Goal: Task Accomplishment & Management: Use online tool/utility

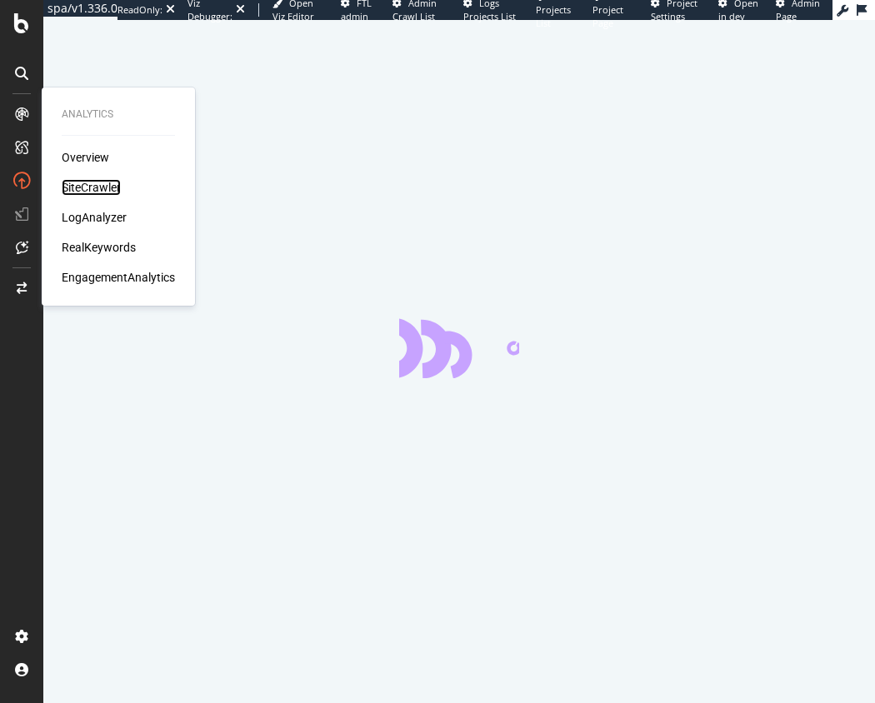
click at [101, 188] on div "SiteCrawler" at bounding box center [91, 187] width 59 height 17
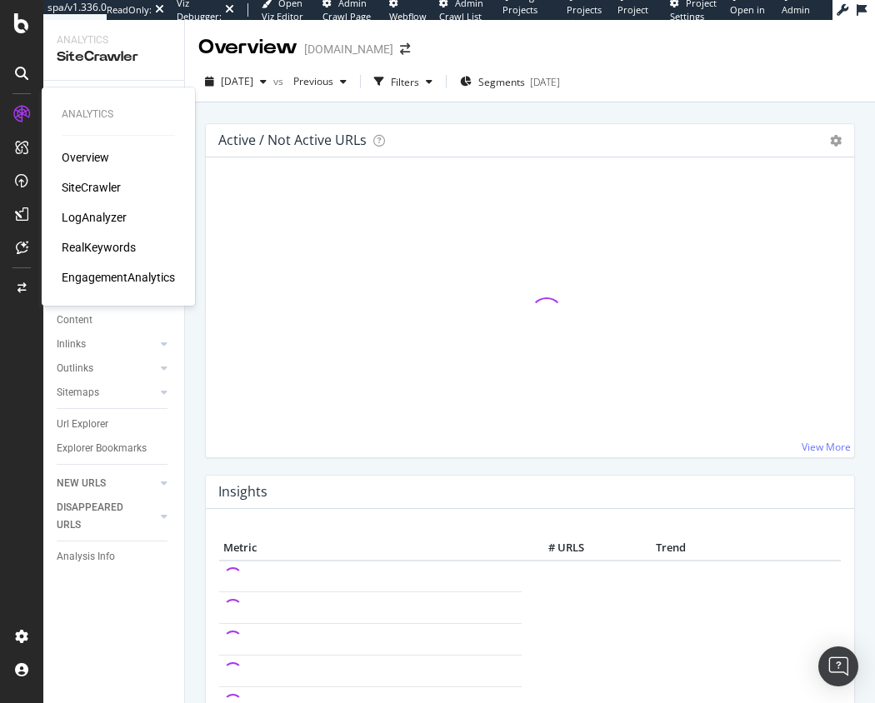
click at [107, 184] on div "SiteCrawler" at bounding box center [91, 187] width 59 height 17
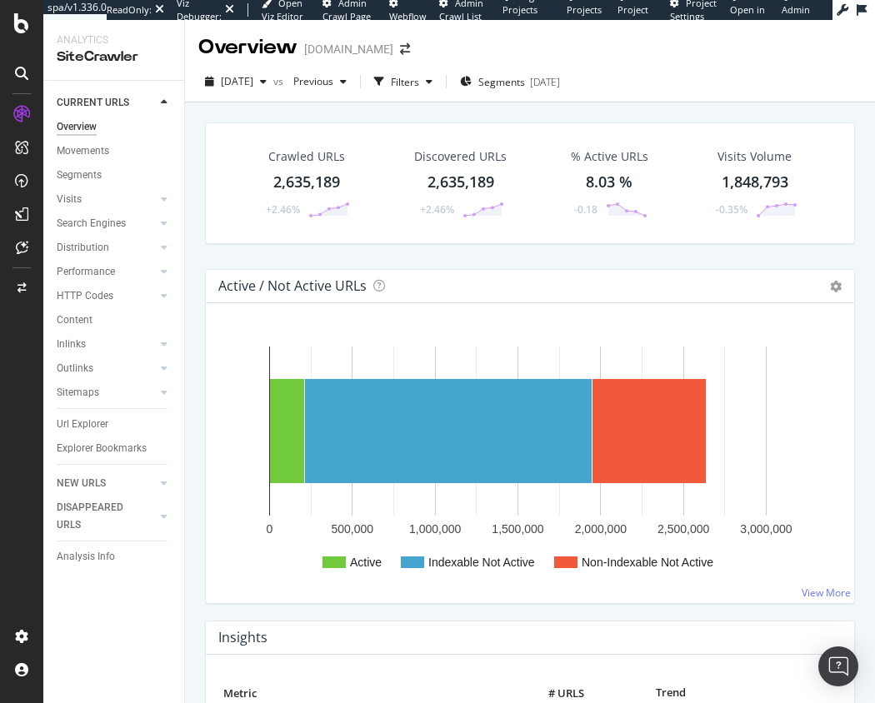
click at [411, 265] on div "Crawled URLs 2,635,189 +2.46% Discovered URLs 2,635,189 +2.46% % Active URLs 8.…" at bounding box center [530, 196] width 667 height 147
click at [411, 109] on div "Crawled URLs 2,635,189 +2.46% Discovered URLs 2,635,189 +2.46% % Active URLs 8.…" at bounding box center [530, 444] width 690 height 683
click at [419, 84] on div "Filters" at bounding box center [405, 82] width 28 height 14
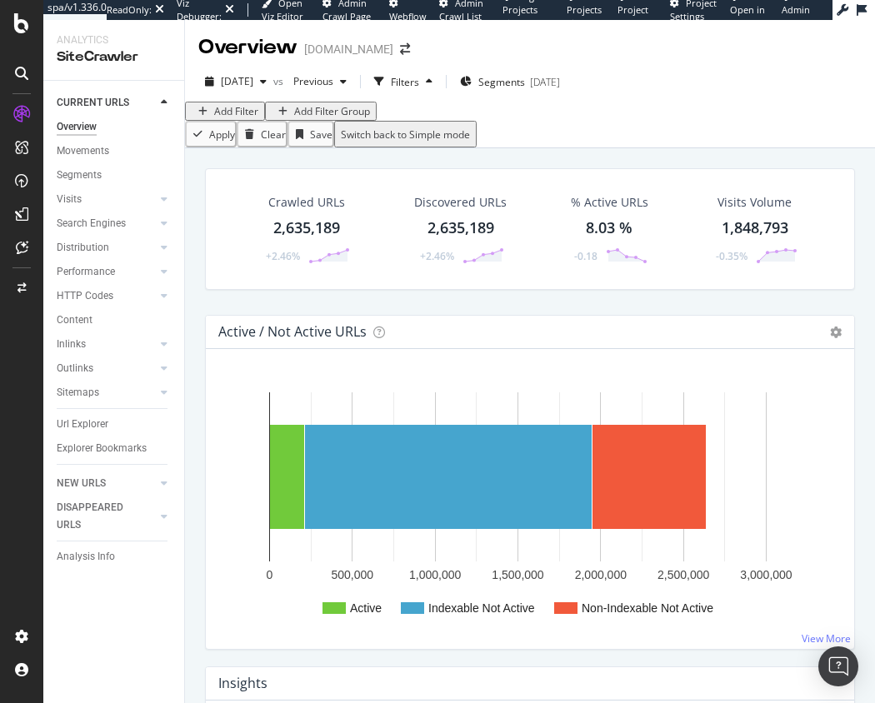
click at [239, 118] on div "Add Filter" at bounding box center [236, 111] width 44 height 14
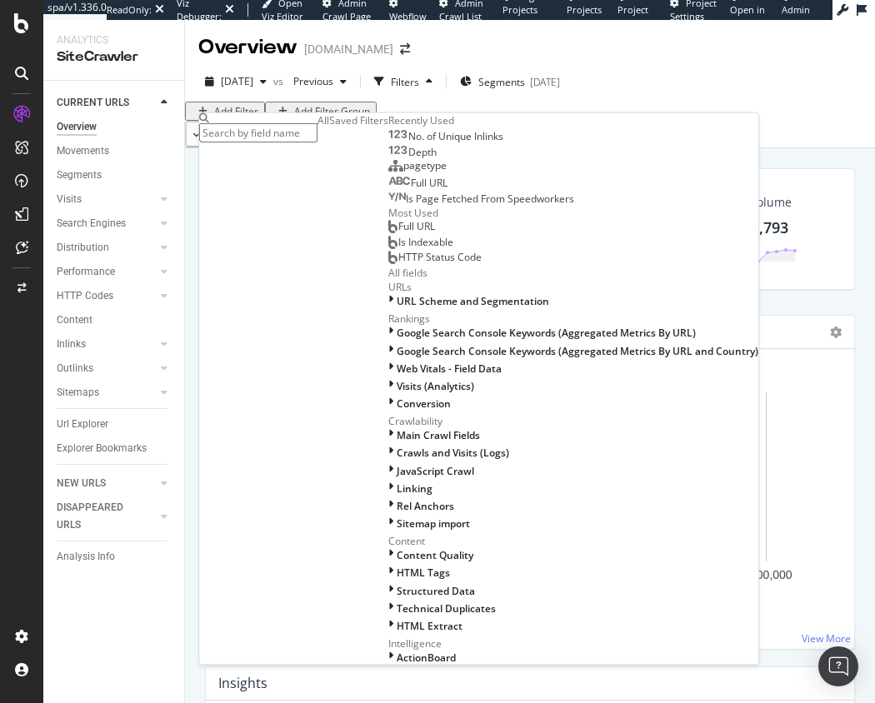
scroll to position [604, 0]
click at [388, 618] on div "HTML Extract" at bounding box center [573, 625] width 370 height 14
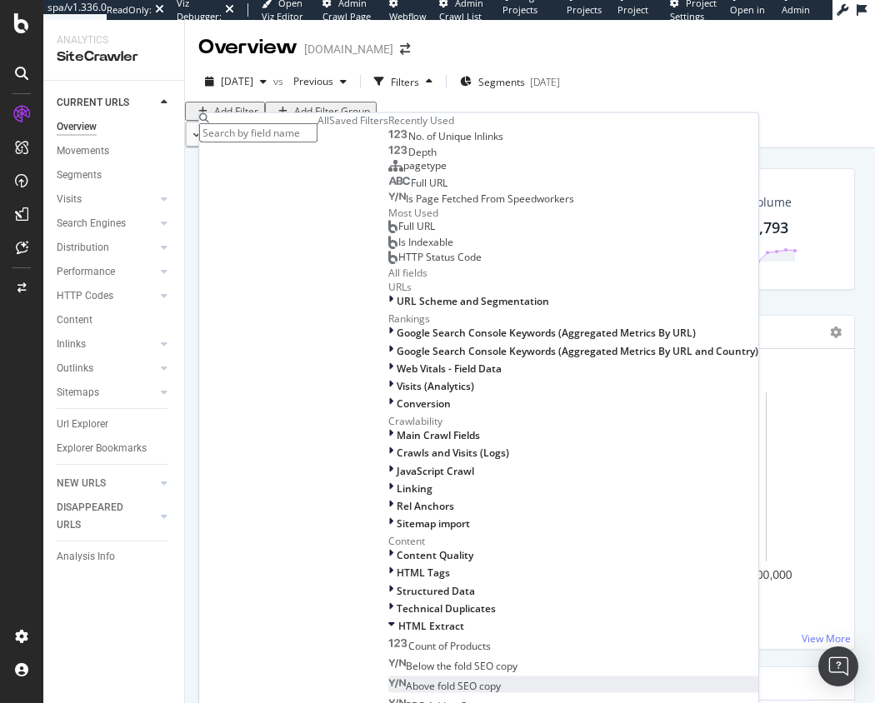
scroll to position [684, 0]
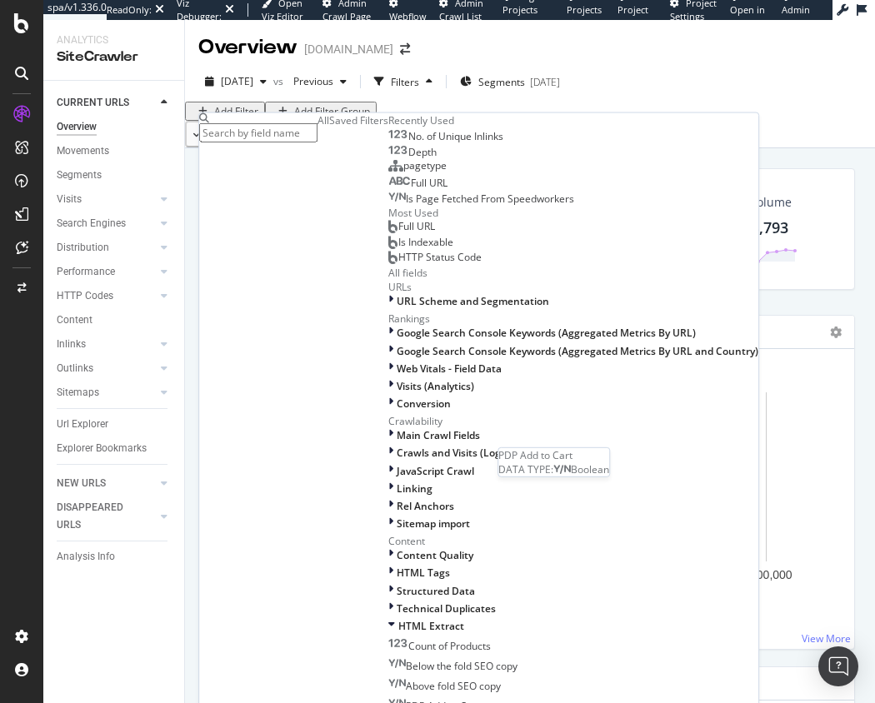
drag, startPoint x: 299, startPoint y: 453, endPoint x: 321, endPoint y: 271, distance: 183.0
click at [406, 699] on span "PDP Add to Cart" at bounding box center [443, 706] width 74 height 14
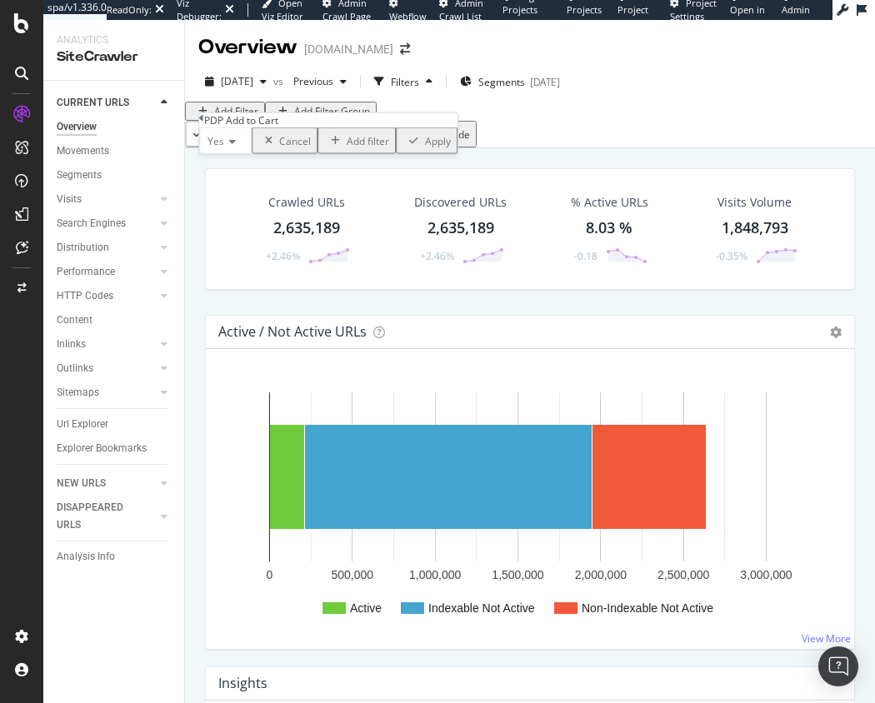
drag, startPoint x: 383, startPoint y: 206, endPoint x: 281, endPoint y: 184, distance: 104.8
click at [425, 148] on div "Apply" at bounding box center [438, 140] width 26 height 14
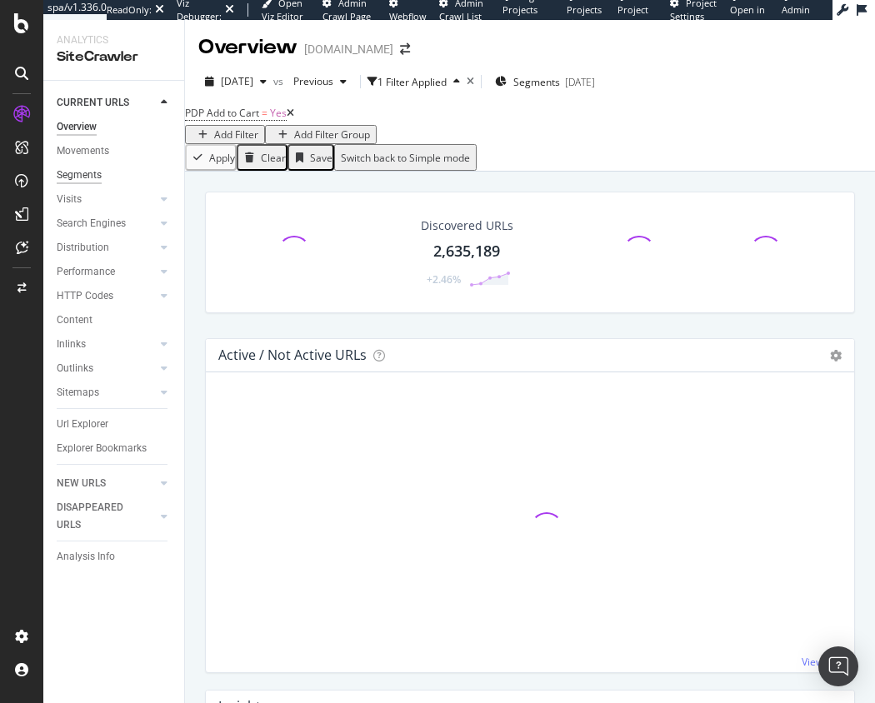
click at [78, 174] on div "Segments" at bounding box center [79, 176] width 45 height 18
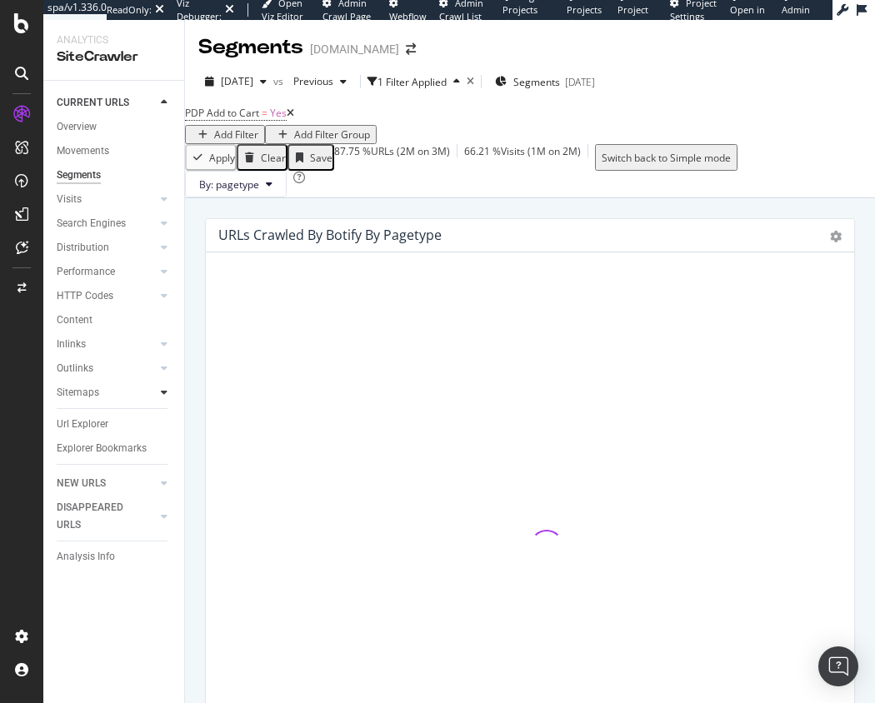
drag, startPoint x: 68, startPoint y: 428, endPoint x: 168, endPoint y: 386, distance: 107.9
click at [68, 428] on div "Url Explorer" at bounding box center [83, 425] width 52 height 18
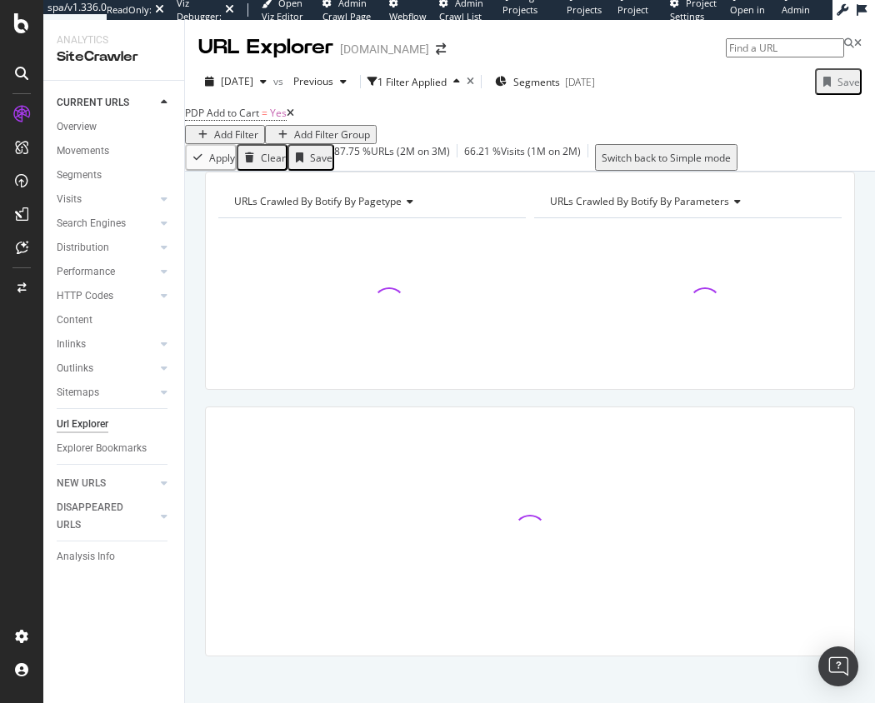
click at [294, 118] on icon at bounding box center [291, 113] width 8 height 10
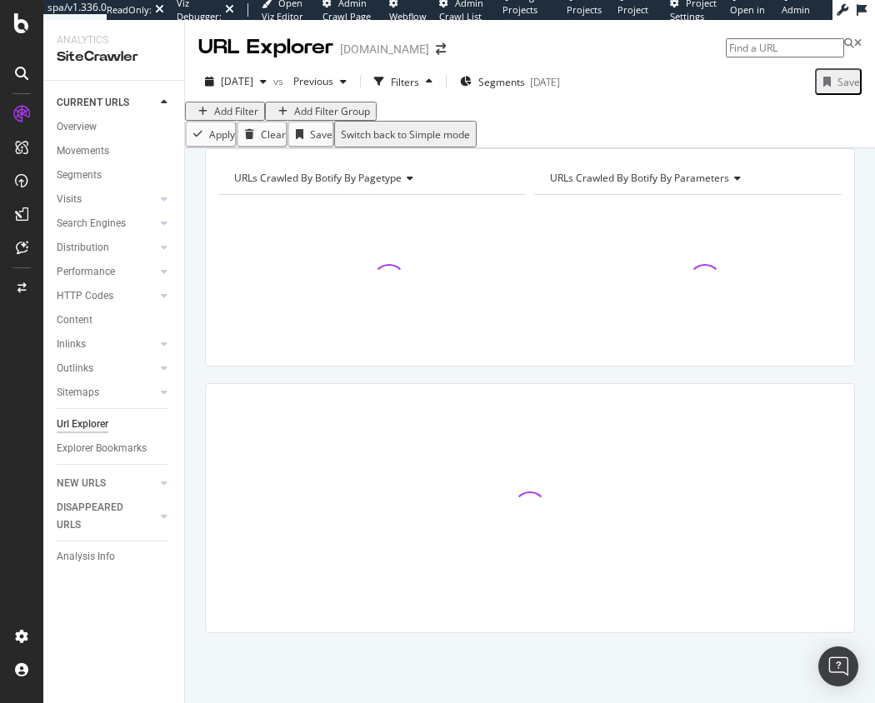
click at [327, 148] on div "URLs Crawled By Botify By pagetype Chart (by Value) Table Expand Export as CSV …" at bounding box center [530, 148] width 690 height 0
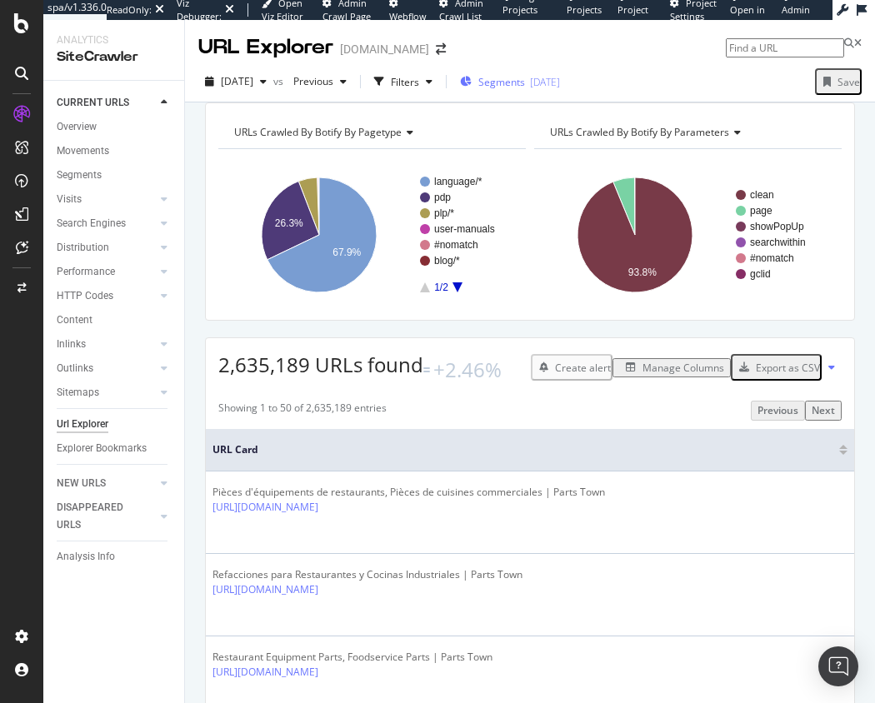
click at [472, 83] on icon "button" at bounding box center [466, 82] width 12 height 10
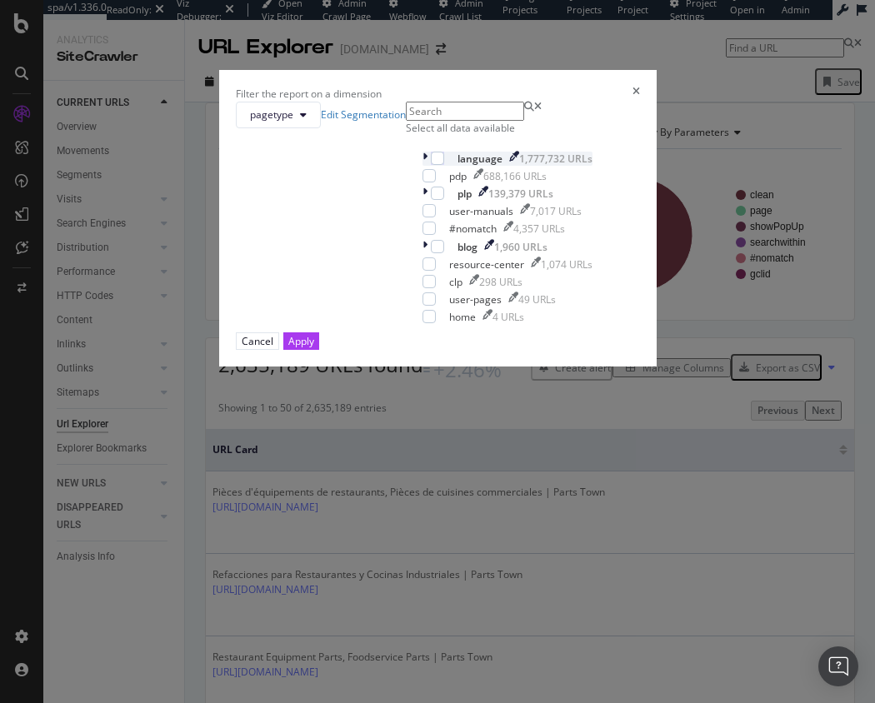
click at [423, 166] on icon "modal" at bounding box center [425, 159] width 5 height 14
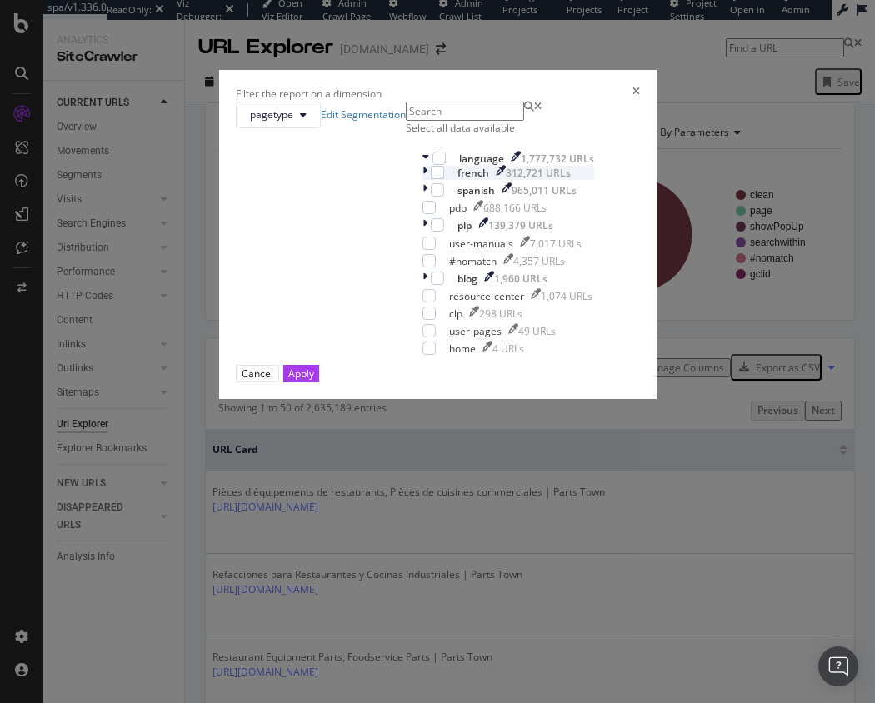
click at [423, 180] on icon "modal" at bounding box center [425, 173] width 5 height 14
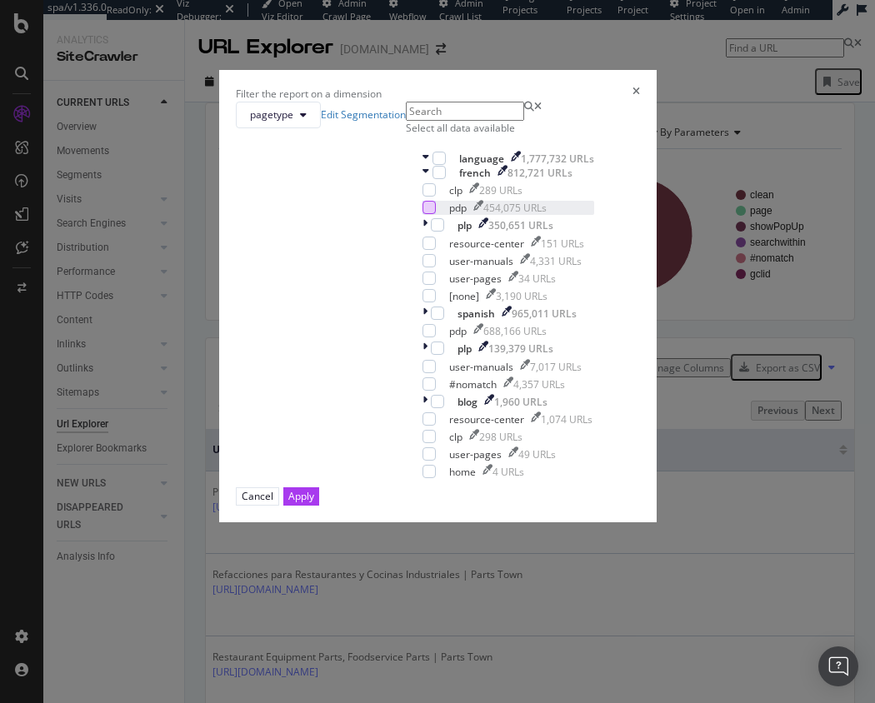
click at [423, 214] on div "modal" at bounding box center [429, 207] width 13 height 13
click at [423, 233] on div "modal" at bounding box center [427, 225] width 8 height 14
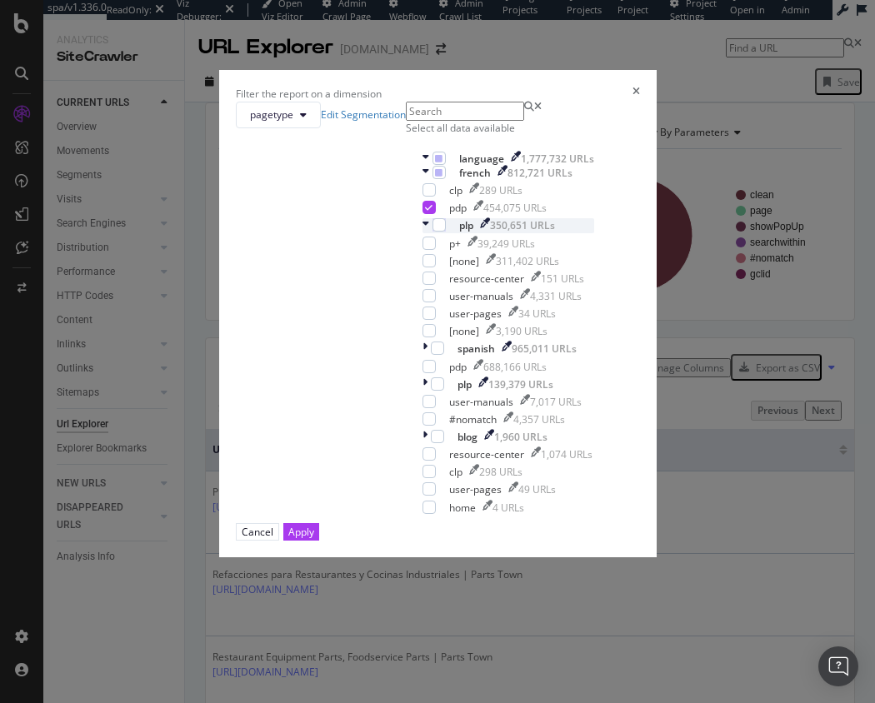
click at [423, 233] on icon "modal" at bounding box center [426, 225] width 7 height 14
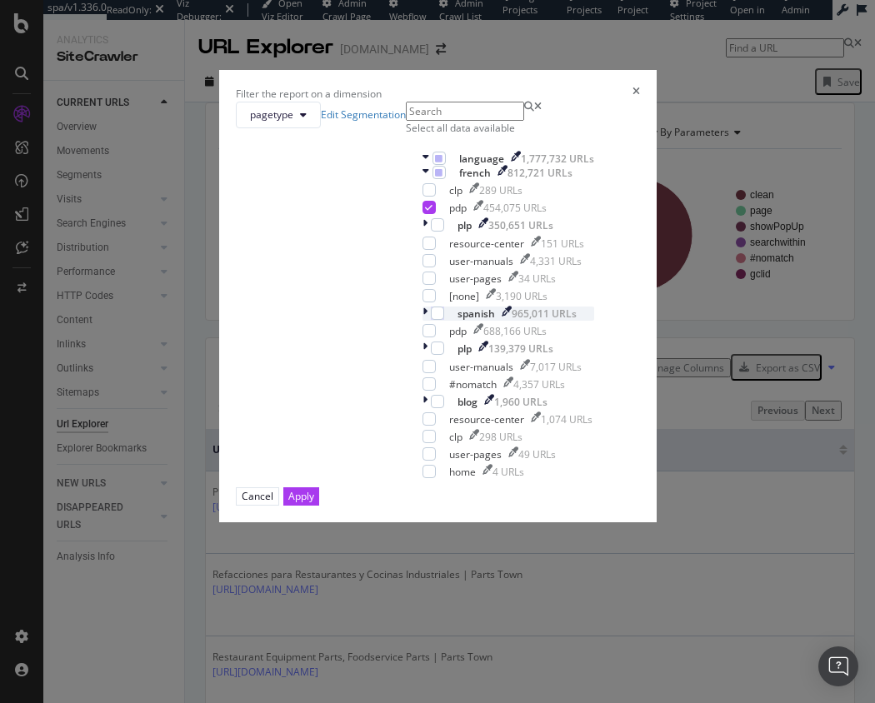
click at [423, 321] on icon "modal" at bounding box center [425, 314] width 5 height 14
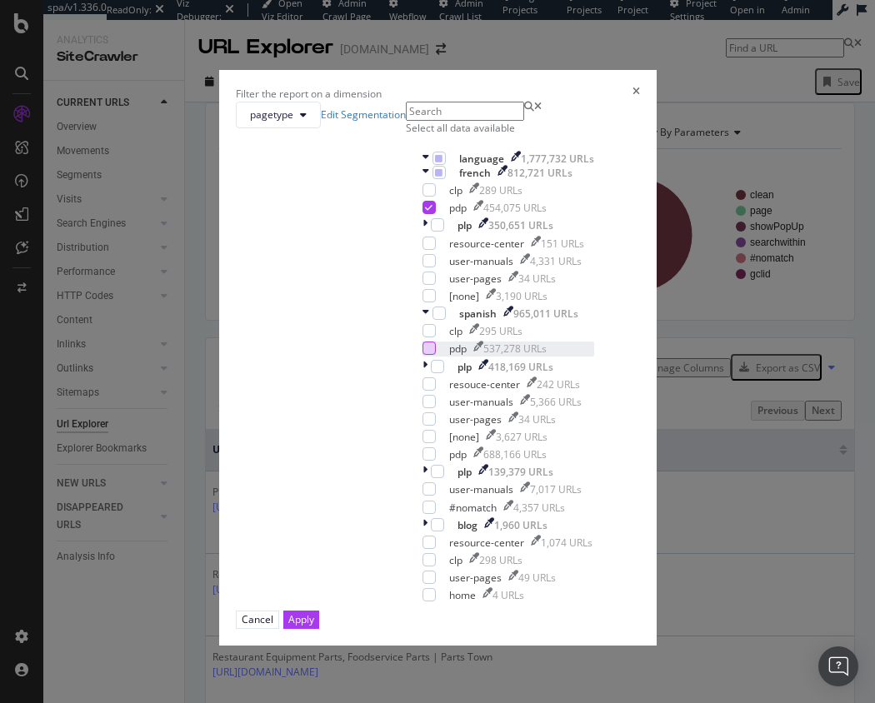
click at [423, 355] on div "modal" at bounding box center [429, 348] width 13 height 13
drag, startPoint x: 289, startPoint y: 391, endPoint x: 461, endPoint y: 541, distance: 228.0
click at [423, 448] on div "modal" at bounding box center [429, 454] width 13 height 13
click at [314, 613] on div "Apply" at bounding box center [301, 620] width 26 height 14
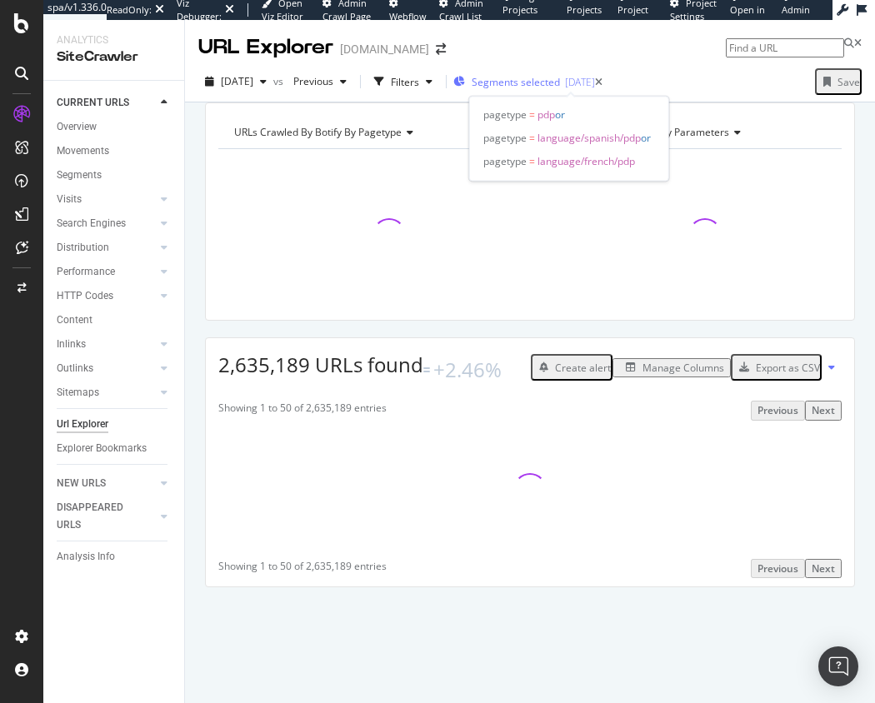
click at [524, 78] on span "Segments selected" at bounding box center [516, 82] width 88 height 14
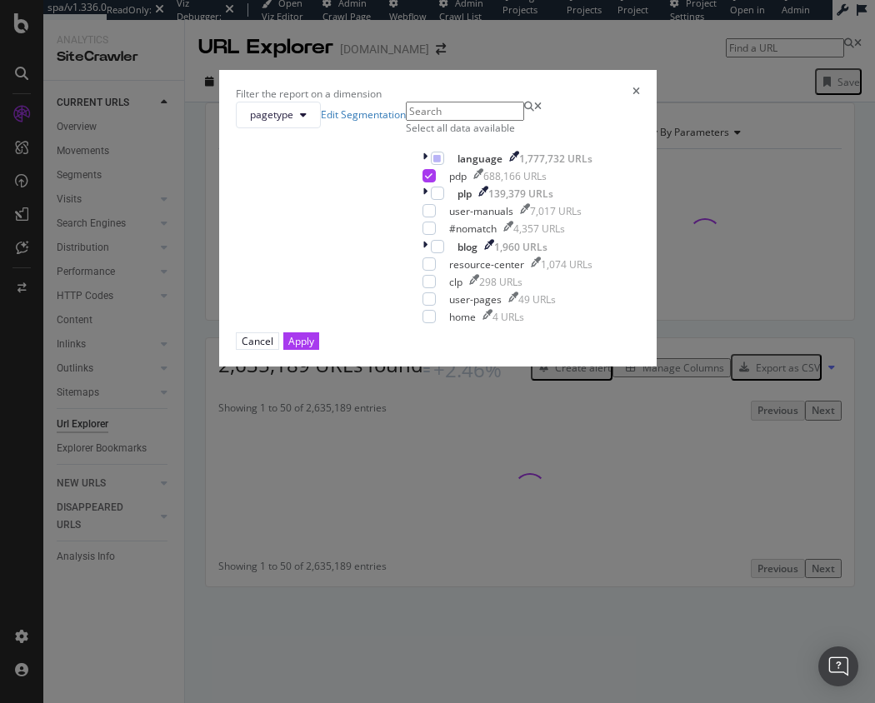
click at [406, 238] on div "Select all data available language 1,777,732 URLs pdp 688,166 URLs plp 139,379 …" at bounding box center [507, 218] width 203 height 232
click at [321, 128] on button "pagetype" at bounding box center [278, 115] width 85 height 27
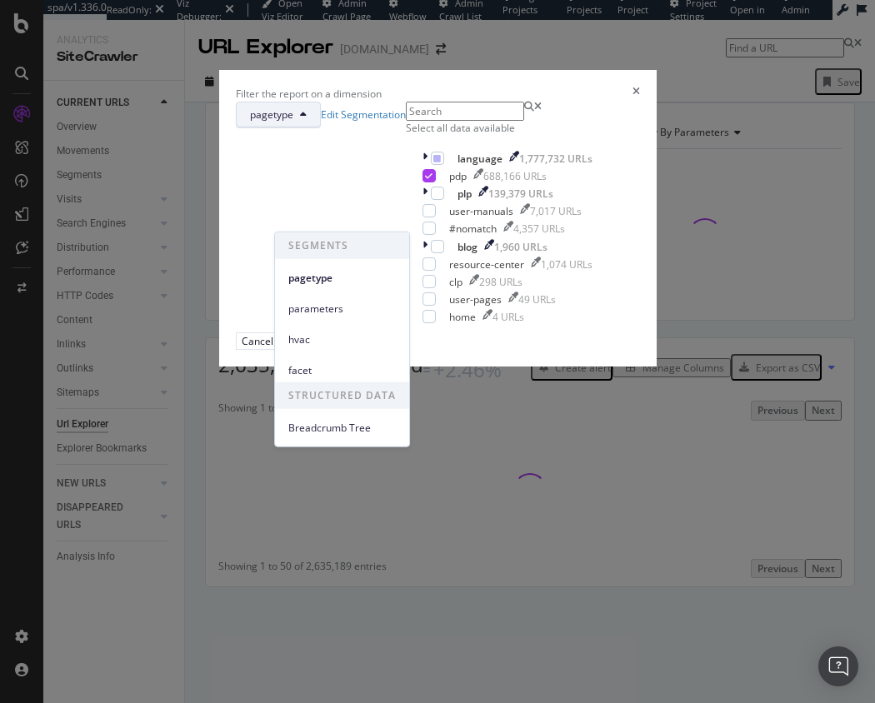
drag, startPoint x: 525, startPoint y: 209, endPoint x: 569, endPoint y: 167, distance: 61.3
click at [406, 128] on div "pagetype Edit Segmentation" at bounding box center [321, 115] width 170 height 27
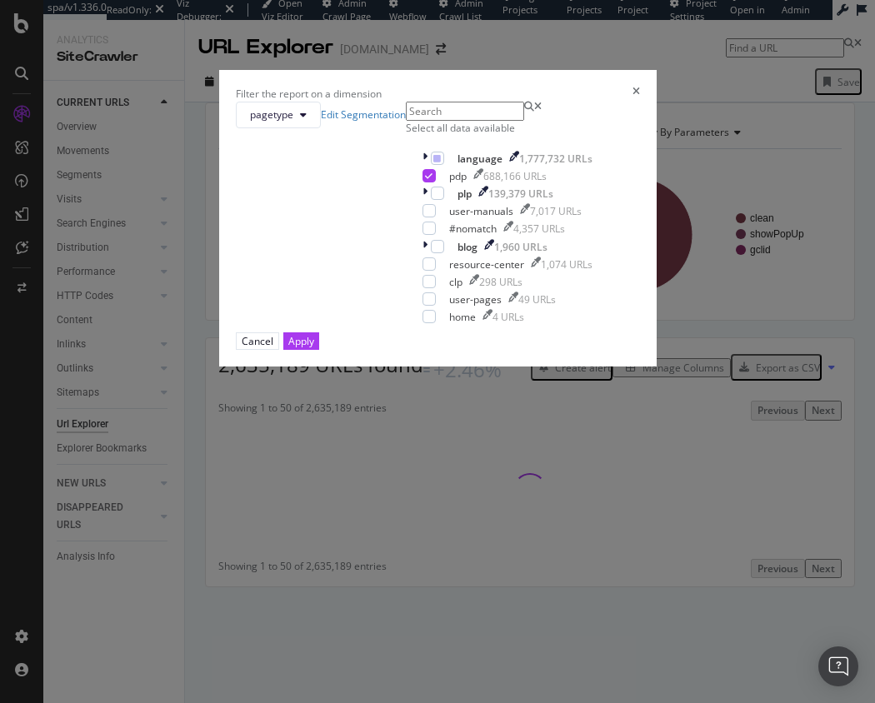
click at [633, 101] on icon "times" at bounding box center [637, 94] width 8 height 14
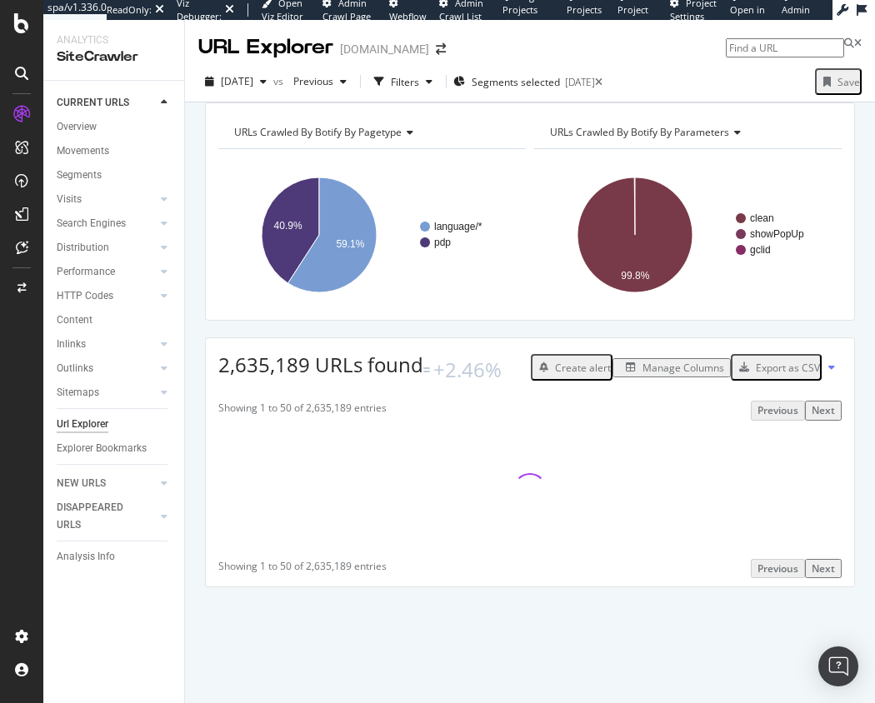
click at [519, 103] on div "URLs Crawled By Botify By pagetype Chart (by Value) Table Expand Export as CSV …" at bounding box center [530, 103] width 690 height 0
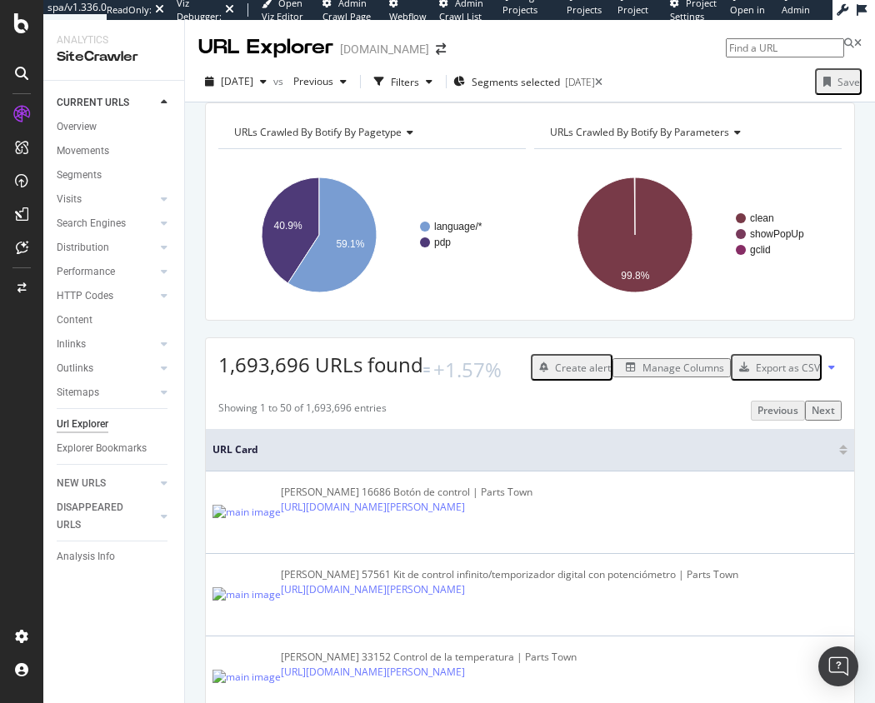
click at [648, 139] on span "URLs Crawled By Botify By parameters" at bounding box center [639, 132] width 179 height 14
type input "add"
click at [643, 184] on span "URLs Crawled By Botify By PDP Add to Cart" at bounding box center [659, 176] width 198 height 17
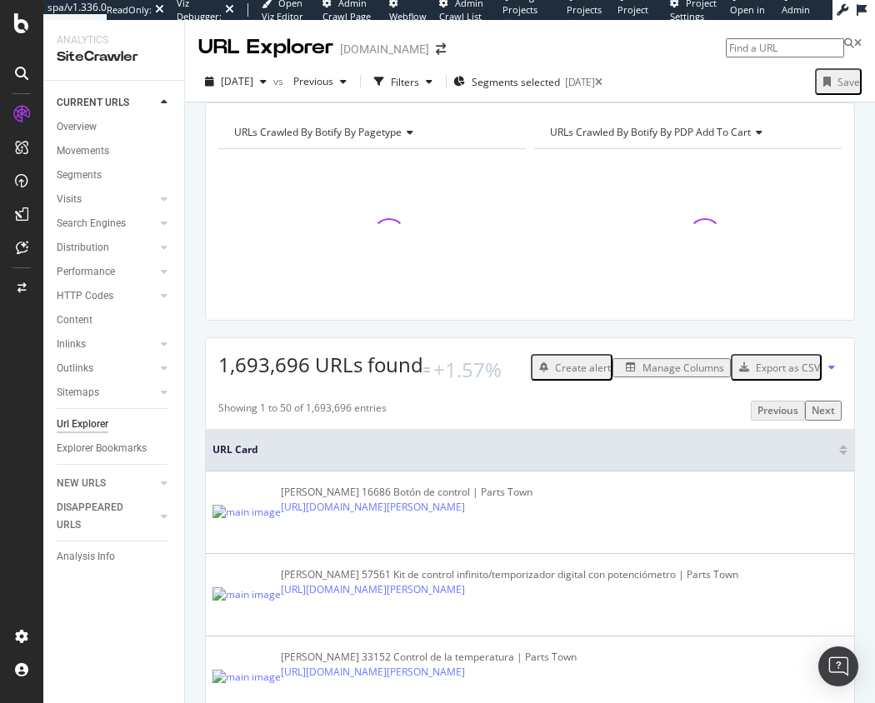
click at [583, 103] on div "URLs Crawled By Botify By pagetype Chart (by Value) Table Expand Export as CSV …" at bounding box center [530, 103] width 690 height 0
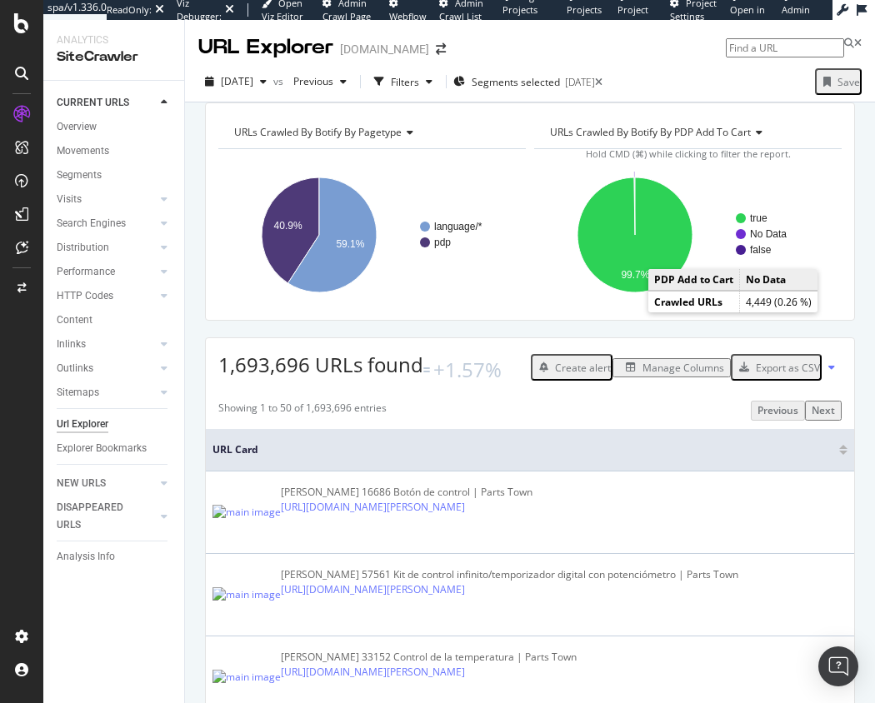
click at [753, 240] on text "No Data" at bounding box center [768, 234] width 37 height 12
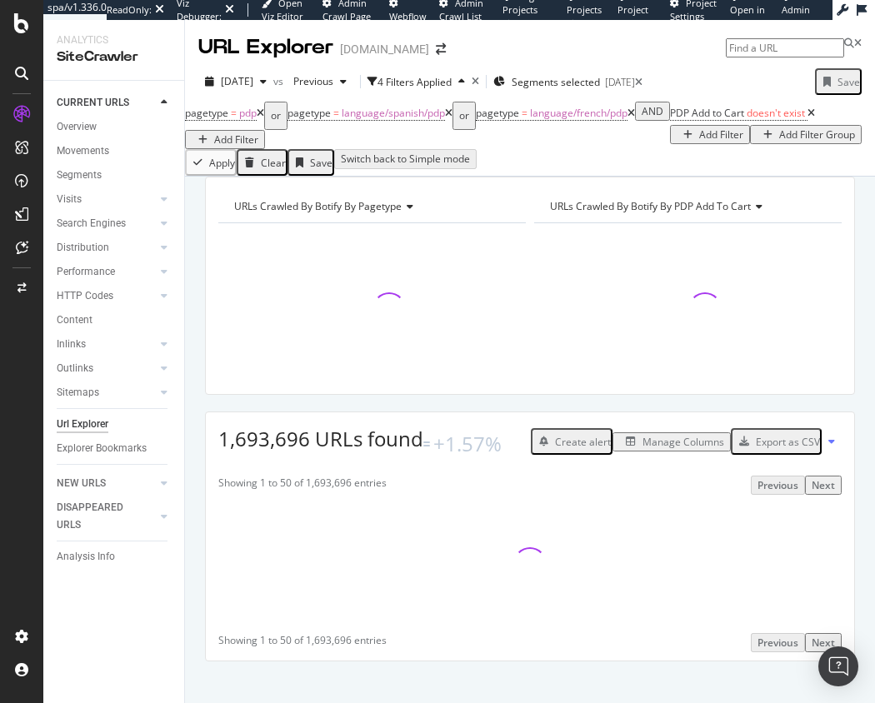
click at [617, 177] on div "URLs Crawled By Botify By pagetype Chart (by Value) Table Expand Export as CSV …" at bounding box center [530, 177] width 690 height 0
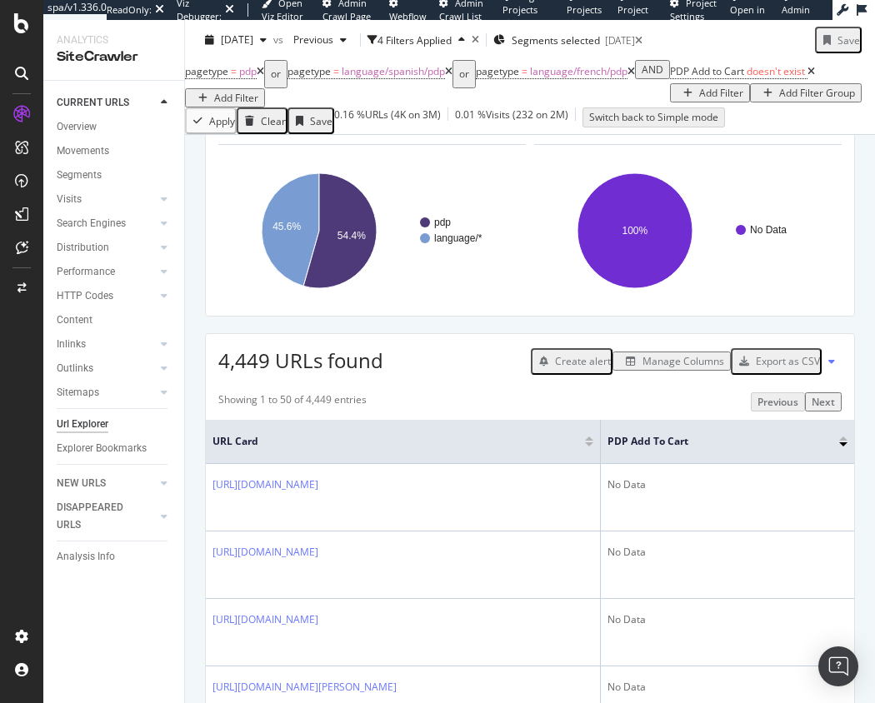
scroll to position [358, 0]
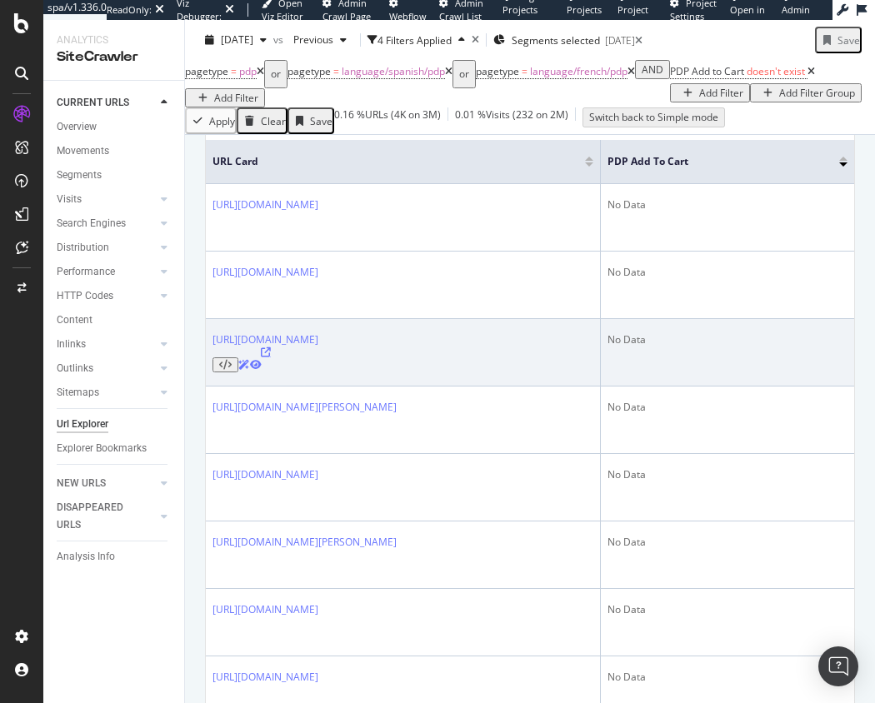
click at [271, 350] on icon at bounding box center [266, 353] width 10 height 10
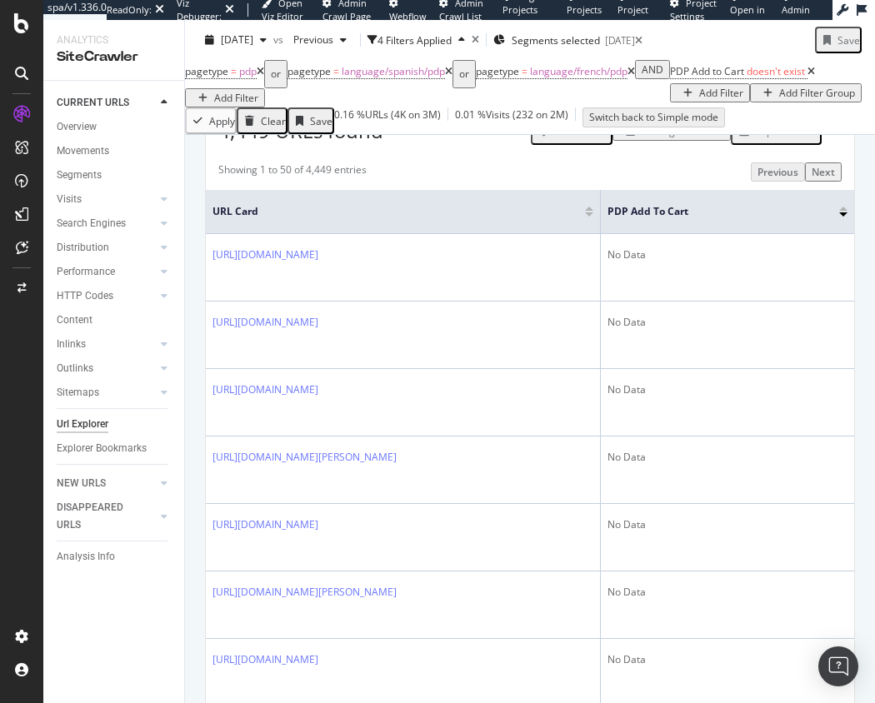
scroll to position [310, 0]
click at [679, 137] on div "Manage Columns" at bounding box center [684, 130] width 82 height 14
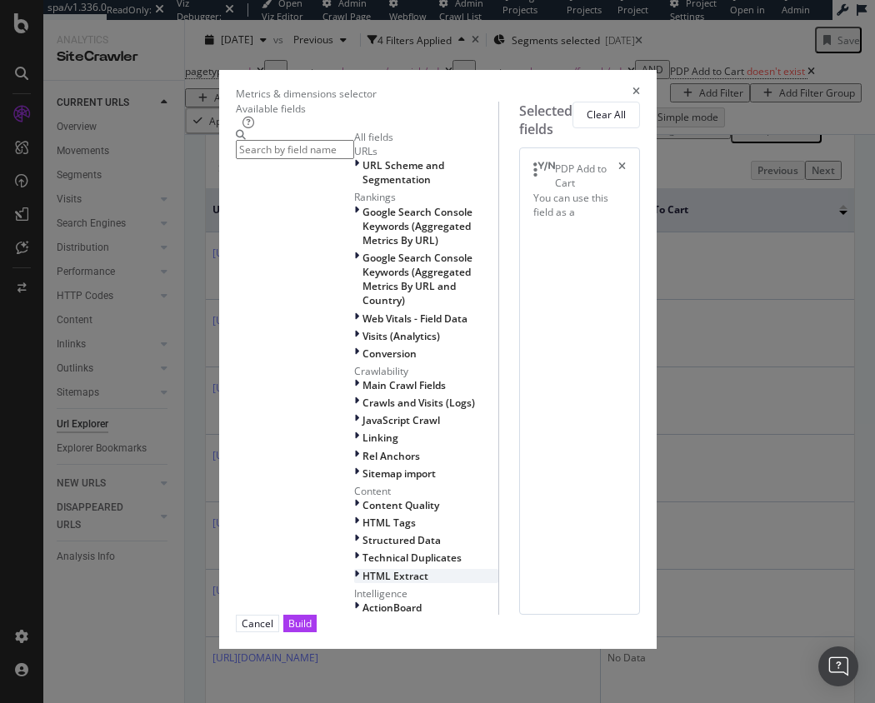
click at [363, 569] on span "HTML Extract" at bounding box center [396, 576] width 66 height 14
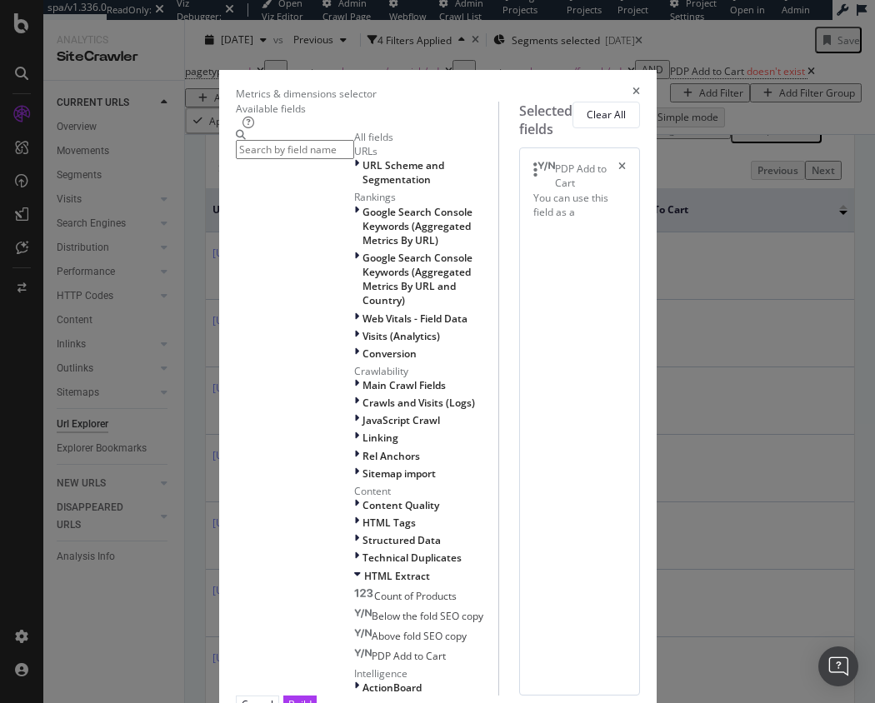
scroll to position [321, 0]
click at [640, 87] on icon "times" at bounding box center [637, 94] width 8 height 14
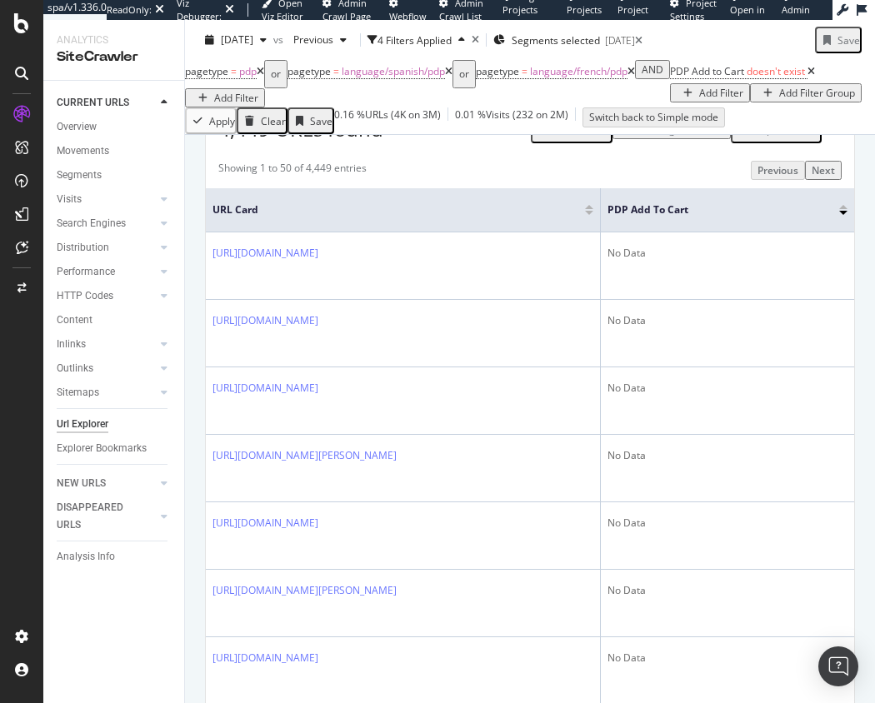
drag, startPoint x: 733, startPoint y: 118, endPoint x: 726, endPoint y: 98, distance: 21.1
click at [733, 108] on div "pagetype = pdp or pagetype = language/spanish/pdp or pagetype = language/french…" at bounding box center [530, 84] width 690 height 48
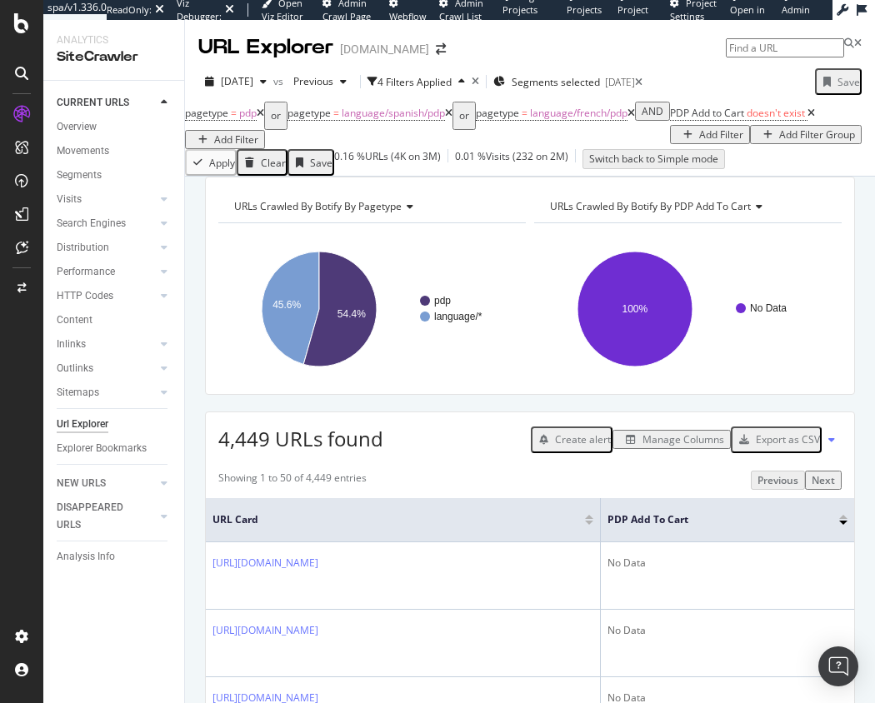
drag, startPoint x: 370, startPoint y: 156, endPoint x: 379, endPoint y: 164, distance: 12.4
click at [808, 118] on icon at bounding box center [812, 113] width 8 height 10
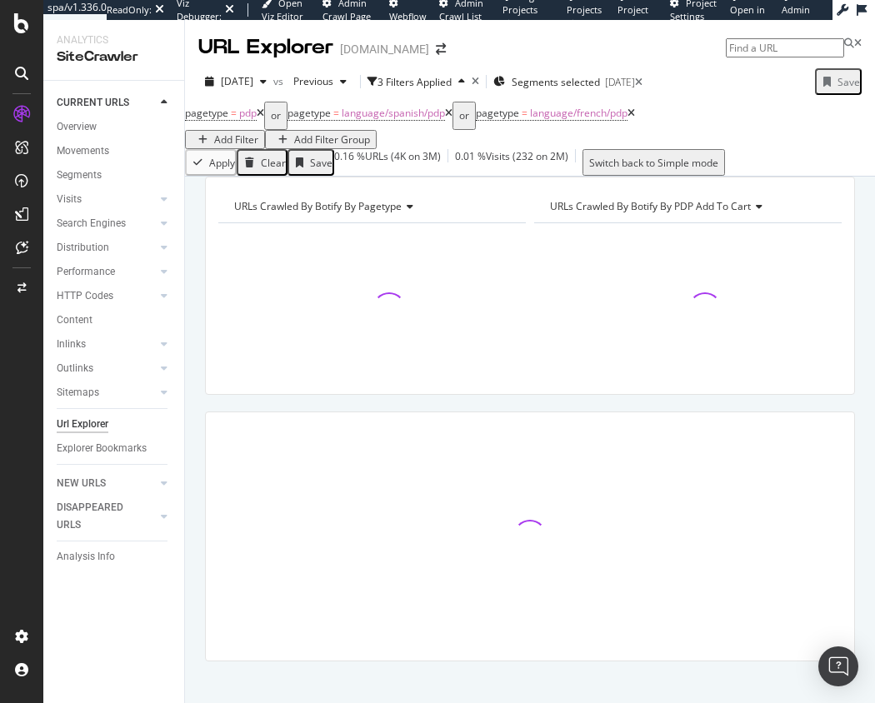
click at [415, 177] on div "URLs Crawled By Botify By pagetype Chart (by Value) Table Expand Export as CSV …" at bounding box center [530, 177] width 690 height 0
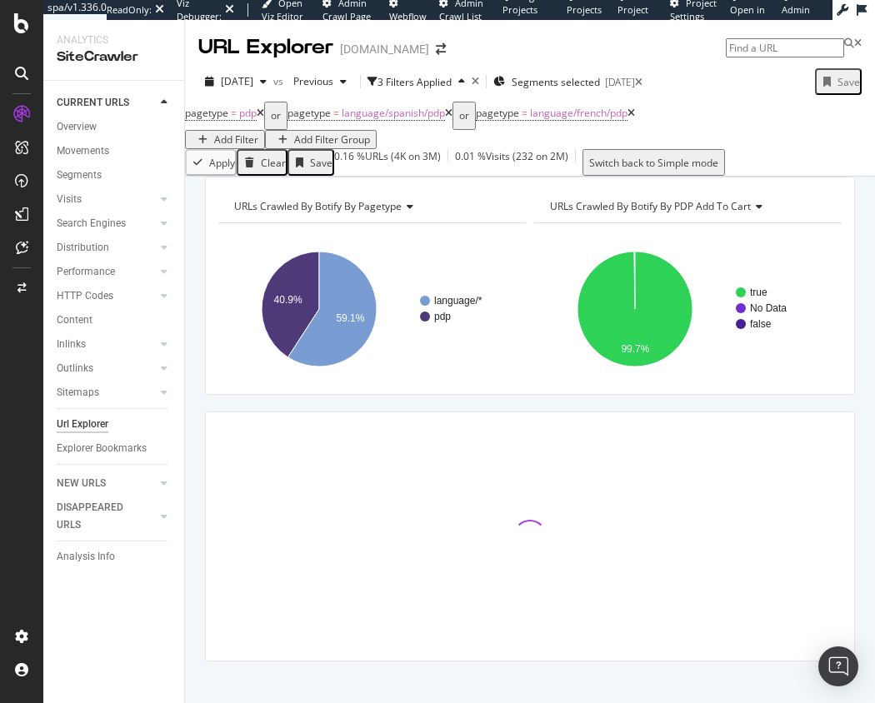
click at [370, 133] on div "Add Filter Group" at bounding box center [332, 140] width 76 height 14
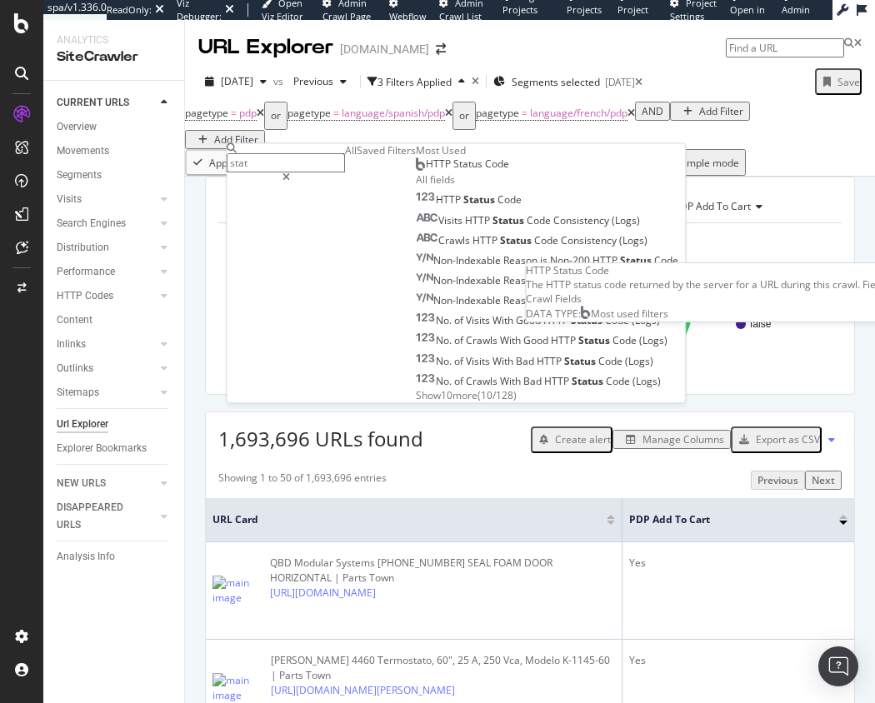
type input "stat"
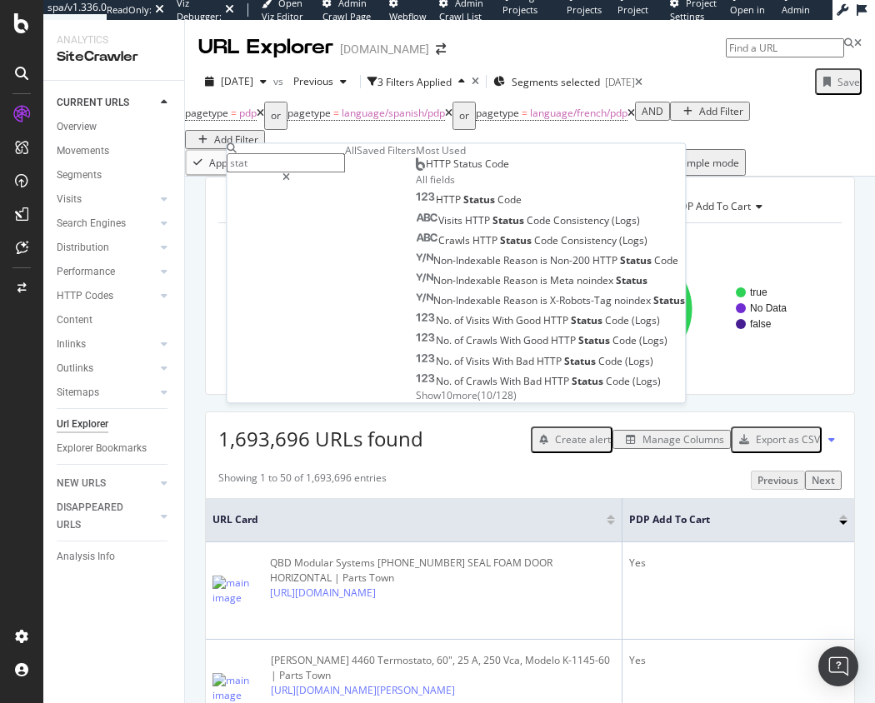
click at [426, 172] on span "HTTP Status Code" at bounding box center [467, 165] width 83 height 14
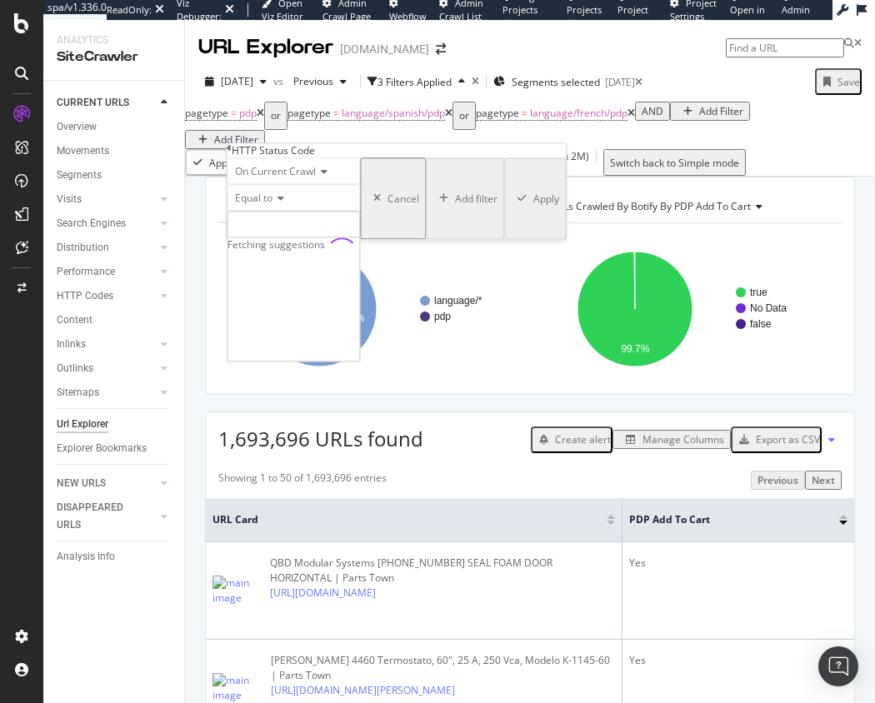
click at [331, 240] on input "number" at bounding box center [293, 226] width 133 height 28
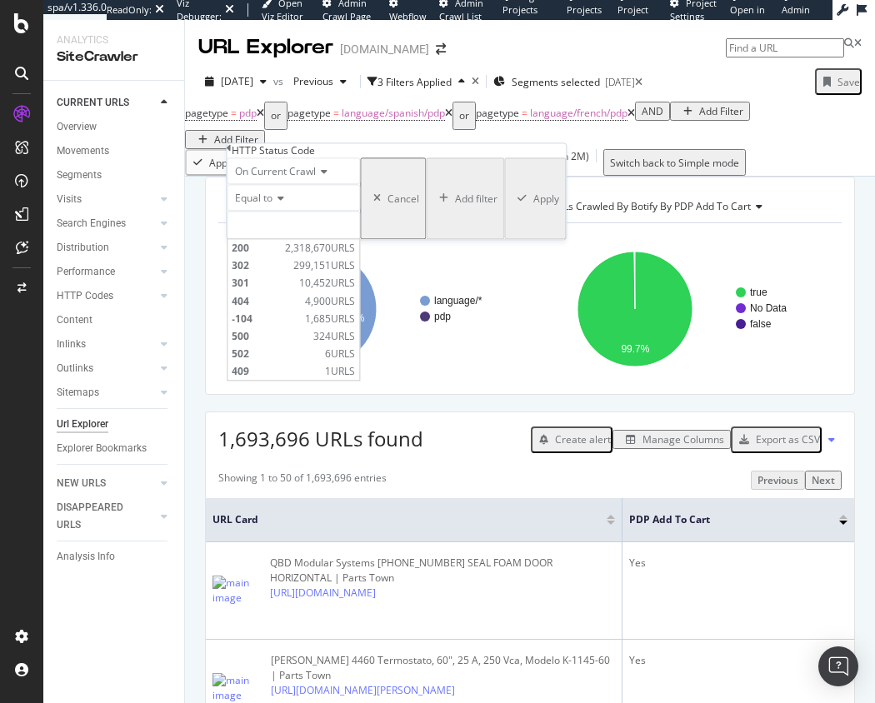
drag, startPoint x: 362, startPoint y: 283, endPoint x: 398, endPoint y: 307, distance: 43.2
click at [355, 256] on span "2,318,670 URLS" at bounding box center [320, 249] width 70 height 14
type input "200"
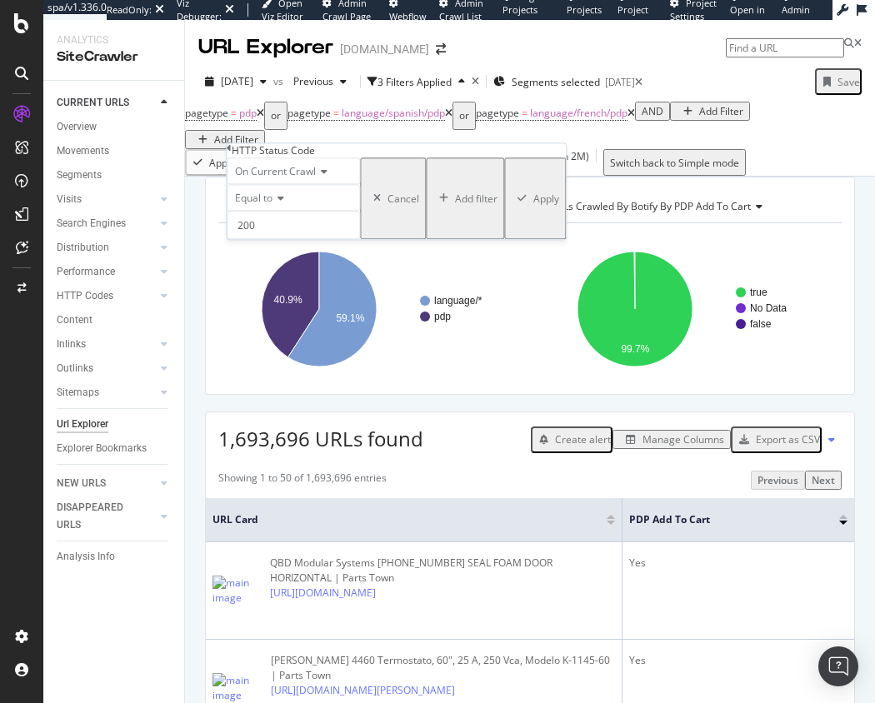
click at [533, 206] on div "Apply" at bounding box center [546, 199] width 26 height 14
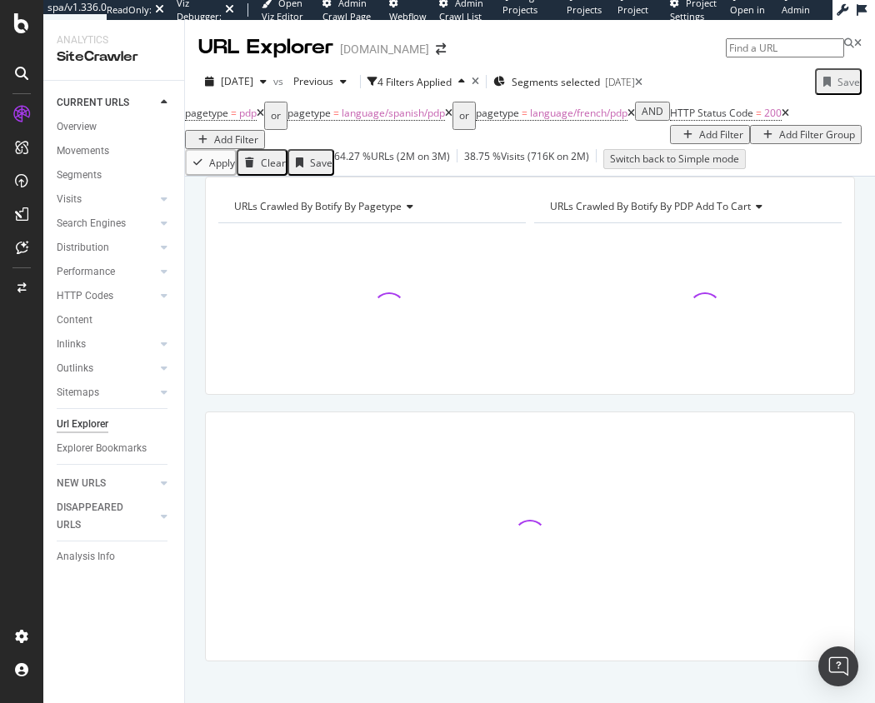
click at [535, 177] on div "URLs Crawled By Botify By pagetype Chart (by Value) Table Expand Export as CSV …" at bounding box center [530, 177] width 690 height 0
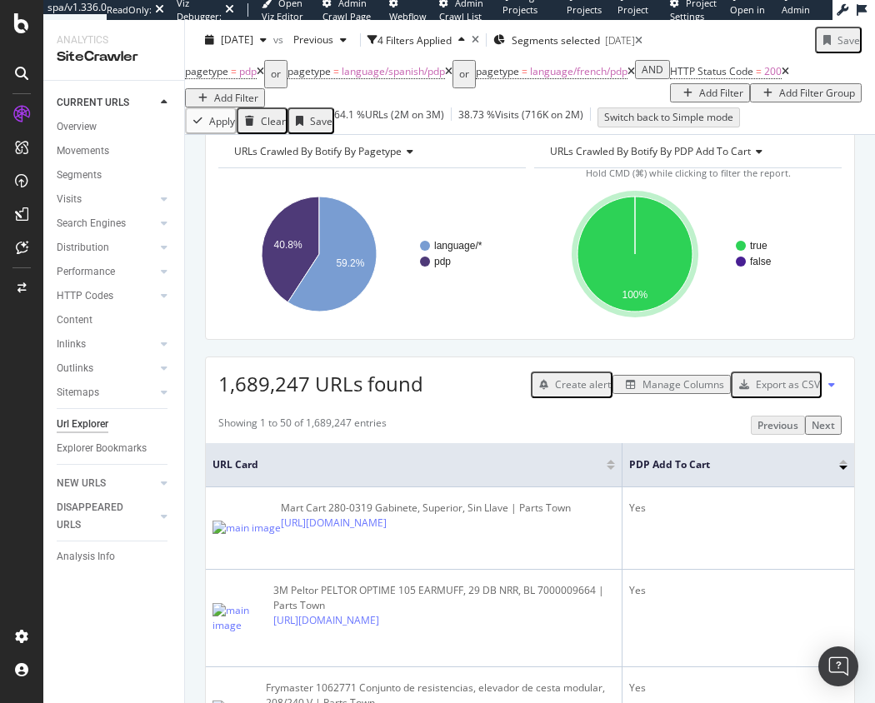
scroll to position [59, 0]
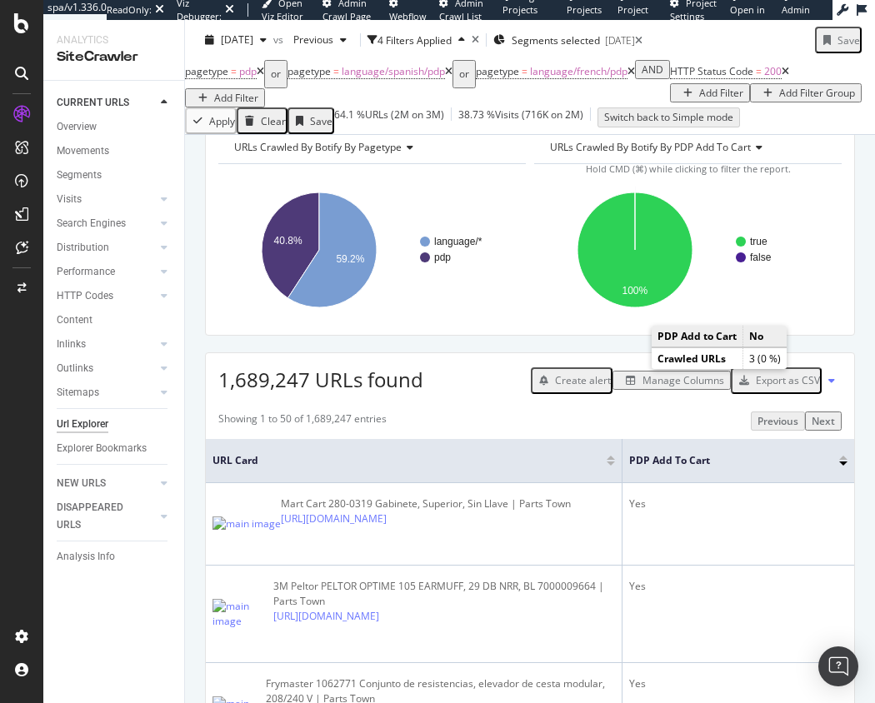
click at [758, 264] on text "false" at bounding box center [761, 259] width 22 height 12
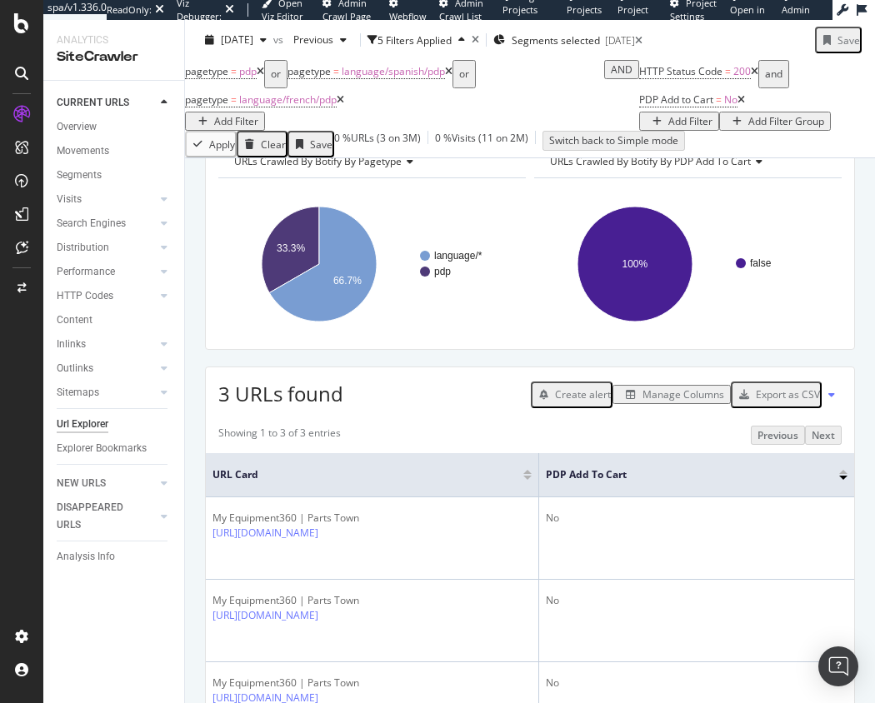
scroll to position [169, 0]
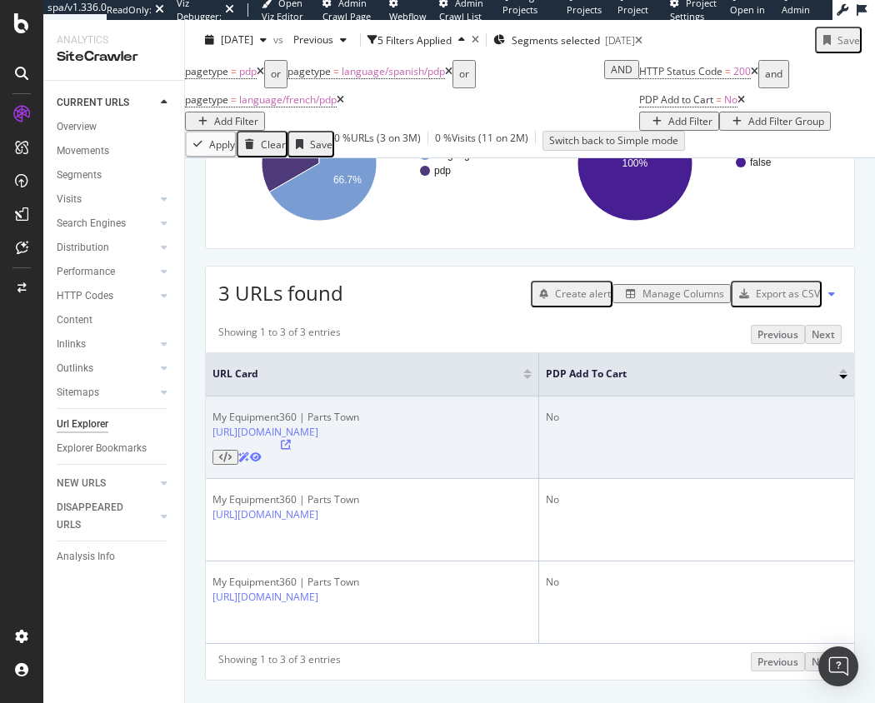
click at [291, 450] on icon at bounding box center [286, 445] width 10 height 10
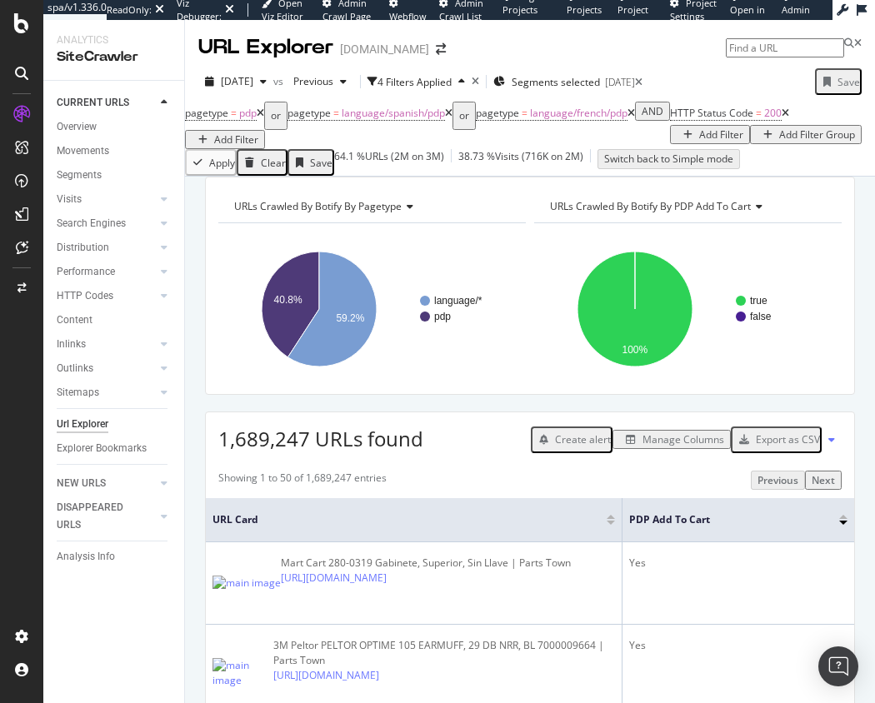
click at [672, 447] on div "Manage Columns" at bounding box center [684, 440] width 82 height 14
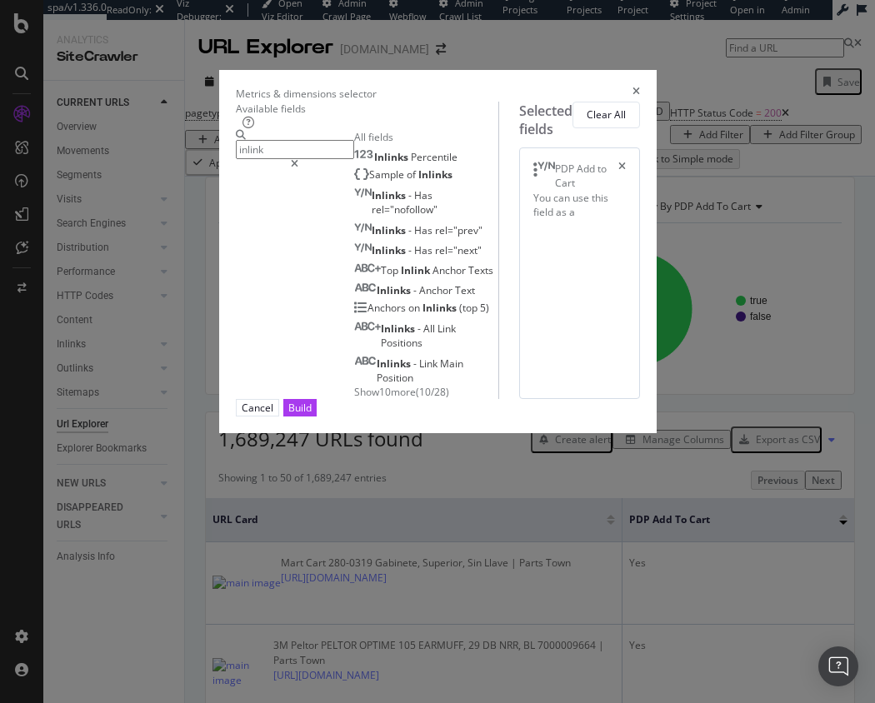
type input "inlink"
click at [354, 399] on span "Show 10 more" at bounding box center [385, 392] width 62 height 14
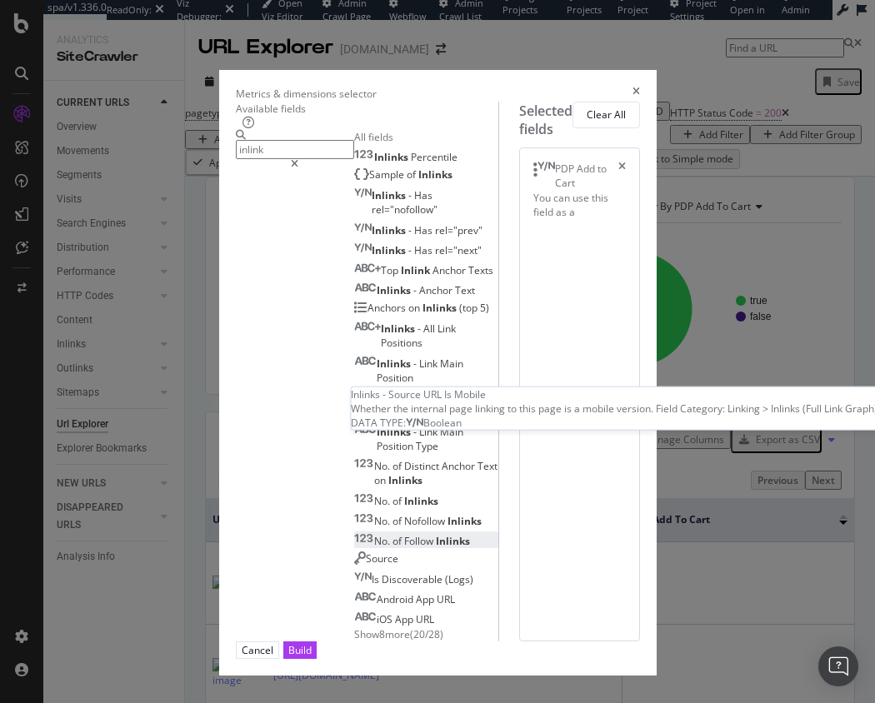
scroll to position [18, 0]
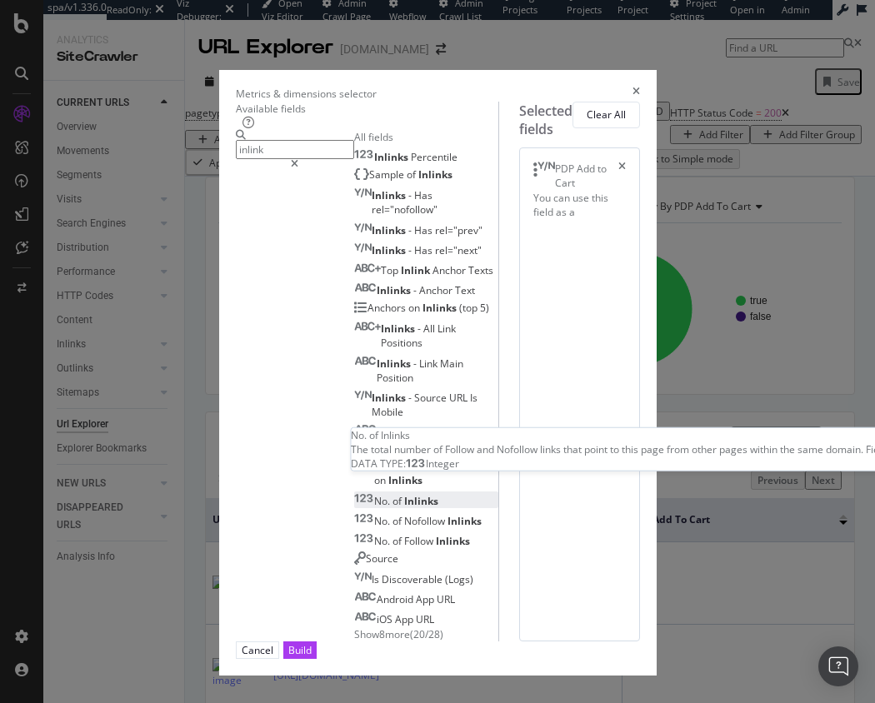
click at [354, 494] on div "No. of Inlinks" at bounding box center [396, 501] width 84 height 14
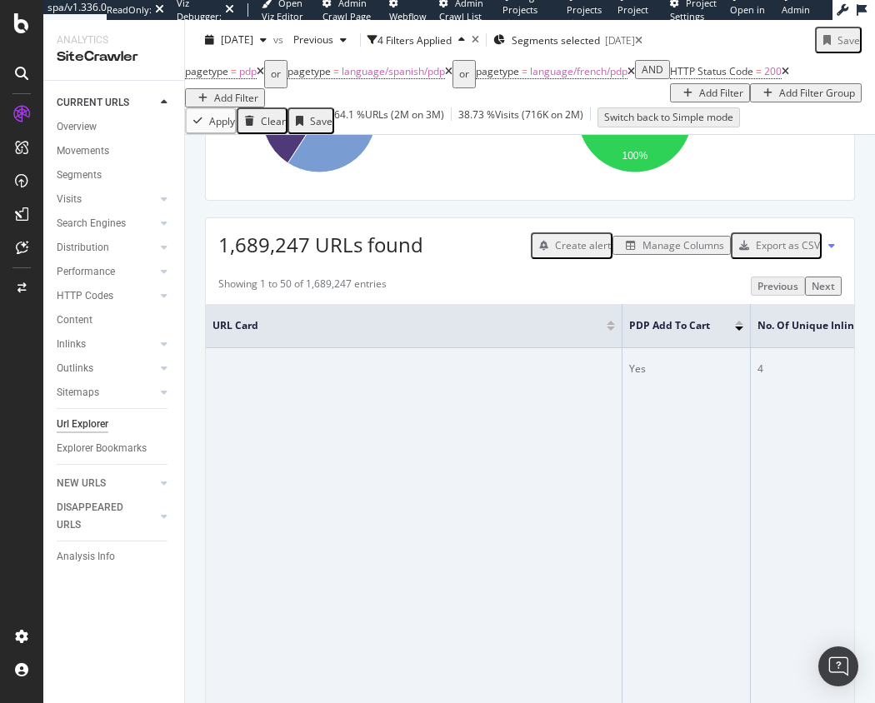
scroll to position [0, 49]
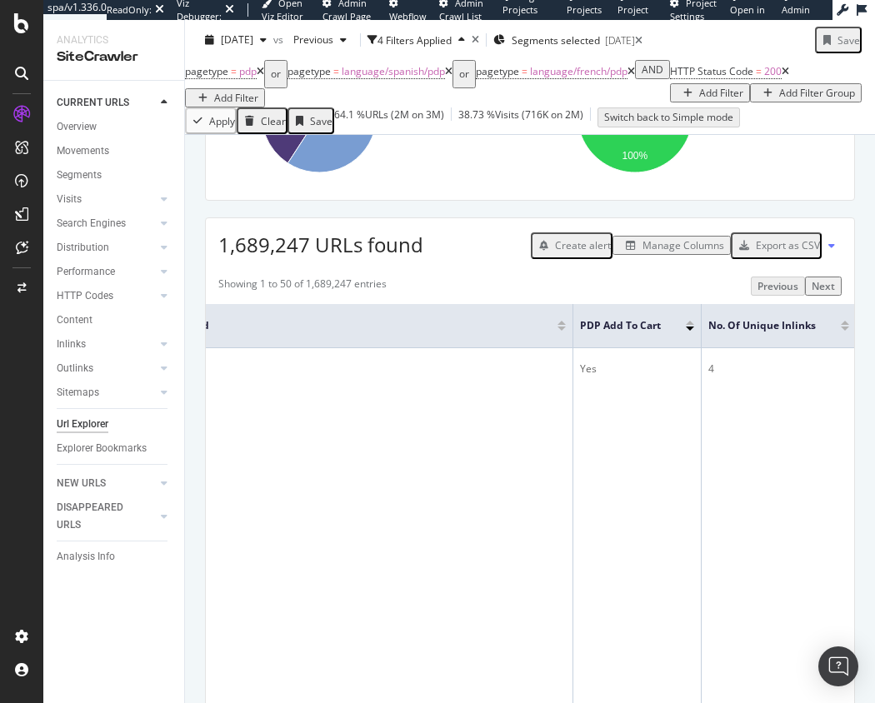
click at [843, 325] on div at bounding box center [845, 323] width 8 height 4
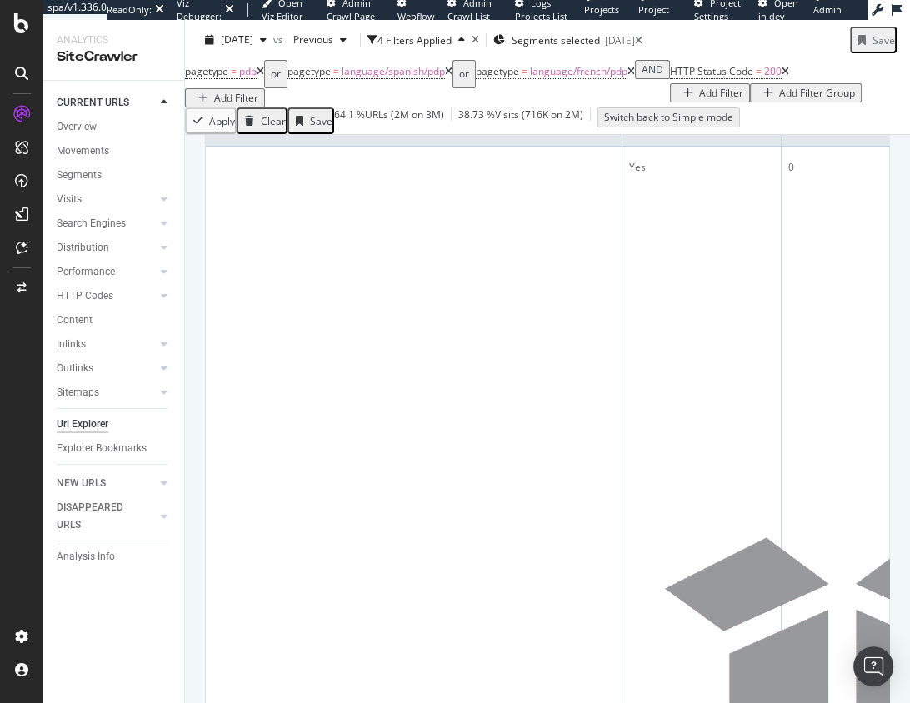
scroll to position [420, 0]
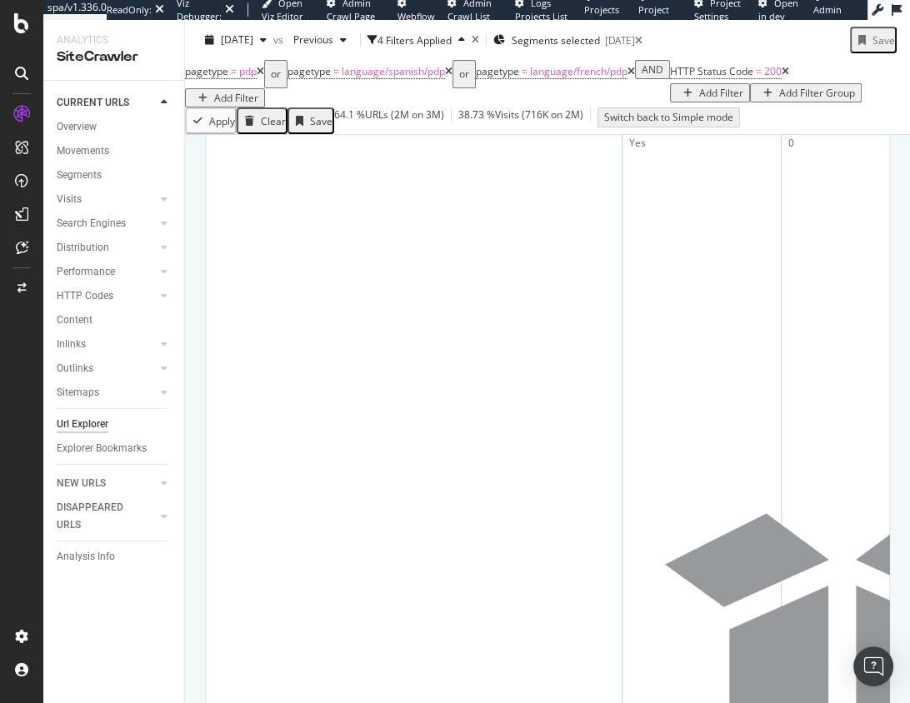
drag, startPoint x: 121, startPoint y: 563, endPoint x: 578, endPoint y: 1, distance: 725.1
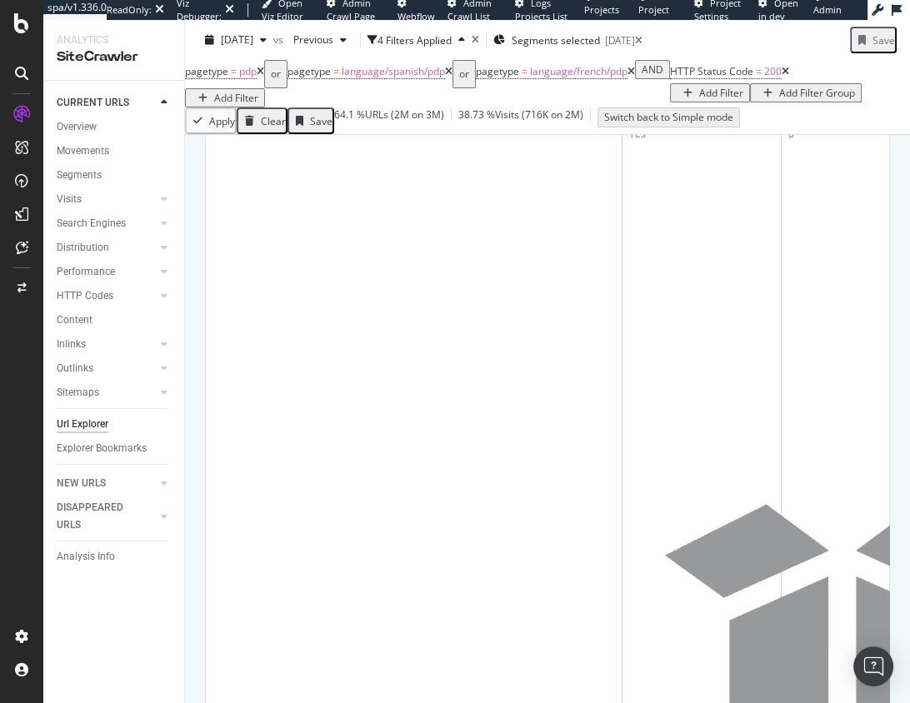
scroll to position [450, 0]
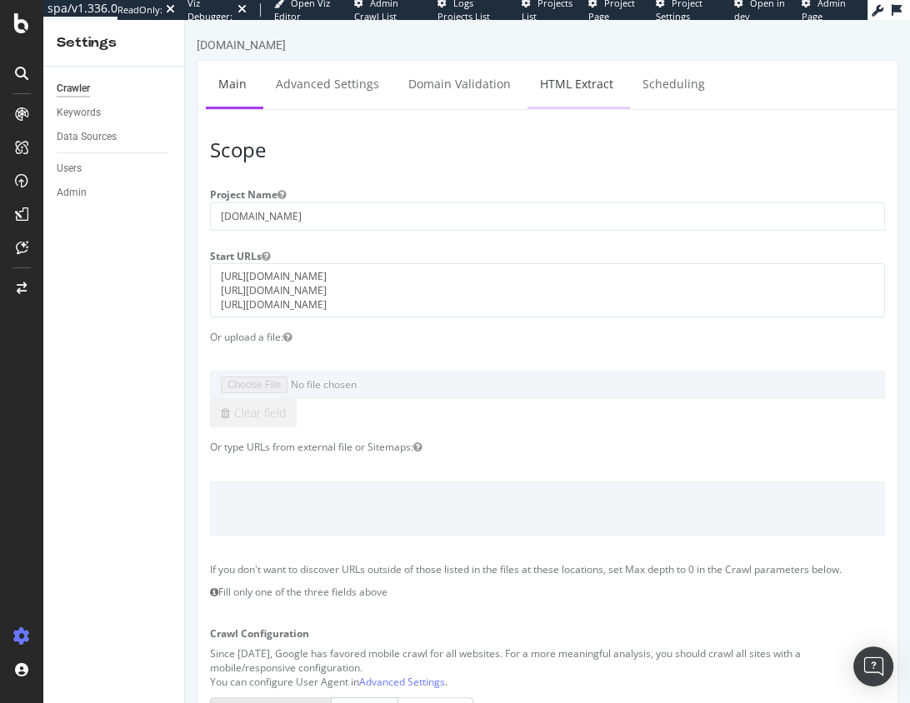
click at [555, 85] on link "HTML Extract" at bounding box center [577, 84] width 98 height 46
select select "exist"
select select "i"
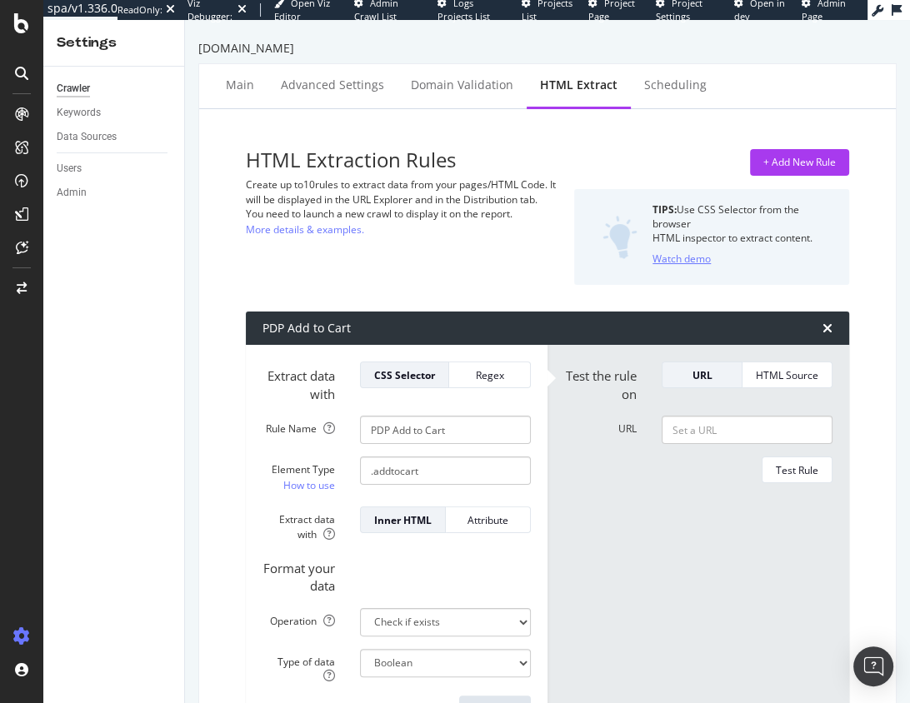
drag, startPoint x: 779, startPoint y: 153, endPoint x: 658, endPoint y: 193, distance: 127.6
click at [779, 153] on div "+ Add New Rule" at bounding box center [799, 162] width 73 height 25
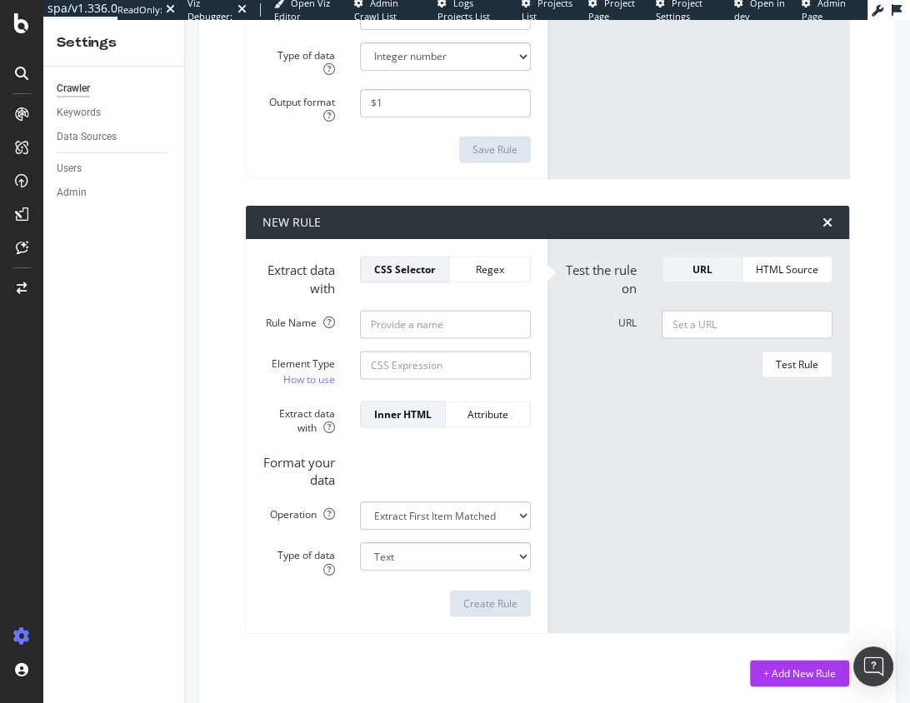
scroll to position [1929, 0]
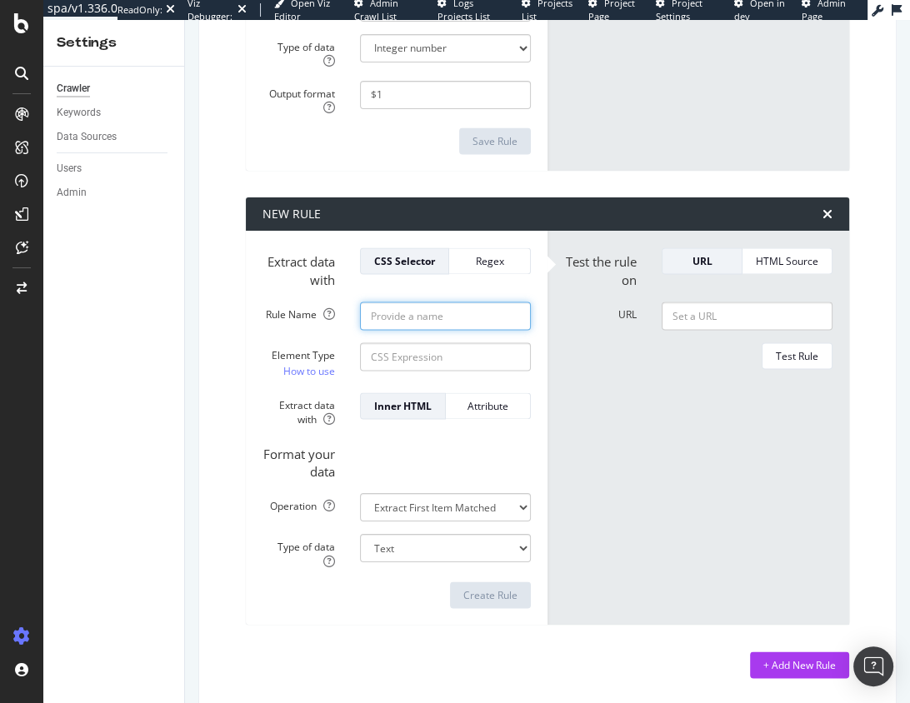
drag, startPoint x: 403, startPoint y: 316, endPoint x: 420, endPoint y: 309, distance: 18.0
type input "PDP Temporarily Unavailable"
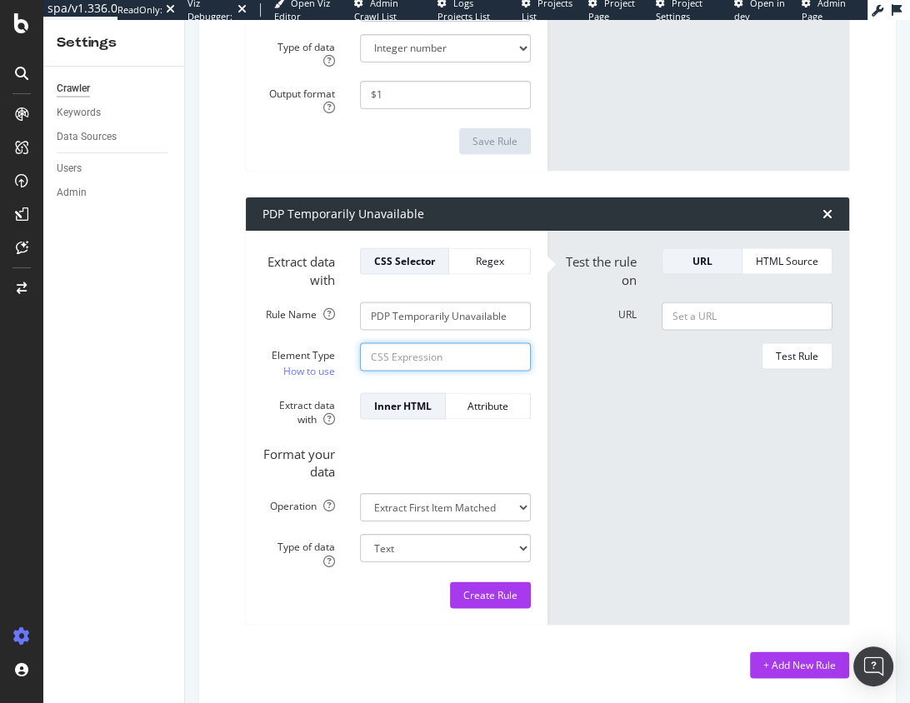
paste input "#pageWrapper > div.content-wrapper > div > div.row.no-margin.product.js-product…"
type input "#pageWrapper > div.content-wrapper > div > div.row.no-margin.product.js-product…"
click at [570, 429] on form "Test the rule on URL HTML Source URL Test Rule" at bounding box center [698, 428] width 268 height 360
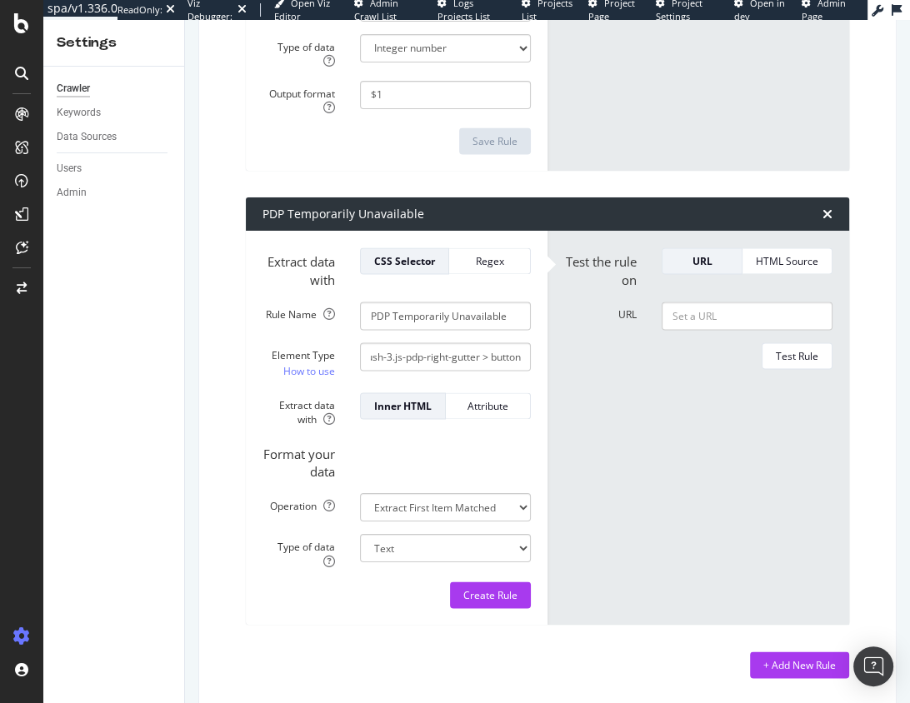
scroll to position [0, 0]
select select "exist"
select select "b"
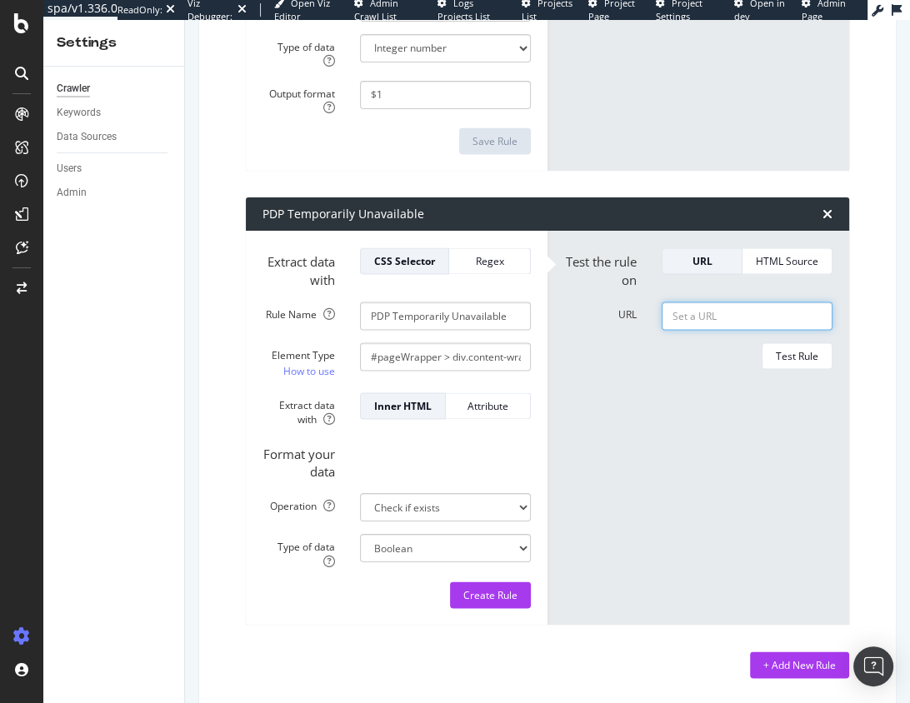
paste input "[URL][DOMAIN_NAME]"
type input "[URL][DOMAIN_NAME]"
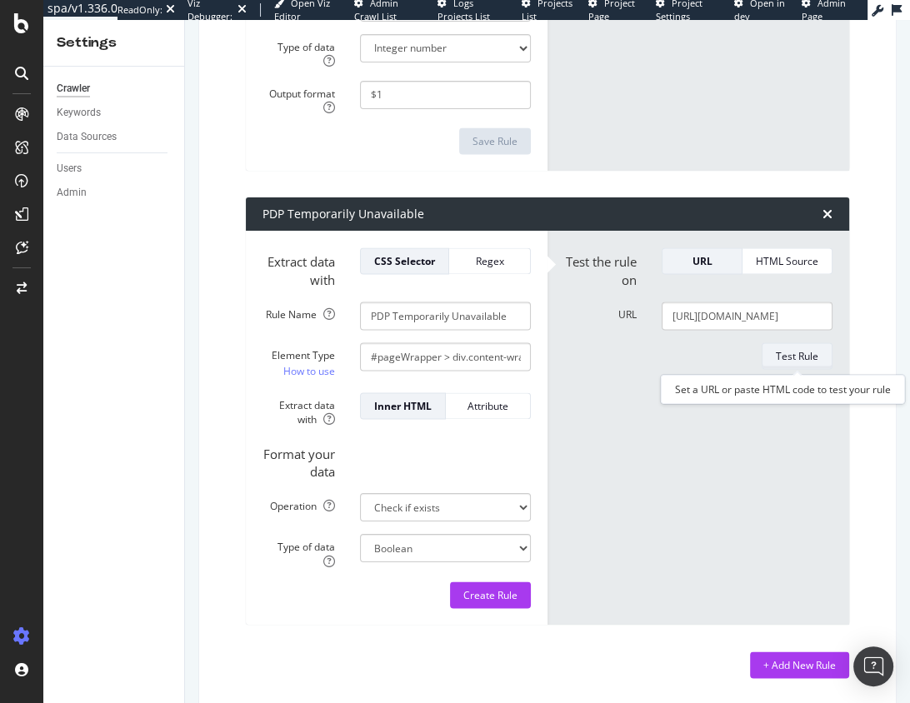
click at [791, 357] on div "Test Rule" at bounding box center [797, 356] width 43 height 14
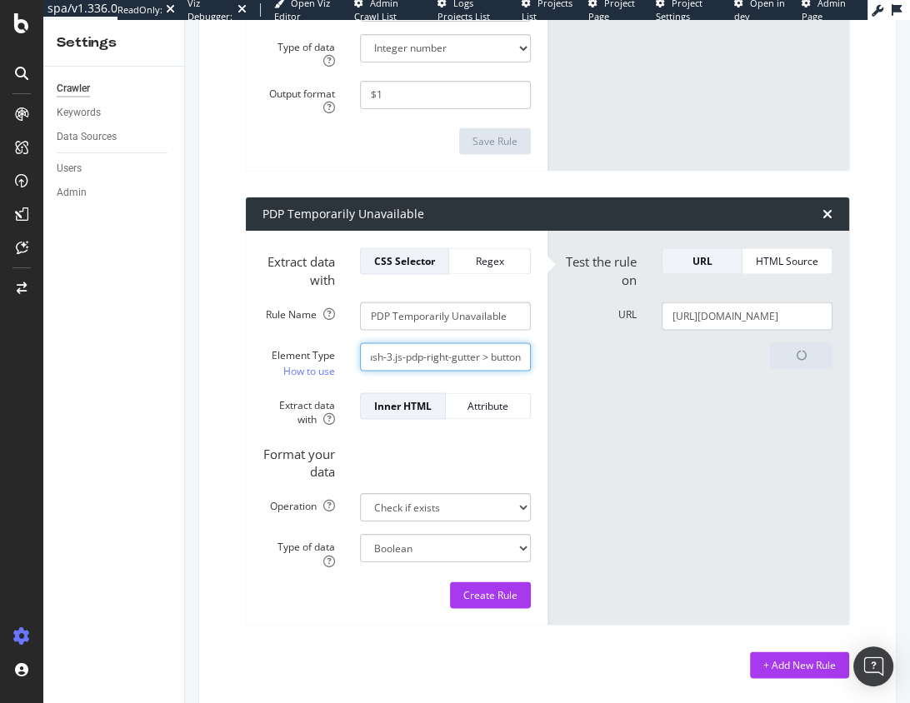
scroll to position [0, 1161]
drag, startPoint x: 484, startPoint y: 359, endPoint x: 522, endPoint y: 353, distance: 38.0
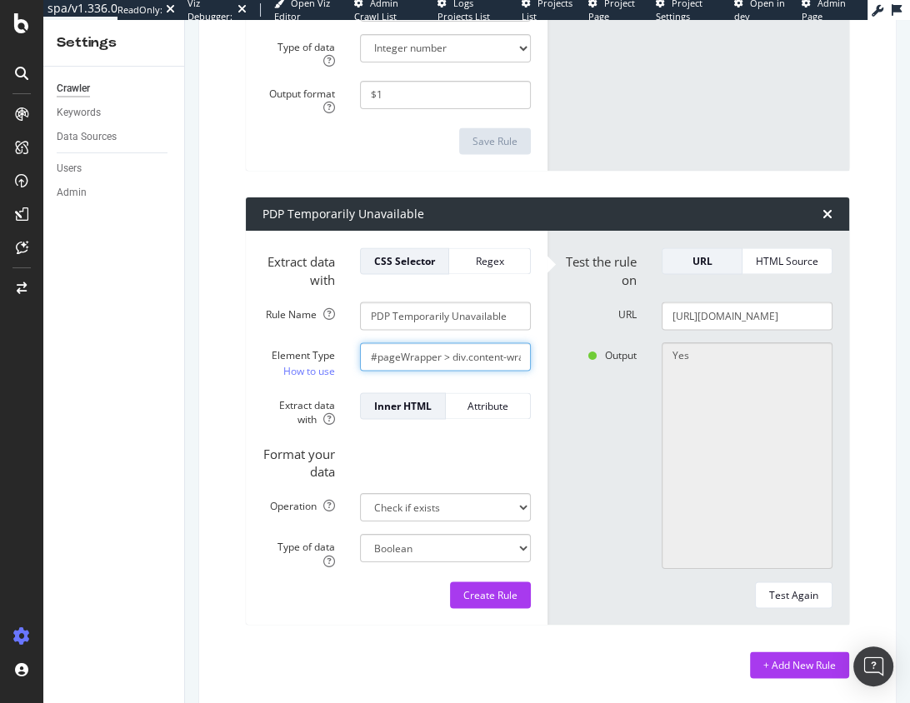
paste input "text"
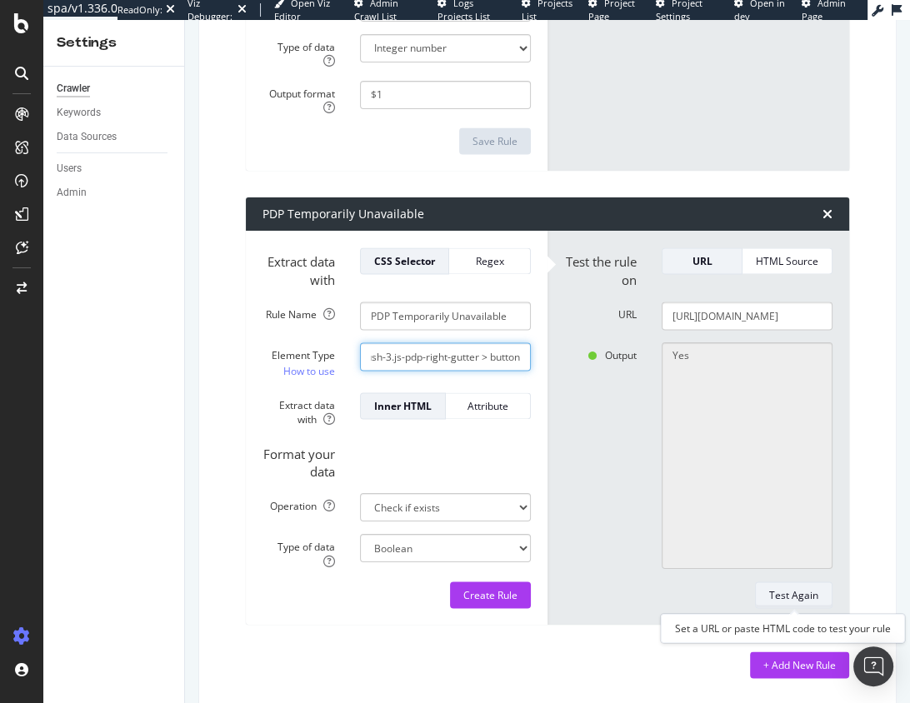
type input "div.col-lg-4.col-md-6.col-sm-12.product-container__right-gutter.col-lg-push-3.j…"
click at [798, 593] on div "Test Again" at bounding box center [793, 595] width 49 height 14
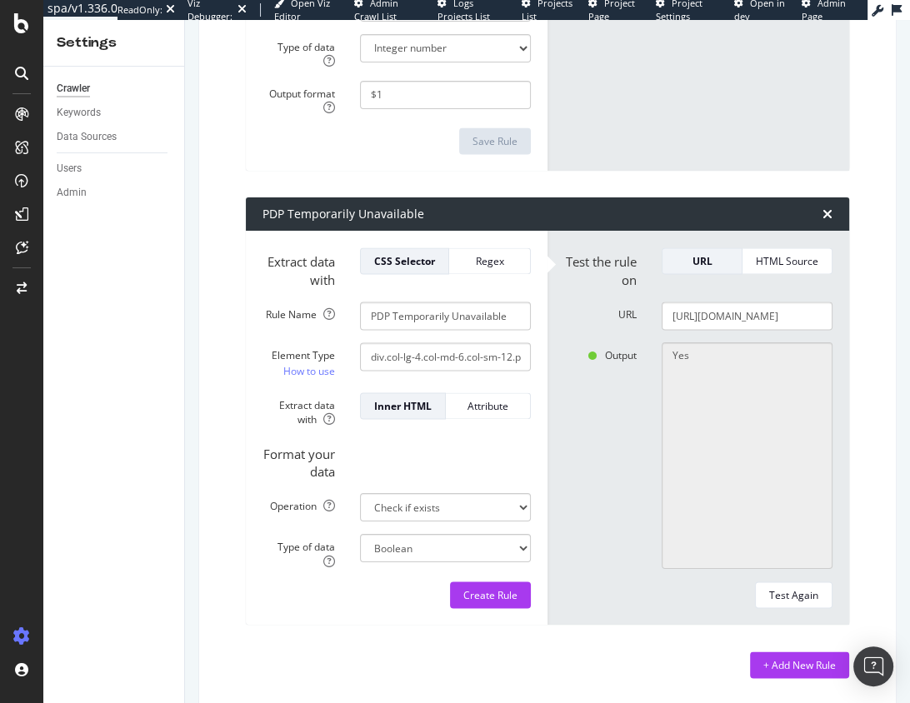
drag, startPoint x: 621, startPoint y: 578, endPoint x: 570, endPoint y: 585, distance: 51.3
click at [618, 578] on form "Test the rule on URL HTML Source URL https://www.partstown.com/sunlite/snlt1711…" at bounding box center [698, 428] width 268 height 360
click at [503, 593] on div "Create Rule" at bounding box center [490, 595] width 54 height 14
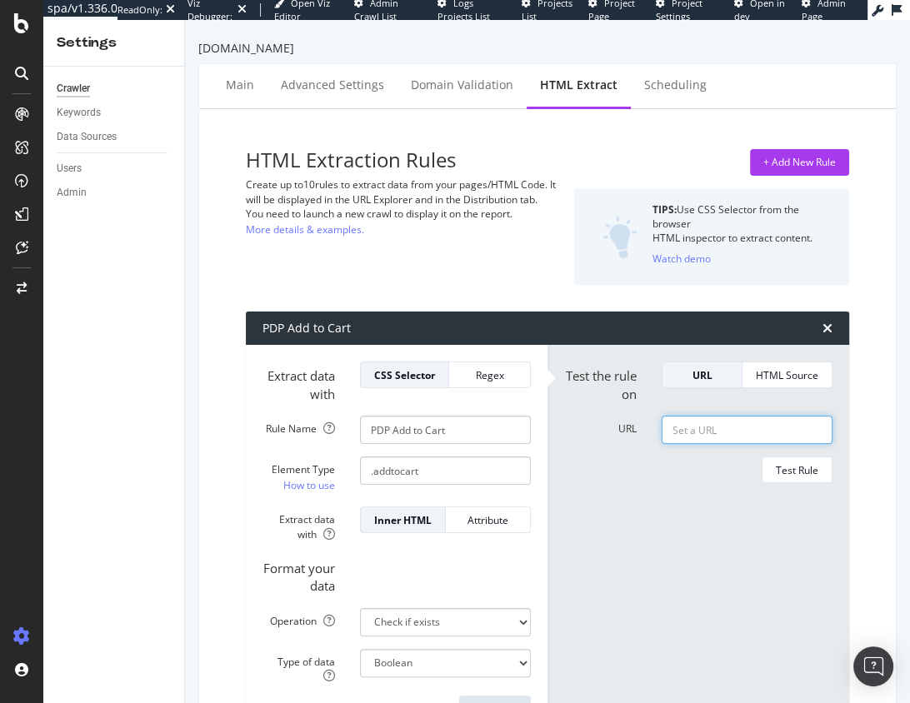
drag, startPoint x: 752, startPoint y: 429, endPoint x: 768, endPoint y: 443, distance: 21.3
click at [752, 429] on input "URL" at bounding box center [747, 430] width 171 height 28
paste input "[URL][DOMAIN_NAME]"
type input "[URL][DOMAIN_NAME]"
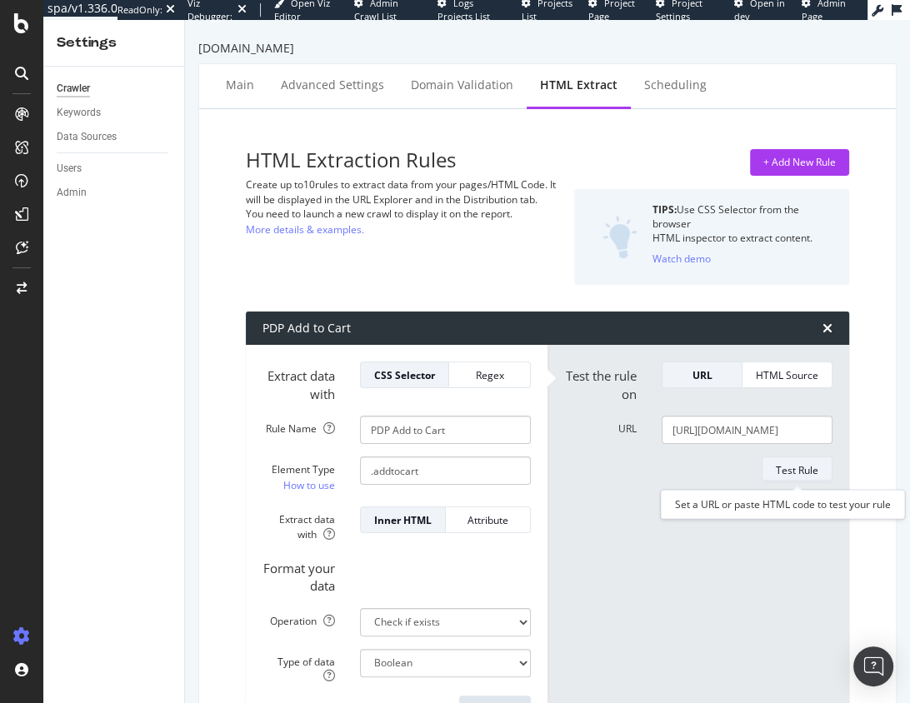
click at [794, 466] on div "Test Rule" at bounding box center [797, 470] width 43 height 14
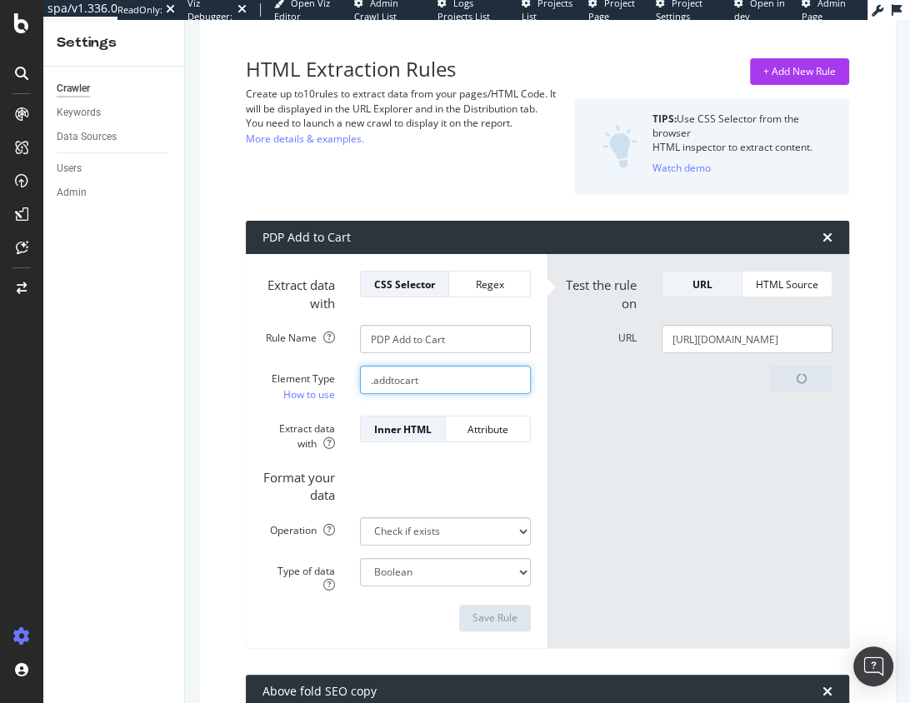
drag, startPoint x: 452, startPoint y: 374, endPoint x: 242, endPoint y: 367, distance: 210.1
drag, startPoint x: 558, startPoint y: 423, endPoint x: 593, endPoint y: 63, distance: 361.6
click at [558, 423] on div "Test the rule on URL HTML Source URL https://www.partstown.com/sunlite/snlt1711…" at bounding box center [699, 450] width 302 height 393
click at [448, 383] on input ".addtocart" at bounding box center [445, 380] width 171 height 28
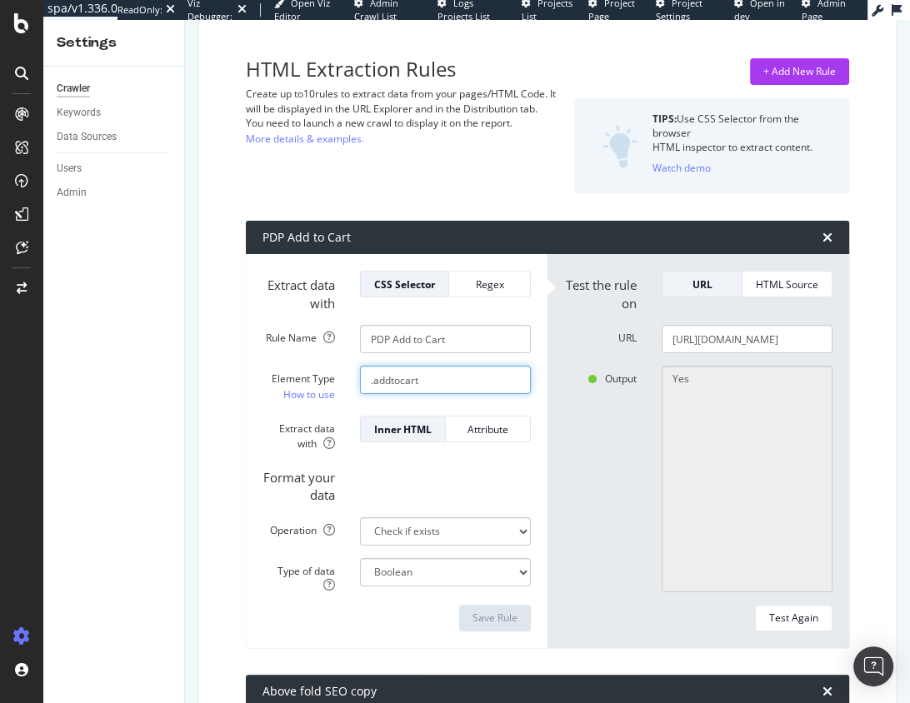
click at [448, 383] on input ".addtocart" at bounding box center [445, 380] width 171 height 28
paste input "btn-add-to-cart:not(.disabled)"
type input ".btn-add-to-cart:not(.disabled)"
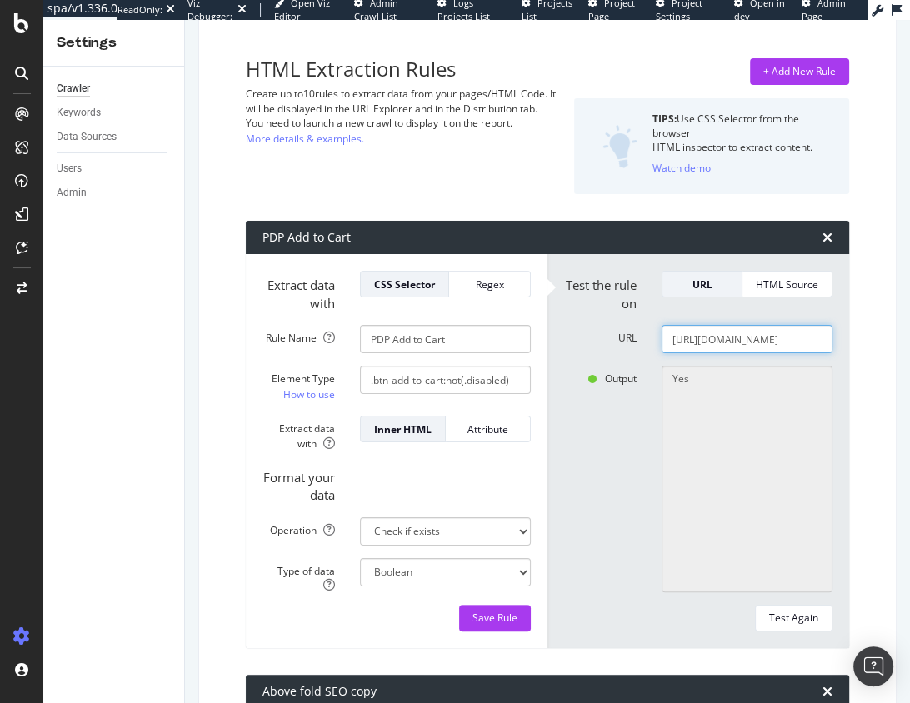
click at [724, 347] on input "[URL][DOMAIN_NAME]" at bounding box center [747, 339] width 171 height 28
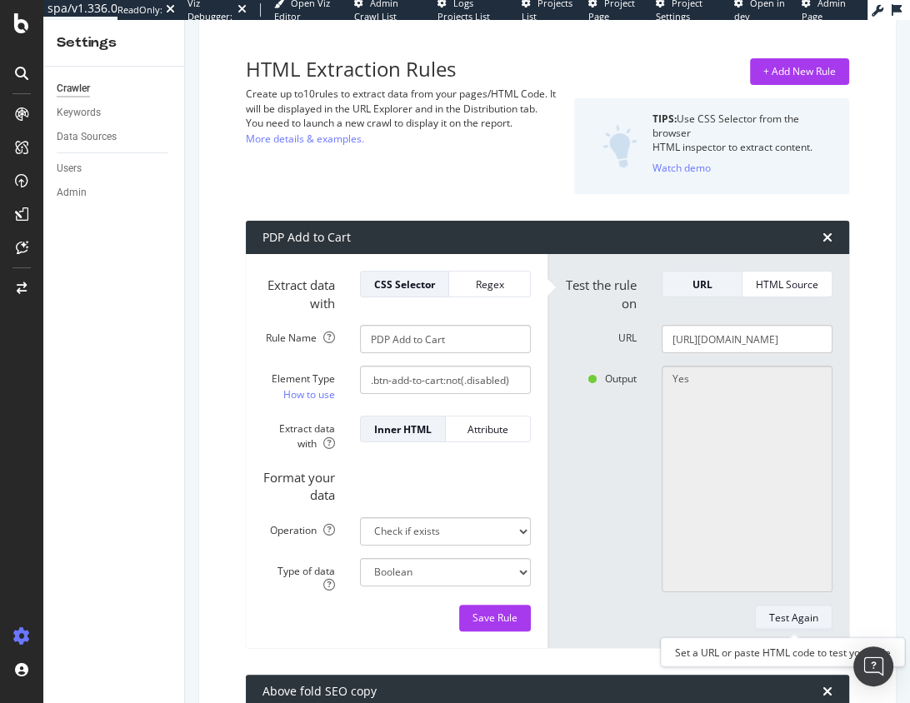
click at [783, 616] on div "Test Again" at bounding box center [793, 618] width 49 height 14
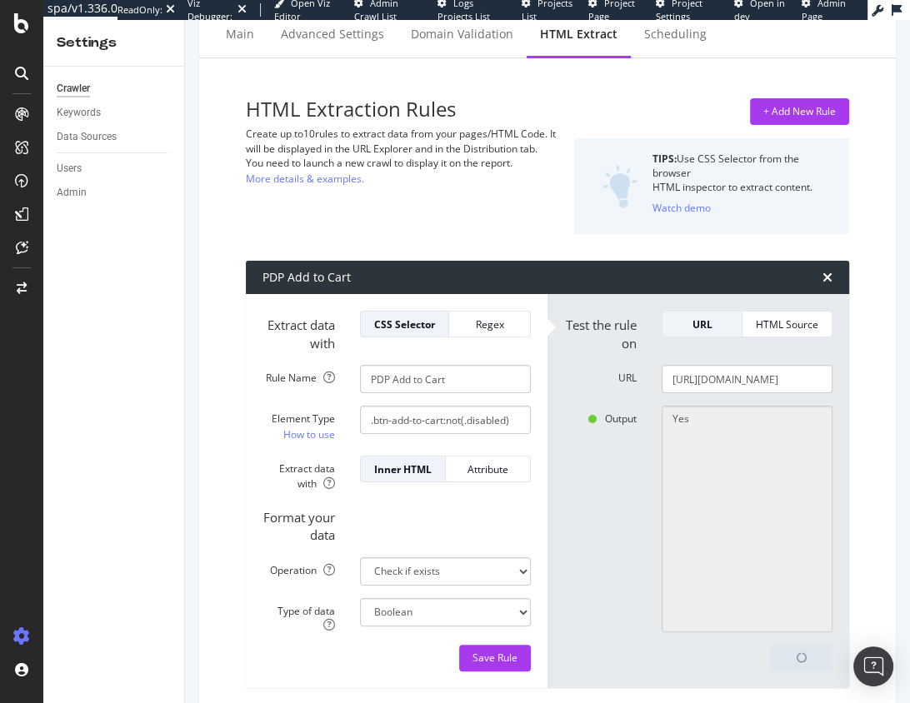
scroll to position [106, 0]
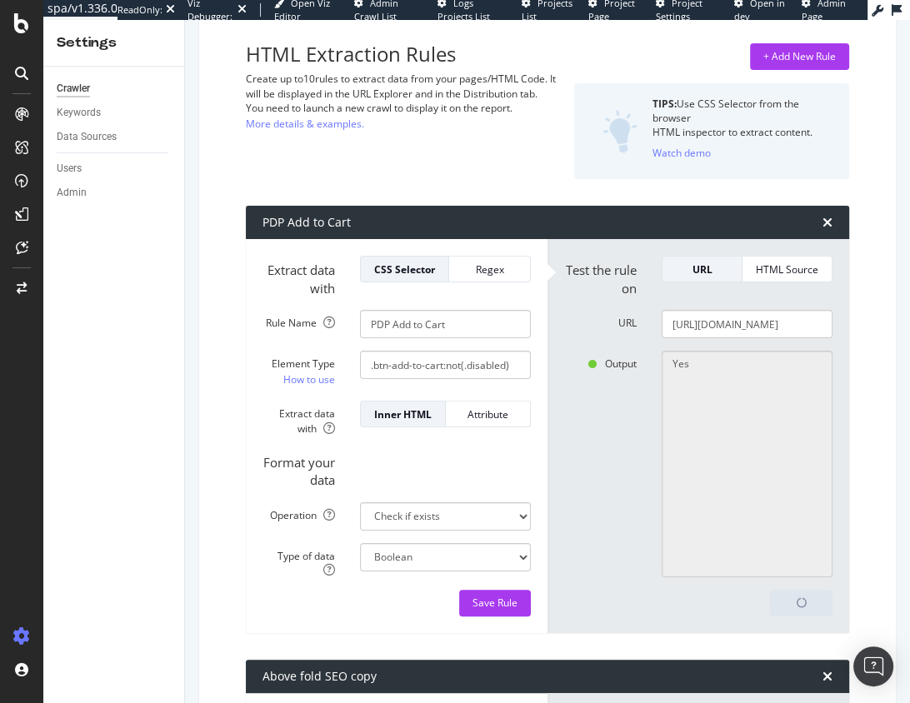
type textarea "No"
click at [748, 318] on input "[URL][DOMAIN_NAME]" at bounding box center [747, 324] width 171 height 28
click at [749, 319] on input "[URL][DOMAIN_NAME]" at bounding box center [747, 324] width 171 height 28
paste input "wells/wel2i-302579"
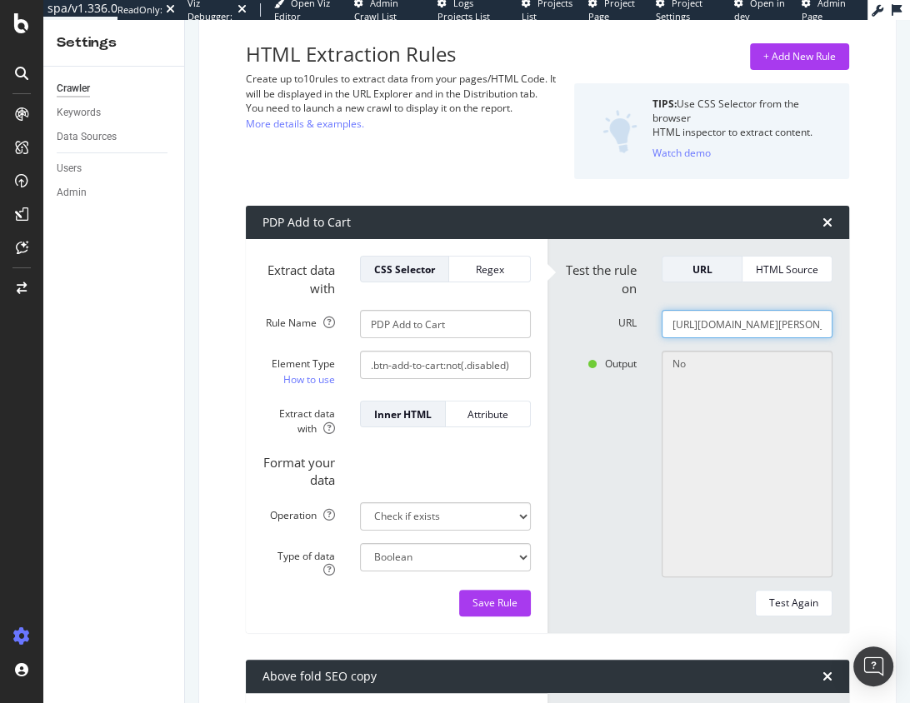
scroll to position [0, 73]
type input "[URL][DOMAIN_NAME][PERSON_NAME]"
drag, startPoint x: 803, startPoint y: 609, endPoint x: 719, endPoint y: 432, distance: 196.4
click at [803, 609] on div "Test Again" at bounding box center [793, 603] width 49 height 14
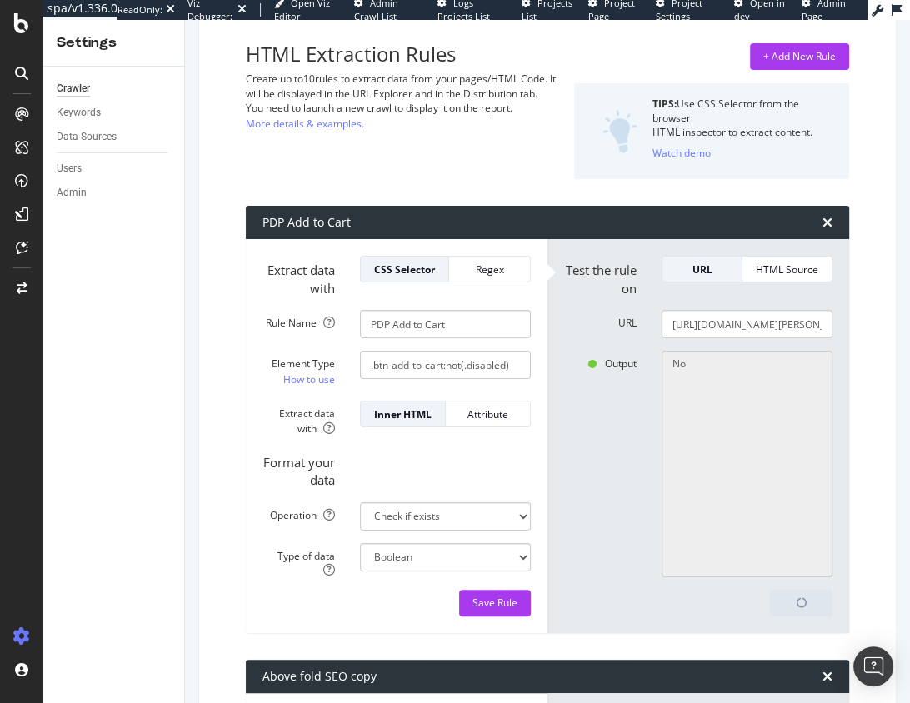
type textarea "Yes"
click at [763, 323] on input "[URL][DOMAIN_NAME][PERSON_NAME]" at bounding box center [747, 324] width 171 height 28
click at [763, 325] on input "[URL][DOMAIN_NAME][PERSON_NAME]" at bounding box center [747, 324] width 171 height 28
click at [763, 324] on input "[URL][DOMAIN_NAME][PERSON_NAME]" at bounding box center [747, 324] width 171 height 28
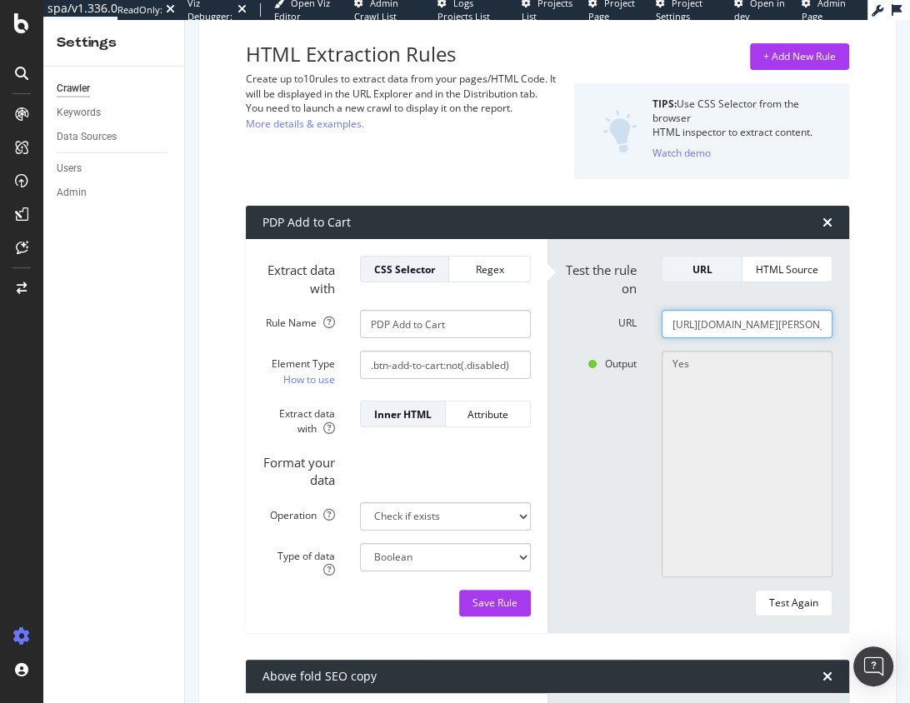
paste input "fr/safe-water-products/swpdss-2"
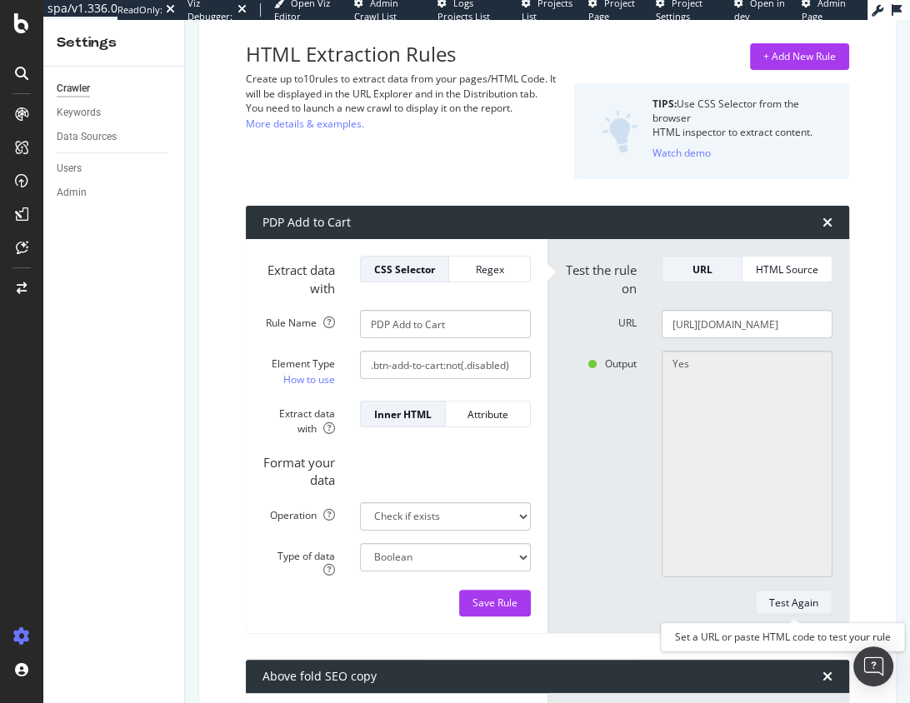
click at [818, 604] on button "Test Again" at bounding box center [794, 603] width 78 height 27
click at [762, 330] on input "[URL][DOMAIN_NAME]" at bounding box center [747, 324] width 171 height 28
click at [761, 330] on input "[URL][DOMAIN_NAME]" at bounding box center [747, 324] width 171 height 28
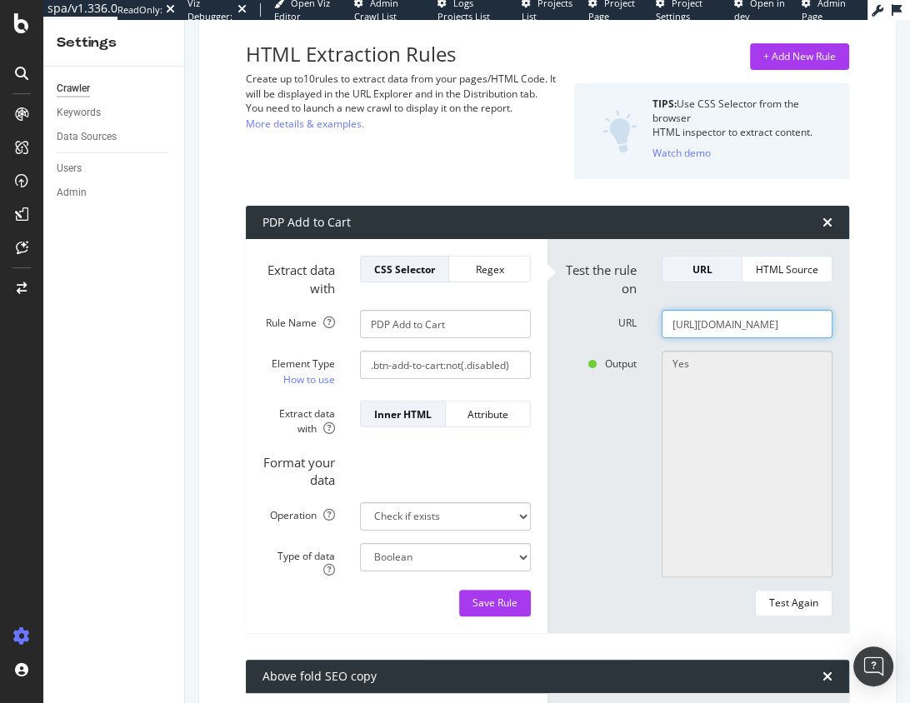
paste input "es/captive-aire/cpta11748b"
click at [805, 598] on div "Test Again" at bounding box center [793, 603] width 49 height 14
click at [758, 319] on input "[URL][DOMAIN_NAME]" at bounding box center [747, 324] width 171 height 28
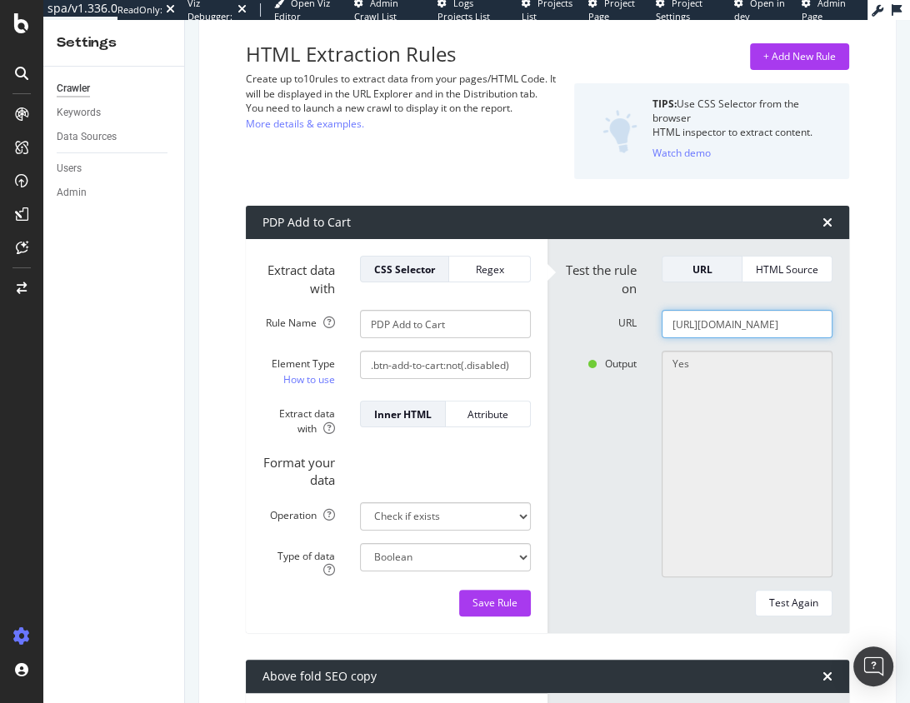
click at [758, 319] on input "[URL][DOMAIN_NAME]" at bounding box center [747, 324] width 171 height 28
paste input "homichef/hmcfhom401407"
type input "[URL][DOMAIN_NAME]"
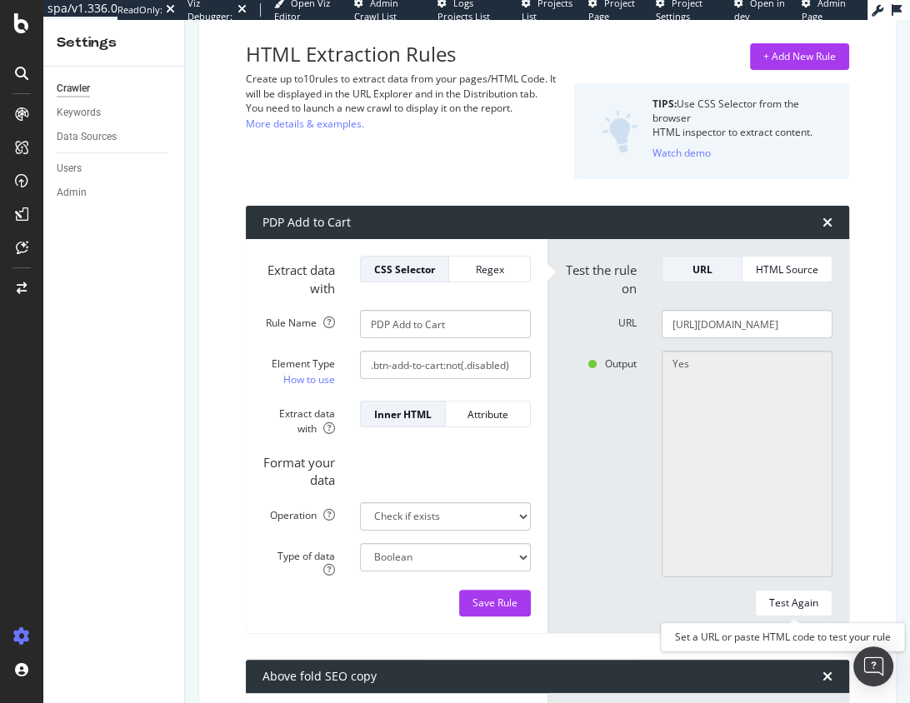
drag, startPoint x: 795, startPoint y: 603, endPoint x: 753, endPoint y: 549, distance: 68.3
click at [794, 603] on div "Test Again" at bounding box center [793, 603] width 49 height 14
drag, startPoint x: 478, startPoint y: 328, endPoint x: 443, endPoint y: 320, distance: 36.0
click at [393, 327] on input "PDP Add to Cart" at bounding box center [445, 324] width 171 height 28
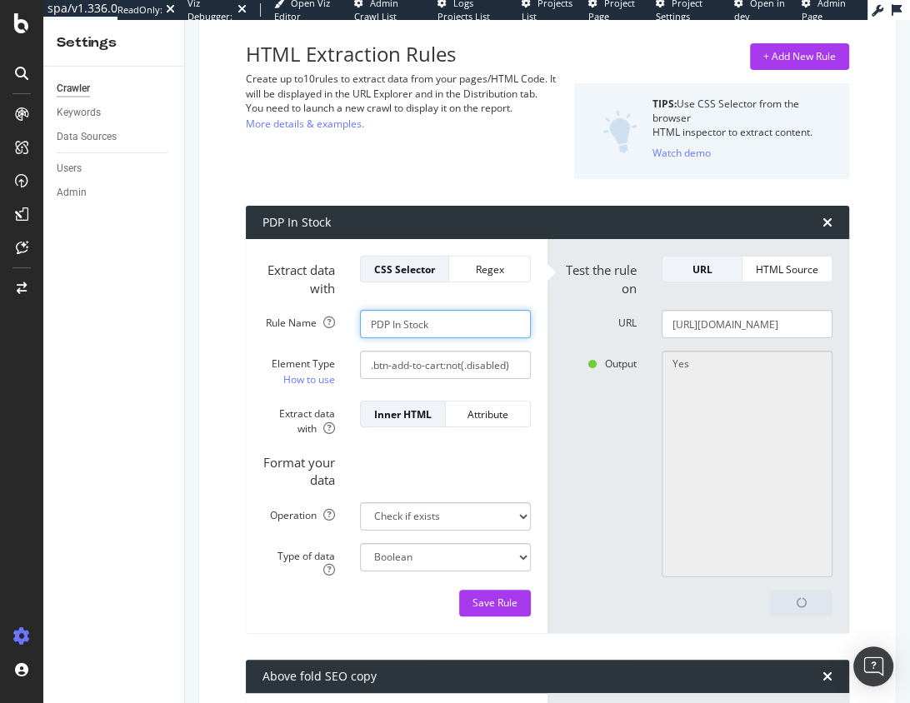
type input "PDP In Stock"
click at [622, 437] on div "Output Yes" at bounding box center [698, 464] width 293 height 227
type textarea "No"
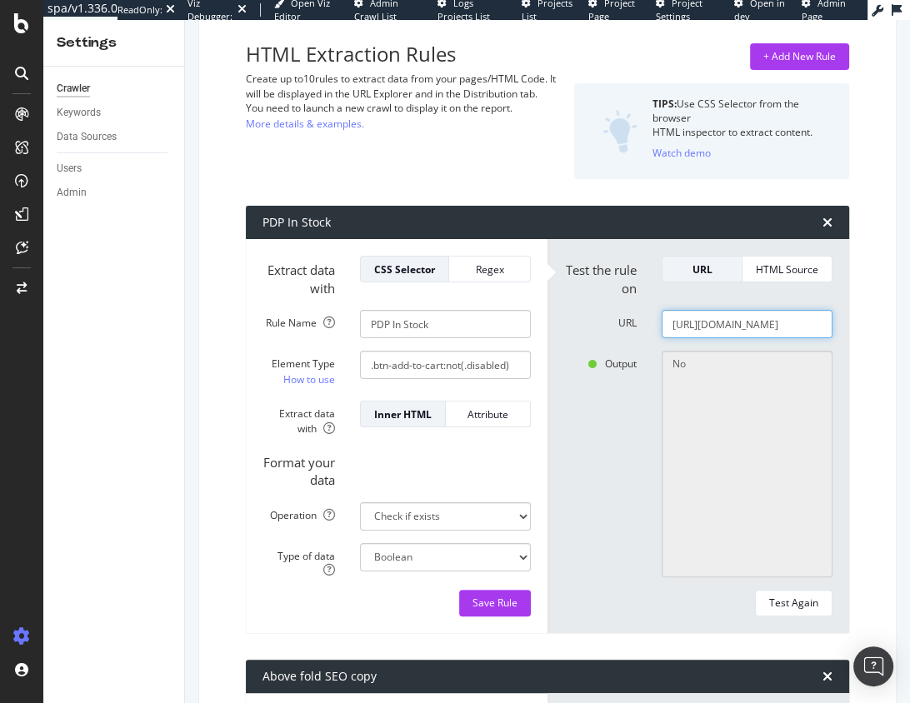
click at [755, 329] on input "[URL][DOMAIN_NAME]" at bounding box center [747, 324] width 171 height 28
paste input "fr/big-ten/bigtnp610800"
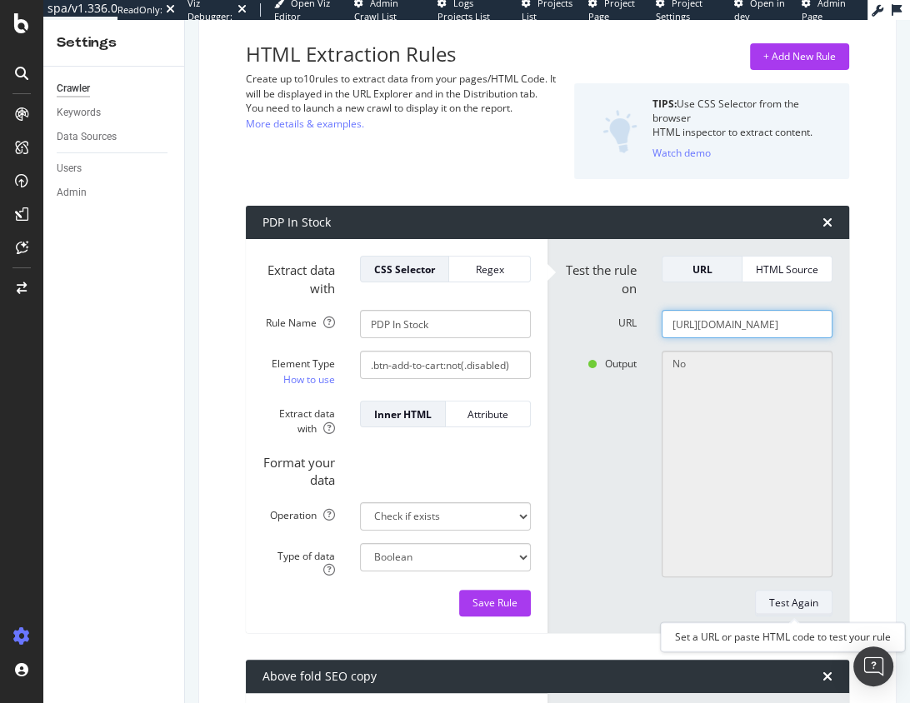
type input "[URL][DOMAIN_NAME]"
click at [799, 602] on div "Test Again" at bounding box center [793, 603] width 49 height 14
click at [598, 456] on div "Output No" at bounding box center [698, 464] width 293 height 227
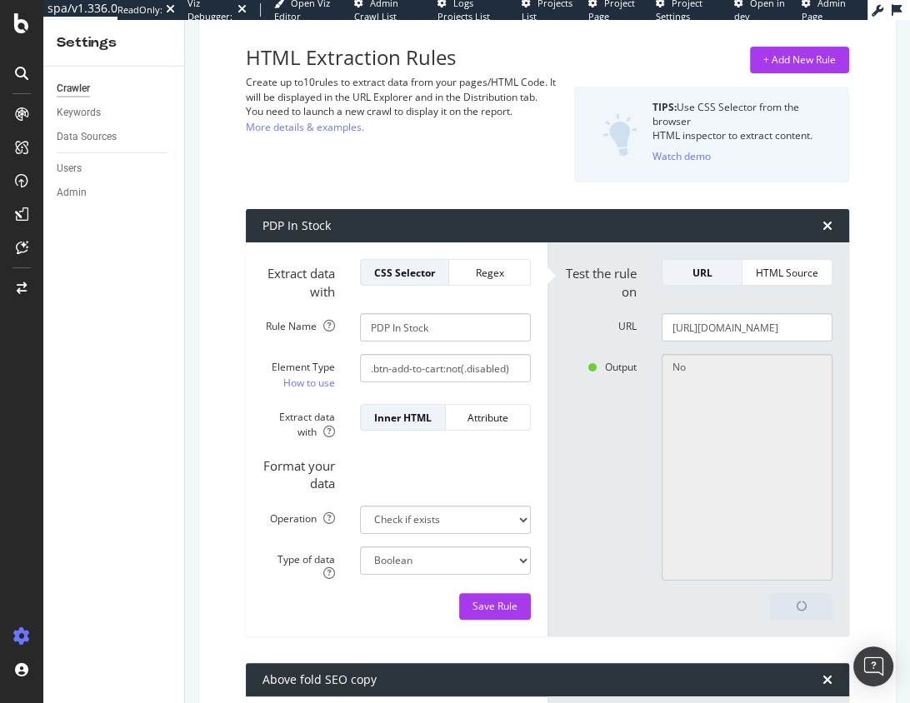
scroll to position [127, 0]
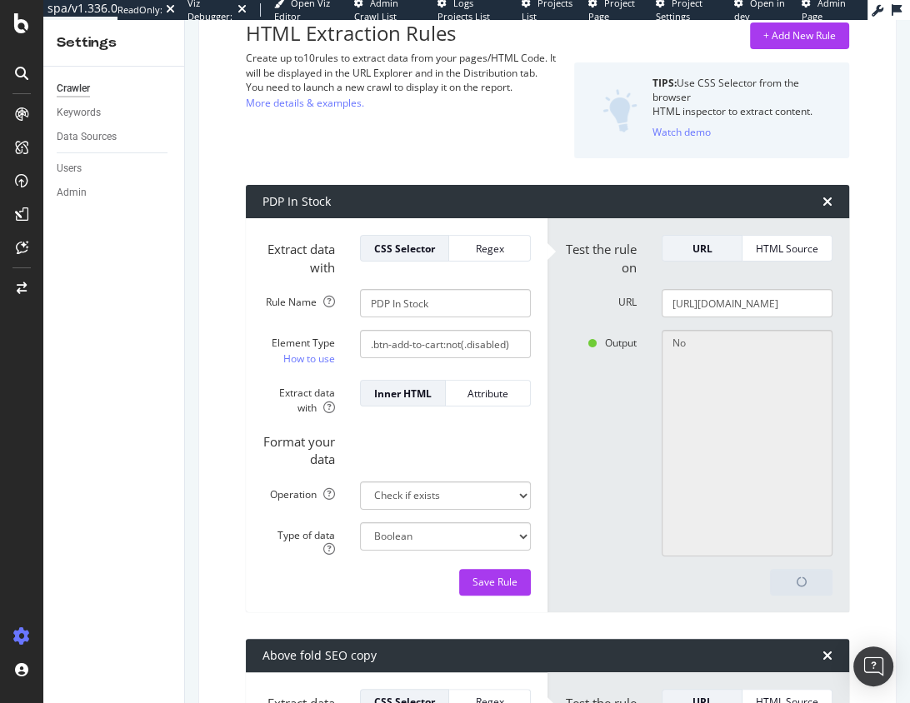
type textarea "Yes"
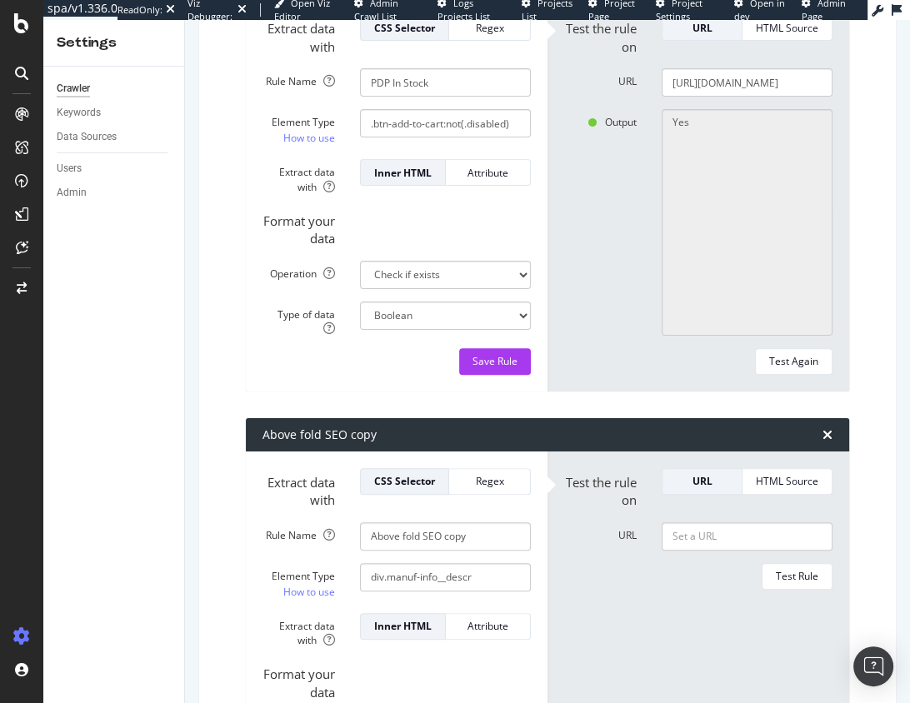
scroll to position [483, 0]
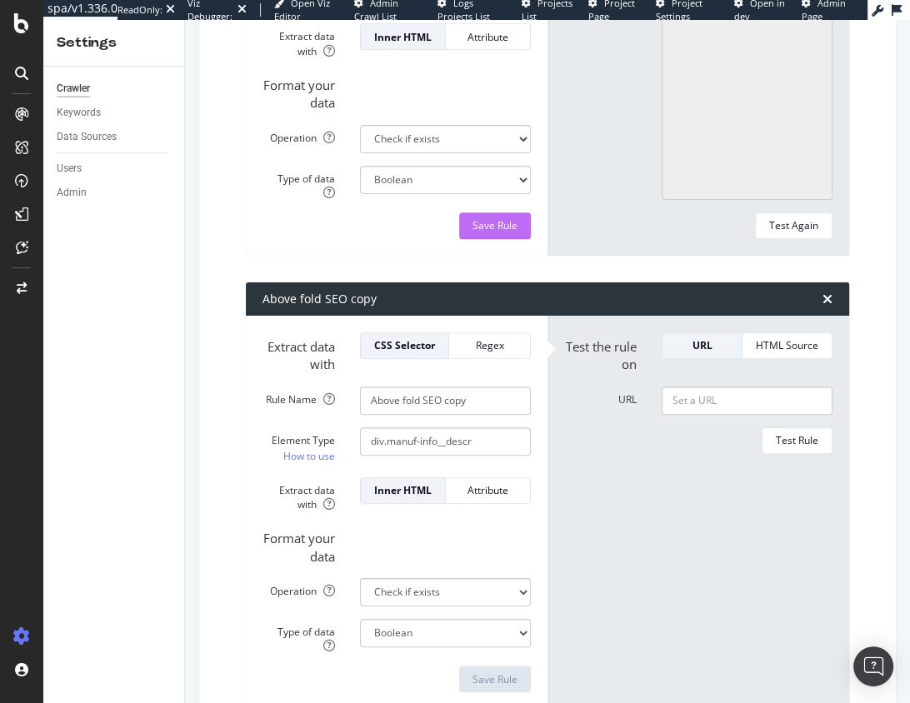
click at [508, 229] on div "Save Rule" at bounding box center [495, 225] width 45 height 14
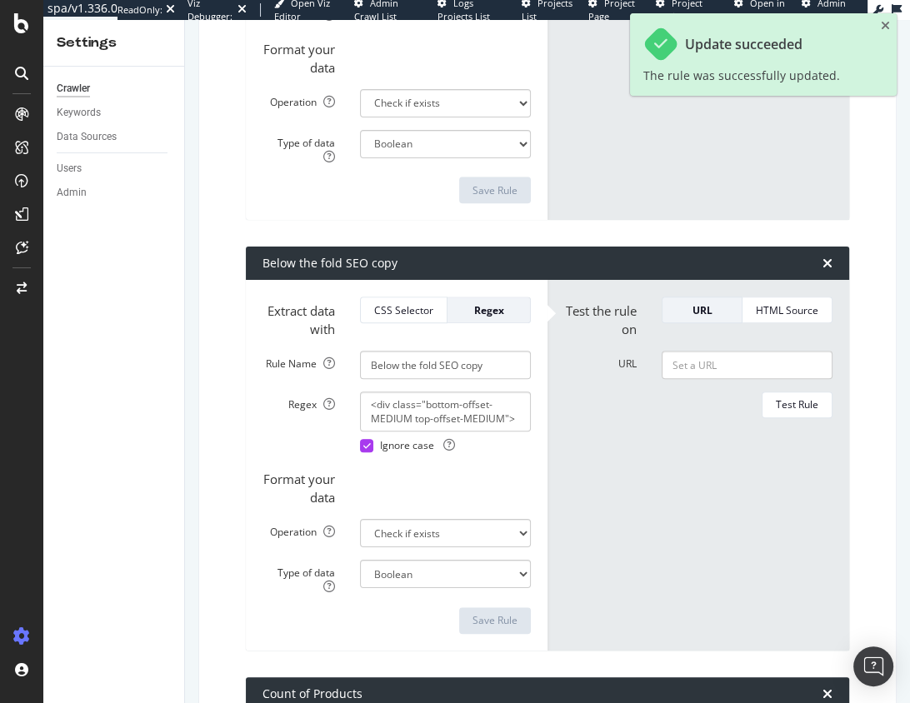
scroll to position [1963, 0]
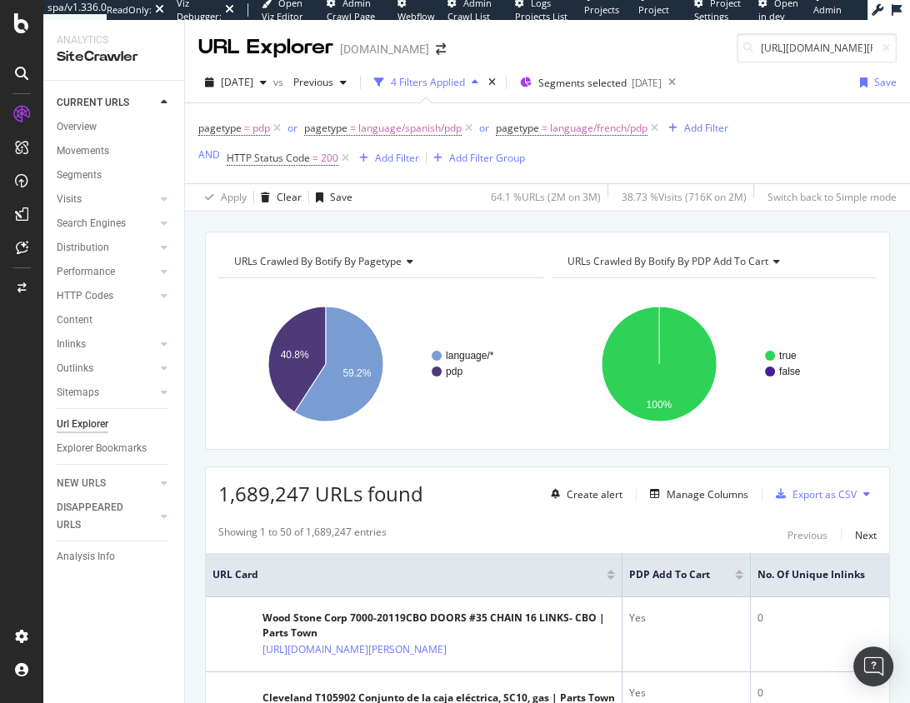
scroll to position [0, 111]
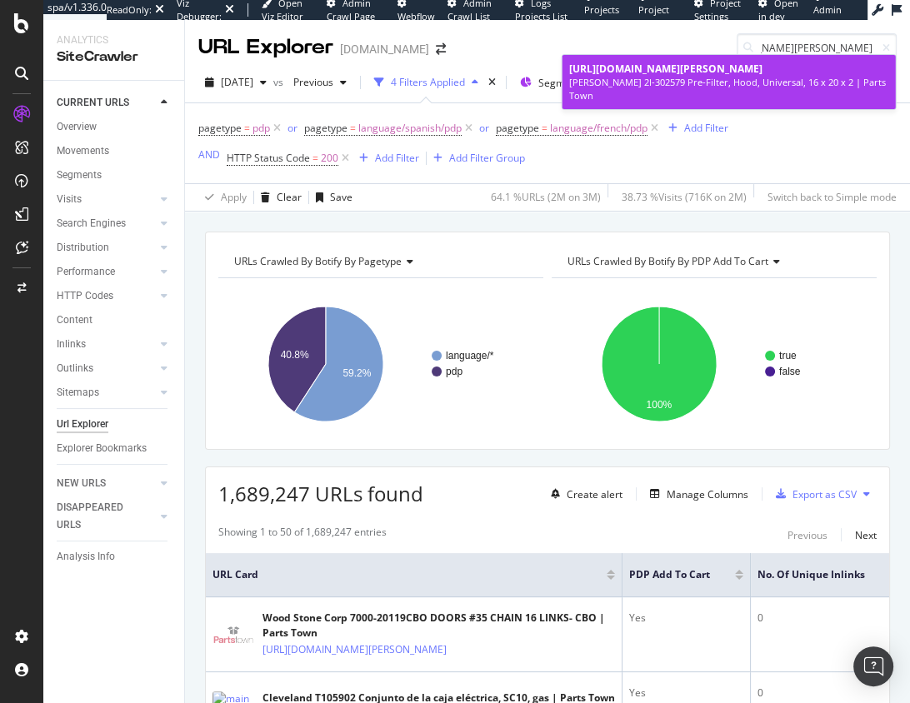
type input "[URL][DOMAIN_NAME][PERSON_NAME]"
click at [763, 75] on span "[URL][DOMAIN_NAME][PERSON_NAME]" at bounding box center [665, 69] width 193 height 14
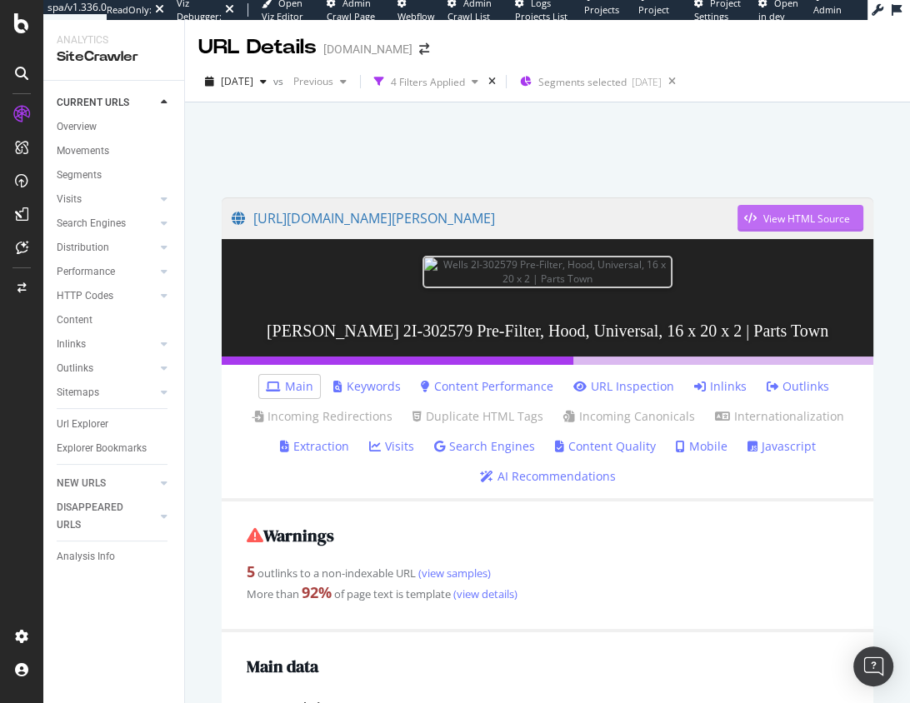
click at [759, 218] on div "button" at bounding box center [751, 218] width 26 height 10
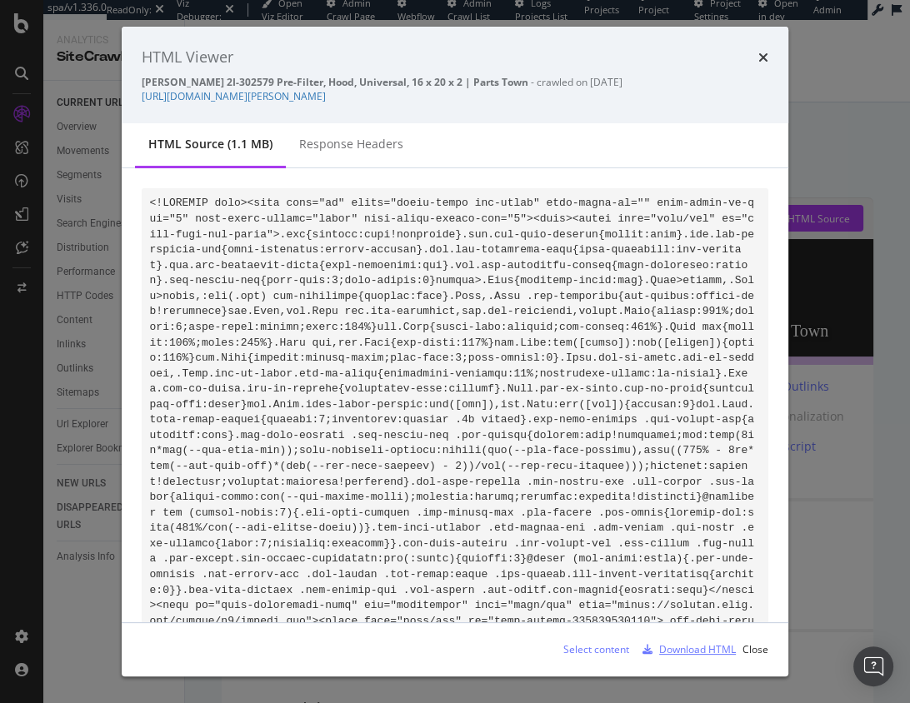
click at [690, 651] on div "Download HTML" at bounding box center [697, 650] width 77 height 14
click at [816, 204] on div "HTML Viewer [PERSON_NAME] 2I-302579 Pre-Filter, Hood, Universal, 16 x 20 x 2 | …" at bounding box center [455, 351] width 910 height 703
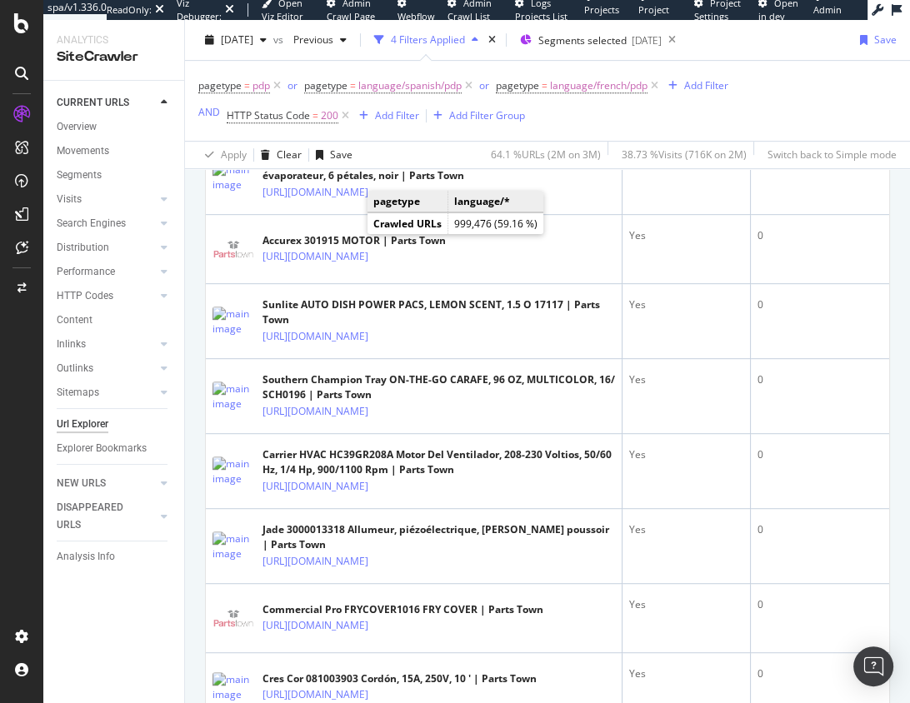
scroll to position [1110, 0]
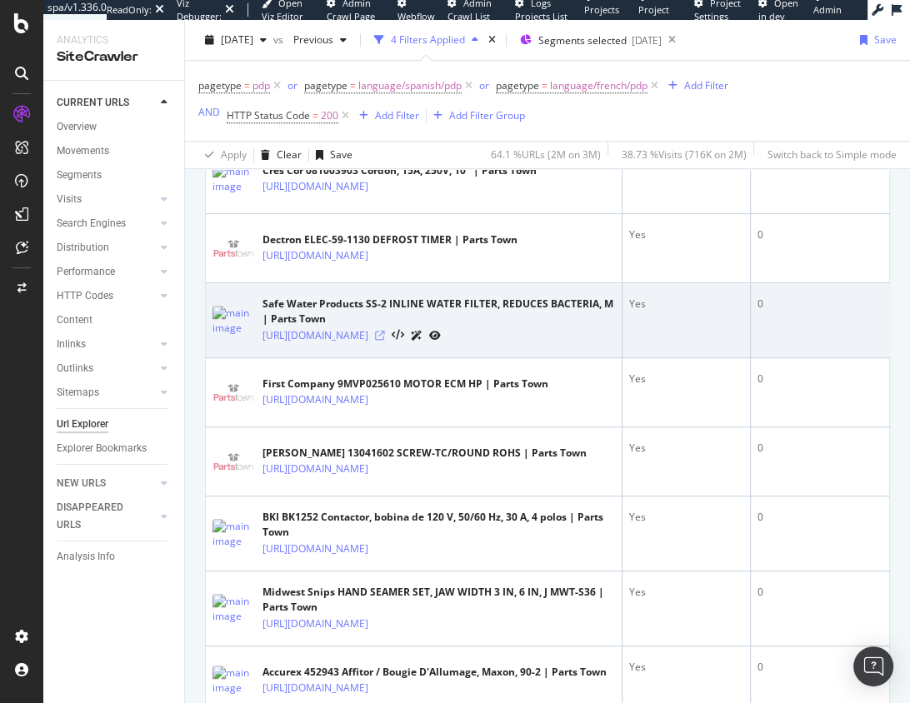
click at [385, 341] on icon at bounding box center [380, 336] width 10 height 10
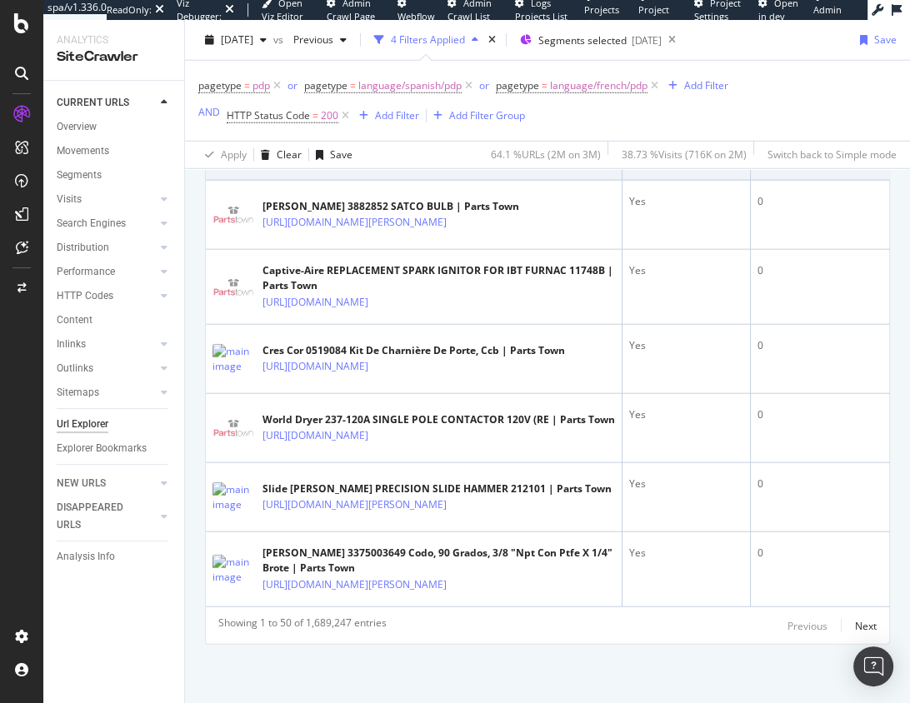
scroll to position [3761, 0]
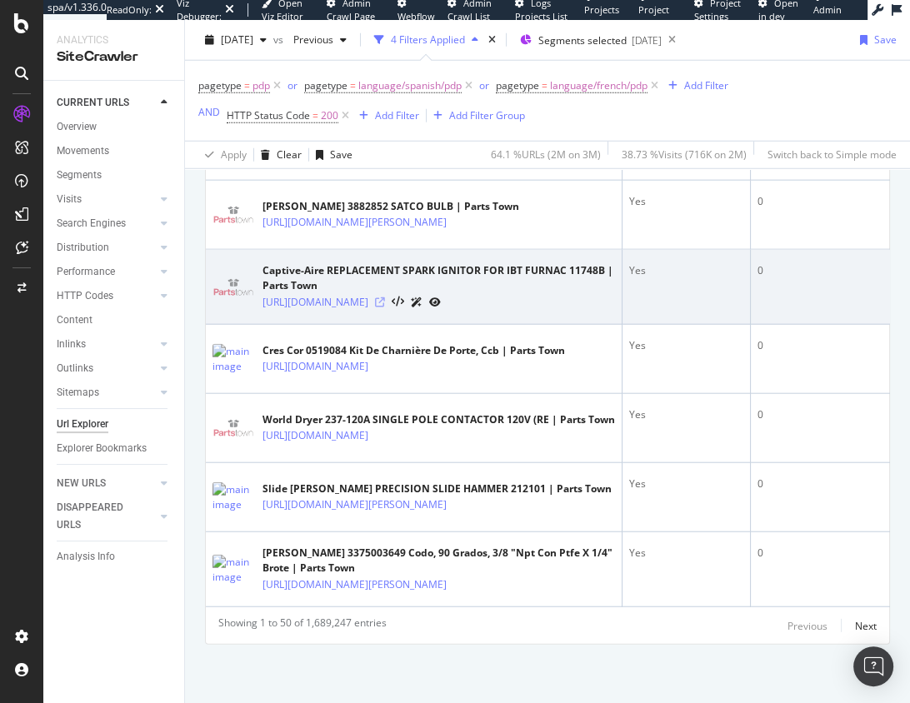
click at [385, 308] on icon at bounding box center [380, 303] width 10 height 10
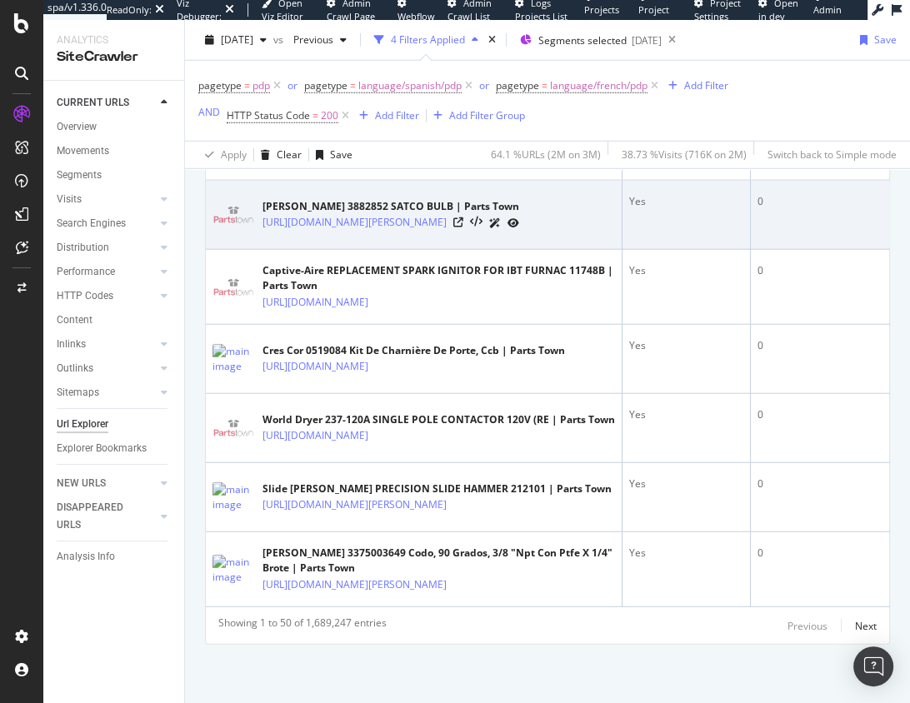
scroll to position [3867, 0]
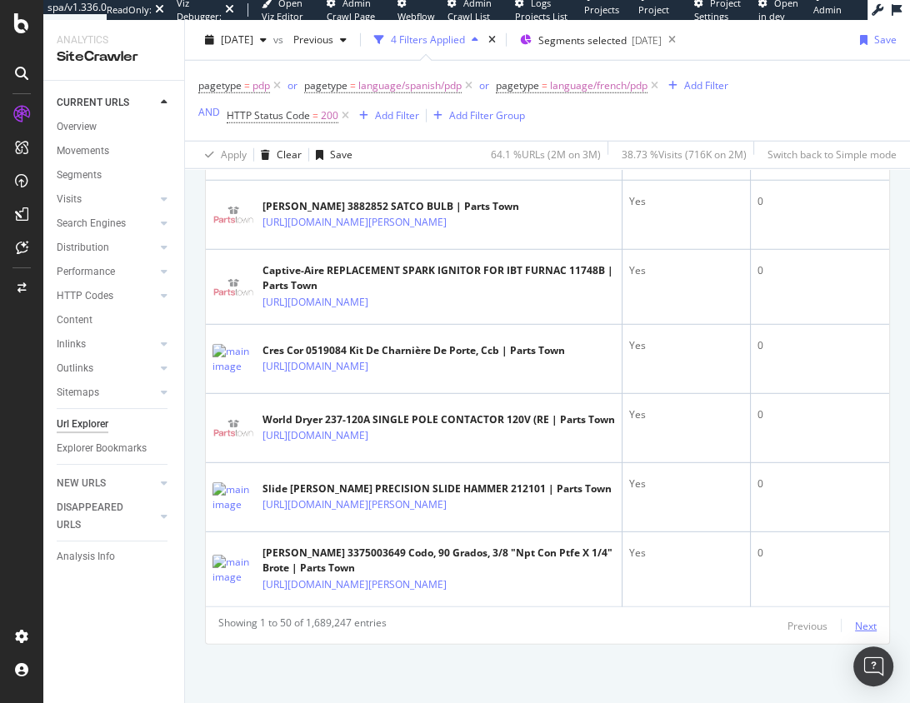
click at [863, 624] on div "Next" at bounding box center [866, 626] width 22 height 14
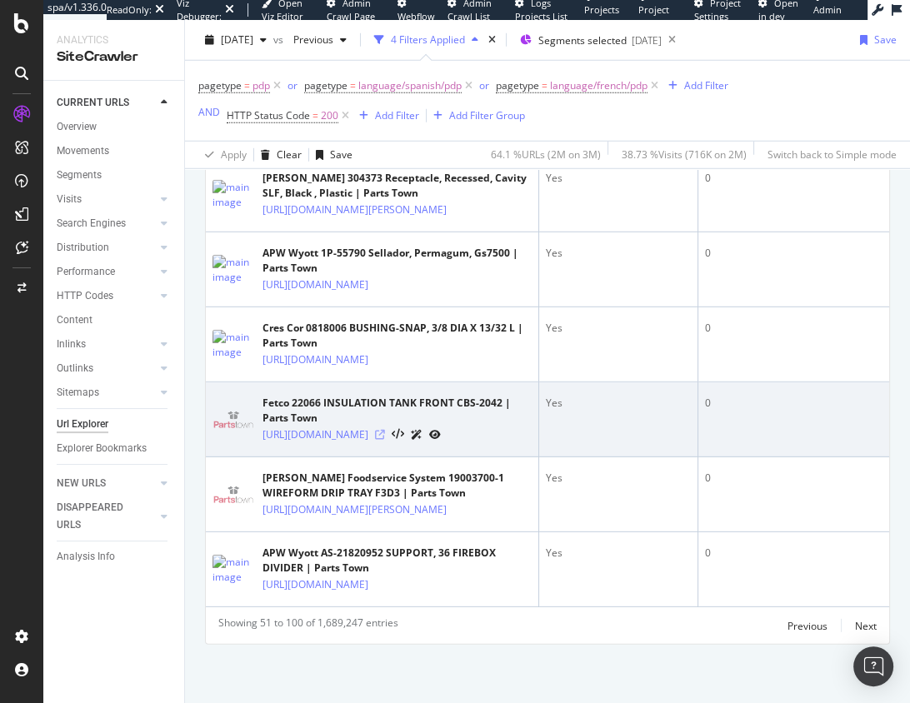
click at [385, 430] on icon at bounding box center [380, 435] width 10 height 10
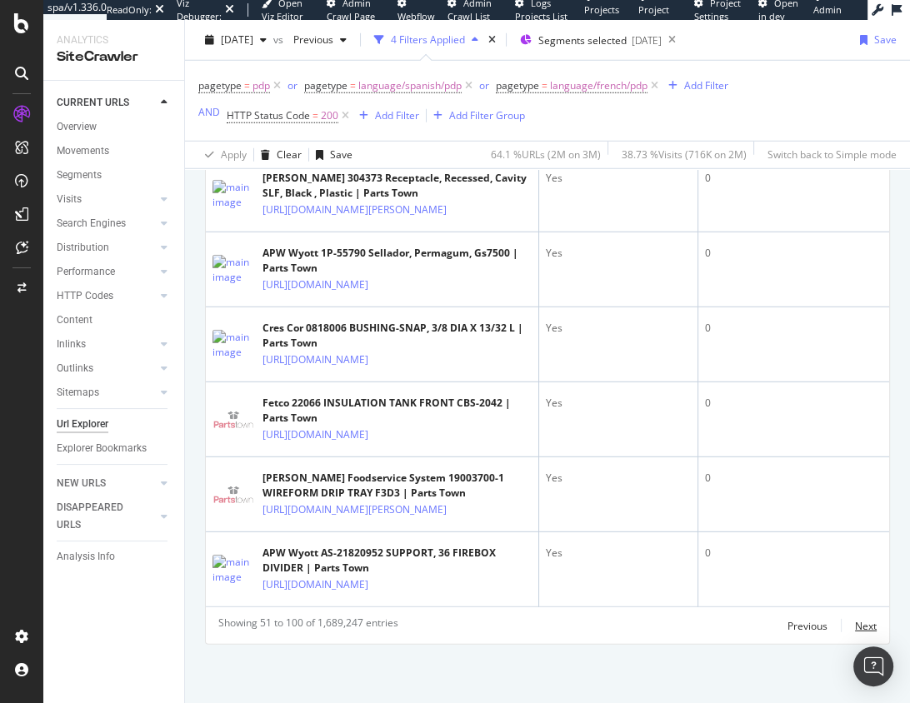
drag, startPoint x: 860, startPoint y: 622, endPoint x: 840, endPoint y: 578, distance: 47.7
click at [860, 622] on div "Next" at bounding box center [866, 626] width 22 height 14
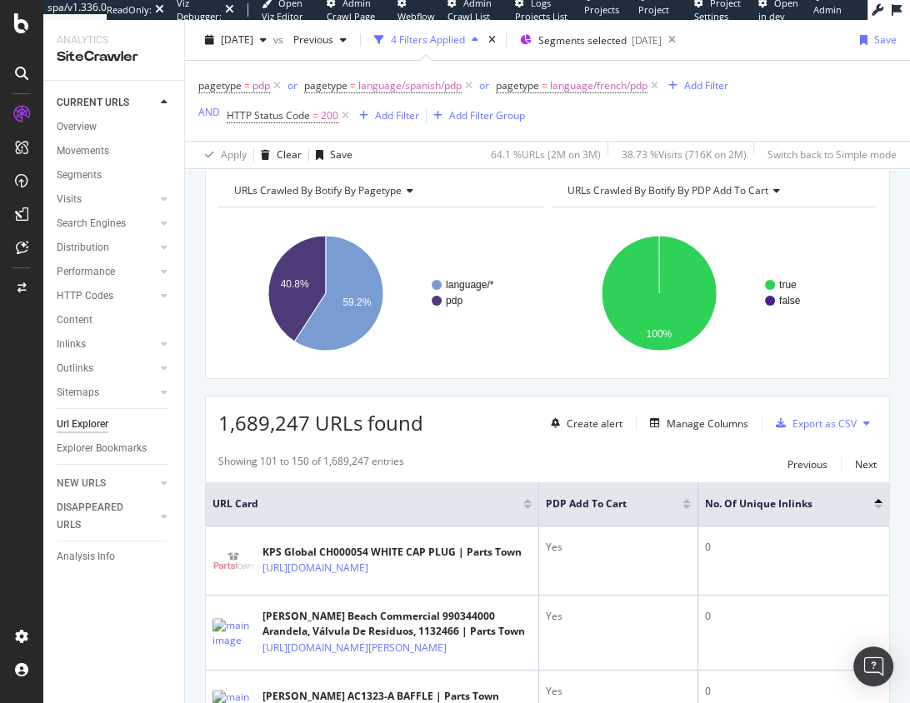
scroll to position [4394, 0]
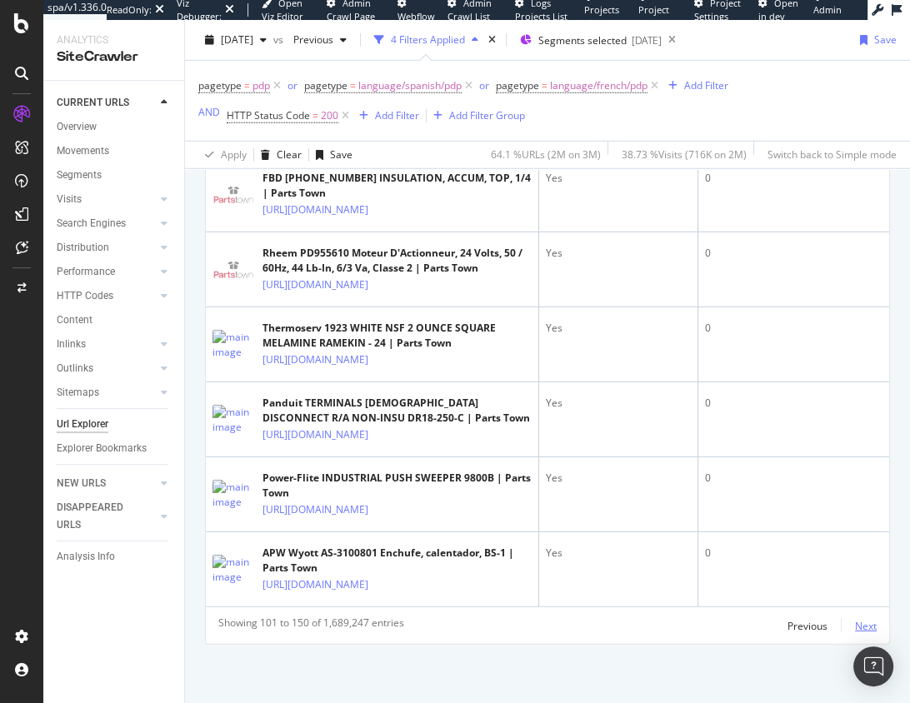
click at [861, 624] on div "Next" at bounding box center [866, 626] width 22 height 14
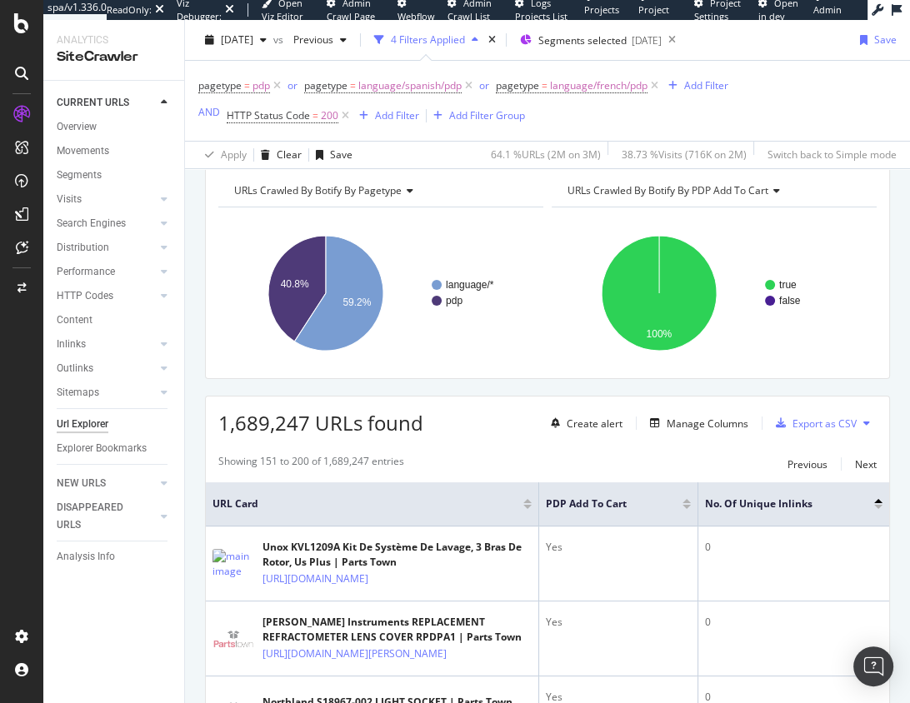
scroll to position [4363, 0]
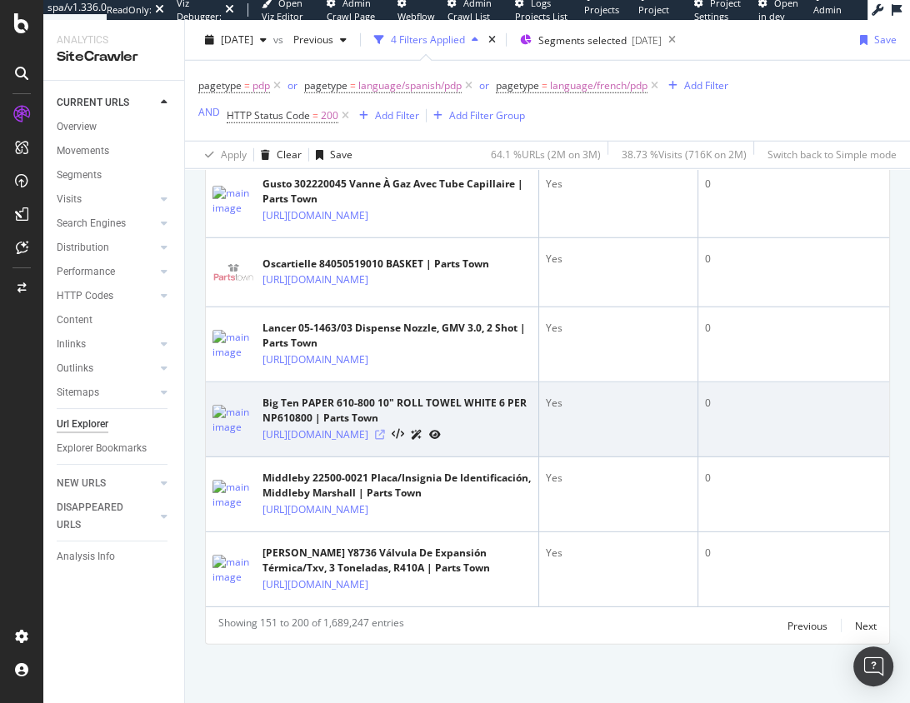
click at [385, 430] on icon at bounding box center [380, 435] width 10 height 10
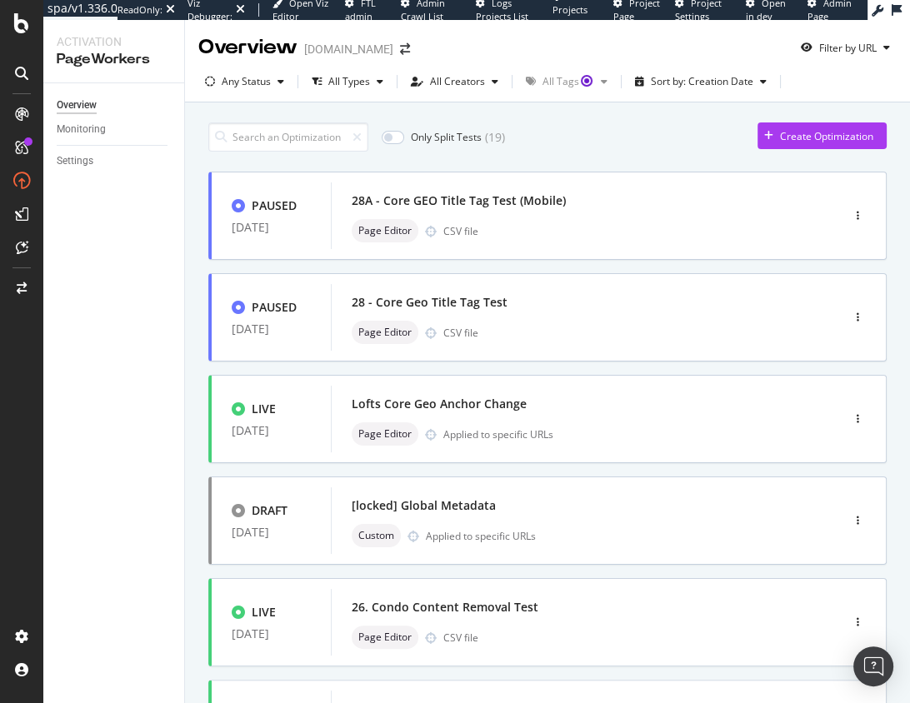
drag, startPoint x: 724, startPoint y: 135, endPoint x: 739, endPoint y: 136, distance: 15.0
click at [728, 135] on div "Only Split Tests ( 19 ) Create Optimization" at bounding box center [547, 137] width 678 height 29
click at [776, 133] on div "button" at bounding box center [769, 136] width 23 height 10
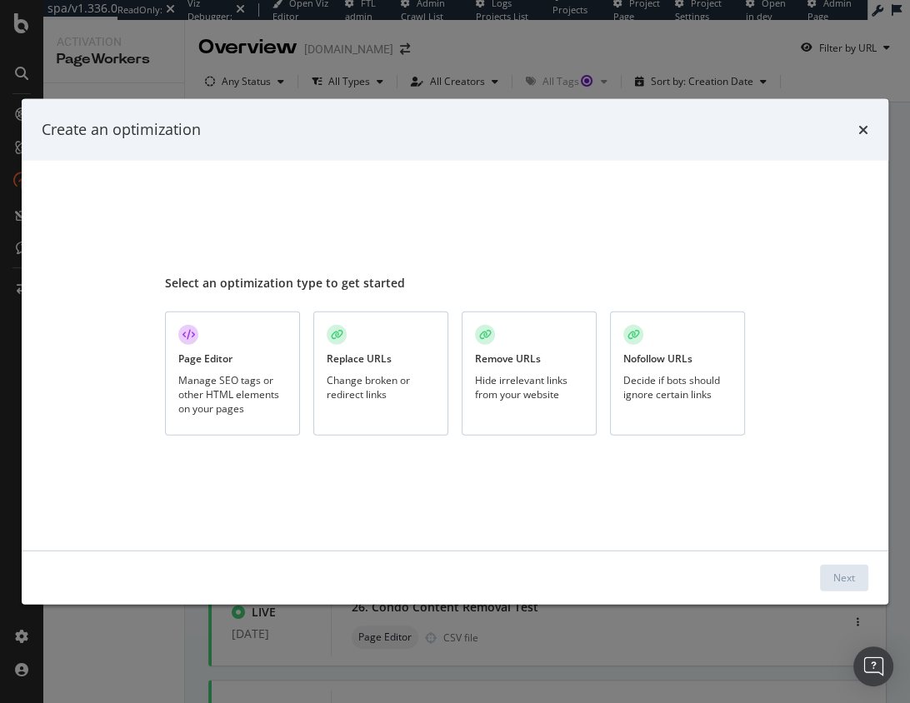
click at [197, 388] on div "Manage SEO tags or other HTML elements on your pages" at bounding box center [232, 394] width 108 height 43
click at [850, 576] on div "Next" at bounding box center [844, 578] width 22 height 14
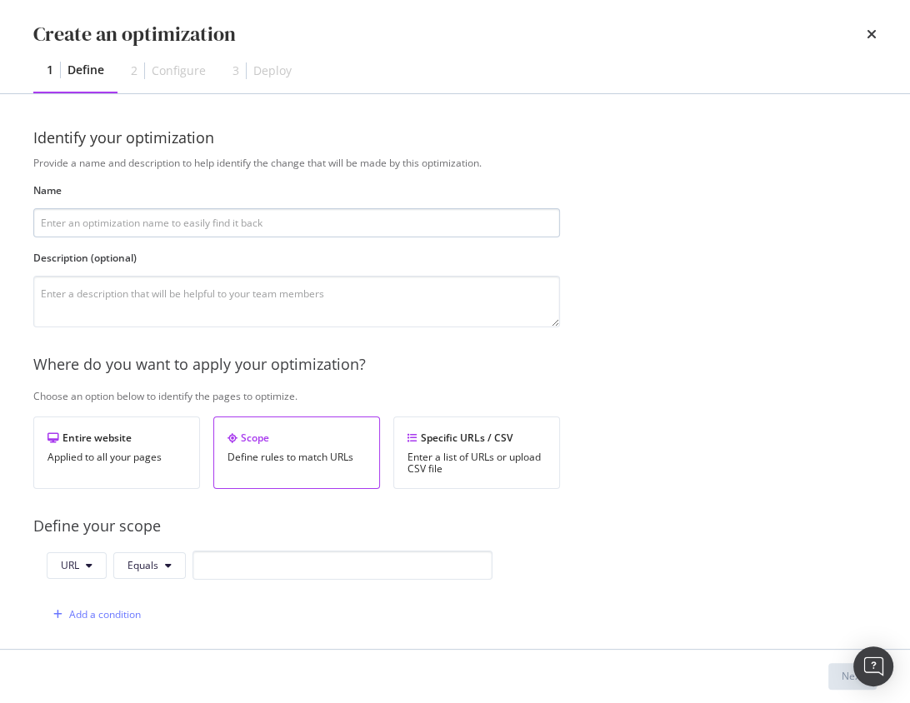
click at [225, 225] on input "modal" at bounding box center [296, 222] width 527 height 29
click at [227, 569] on input "modal" at bounding box center [343, 565] width 300 height 29
paste input "https://www.apartments.com/85-adams-st-brooklyn-ny/qq7jd8z/"
type input "https://www.apartments.com/85-adams-st-brooklyn-ny/qq7jd8z/"
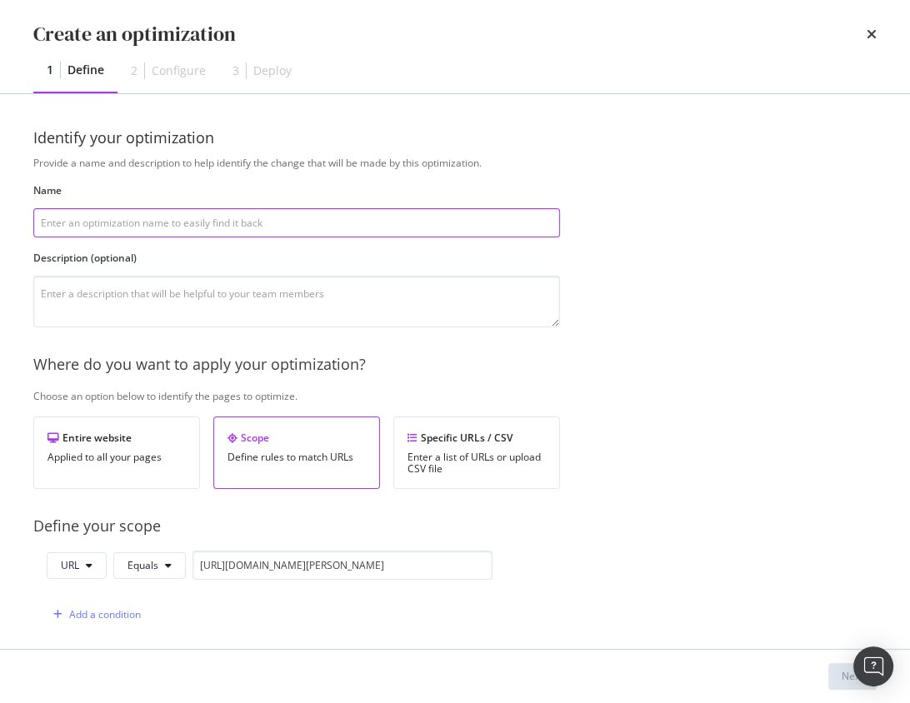
click at [262, 226] on input "modal" at bounding box center [296, 222] width 527 height 29
type input "Dumbo Brooklyn NYC Title Tags Test"
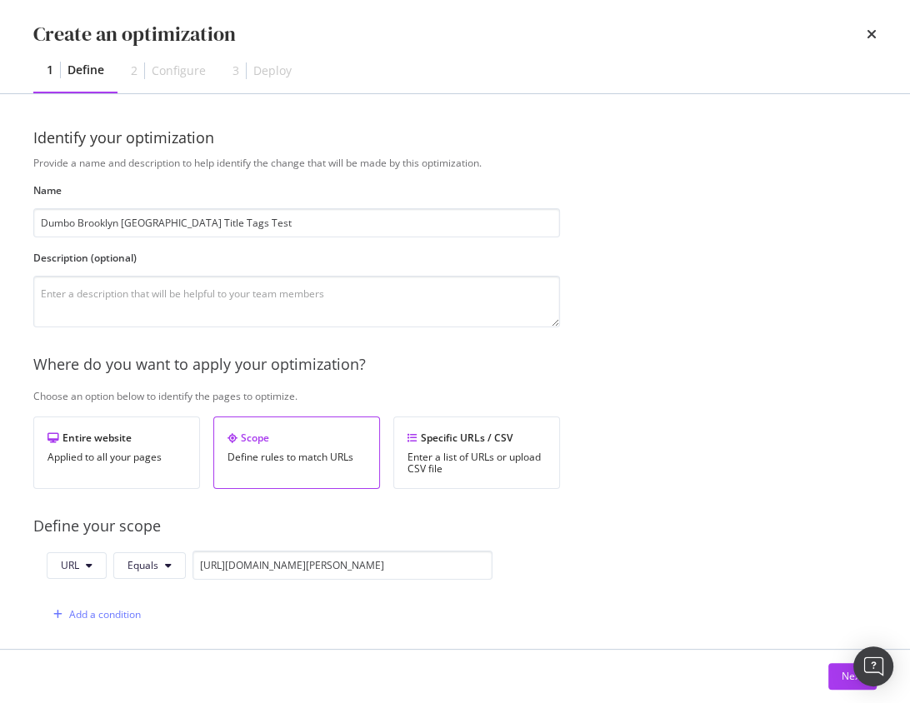
drag, startPoint x: 573, startPoint y: 371, endPoint x: 563, endPoint y: 368, distance: 9.5
click at [573, 371] on div "Where do you want to apply your optimization?" at bounding box center [496, 365] width 926 height 22
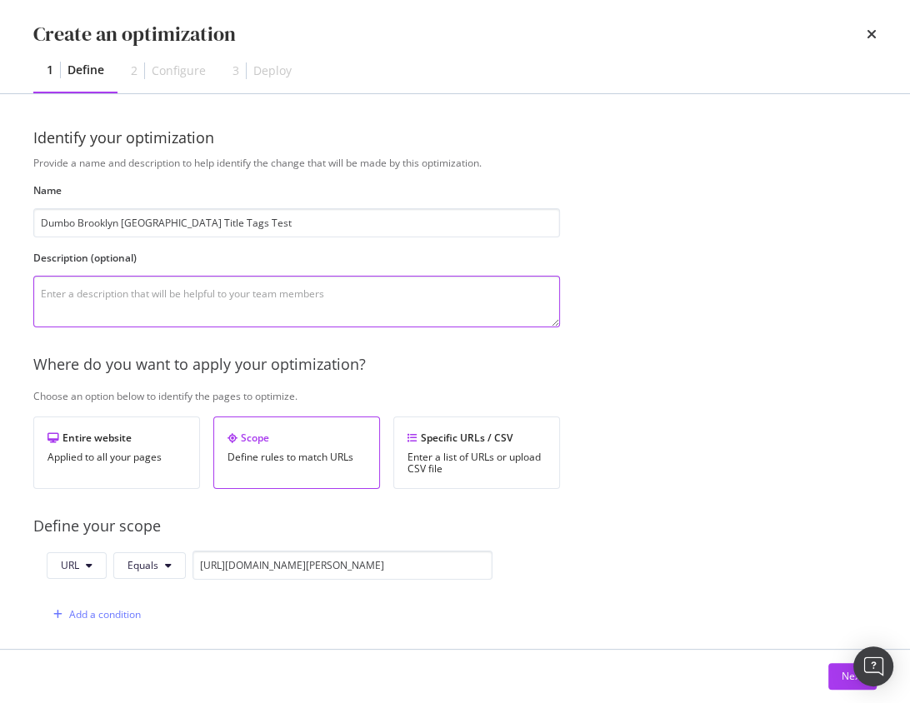
click at [340, 296] on textarea "modal" at bounding box center [296, 302] width 527 height 52
click at [45, 311] on textarea "test optimization to include neighborhood (Dumbo) in title tag of LDPs - aimed …" at bounding box center [296, 302] width 527 height 52
click at [166, 316] on textarea "test optimization to include neighborhood (Dumbo) in title tag of LDPs - aimed …" at bounding box center [296, 302] width 527 height 52
type textarea "test optimization to include neighborhood (Dumbo) in title tag of LDPs - aimed …"
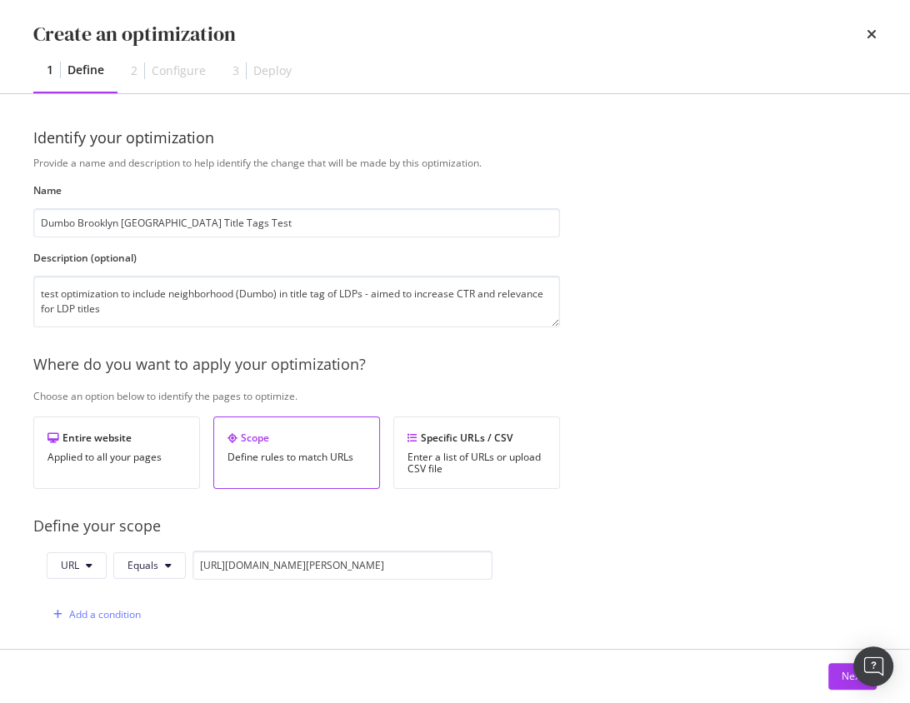
click at [228, 358] on div "Where do you want to apply your optimization?" at bounding box center [496, 365] width 926 height 22
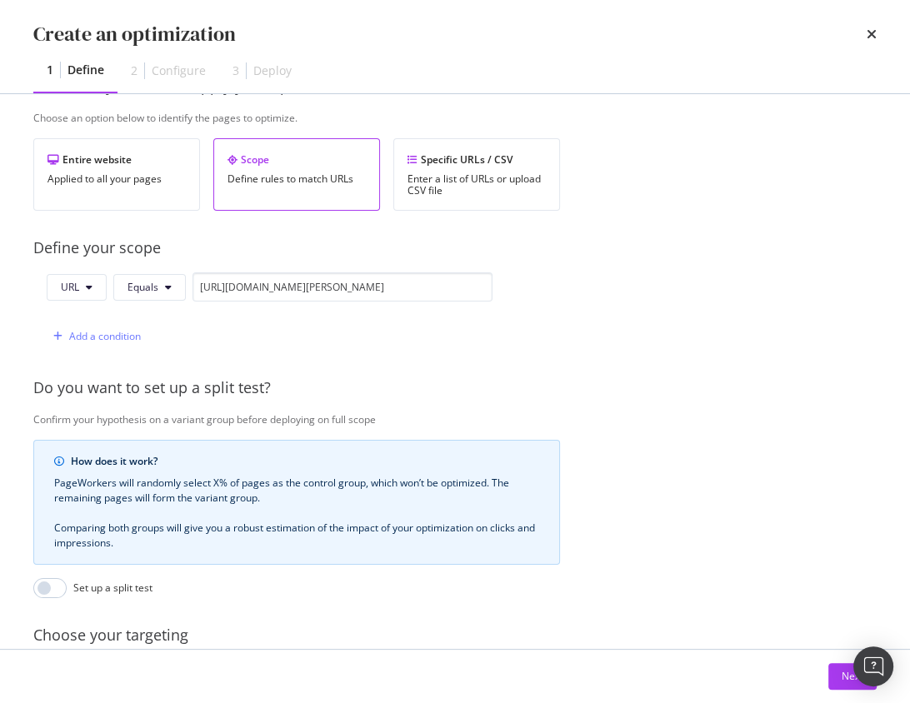
scroll to position [438, 0]
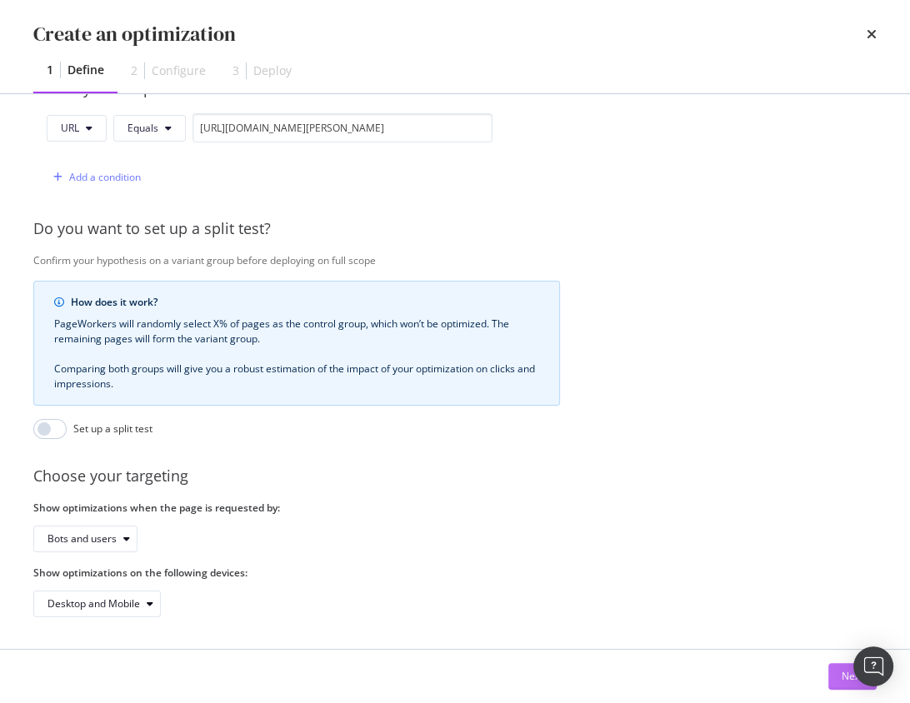
click at [837, 677] on button "Next" at bounding box center [852, 676] width 48 height 27
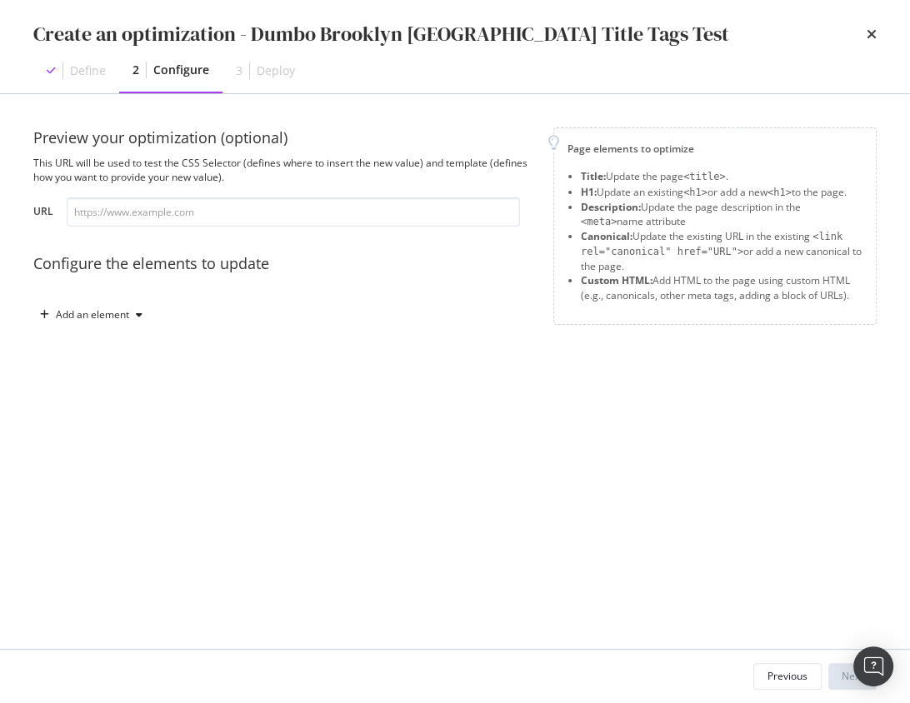
scroll to position [0, 0]
click at [248, 317] on div "Add an element" at bounding box center [283, 315] width 500 height 27
click at [164, 283] on div "Preview your optimization (optional) This URL will be used to test the CSS Sele…" at bounding box center [283, 236] width 500 height 217
click at [141, 313] on icon "modal" at bounding box center [139, 315] width 7 height 10
click at [130, 343] on div "Title" at bounding box center [100, 346] width 113 height 21
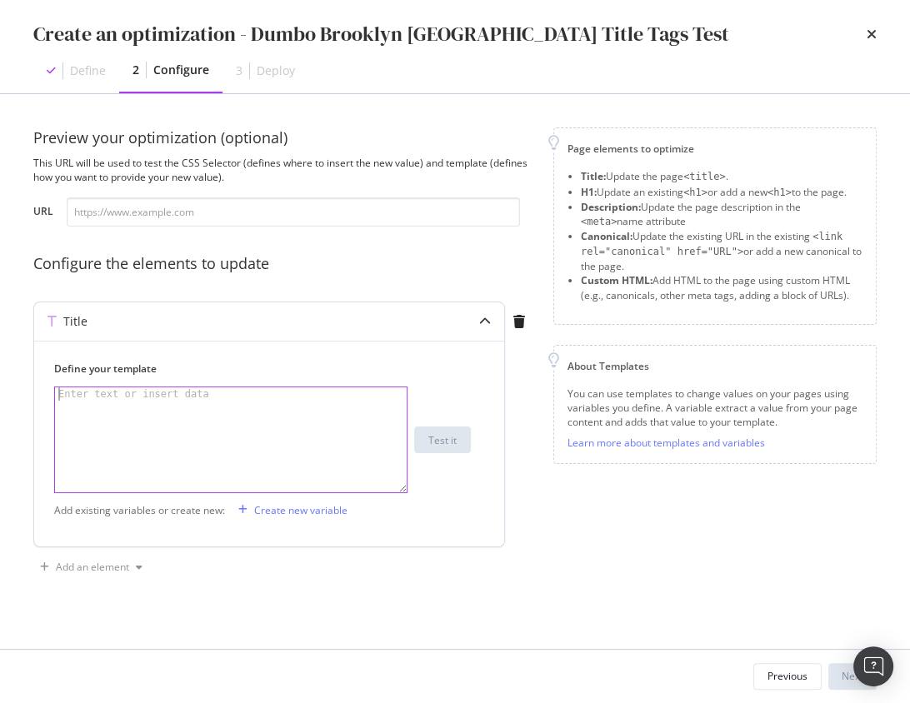
drag, startPoint x: 178, startPoint y: 422, endPoint x: 212, endPoint y: 373, distance: 59.2
click at [179, 419] on div "modal" at bounding box center [231, 454] width 353 height 132
drag, startPoint x: 301, startPoint y: 268, endPoint x: 289, endPoint y: 281, distance: 17.1
click at [301, 268] on div "Configure the elements to update" at bounding box center [283, 264] width 500 height 22
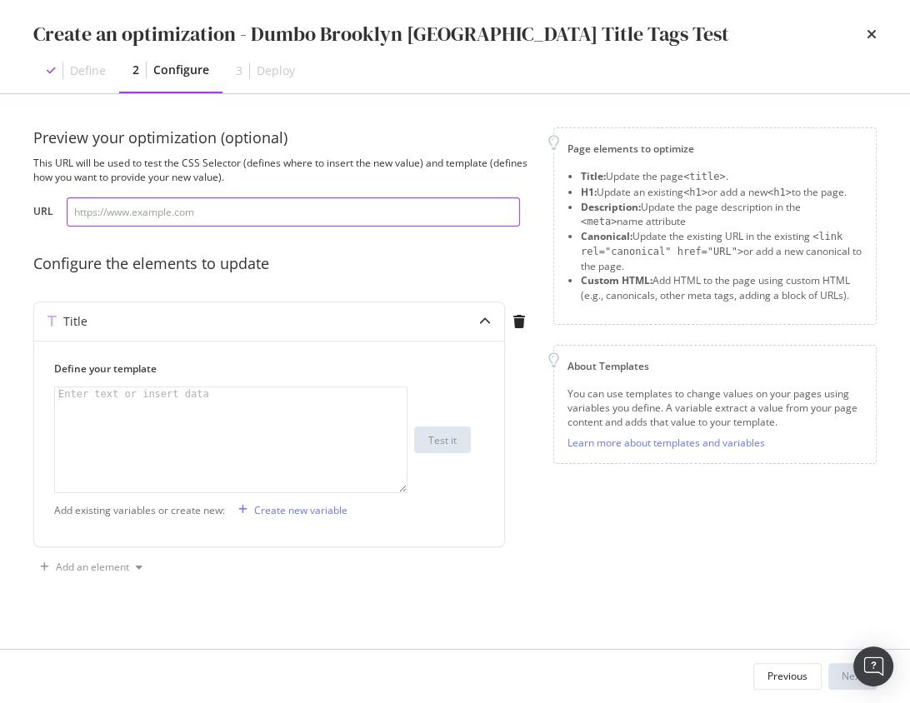
click at [222, 217] on input "modal" at bounding box center [293, 212] width 453 height 29
paste input "[URL][DOMAIN_NAME]"
type input "[URL][DOMAIN_NAME]"
drag, startPoint x: 236, startPoint y: 216, endPoint x: 228, endPoint y: 218, distance: 8.7
click at [236, 216] on input "modal" at bounding box center [293, 212] width 453 height 29
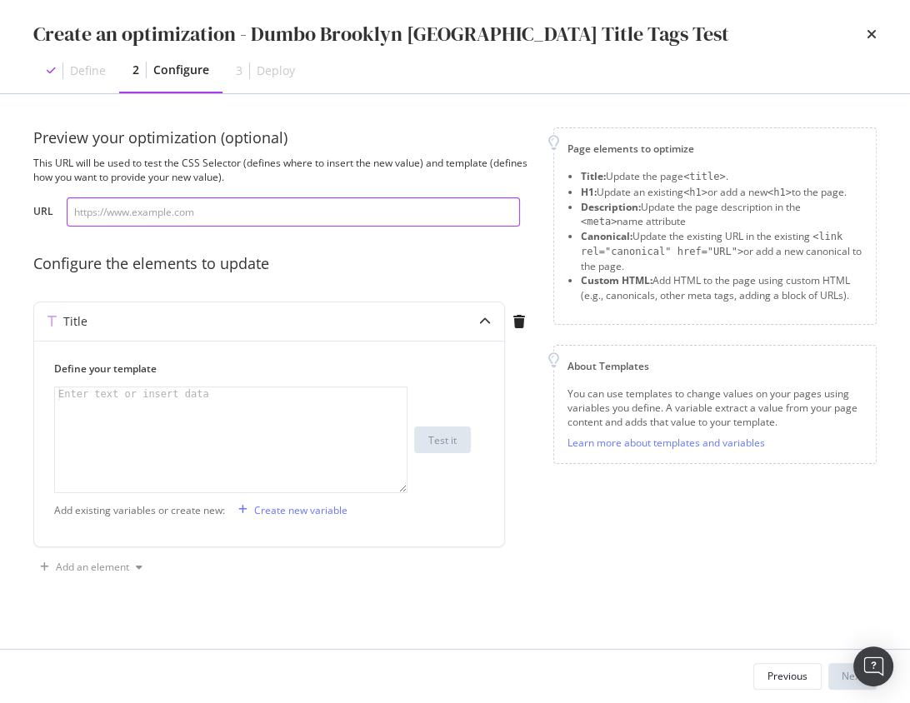
paste input "https://www.apartments.com/85-adams-st-brooklyn-ny/qq7jd8z/"
type input "https://www.apartments.com/85-adams-st-brooklyn-ny/qq7jd8z/"
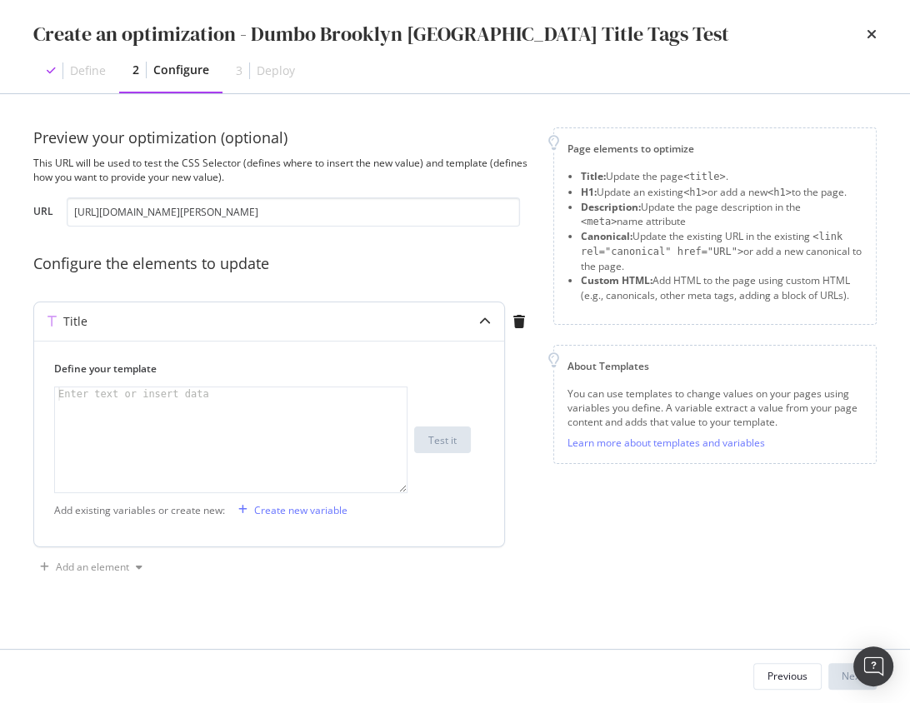
click at [215, 423] on div "modal" at bounding box center [231, 454] width 353 height 132
click at [338, 271] on div "Configure the elements to update" at bounding box center [283, 264] width 500 height 22
click at [245, 451] on div "modal" at bounding box center [231, 454] width 353 height 132
click at [323, 267] on div "Configure the elements to update" at bounding box center [283, 264] width 500 height 22
click at [288, 502] on div "Create new variable" at bounding box center [290, 510] width 116 height 25
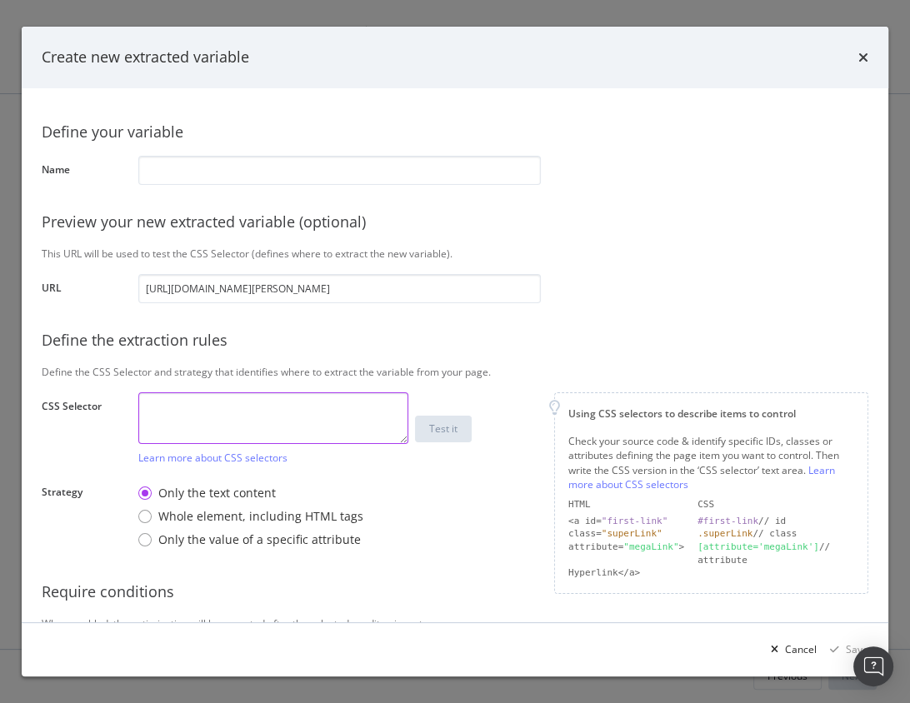
click at [257, 432] on textarea "modal" at bounding box center [273, 419] width 270 height 52
paste textarea "#breadcrumbs-container > span:nth-child(6)"
click at [282, 403] on textarea "#breadcrumbs-container > span:nth-child(6)" at bounding box center [273, 419] width 270 height 52
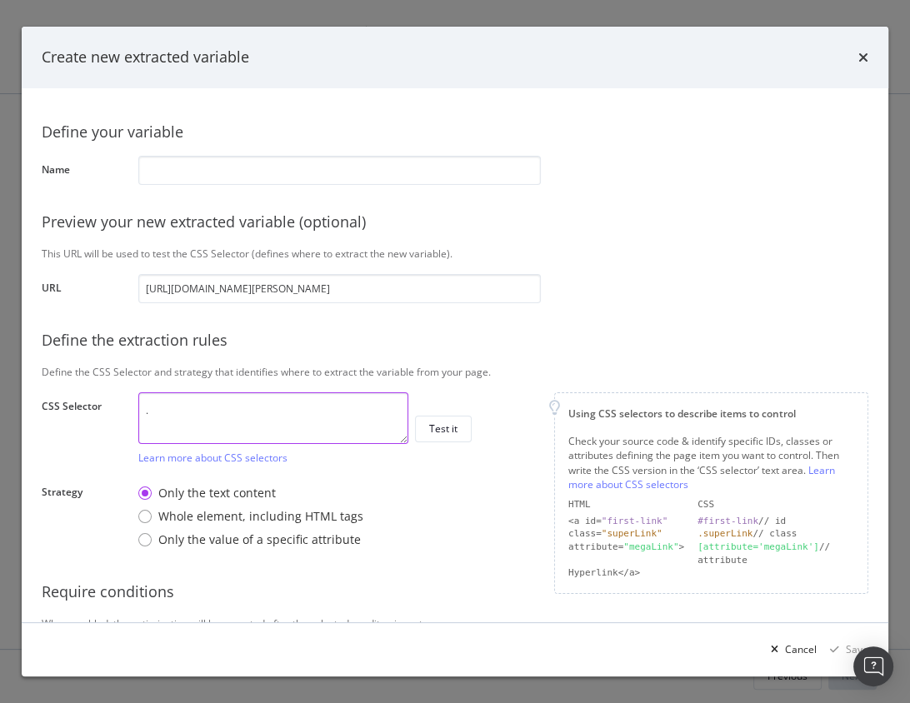
paste textarea "delivery-address"
type textarea ".delivery-address"
drag, startPoint x: 463, startPoint y: 471, endPoint x: 455, endPoint y: 467, distance: 9.3
click at [463, 471] on div "Define your variable Name Preview your new extracted variable (optional) This U…" at bounding box center [455, 386] width 827 height 556
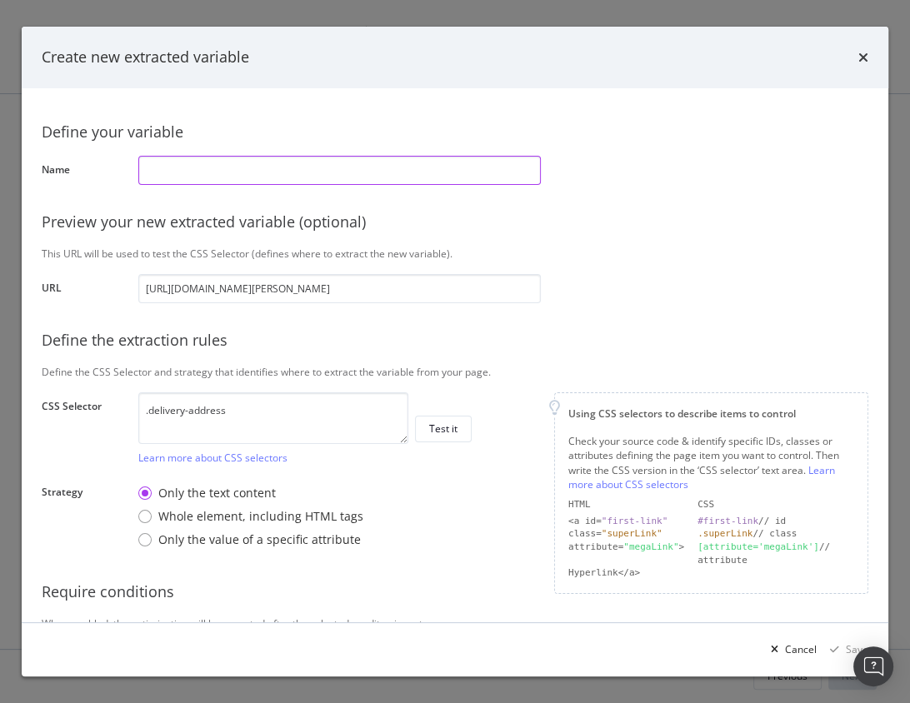
click at [287, 177] on input "modal" at bounding box center [339, 170] width 403 height 29
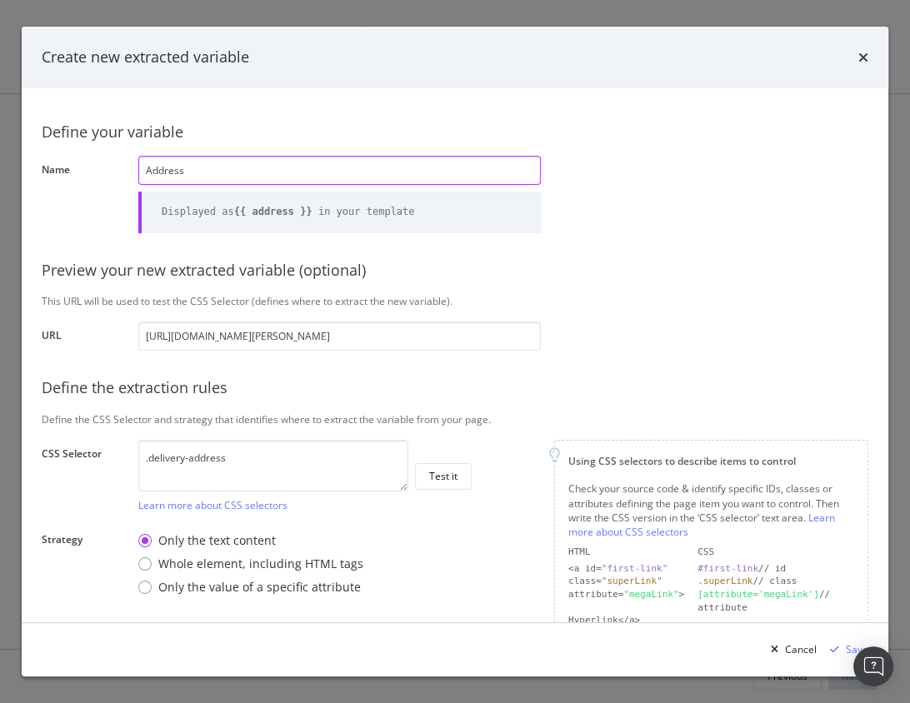
type input "Address"
drag, startPoint x: 633, startPoint y: 264, endPoint x: 610, endPoint y: 295, distance: 38.2
click at [633, 264] on div "Preview your new extracted variable (optional)" at bounding box center [455, 271] width 827 height 22
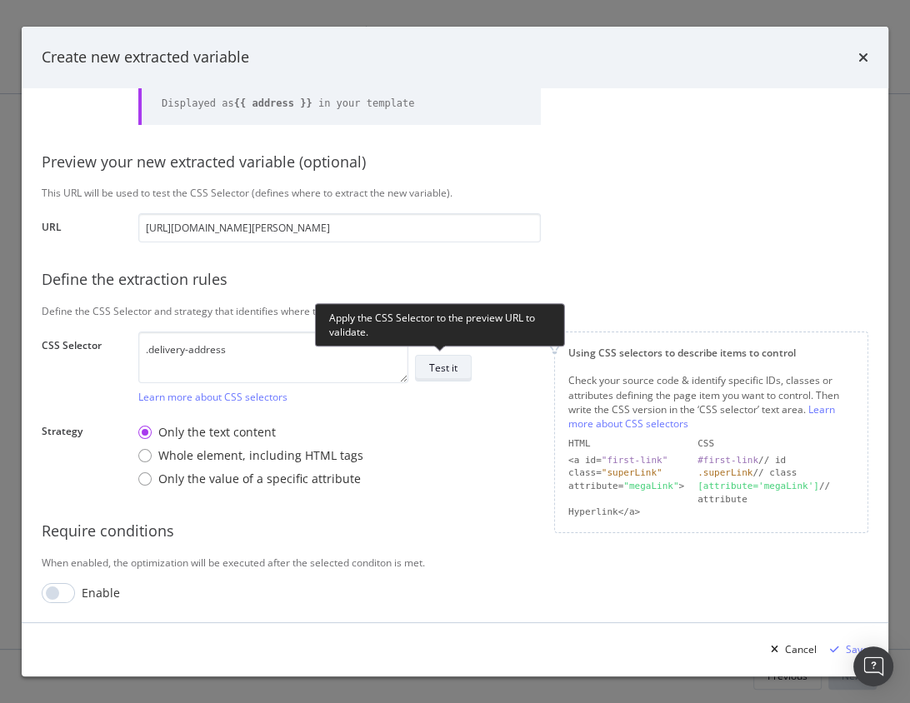
click at [454, 369] on div "Test it" at bounding box center [443, 368] width 28 height 14
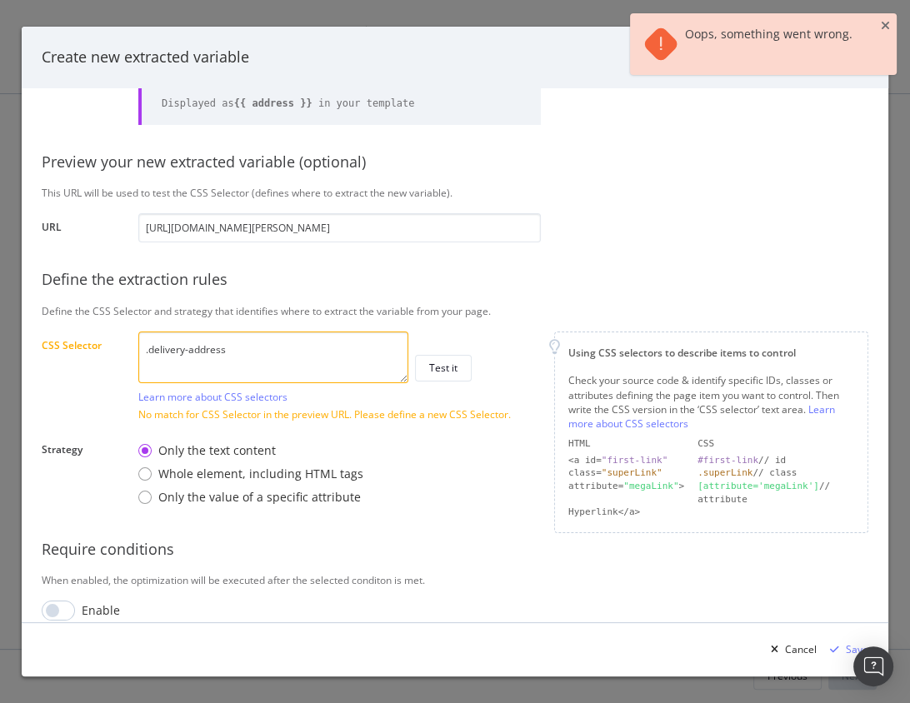
click at [283, 365] on textarea ".delivery-address" at bounding box center [273, 358] width 270 height 52
click at [494, 301] on div "Define your variable Name Address Displayed as {{ address }} in your template P…" at bounding box center [455, 311] width 827 height 622
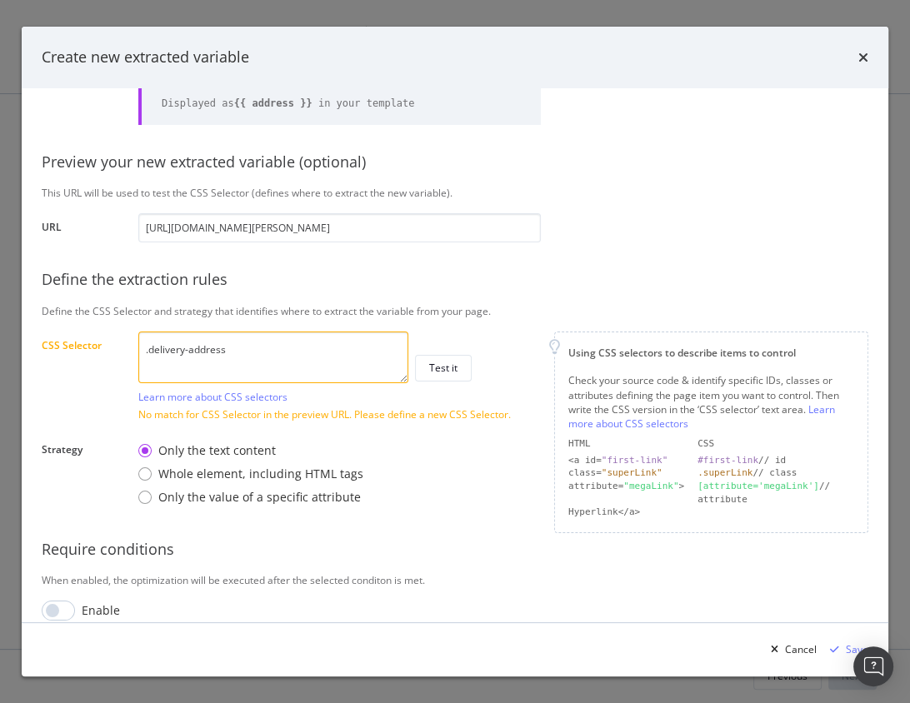
click at [307, 371] on textarea ".delivery-address" at bounding box center [273, 358] width 270 height 52
click at [307, 372] on textarea ".delivery-address" at bounding box center [273, 358] width 270 height 52
paste textarea "#propertyAddressRow > div > div > h1"
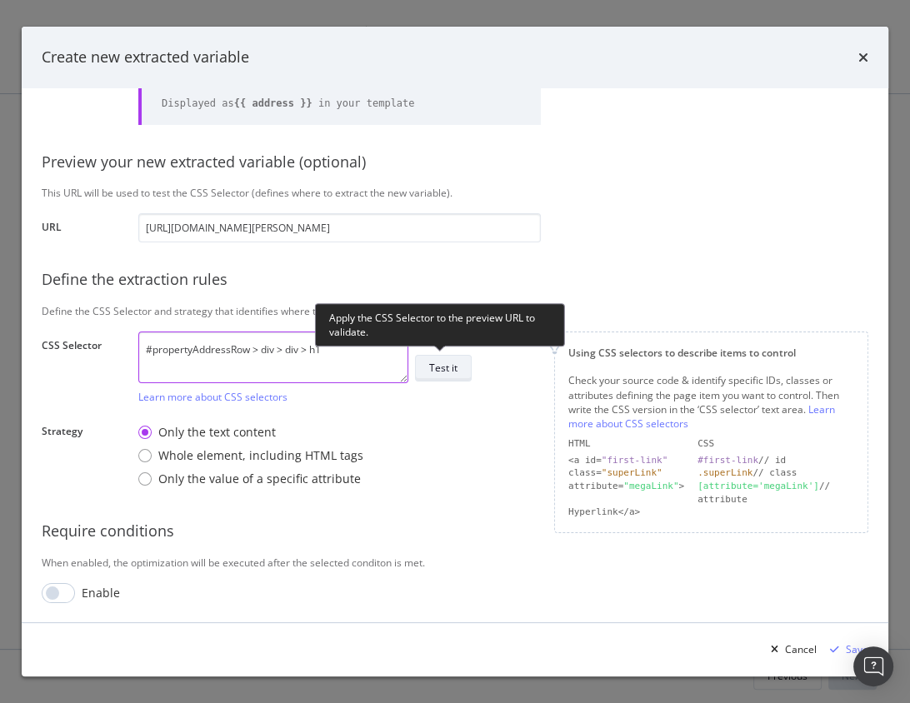
type textarea "#propertyAddressRow > div > div > h1"
click at [460, 363] on button "Test it" at bounding box center [443, 368] width 57 height 27
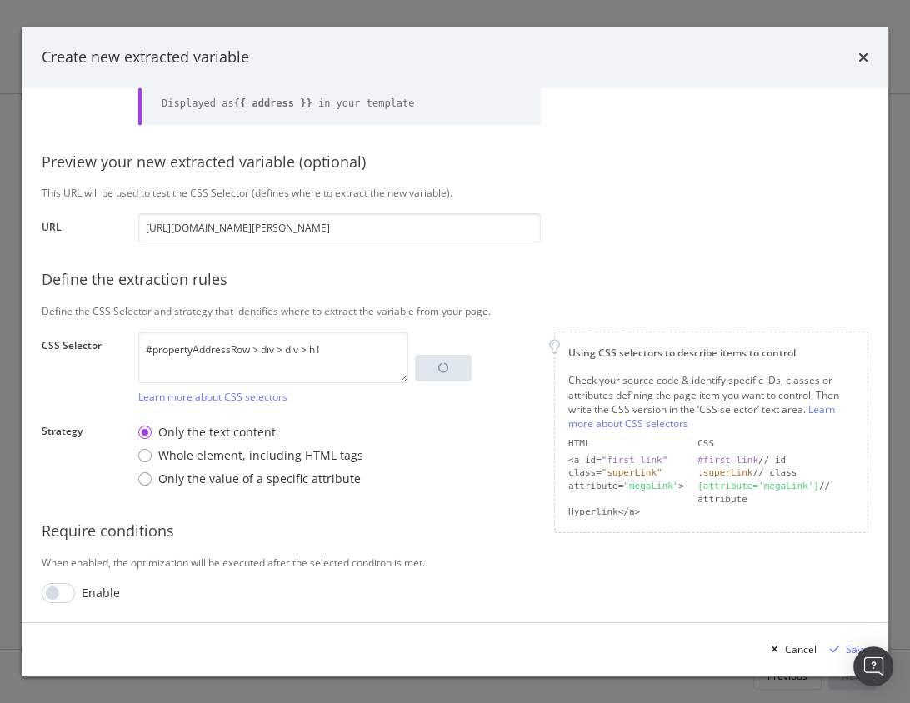
click at [527, 410] on div "Define your variable Name Address Displayed as {{ address }} in your template P…" at bounding box center [455, 302] width 827 height 604
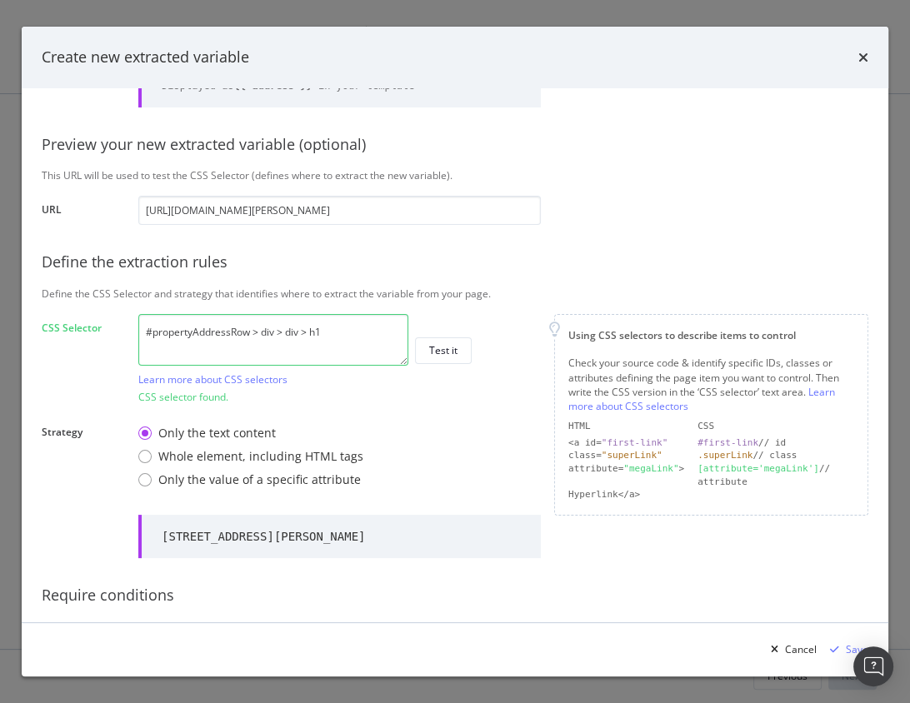
scroll to position [189, 0]
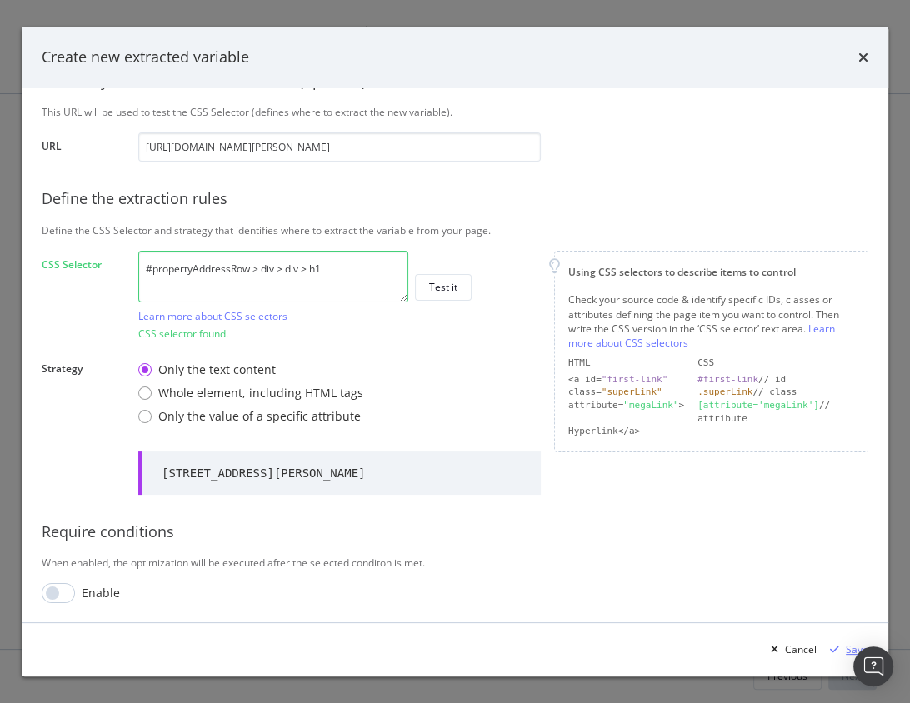
click at [835, 646] on icon "modal" at bounding box center [834, 650] width 9 height 10
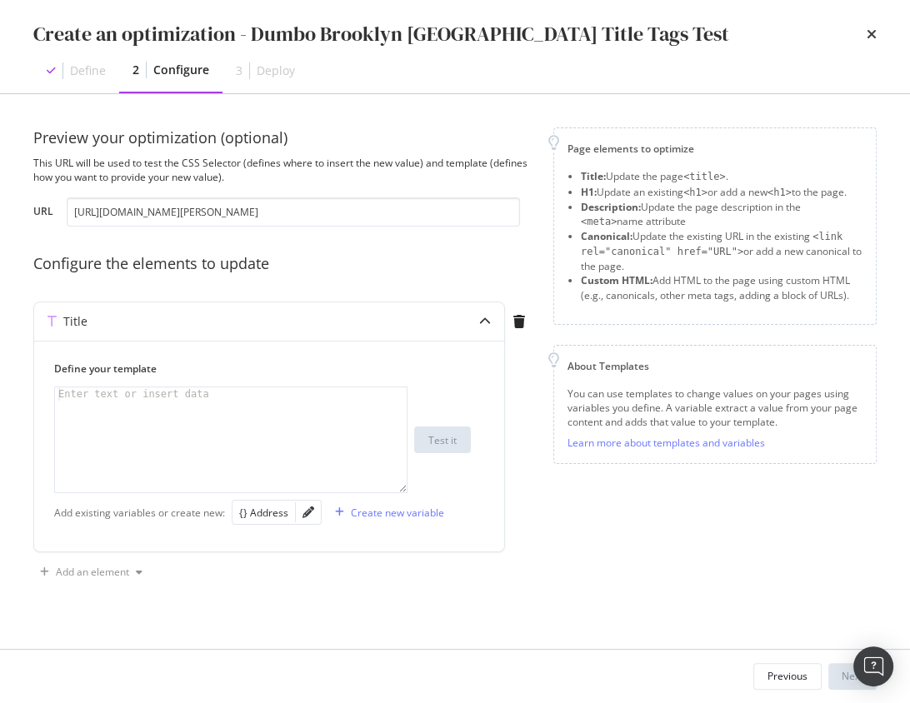
click at [418, 256] on div "Configure the elements to update" at bounding box center [283, 264] width 500 height 22
click at [301, 263] on div "Configure the elements to update" at bounding box center [283, 264] width 500 height 22
click at [273, 423] on div "modal" at bounding box center [231, 454] width 353 height 132
click at [271, 508] on div "{} Address" at bounding box center [263, 513] width 49 height 14
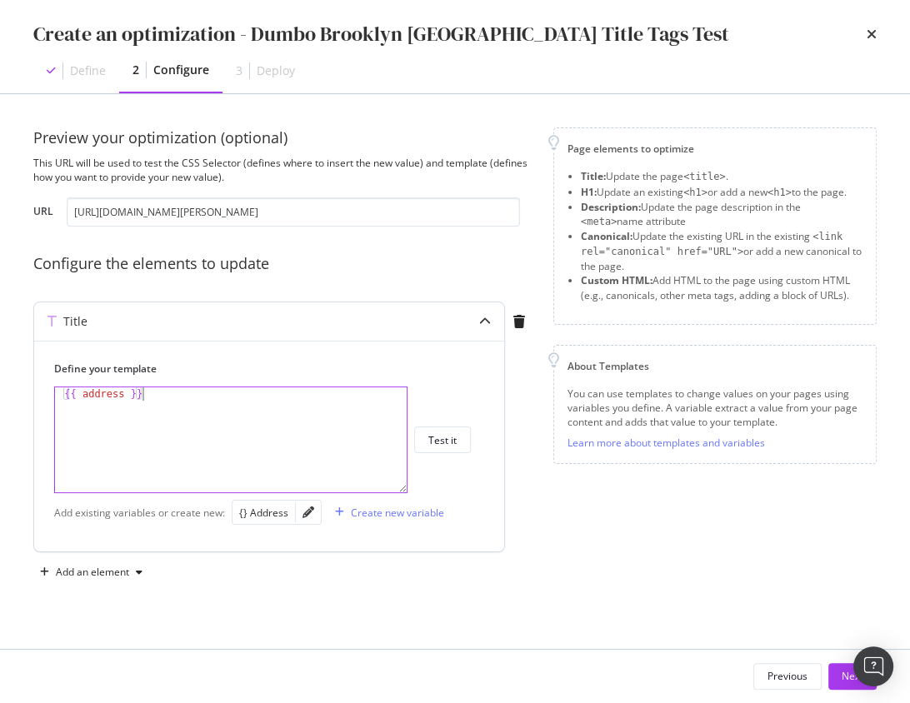
click at [233, 420] on div "{{ address }}" at bounding box center [231, 454] width 353 height 132
drag, startPoint x: 292, startPoint y: 433, endPoint x: 150, endPoint y: 392, distance: 147.7
click at [147, 392] on div "{{ address }} , DUMBO, Brooklyn" at bounding box center [231, 454] width 353 height 132
type textarea "{{ address }},"
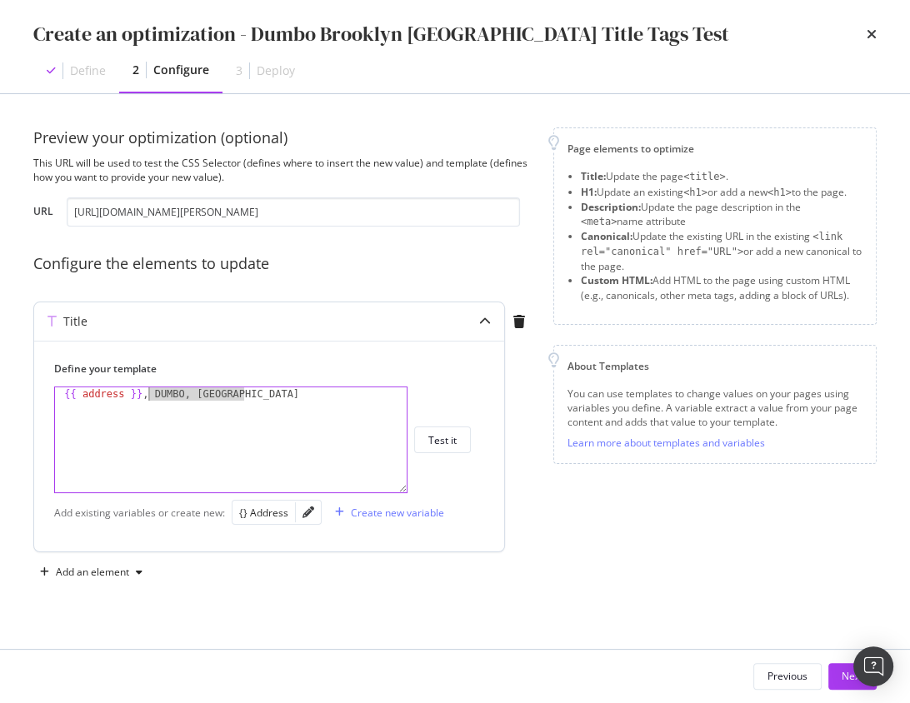
scroll to position [0, 7]
click at [386, 511] on div "Create new variable" at bounding box center [397, 513] width 93 height 14
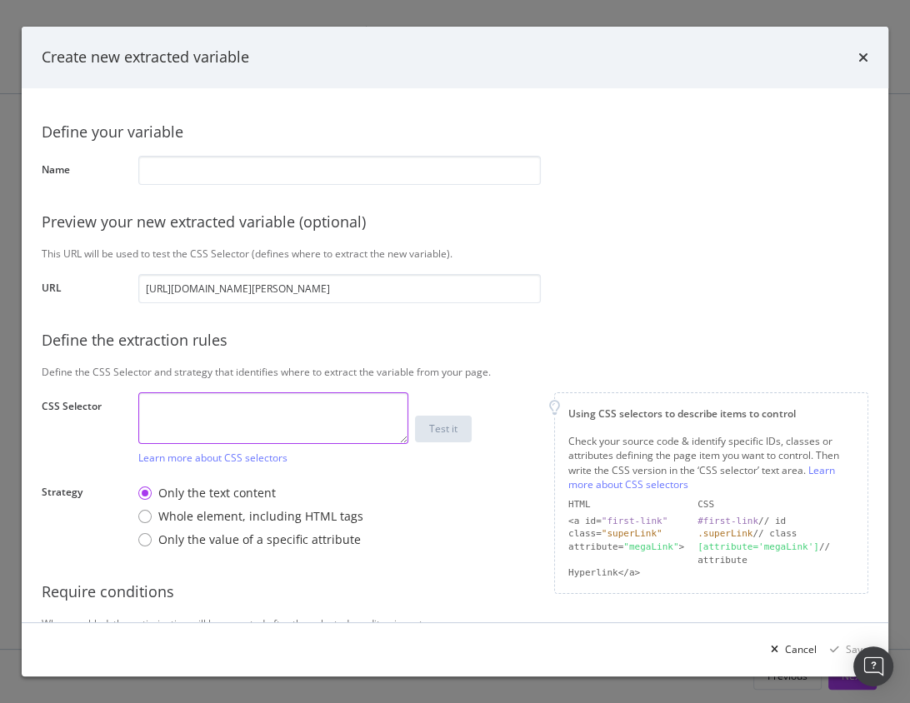
click at [301, 420] on textarea "modal" at bounding box center [273, 419] width 270 height 52
paste textarea "#propertyAddressRow > div > h2 > span:nth-child(1)"
type textarea "#propertyAddressRow > div > h2 > span:nth-child(1)"
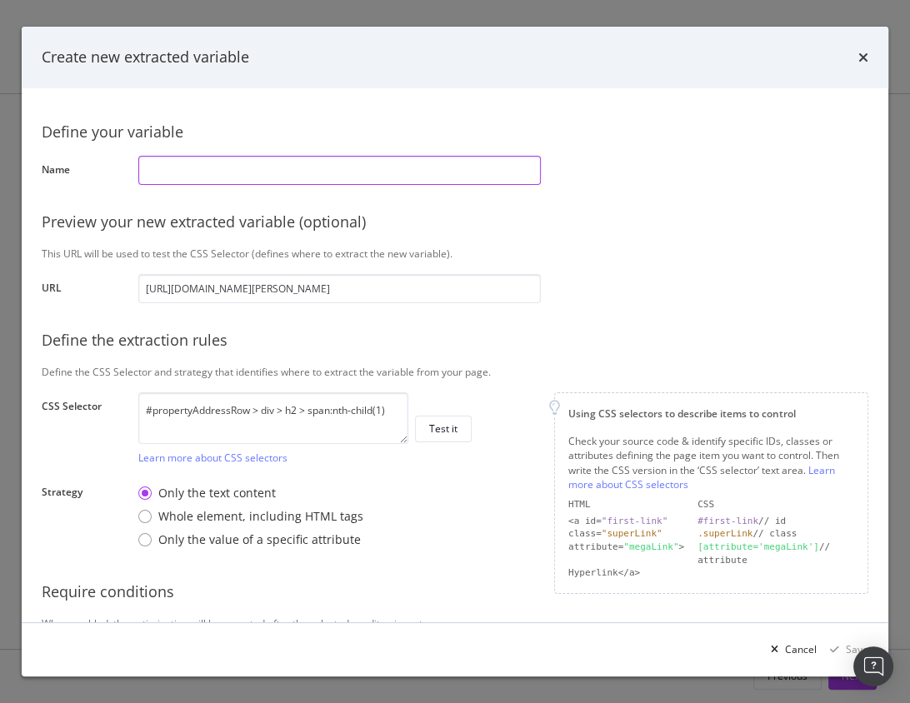
click at [283, 173] on input "modal" at bounding box center [339, 170] width 403 height 29
paste input "https://www.apartmen"
type input "https://www.apartmen"
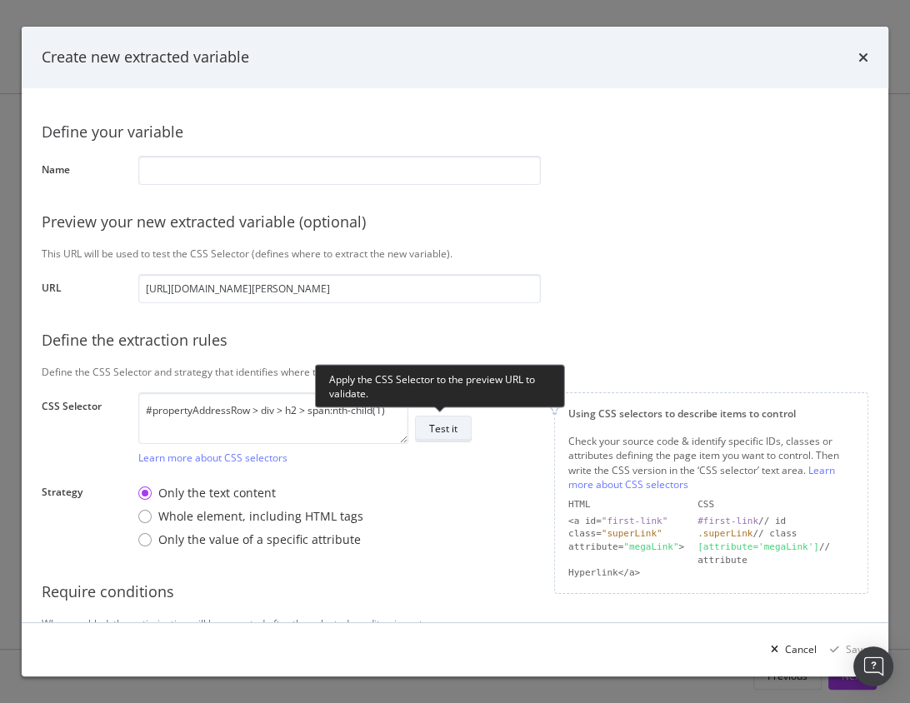
click at [435, 430] on div "Test it" at bounding box center [443, 429] width 28 height 14
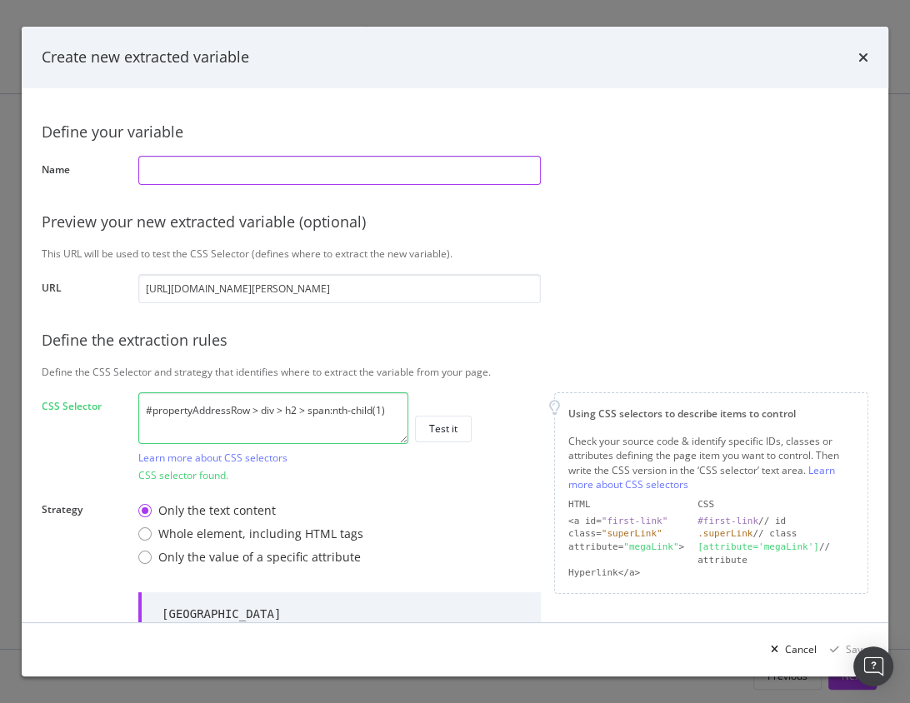
click at [423, 177] on input "modal" at bounding box center [339, 170] width 403 height 29
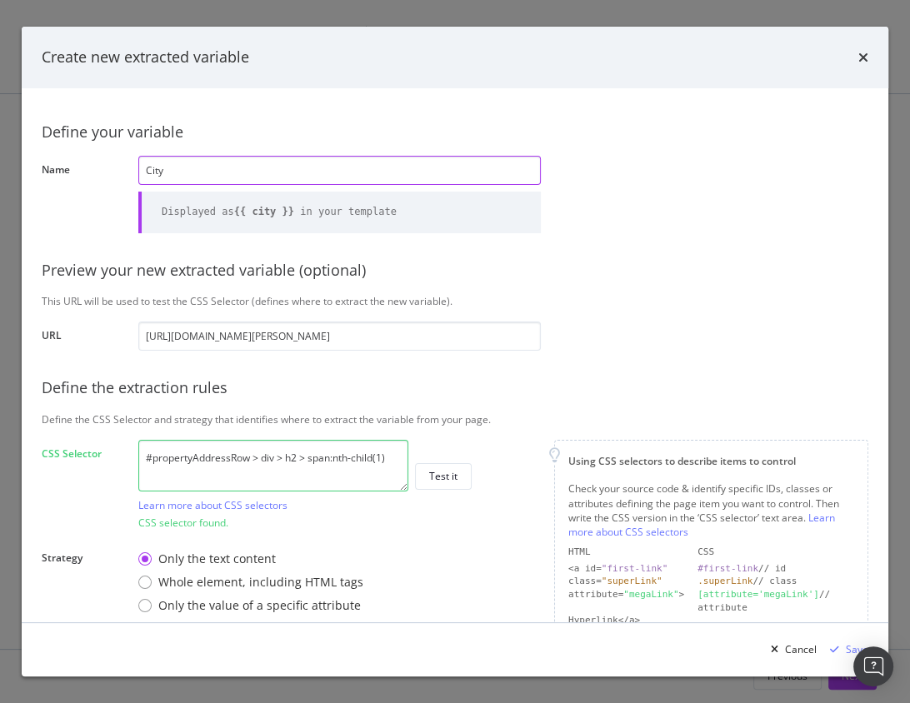
type input "City"
drag, startPoint x: 663, startPoint y: 302, endPoint x: 658, endPoint y: 318, distance: 17.7
click at [663, 302] on div "This URL will be used to test the CSS Selector (defines where to extract the ne…" at bounding box center [455, 301] width 827 height 14
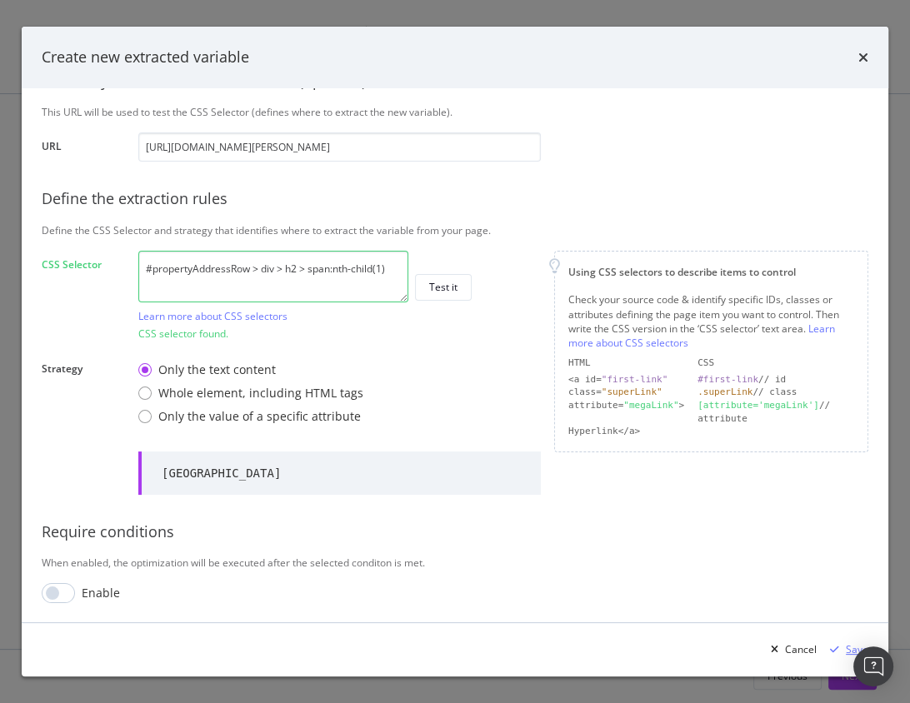
click at [832, 646] on icon "modal" at bounding box center [834, 650] width 9 height 10
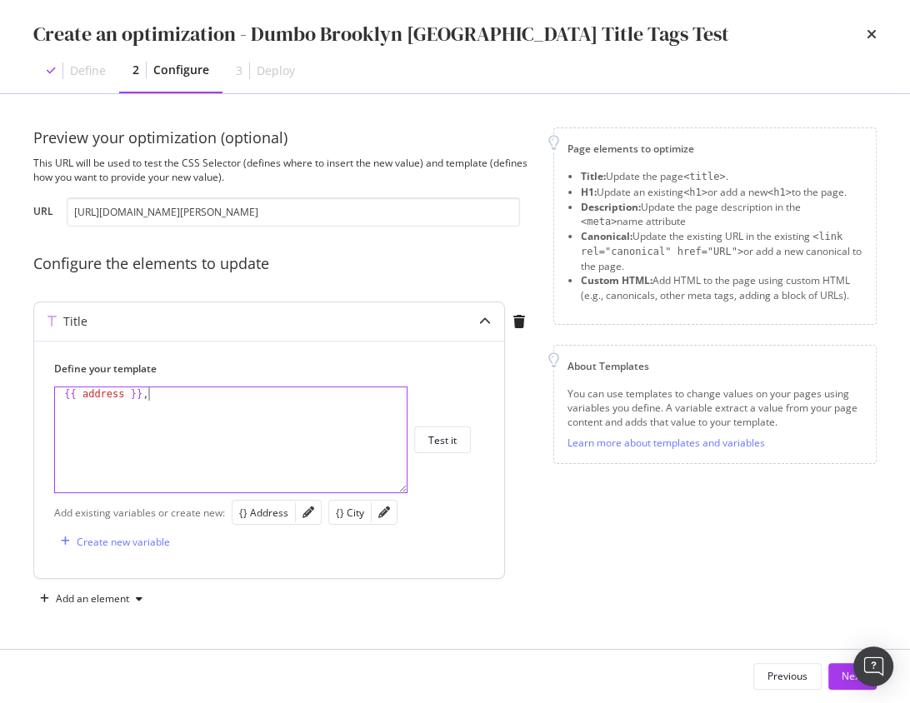
click at [342, 431] on div "{{ address }} ," at bounding box center [231, 454] width 353 height 132
click at [478, 301] on div "Preview your optimization (optional) This URL will be used to test the CSS Sele…" at bounding box center [283, 370] width 500 height 485
click at [153, 542] on div "Create new variable" at bounding box center [123, 542] width 93 height 14
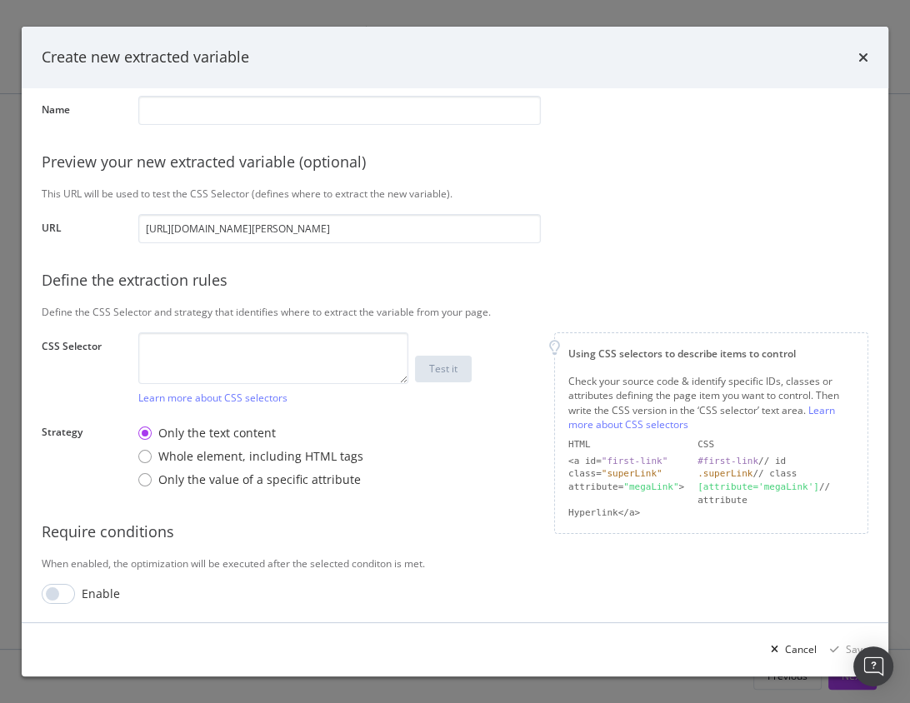
scroll to position [61, 0]
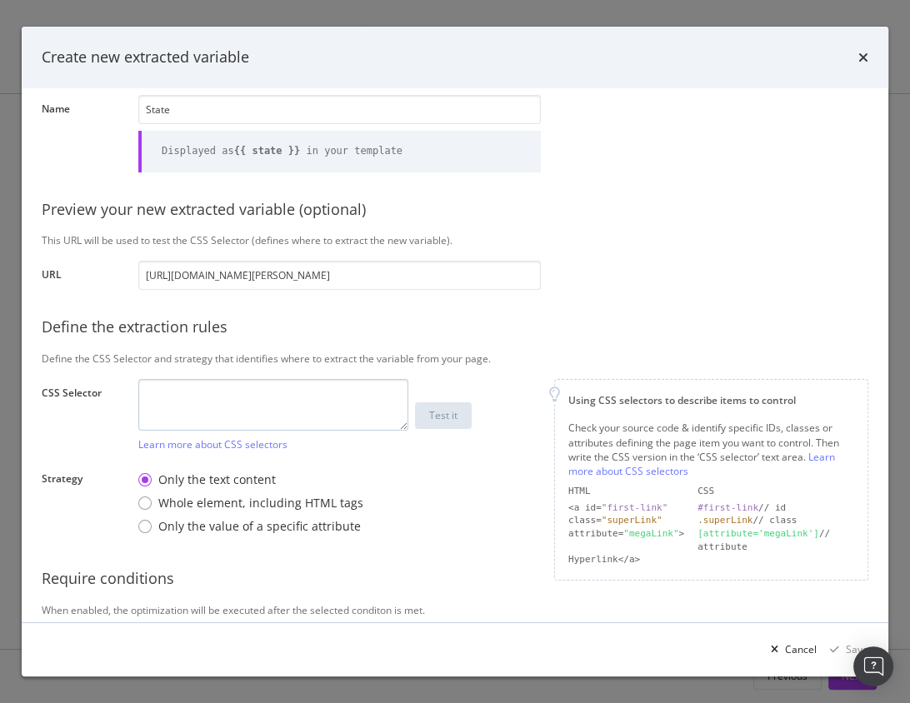
type input "State"
click at [317, 400] on textarea "modal" at bounding box center [273, 405] width 270 height 52
paste textarea "#propertyAddressRow > div > h2 > span.stateZipContainer > span:nth-child(1)"
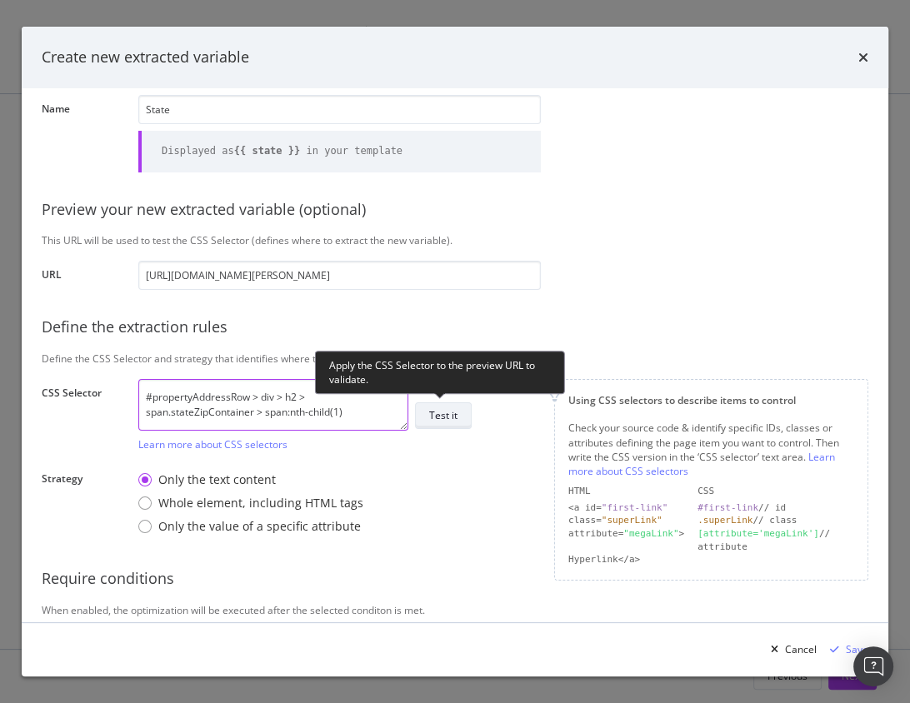
type textarea "#propertyAddressRow > div > h2 > span.stateZipContainer > span:nth-child(1)"
click at [449, 414] on div "Test it" at bounding box center [443, 415] width 28 height 14
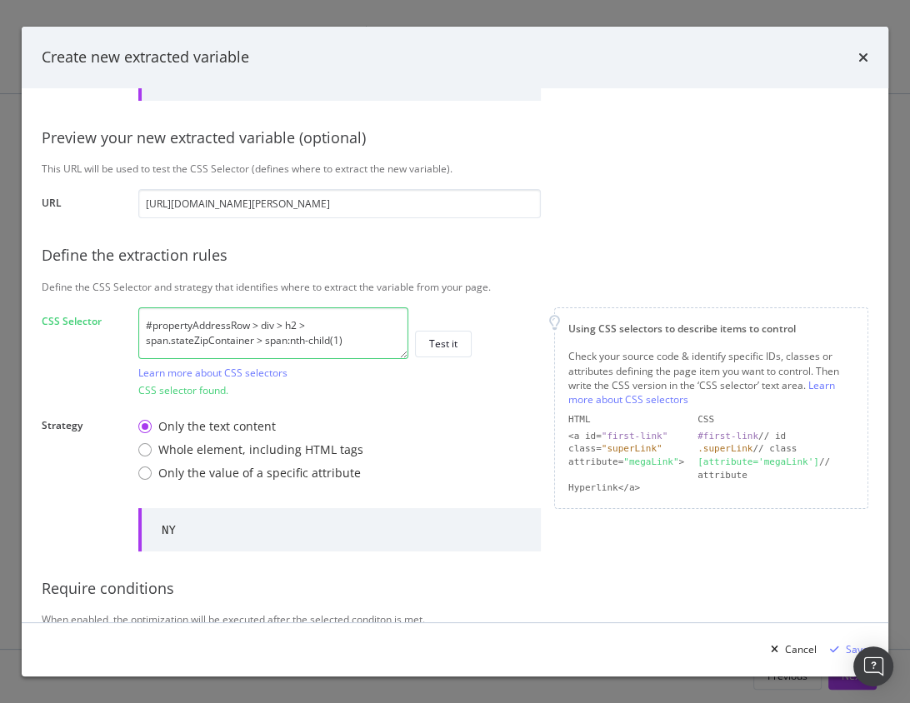
scroll to position [189, 0]
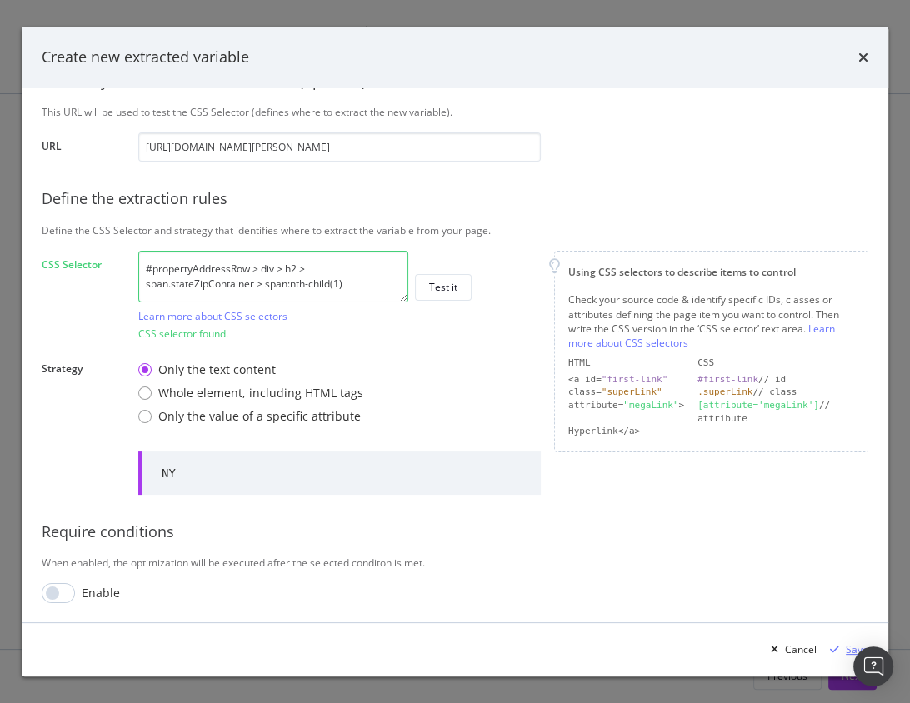
click at [844, 648] on div "modal" at bounding box center [834, 650] width 23 height 10
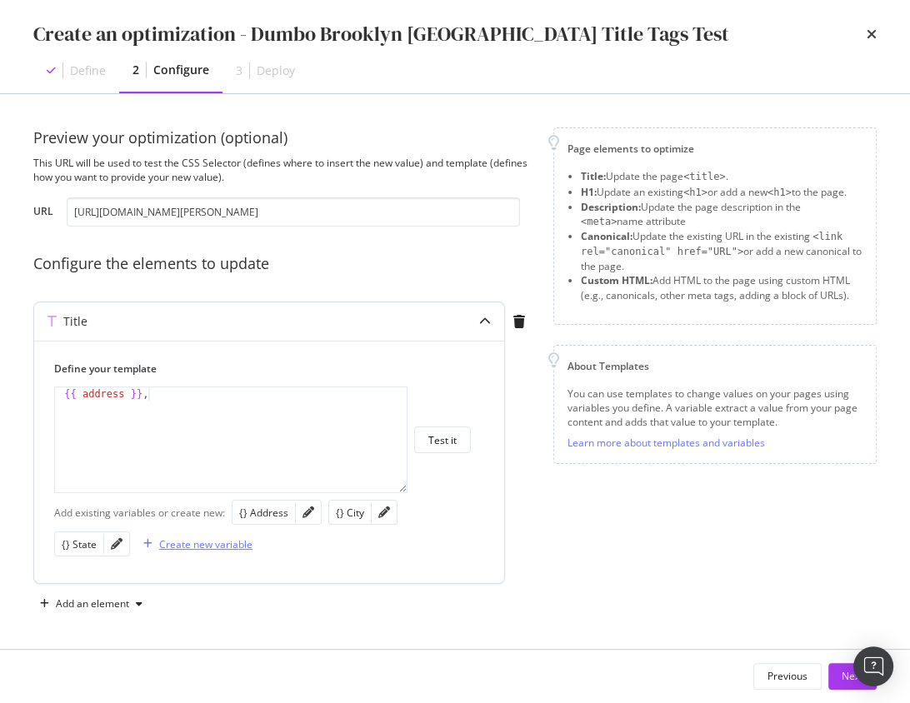
click at [159, 539] on div "Create new variable" at bounding box center [205, 545] width 93 height 14
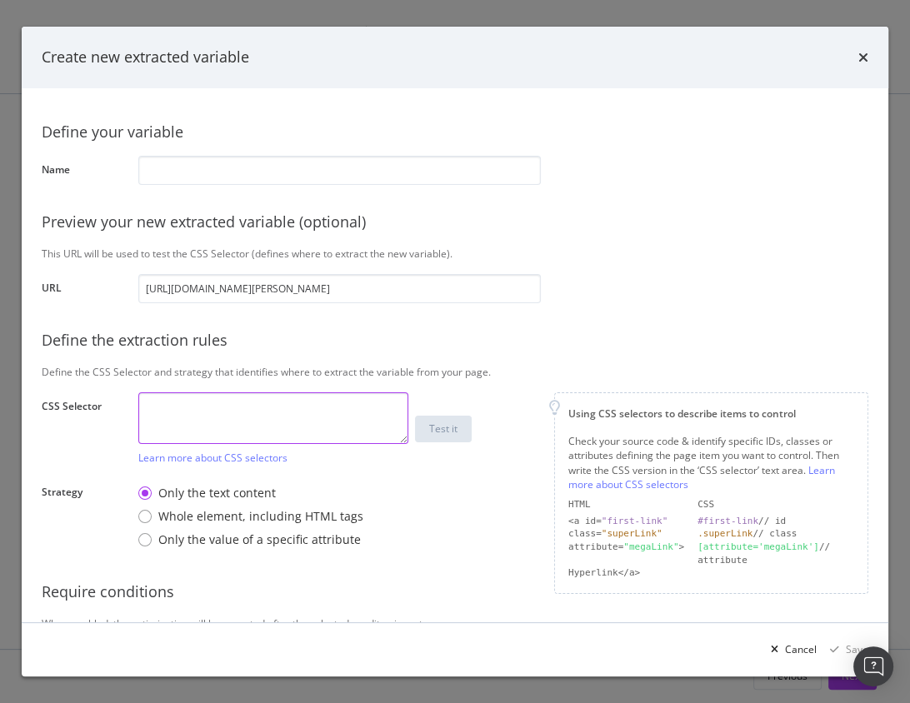
click at [265, 393] on textarea "modal" at bounding box center [273, 419] width 270 height 52
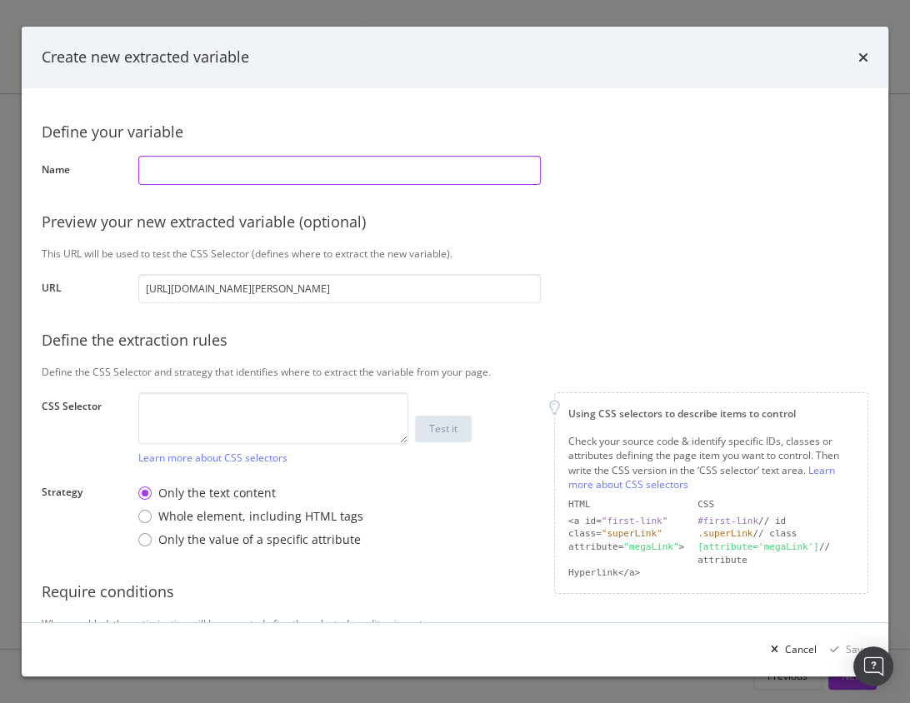
click at [220, 164] on input "modal" at bounding box center [339, 170] width 403 height 29
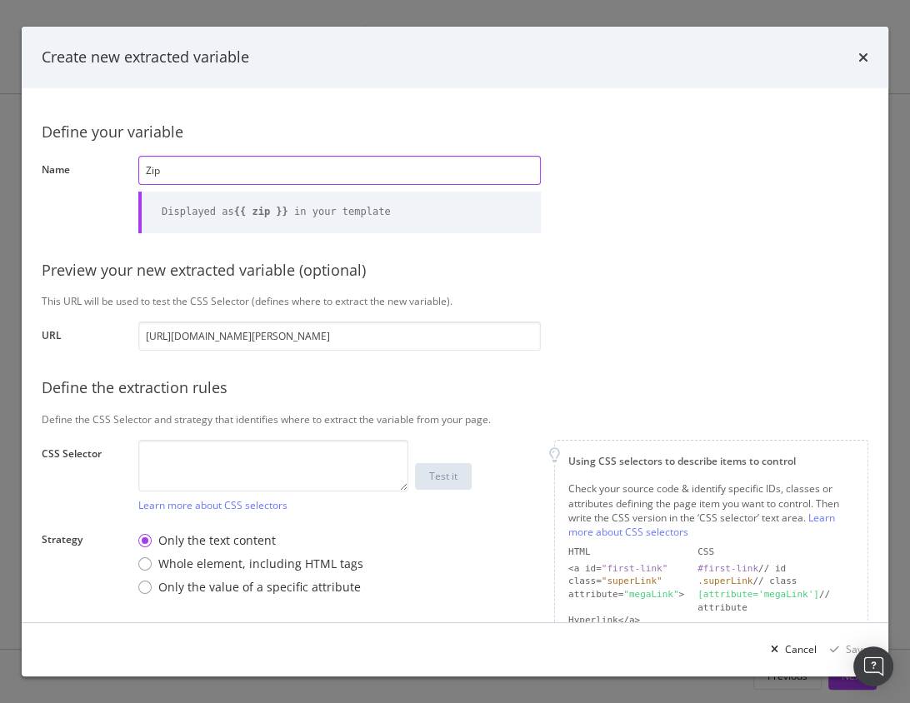
type input "Zip"
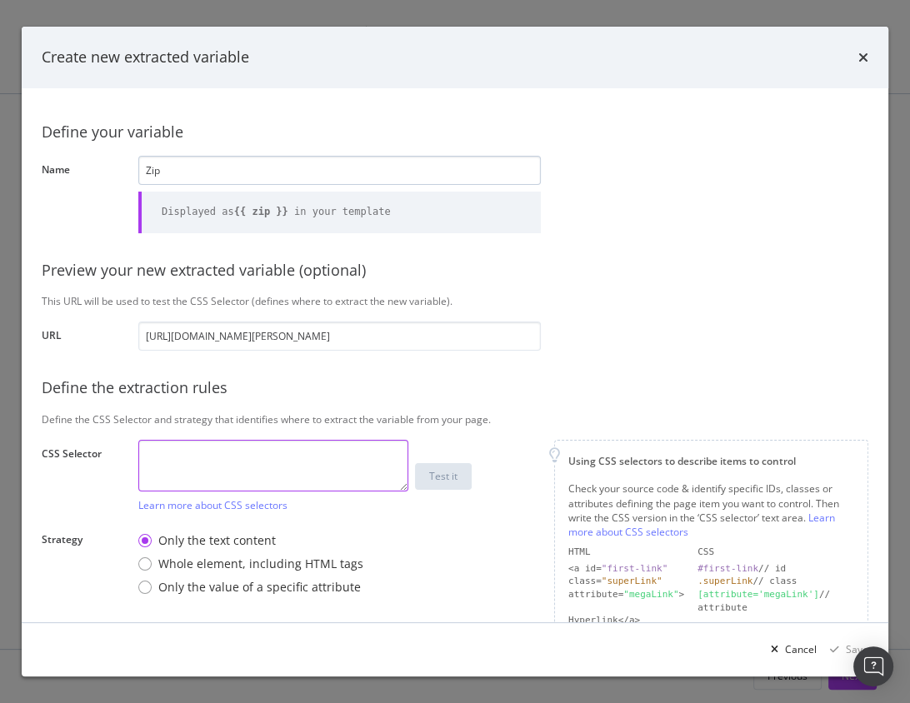
paste textarea "#propertyAddressRow > div > h2 > span.stateZipContainer > span:nth-child(2)"
type textarea "#propertyAddressRow > div > h2 > span.stateZipContainer > span:nth-child(2)"
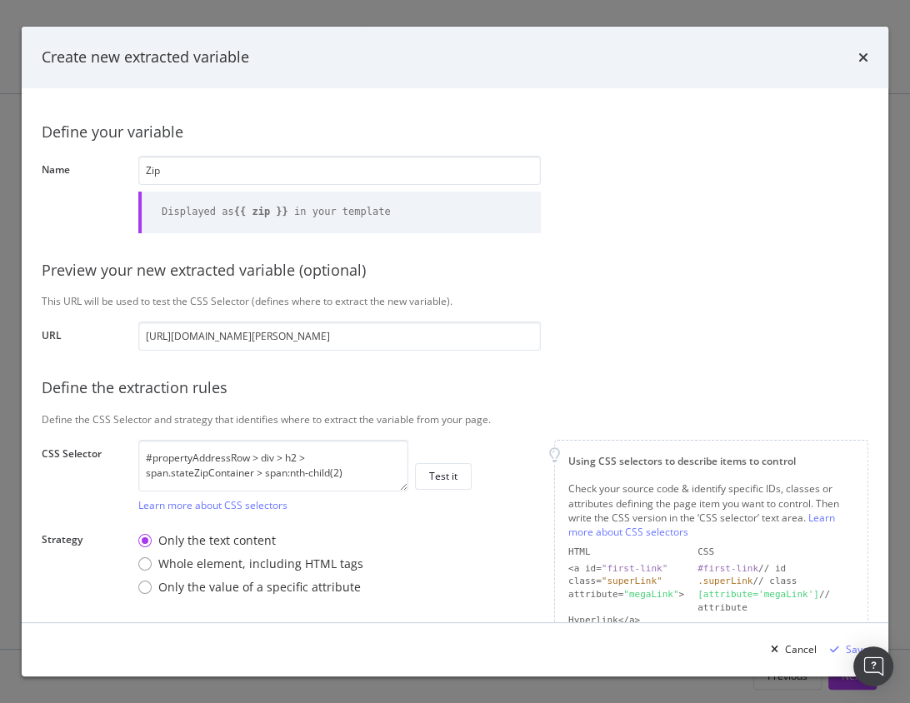
click at [504, 533] on div "Only the text content Whole element, including HTML tags Only the value of a sp…" at bounding box center [339, 564] width 403 height 77
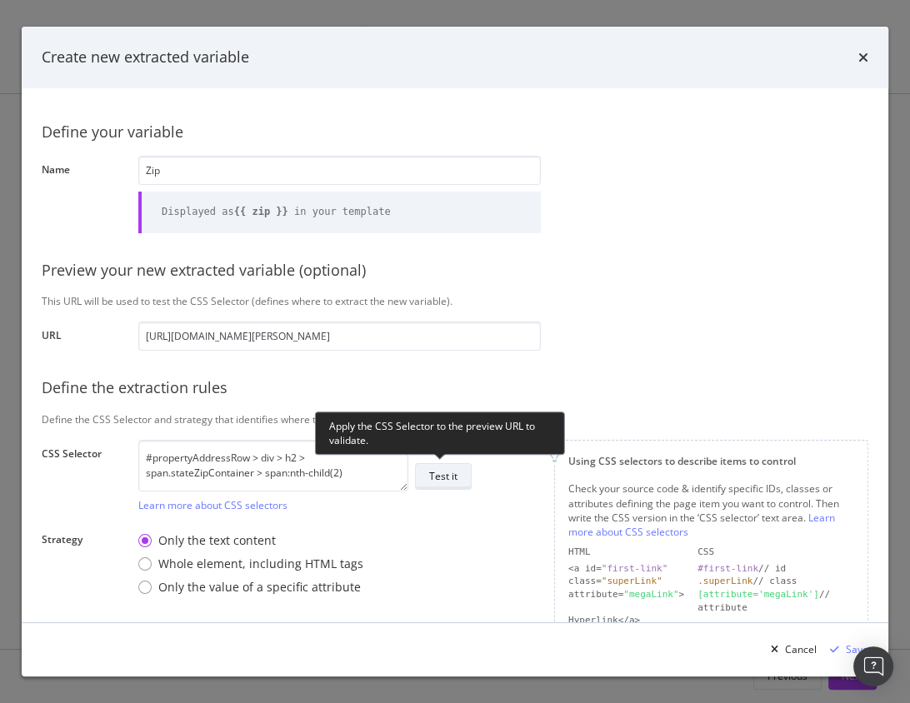
click at [465, 468] on button "Test it" at bounding box center [443, 476] width 57 height 27
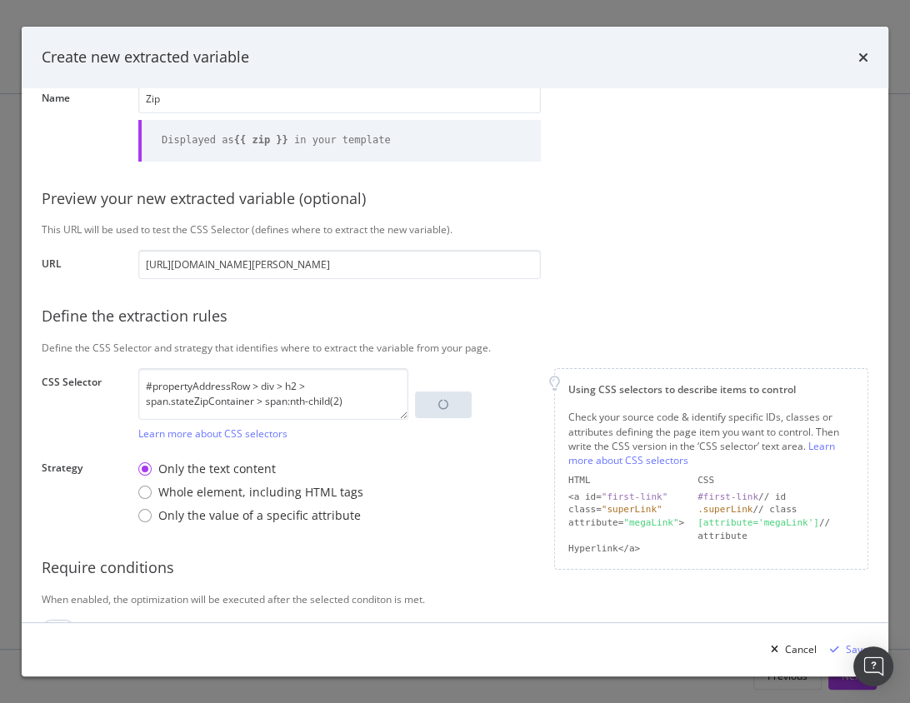
scroll to position [108, 0]
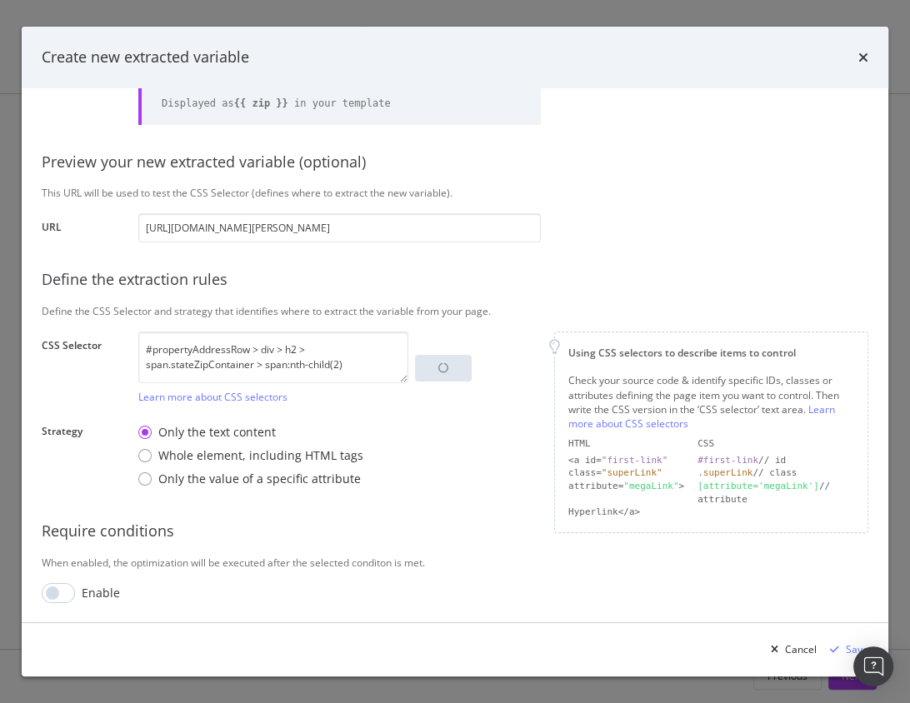
click at [530, 425] on div "Only the text content Whole element, including HTML tags Only the value of a sp…" at bounding box center [339, 456] width 403 height 77
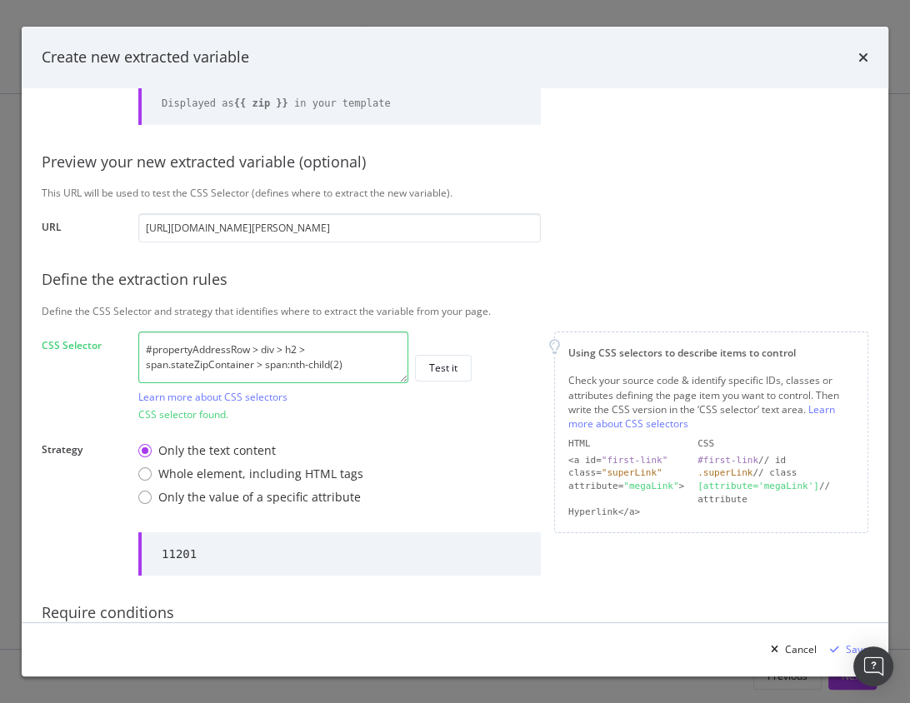
scroll to position [189, 0]
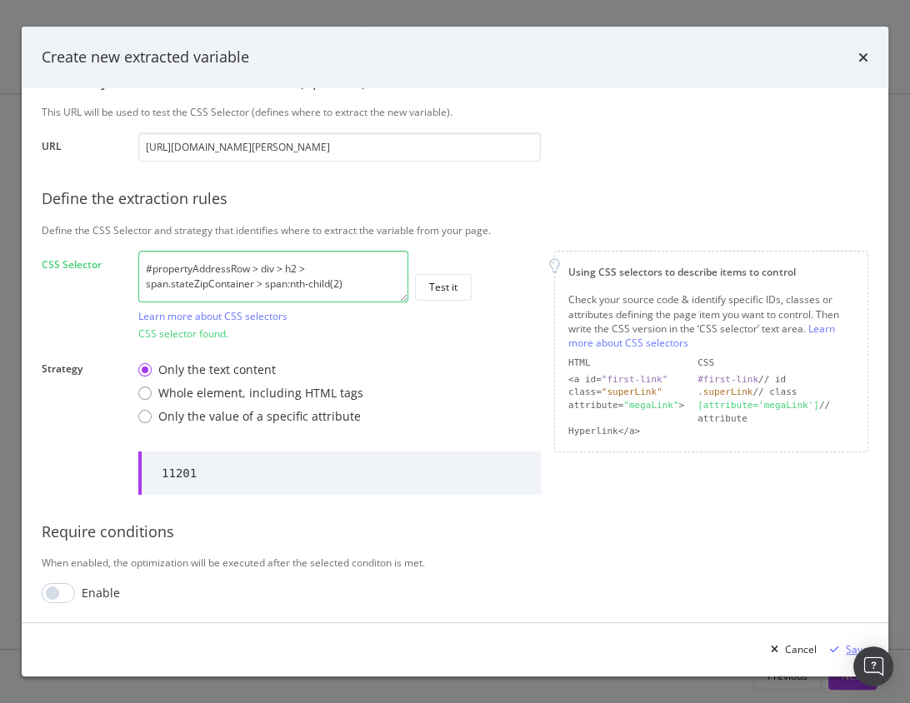
click at [836, 654] on icon "modal" at bounding box center [834, 650] width 9 height 10
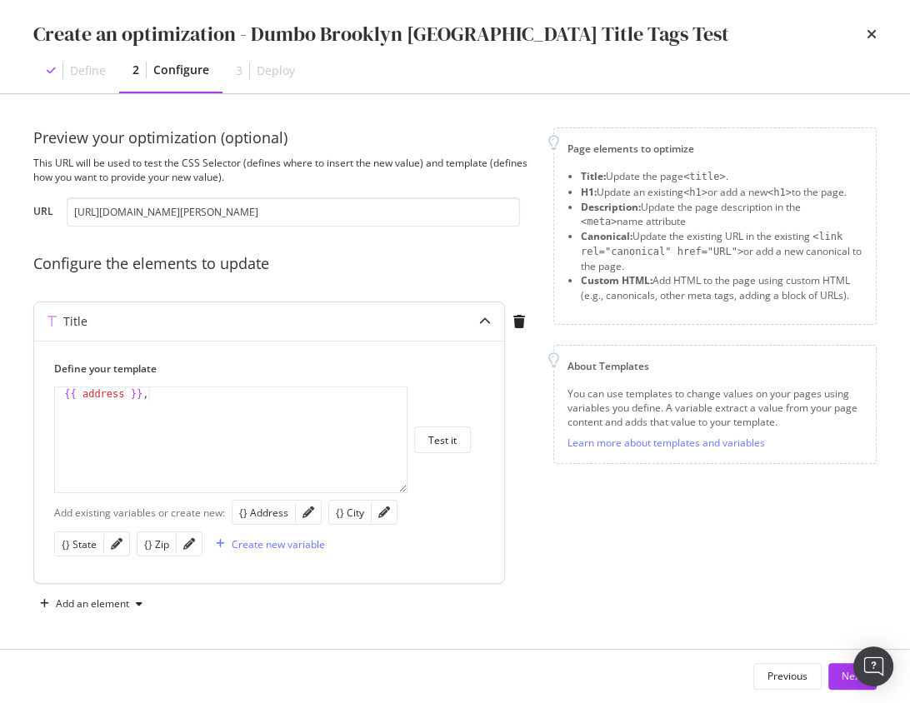
click at [313, 516] on div "modal" at bounding box center [308, 512] width 25 height 23
click at [308, 515] on icon "pencil" at bounding box center [309, 513] width 12 height 12
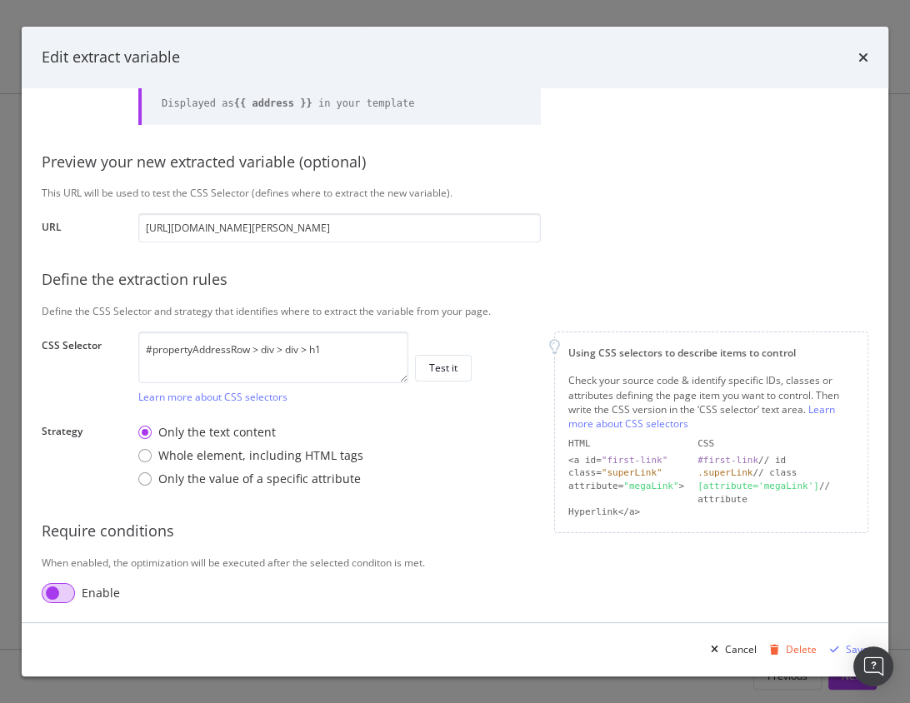
click at [63, 588] on input "modal" at bounding box center [58, 593] width 33 height 20
checkbox input "true"
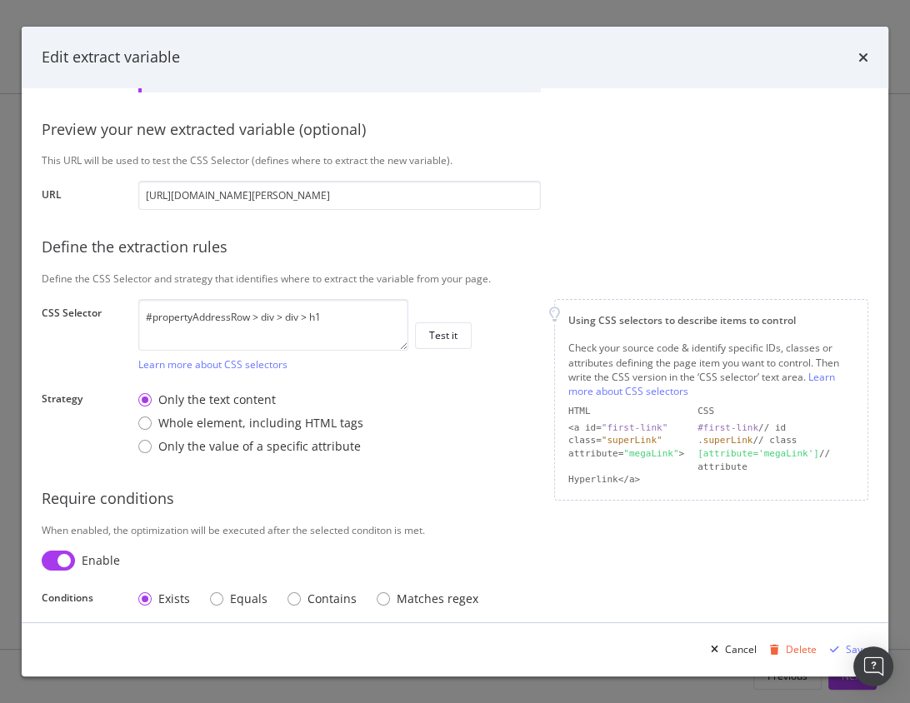
scroll to position [151, 0]
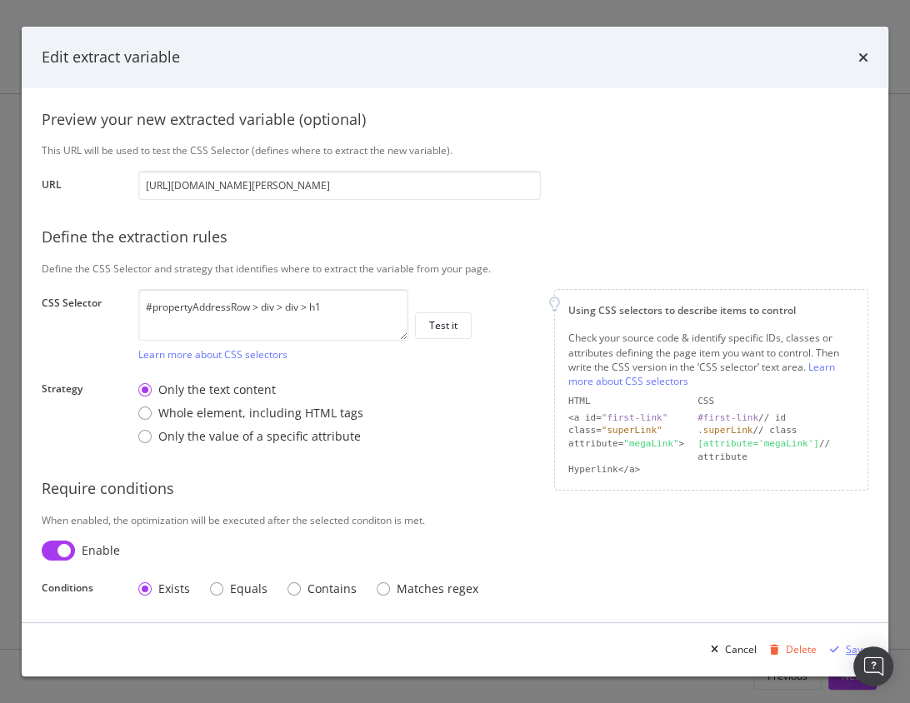
click at [843, 653] on div "modal" at bounding box center [834, 650] width 23 height 10
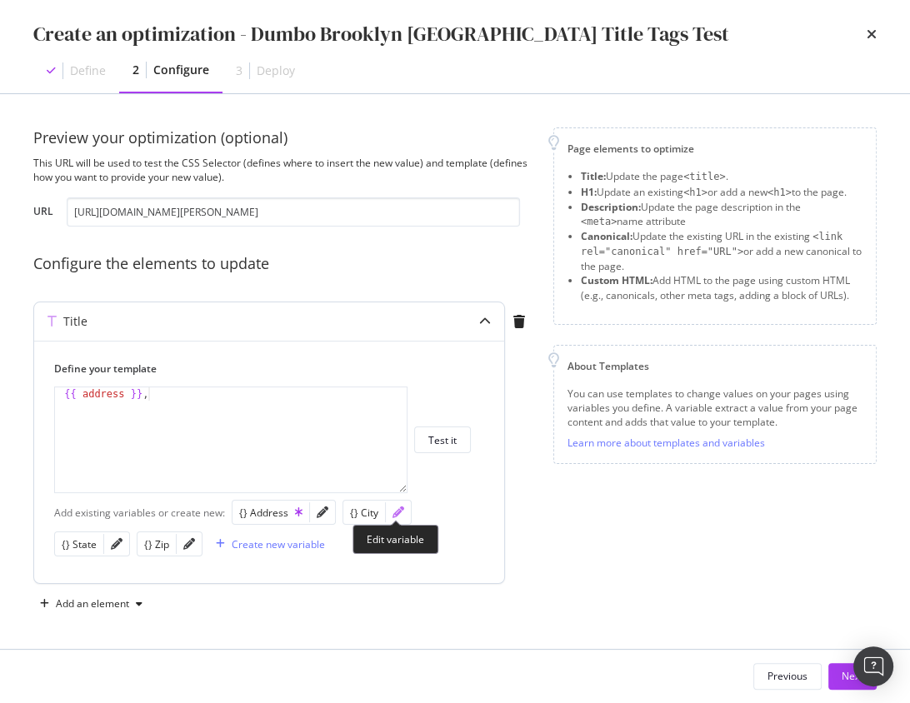
click at [401, 513] on icon "pencil" at bounding box center [399, 513] width 12 height 12
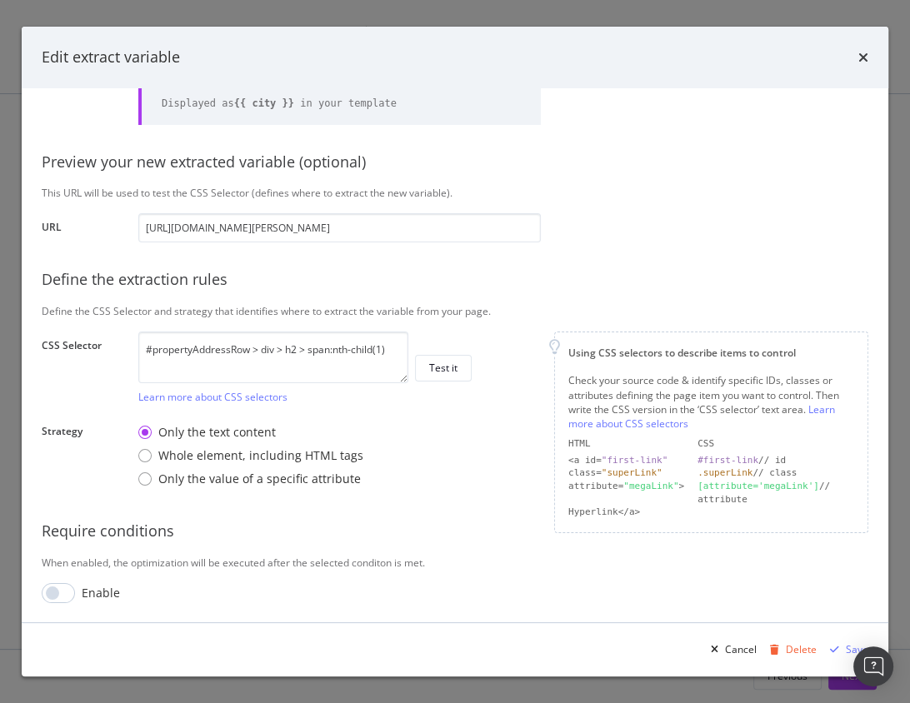
drag, startPoint x: 53, startPoint y: 600, endPoint x: 98, endPoint y: 591, distance: 45.1
click at [53, 600] on input "modal" at bounding box center [58, 593] width 33 height 20
checkbox input "true"
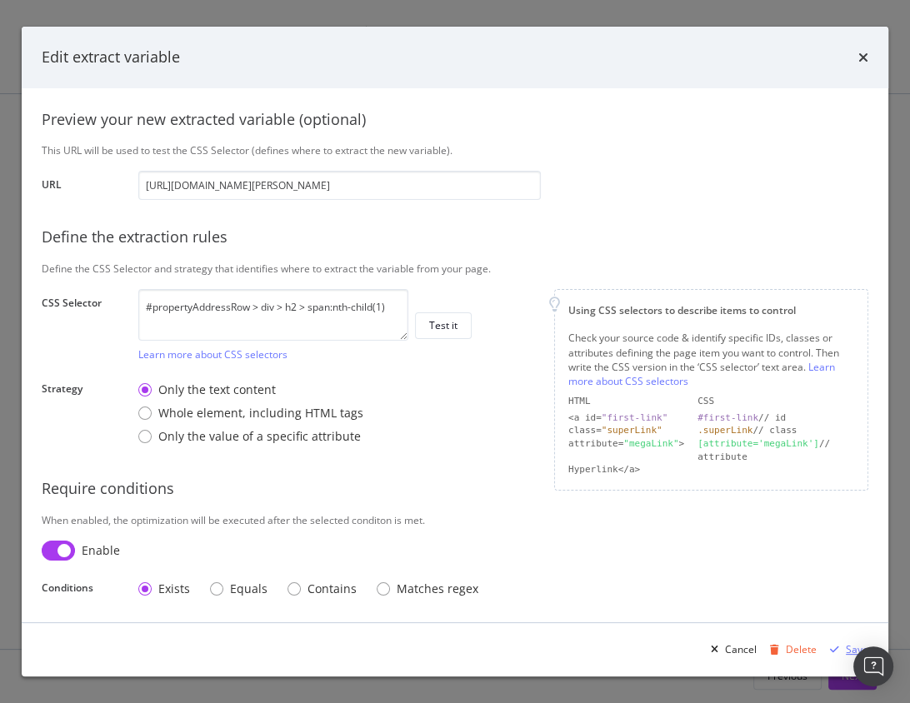
click at [846, 655] on div "Save" at bounding box center [857, 650] width 23 height 14
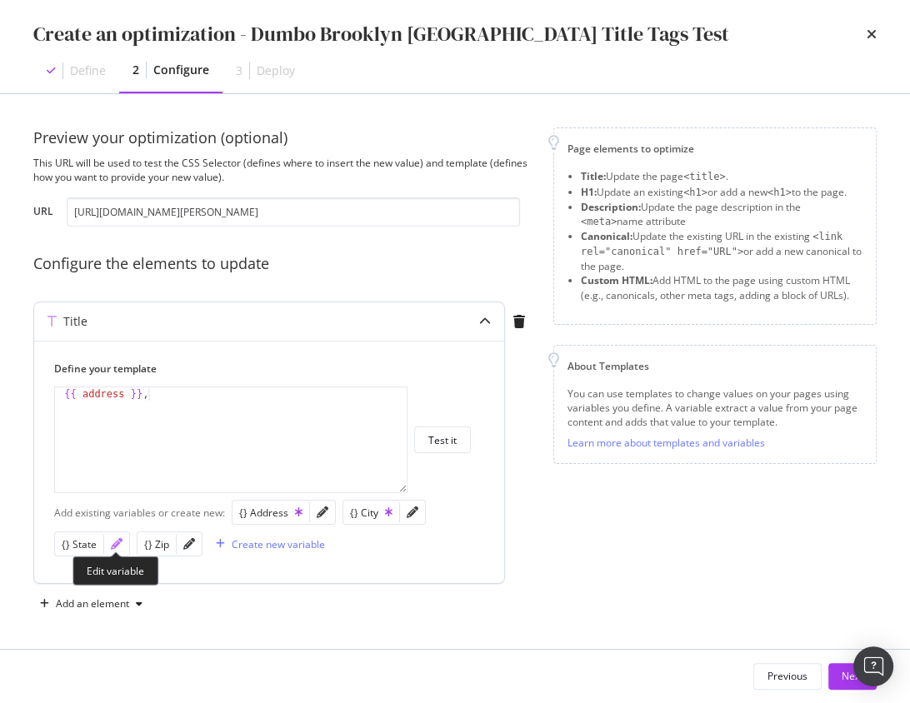
click at [111, 541] on icon "pencil" at bounding box center [117, 544] width 12 height 12
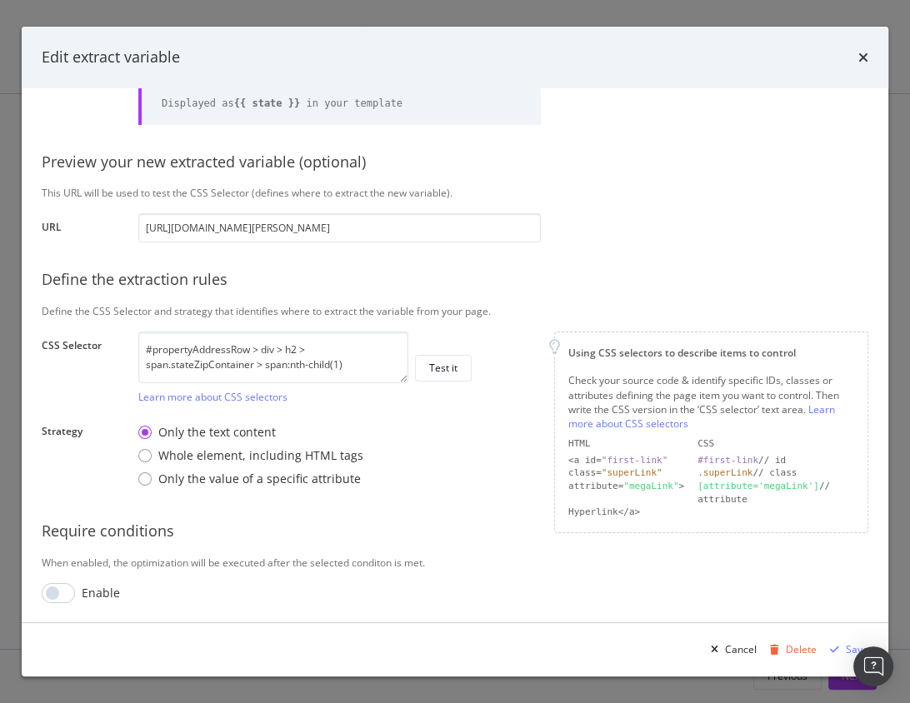
drag, startPoint x: 55, startPoint y: 588, endPoint x: 83, endPoint y: 587, distance: 27.5
click at [56, 588] on input "modal" at bounding box center [58, 593] width 33 height 20
checkbox input "true"
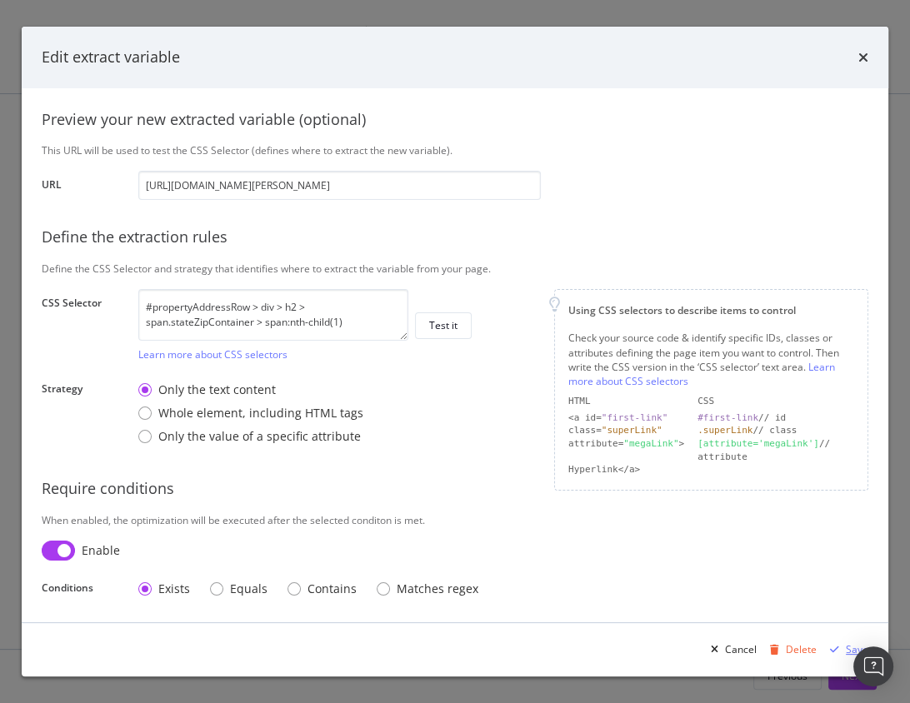
click at [839, 654] on icon "modal" at bounding box center [834, 650] width 9 height 10
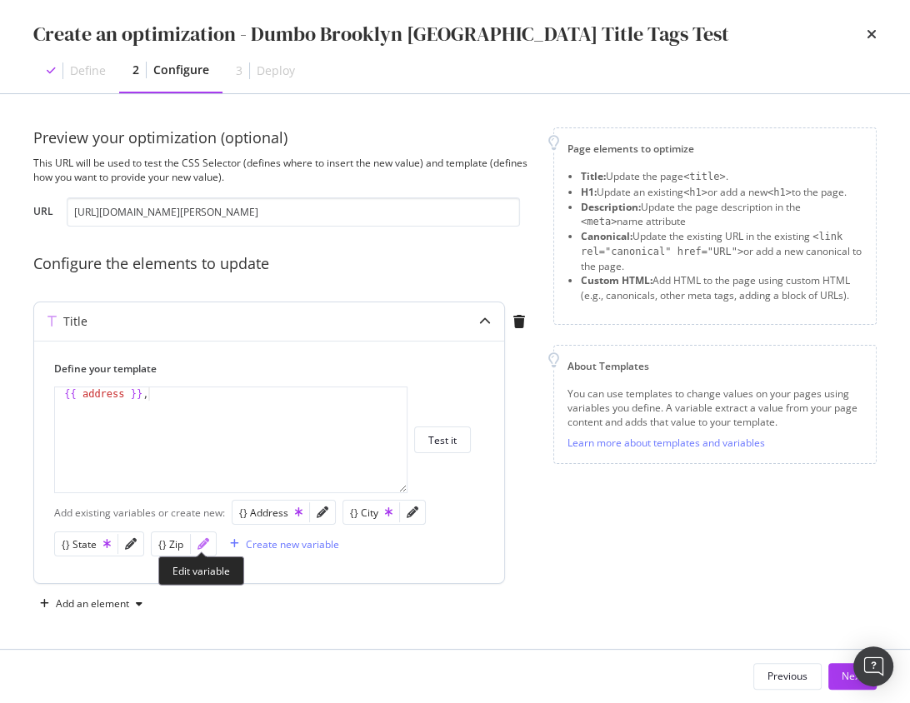
click at [207, 539] on icon "pencil" at bounding box center [204, 544] width 12 height 12
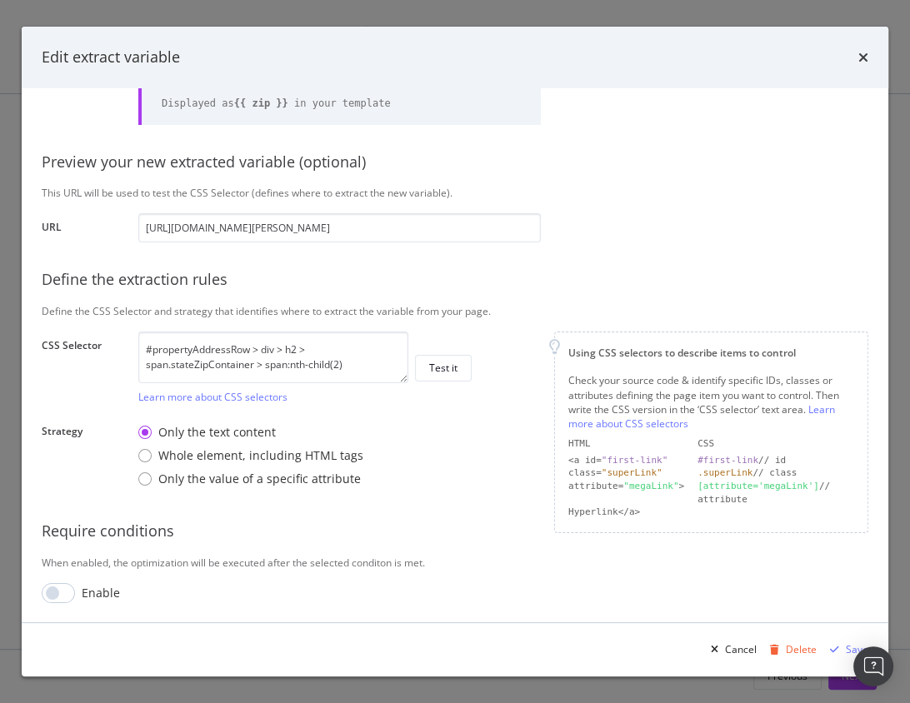
drag, startPoint x: 57, startPoint y: 589, endPoint x: 86, endPoint y: 593, distance: 29.5
click at [57, 590] on input "modal" at bounding box center [58, 593] width 33 height 20
checkbox input "true"
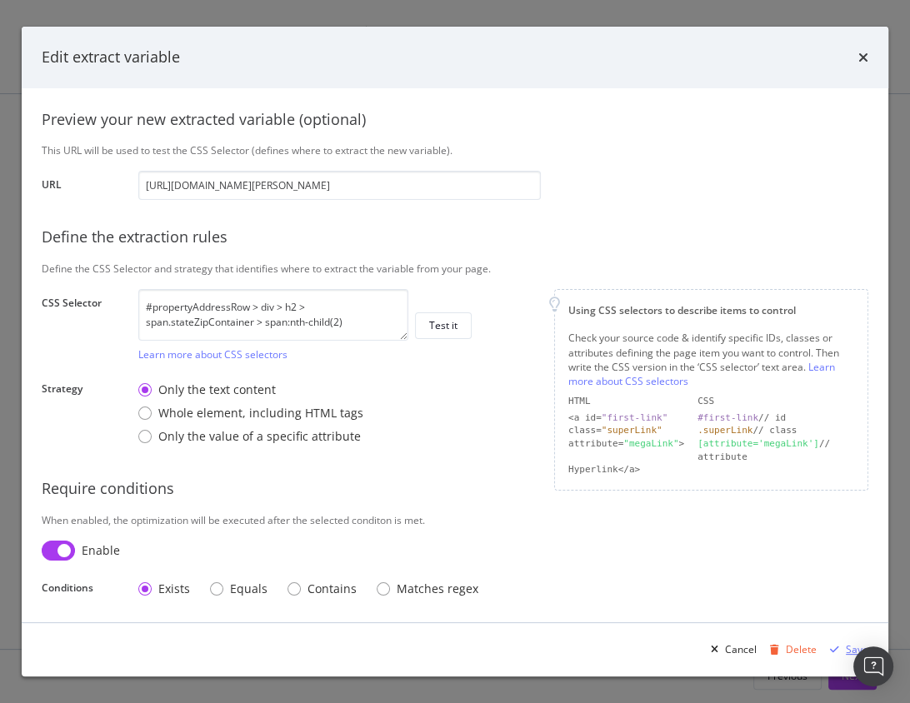
drag, startPoint x: 832, startPoint y: 649, endPoint x: 710, endPoint y: 590, distance: 135.3
click at [832, 649] on icon "modal" at bounding box center [834, 650] width 9 height 10
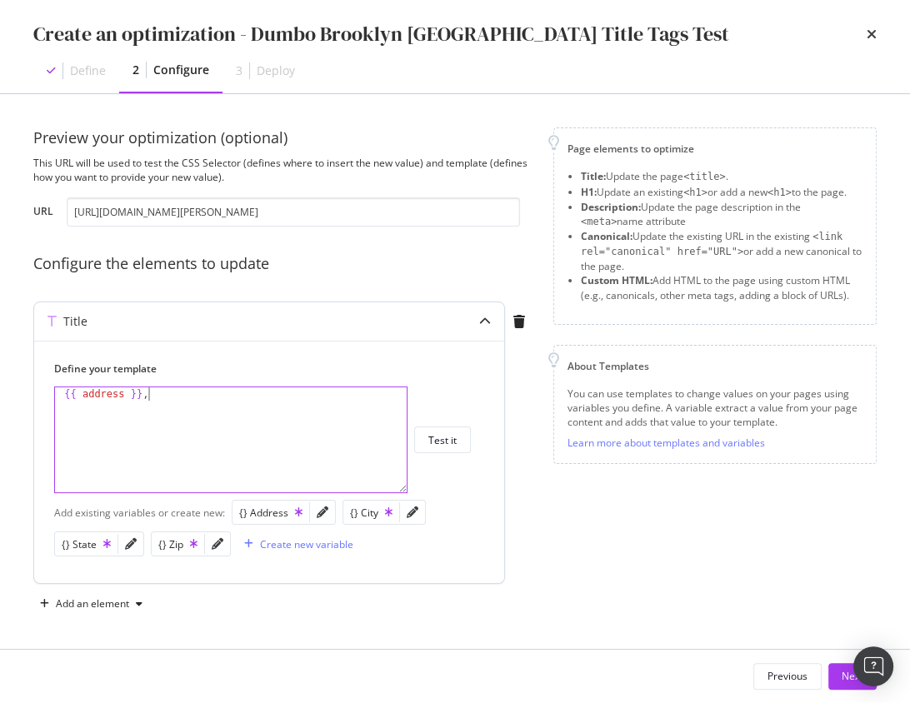
drag, startPoint x: 328, startPoint y: 458, endPoint x: 308, endPoint y: 452, distance: 21.1
click at [326, 457] on div "{{ address }} ," at bounding box center [231, 454] width 353 height 132
click at [281, 405] on div "{{ address }} ," at bounding box center [231, 454] width 353 height 132
drag, startPoint x: 524, startPoint y: 513, endPoint x: 457, endPoint y: 24, distance: 493.8
click at [524, 513] on div "Title Define your template {{ address }}, {{ address }} , XXXXXXXXXXXXXXXXXXXXX…" at bounding box center [283, 446] width 500 height 289
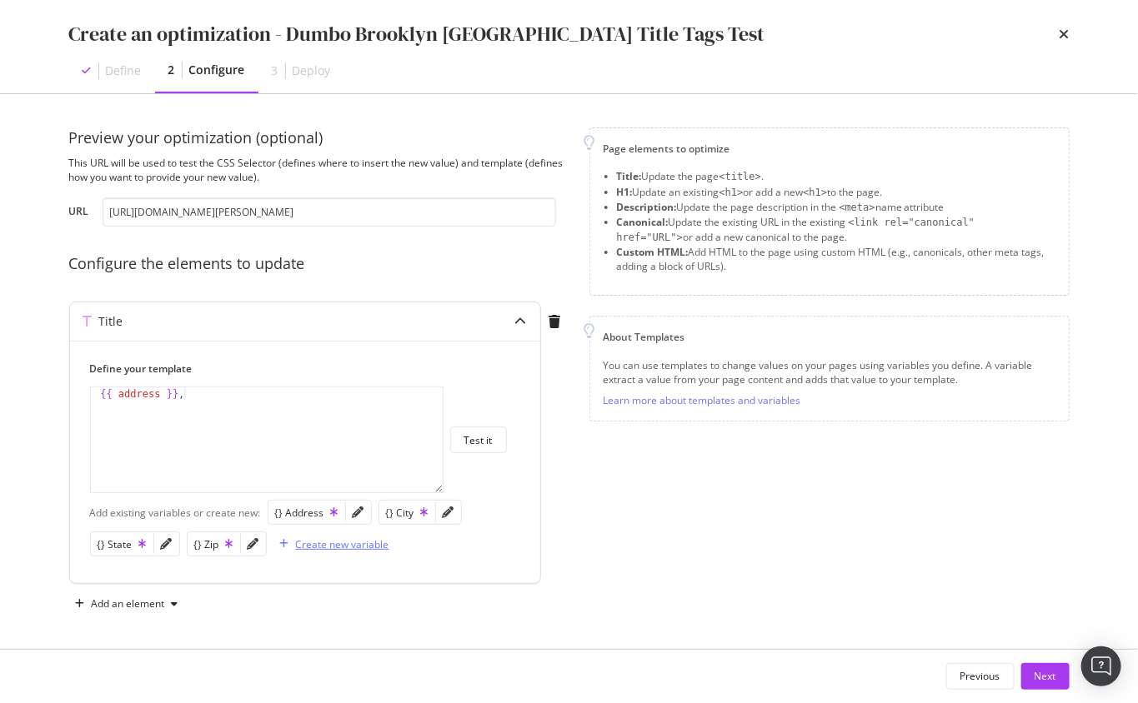
click at [316, 546] on div "Create new variable" at bounding box center [342, 545] width 93 height 14
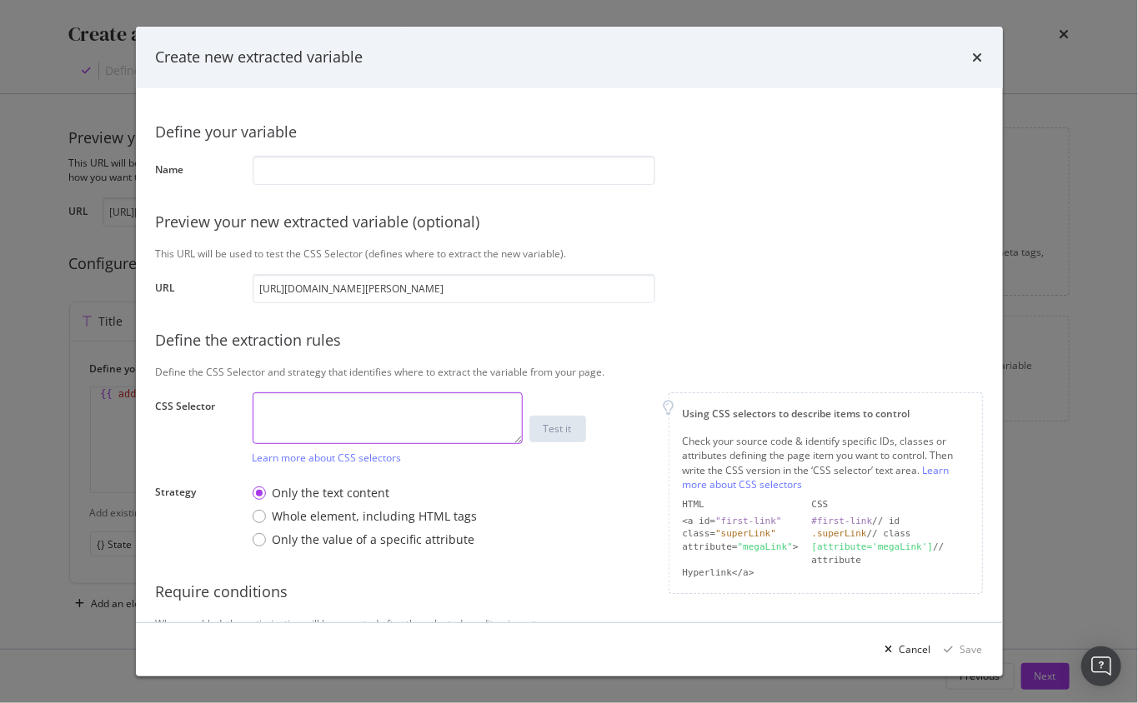
click at [358, 401] on textarea "modal" at bounding box center [388, 419] width 270 height 52
paste textarea "#breadcrumbs-container > span:nth-child(5) > a"
type textarea "#breadcrumbs-container > span:nth-child(5) > a"
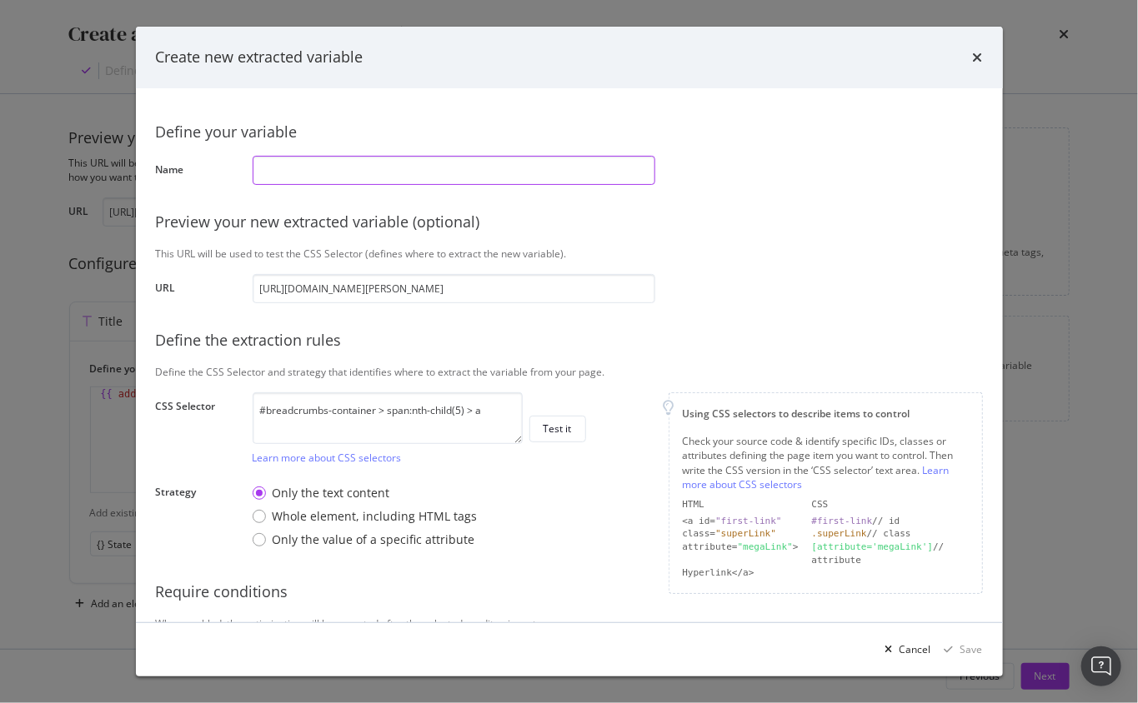
click at [348, 162] on input "modal" at bounding box center [454, 170] width 403 height 29
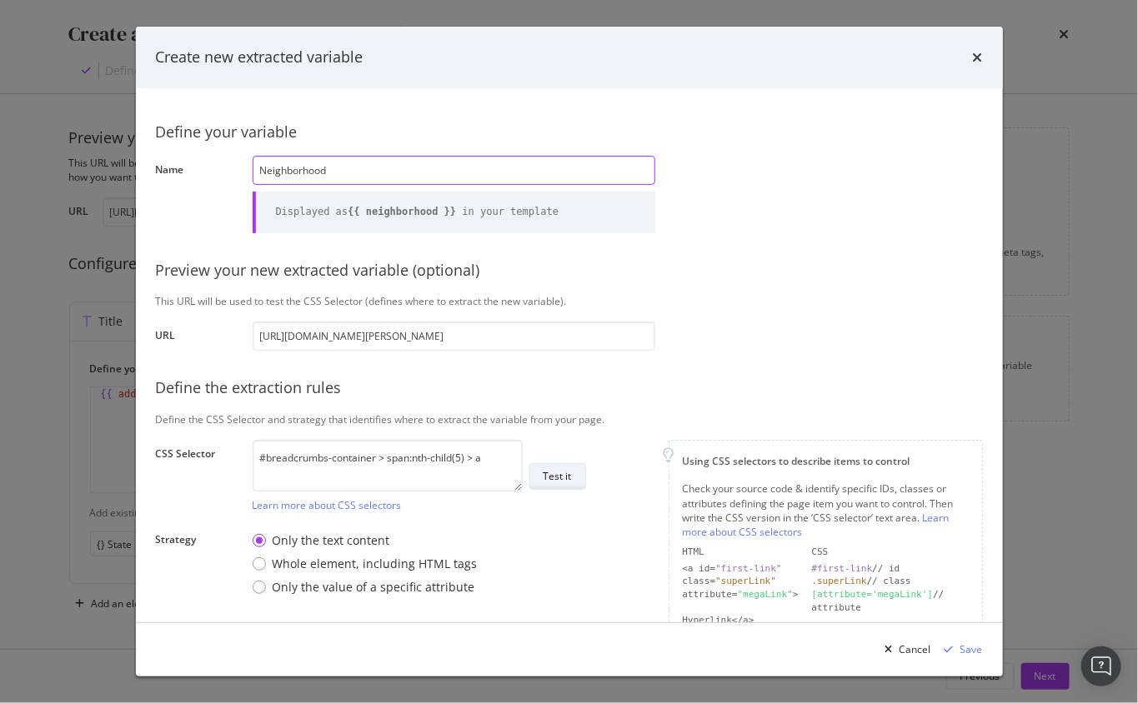
type input "Neighborhood"
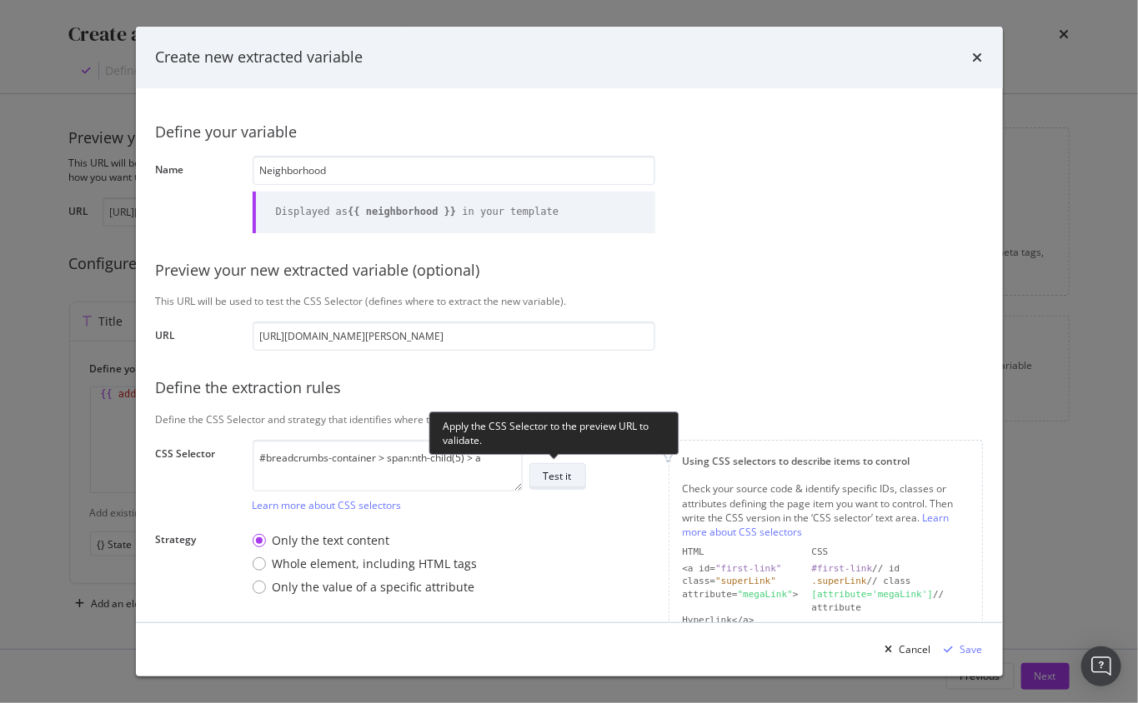
click at [558, 473] on div "Test it" at bounding box center [557, 476] width 28 height 14
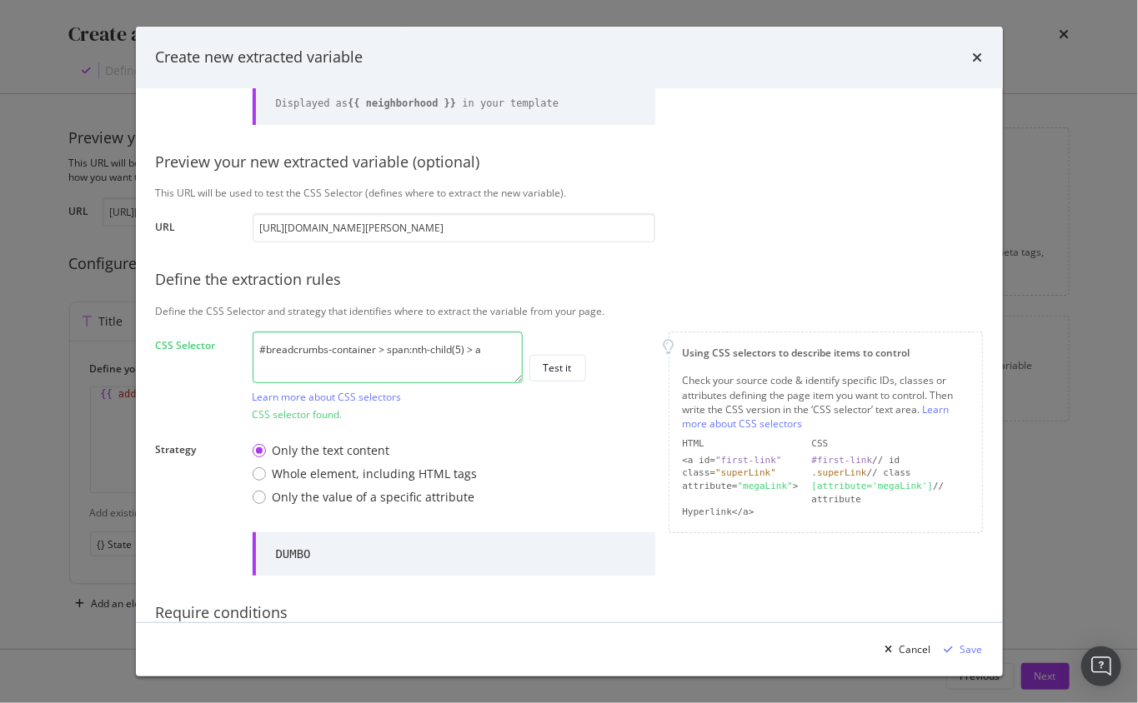
scroll to position [189, 0]
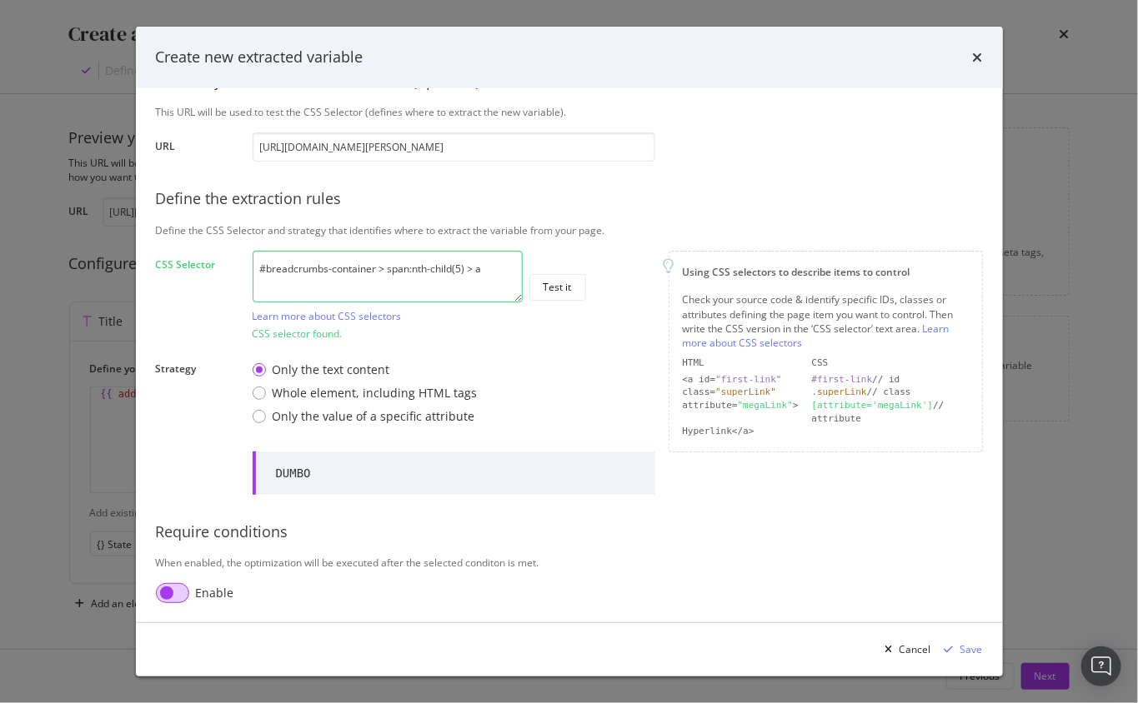
click at [173, 598] on input "modal" at bounding box center [172, 593] width 33 height 20
checkbox input "true"
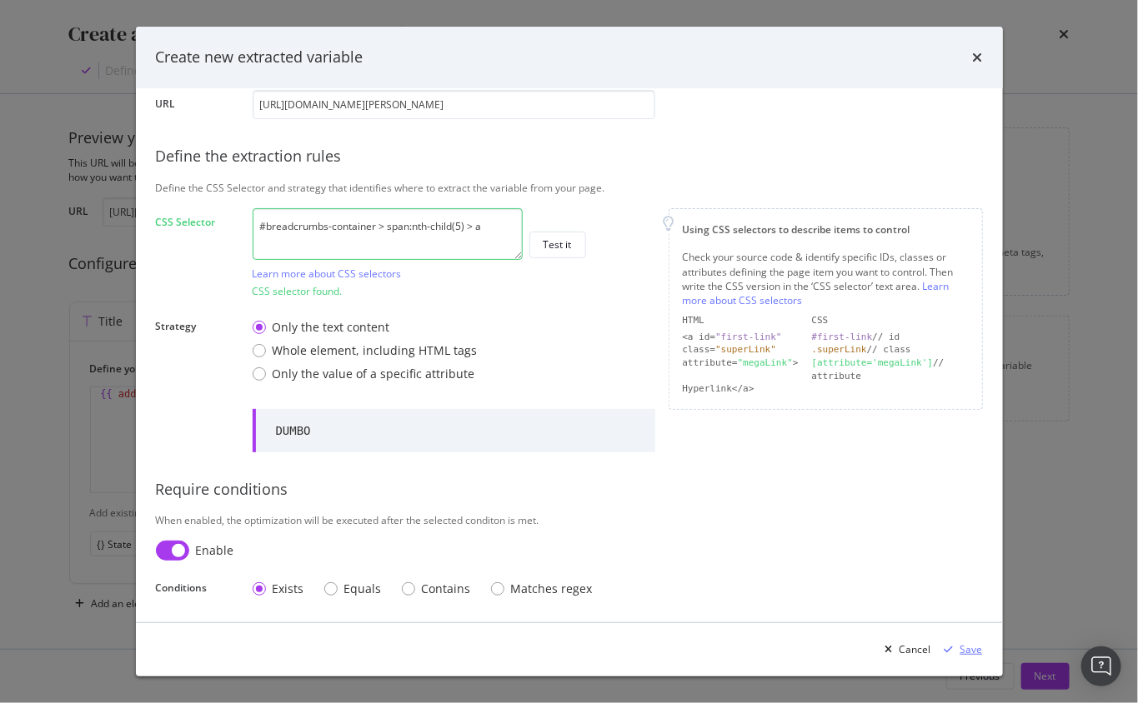
click at [909, 648] on div "modal" at bounding box center [949, 650] width 23 height 10
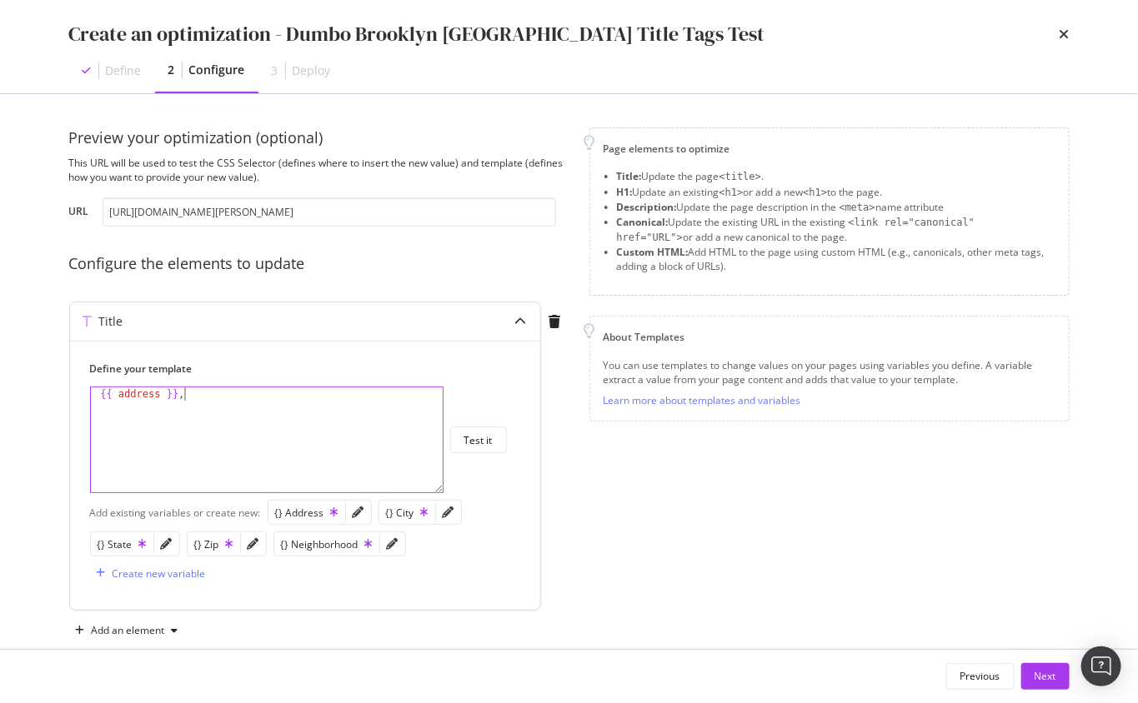
click at [304, 420] on div "{{ address }} ," at bounding box center [267, 454] width 353 height 132
click at [388, 543] on icon "pencil" at bounding box center [393, 544] width 12 height 12
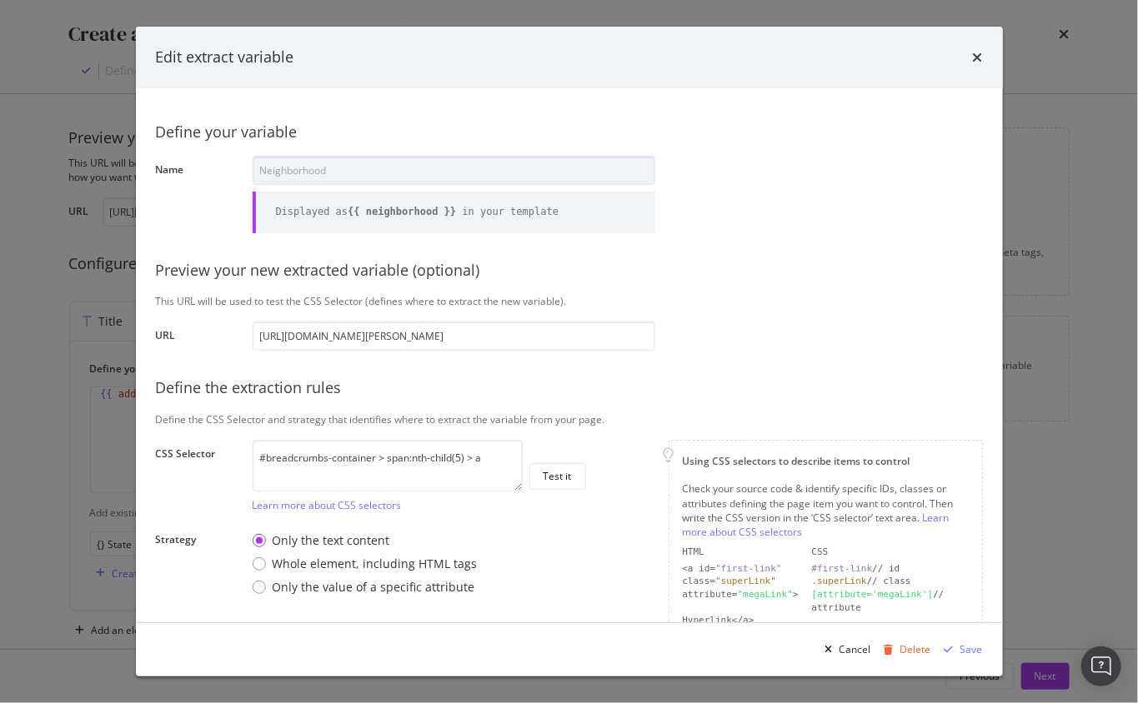
drag, startPoint x: 975, startPoint y: 55, endPoint x: 939, endPoint y: 78, distance: 42.8
click at [909, 55] on icon "times" at bounding box center [978, 57] width 10 height 13
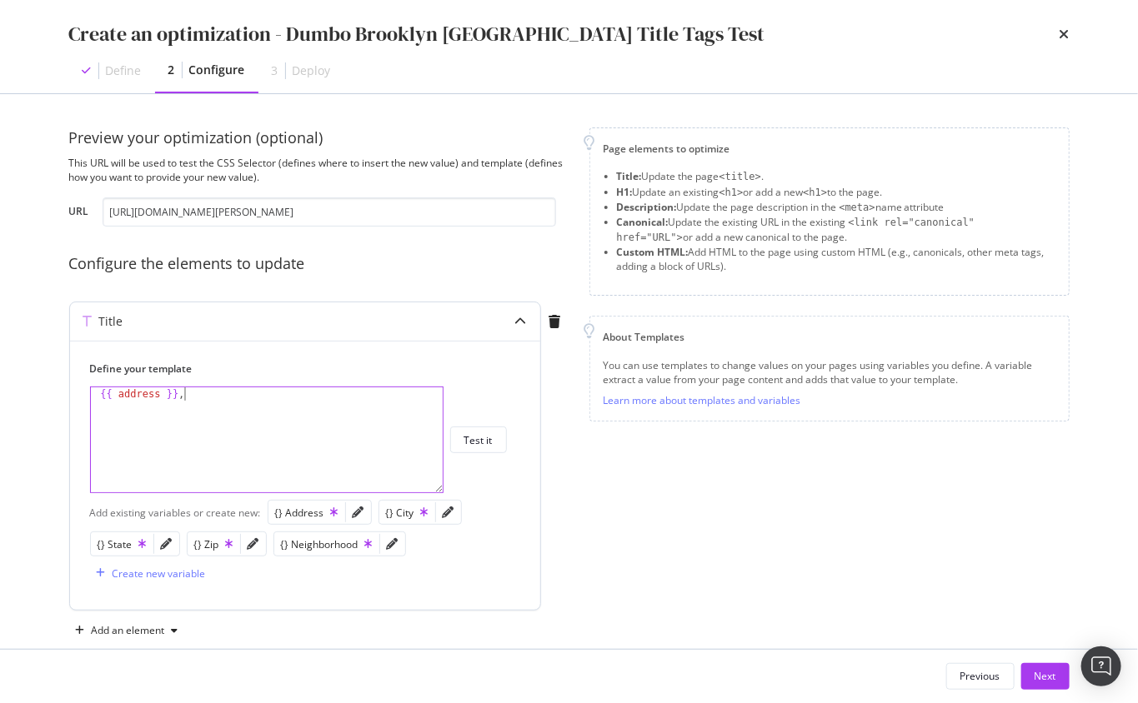
click at [270, 413] on div "{{ address }} ," at bounding box center [267, 454] width 353 height 132
click at [353, 535] on div "{} Neighborhood" at bounding box center [327, 544] width 92 height 18
click at [337, 419] on div "{{ address }} , {{ neighborhood }}" at bounding box center [267, 454] width 353 height 132
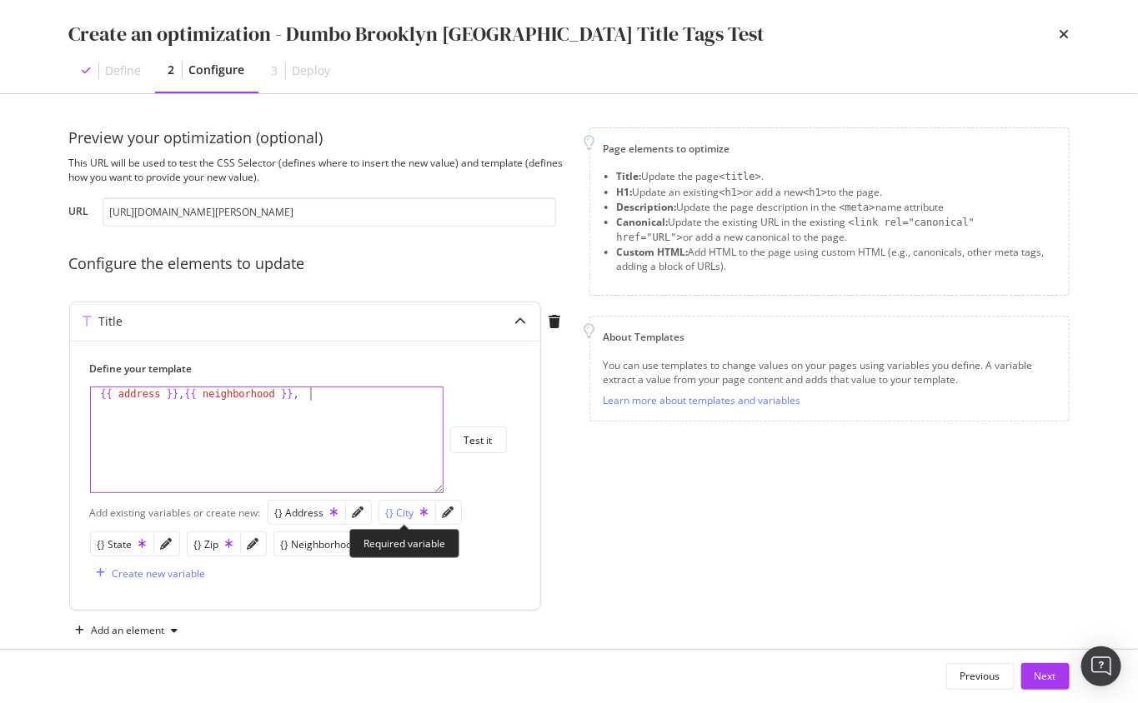
click at [397, 518] on div "{} City" at bounding box center [407, 513] width 43 height 14
click at [420, 440] on div "{{ address }} , {{ neighborhood }} , {{ city }}" at bounding box center [267, 454] width 353 height 132
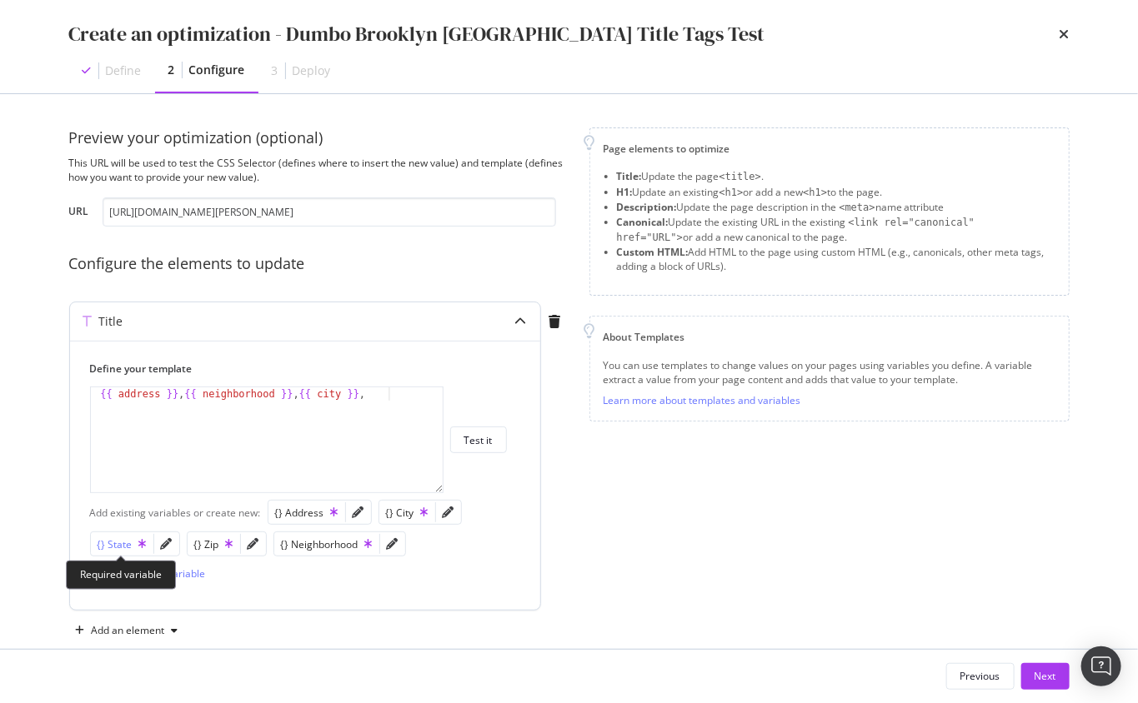
click at [127, 538] on div "{} State" at bounding box center [122, 545] width 49 height 14
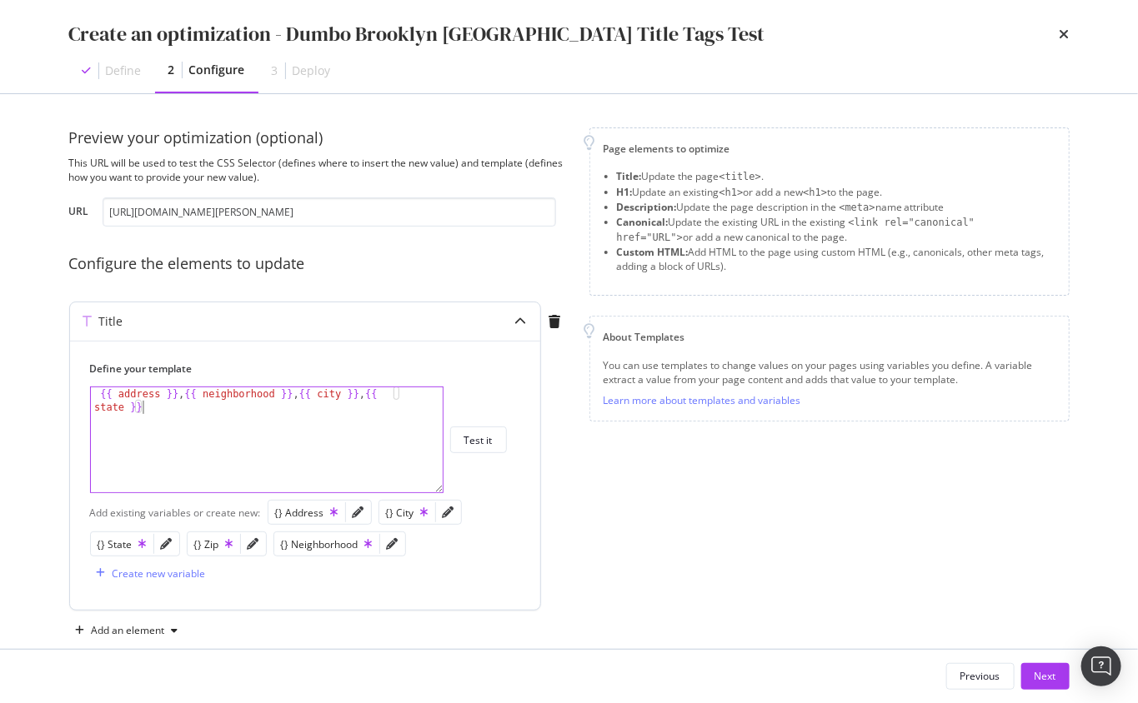
click at [308, 458] on div "{{ address }} , {{ neighborhood }} , {{ city }} , {{ state }}" at bounding box center [267, 467] width 353 height 158
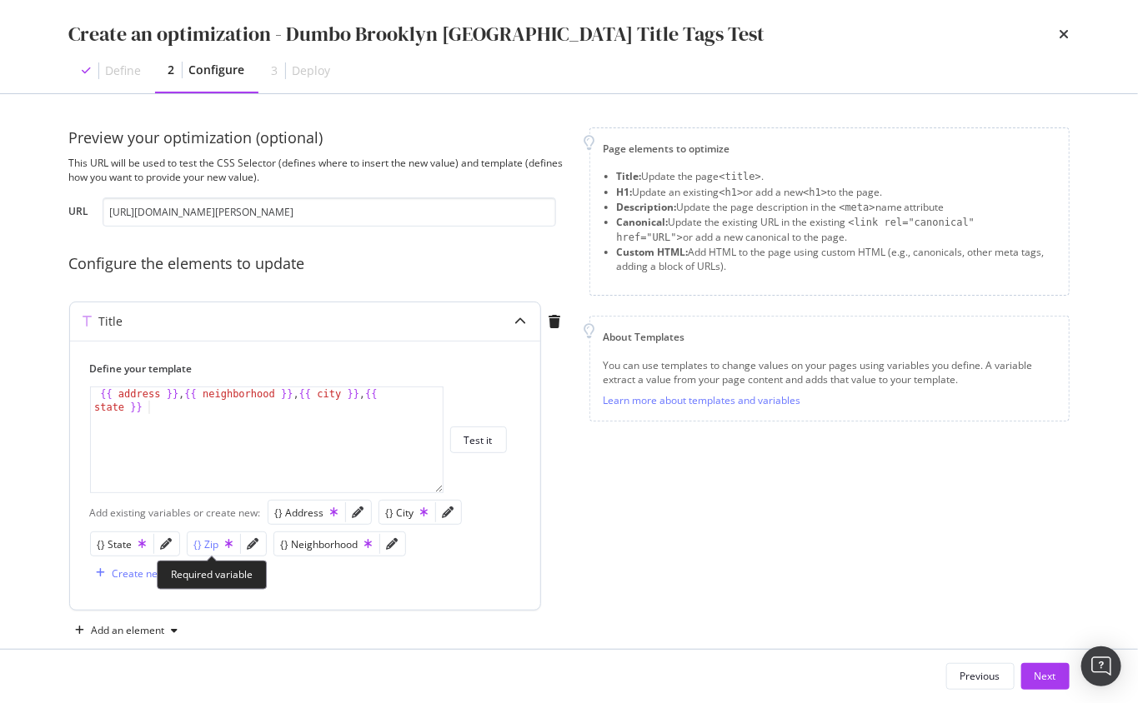
click at [203, 548] on div "{} Zip" at bounding box center [213, 545] width 39 height 14
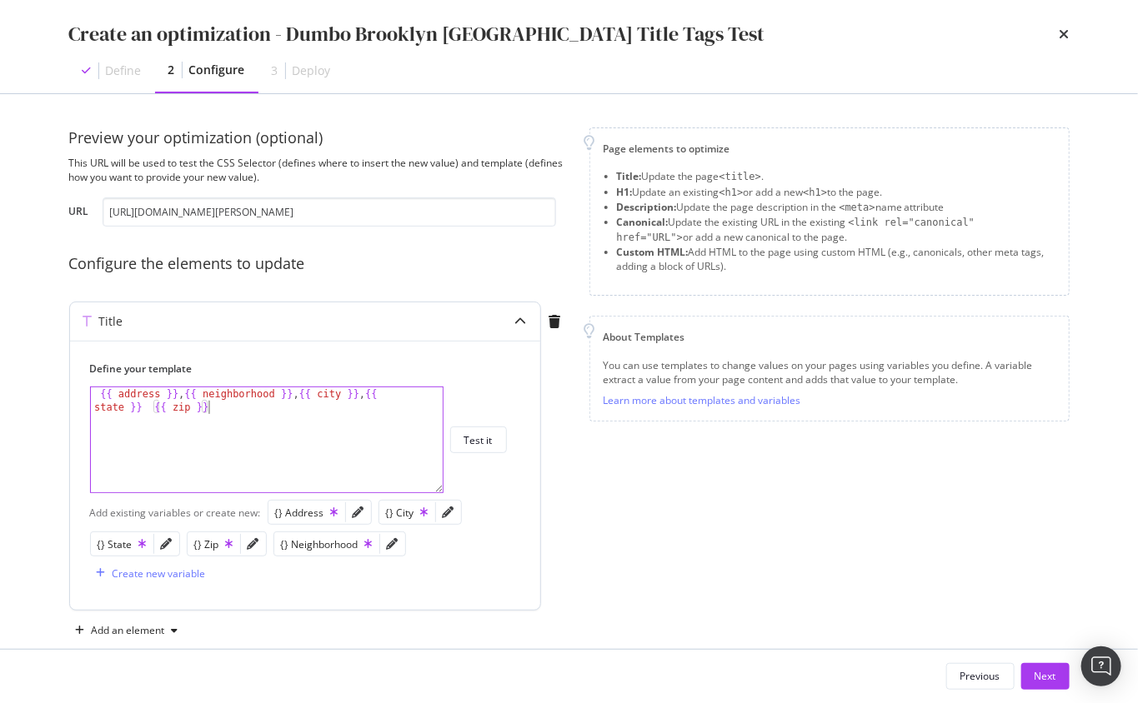
click at [259, 420] on div "{{ address }} , {{ neighborhood }} , {{ city }} , {{ state }} {{ zip }}" at bounding box center [267, 467] width 353 height 158
click at [233, 410] on div "{{ address }} , {{ neighborhood }} , {{ city }} , {{ state }} {{ zip }}" at bounding box center [267, 467] width 353 height 158
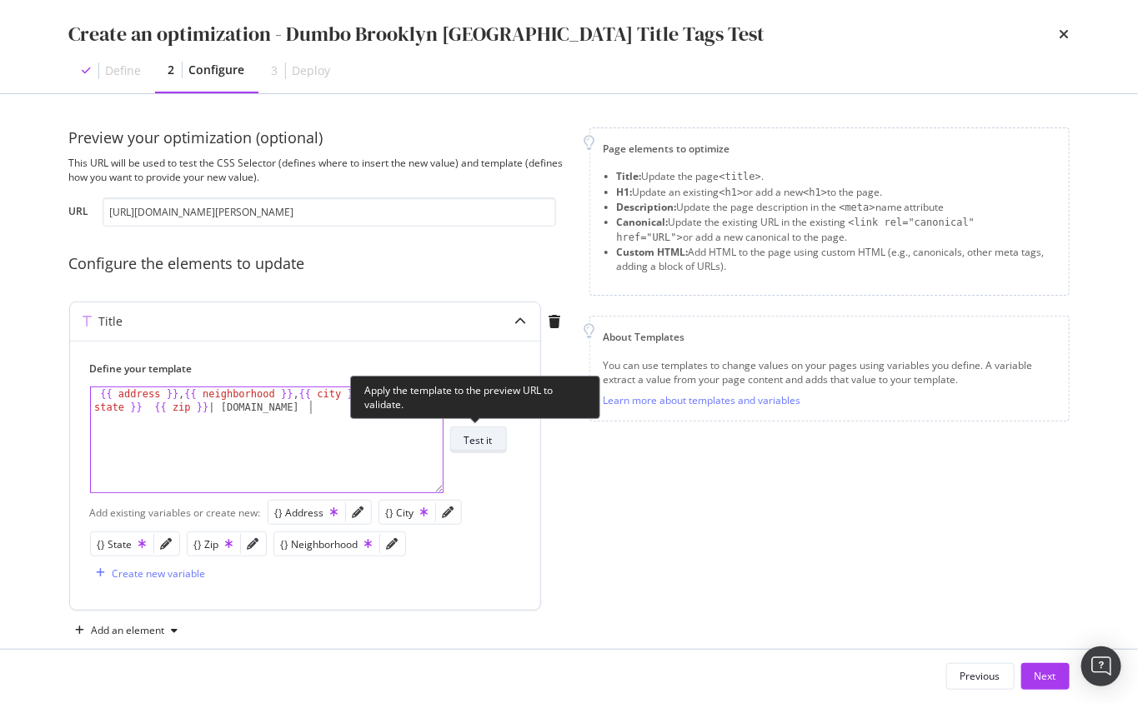
click at [482, 437] on div "Test it" at bounding box center [478, 440] width 28 height 14
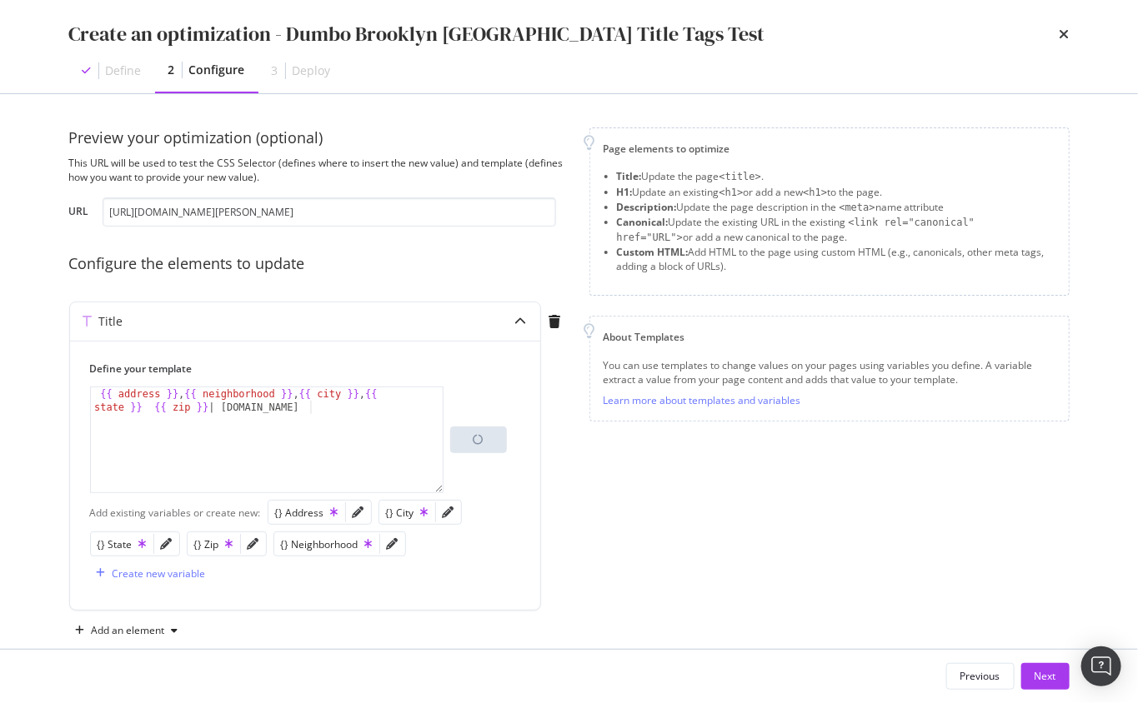
scroll to position [27, 0]
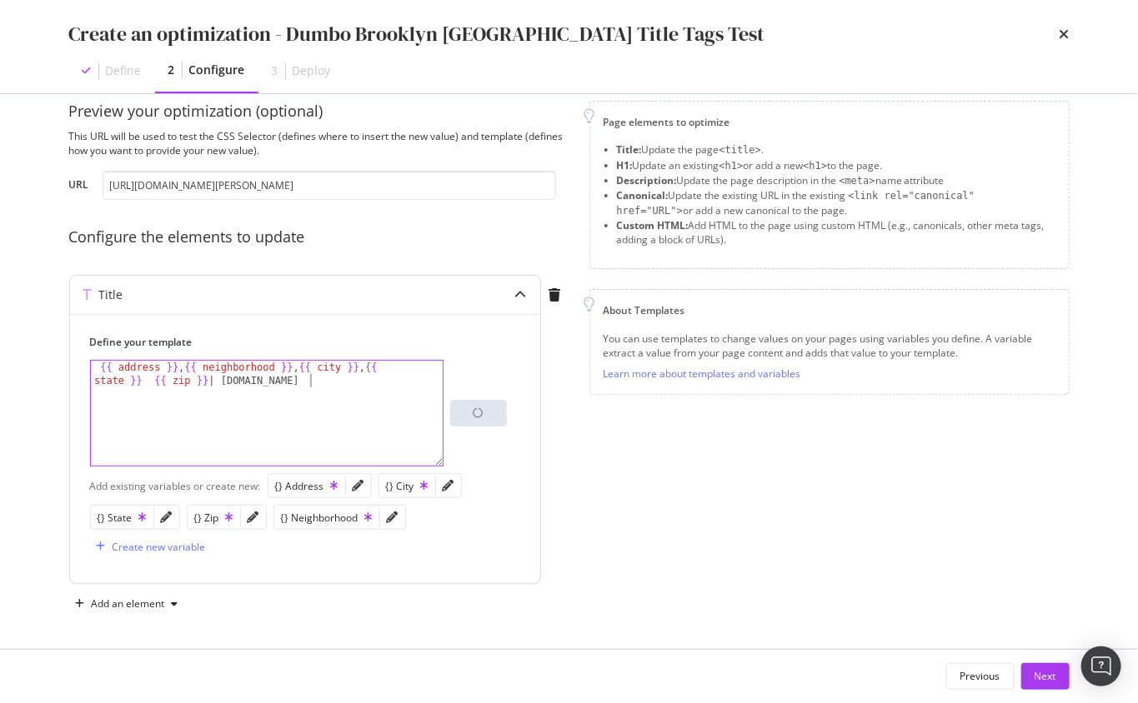
drag, startPoint x: 434, startPoint y: 433, endPoint x: 406, endPoint y: 428, distance: 28.6
click at [433, 433] on div "{{ address }} , {{ neighborhood }} , {{ city }} , {{ state }} {{ zip }} | Apart…" at bounding box center [267, 440] width 353 height 158
click at [95, 365] on div "{{ address }} , {{ neighborhood }} , {{ city }} , {{ state }} {{ zip }} | Apart…" at bounding box center [267, 440] width 353 height 158
click at [102, 365] on div "{{ address }} , {{ neighborhood }} , {{ city }} , {{ state }} {{ zip }} | Apart…" at bounding box center [267, 440] width 353 height 158
type textarea "{{ address }}, {{ neighborhood }}, {{ city }}, {{ state }} {{ zip }} | Apartmen…"
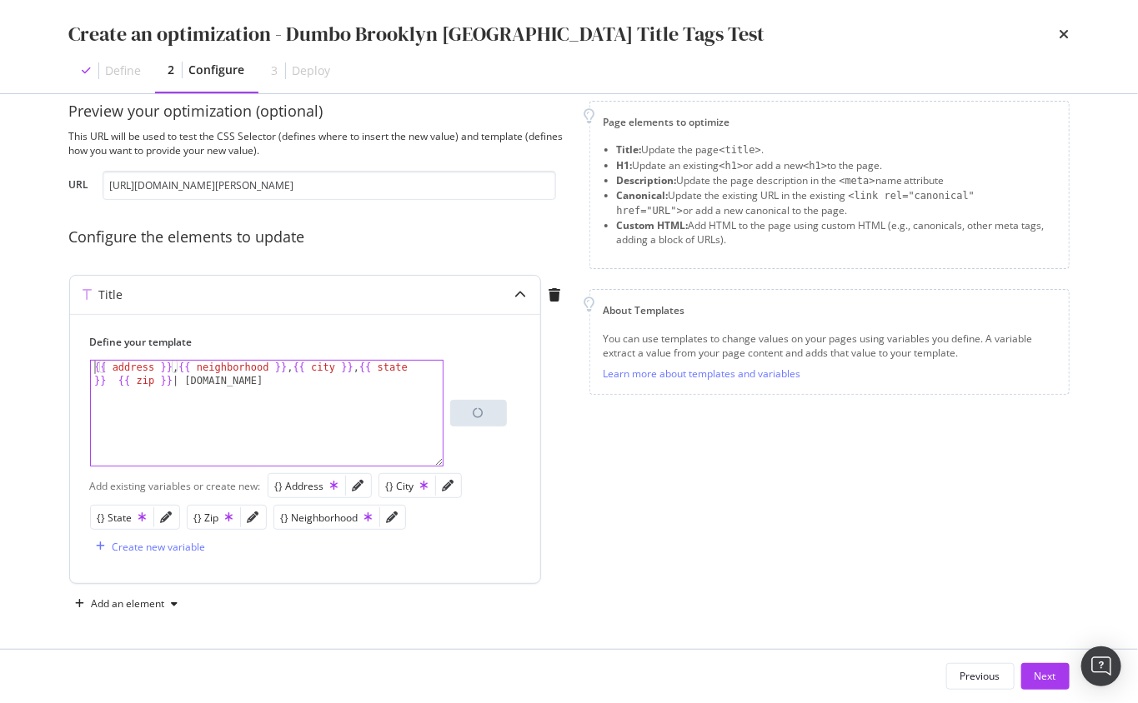
scroll to position [0, 43]
click at [373, 412] on div "{{ address }} , {{ neighborhood }} , {{ city }} , {{ state }} {{ zip }} | Apart…" at bounding box center [267, 440] width 353 height 158
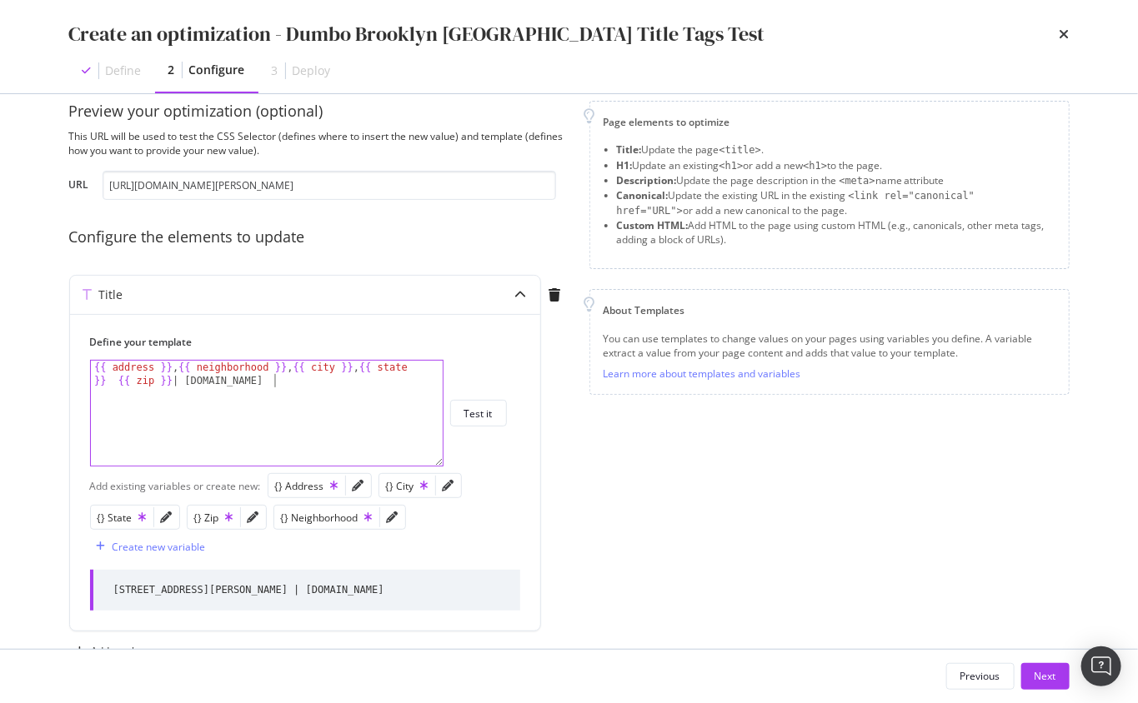
click at [623, 555] on div "Page elements to optimize Title: Update the page <title> . H1: Update an existi…" at bounding box center [829, 383] width 480 height 564
click at [298, 188] on input "https://www.apartments.com/85-adams-st-brooklyn-ny/qq7jd8z/" at bounding box center [329, 185] width 453 height 29
click at [299, 188] on input "https://www.apartments.com/85-adams-st-brooklyn-ny/qq7jd8z/" at bounding box center [329, 185] width 453 height 29
paste input "100-jay-st-brooklyn-ny-unit-18g/jxkzyk5"
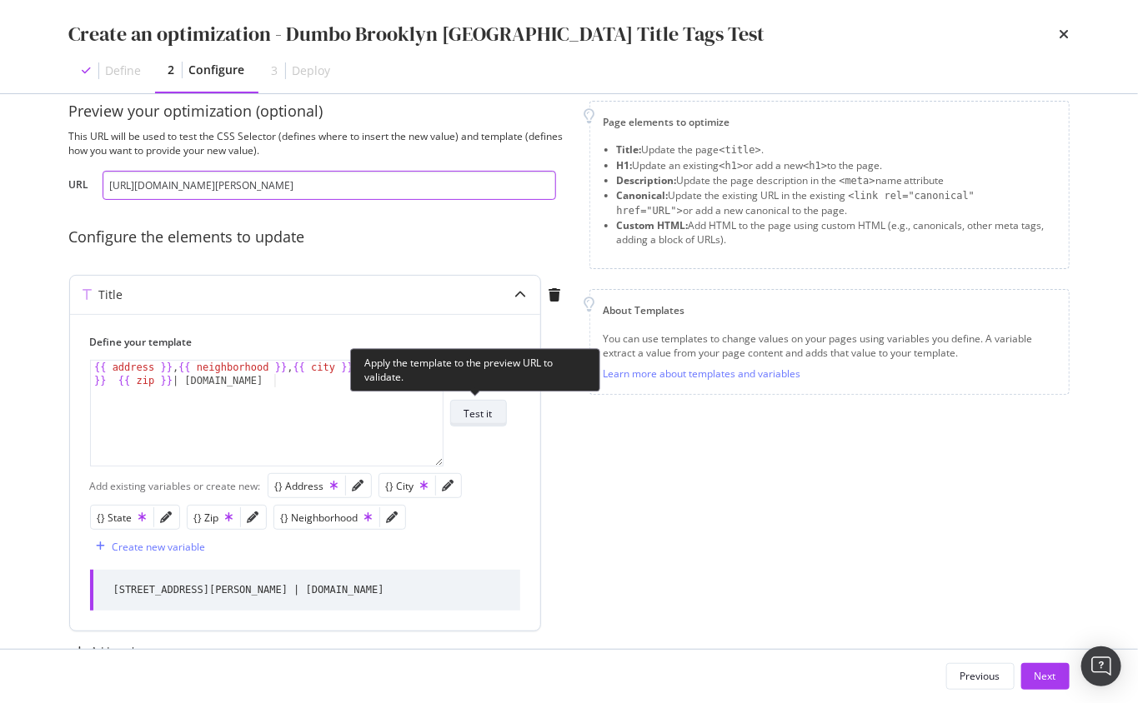
type input "https://www.apartments.com/100-jay-st-brooklyn-ny-unit-18g/jxkzyk5/"
click at [480, 417] on div "Test it" at bounding box center [478, 414] width 28 height 14
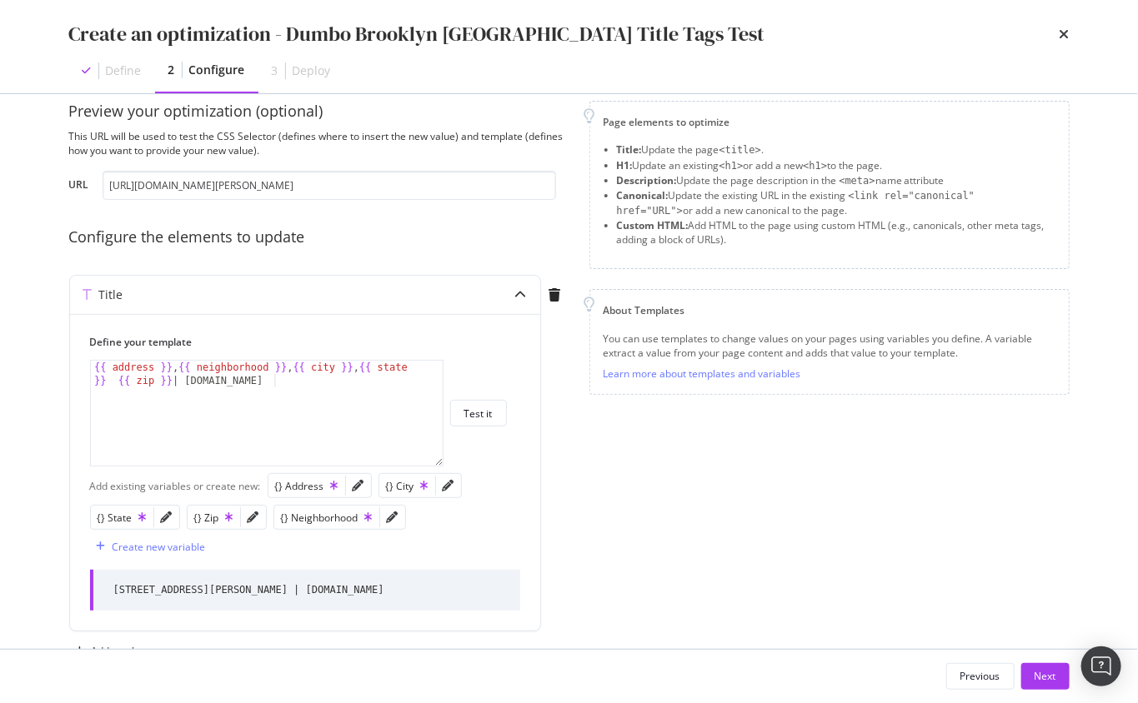
click at [790, 652] on div "Previous Next" at bounding box center [569, 676] width 1067 height 53
click at [909, 675] on div "Next" at bounding box center [1045, 676] width 22 height 14
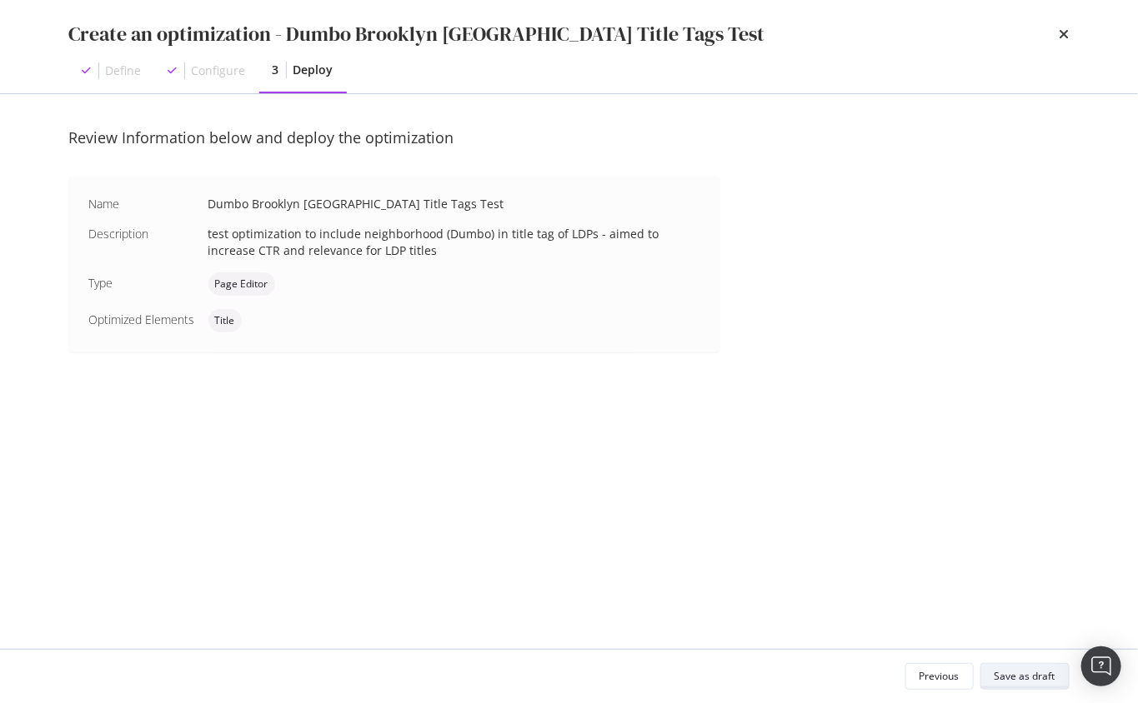
click at [909, 678] on div "Save as draft" at bounding box center [1024, 676] width 61 height 14
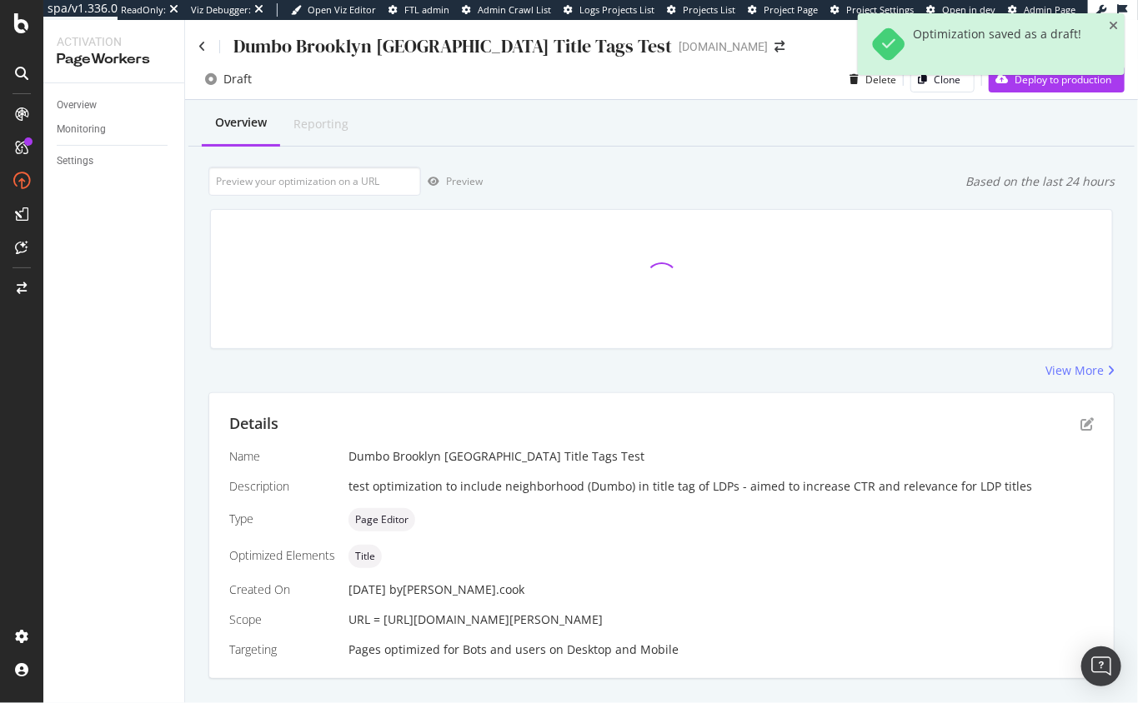
click at [903, 155] on div "Overview Reporting Preview Based on the last 24 hours View More Details Name Du…" at bounding box center [661, 419] width 953 height 638
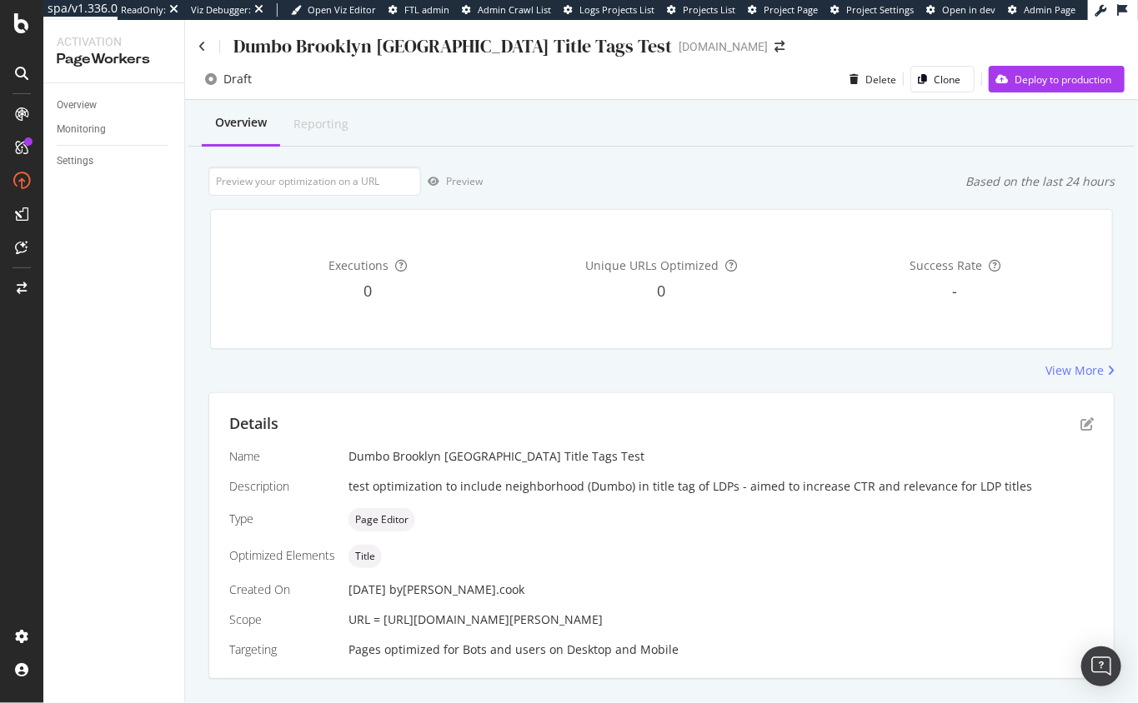
click at [758, 176] on div "Preview Based on the last 24 hours" at bounding box center [661, 181] width 906 height 29
click at [201, 46] on icon at bounding box center [202, 47] width 8 height 12
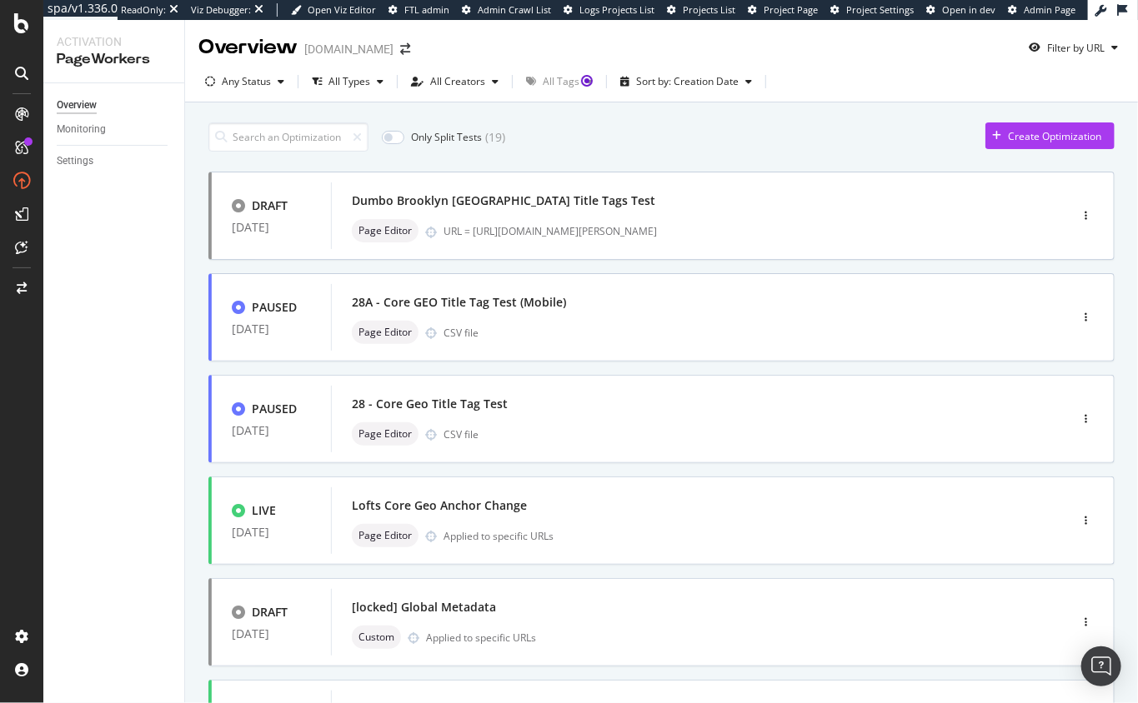
click at [193, 248] on div "Only Split Tests ( 19 ) Create Optimization DRAFT 16 Aug. 2025 Dumbo Brooklyn N…" at bounding box center [661, 693] width 953 height 1180
click at [547, 338] on div "Page Editor CSV file" at bounding box center [675, 332] width 646 height 23
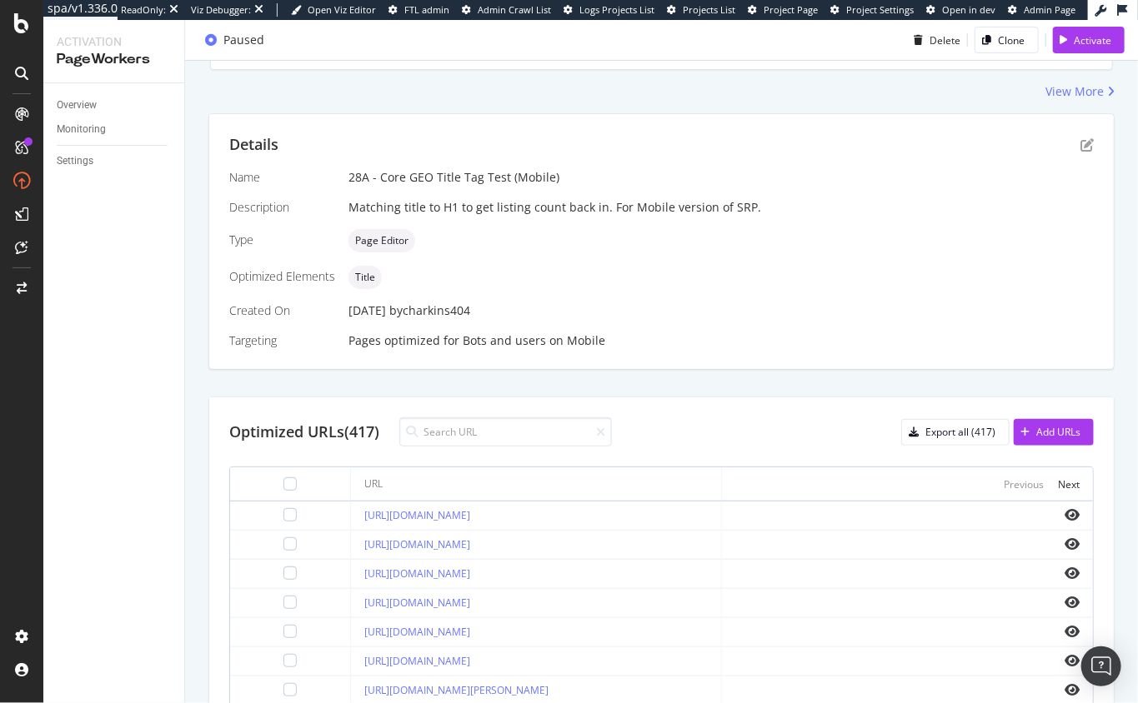
scroll to position [335, 0]
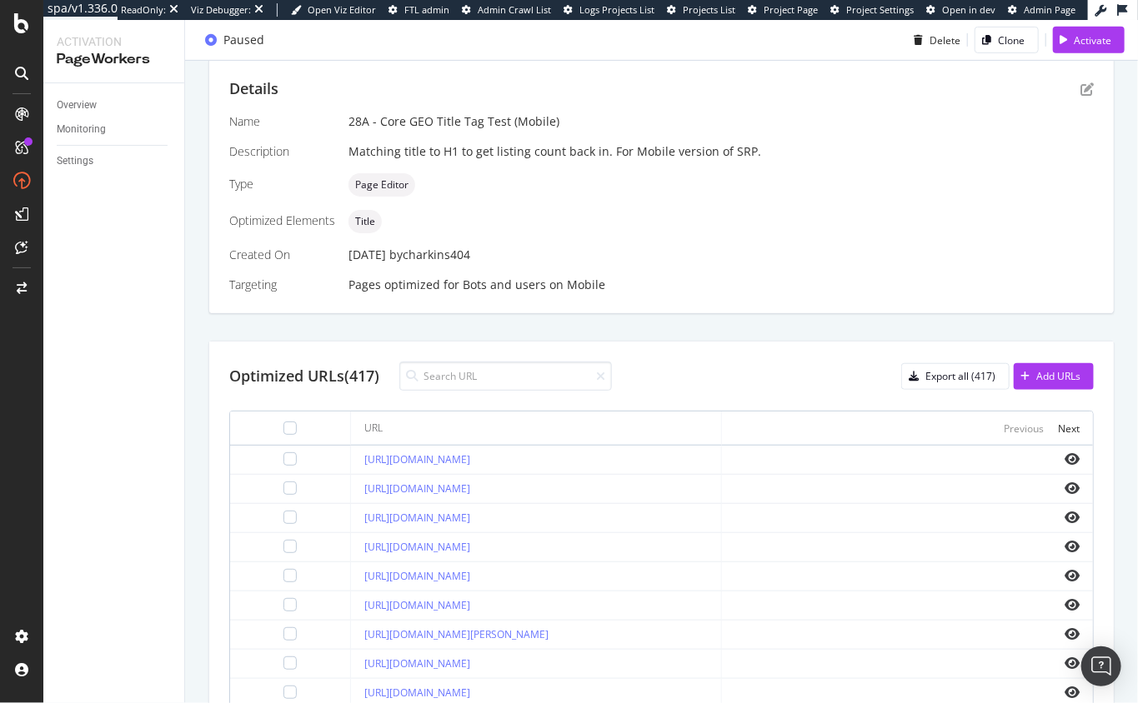
click at [794, 370] on div "Optimized URLs (417) Export all (417) Add URLs" at bounding box center [661, 376] width 864 height 29
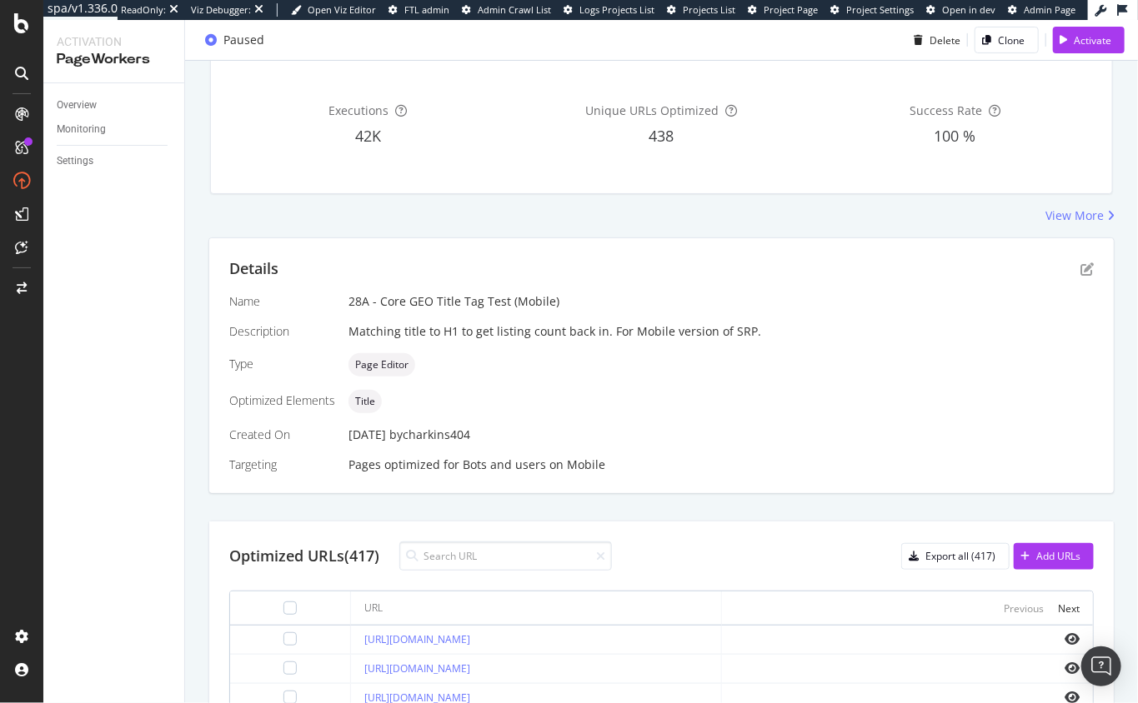
scroll to position [156, 0]
click at [909, 265] on icon "pen-to-square" at bounding box center [1086, 268] width 13 height 13
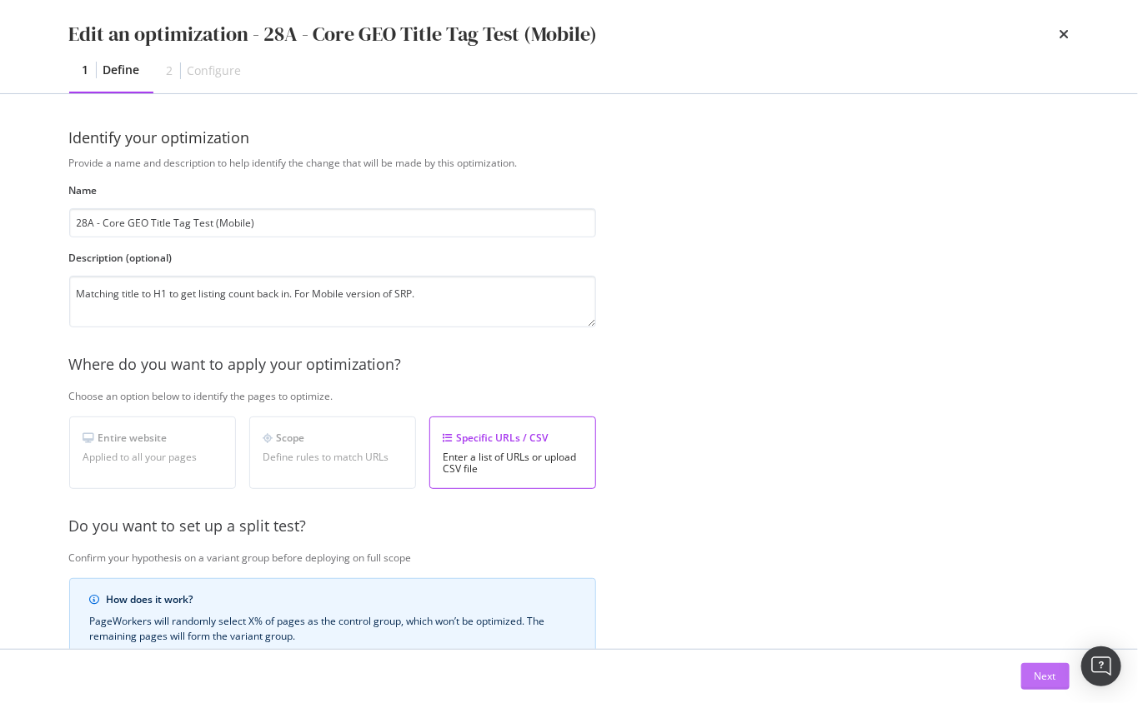
click at [909, 674] on div "Next" at bounding box center [1045, 676] width 22 height 14
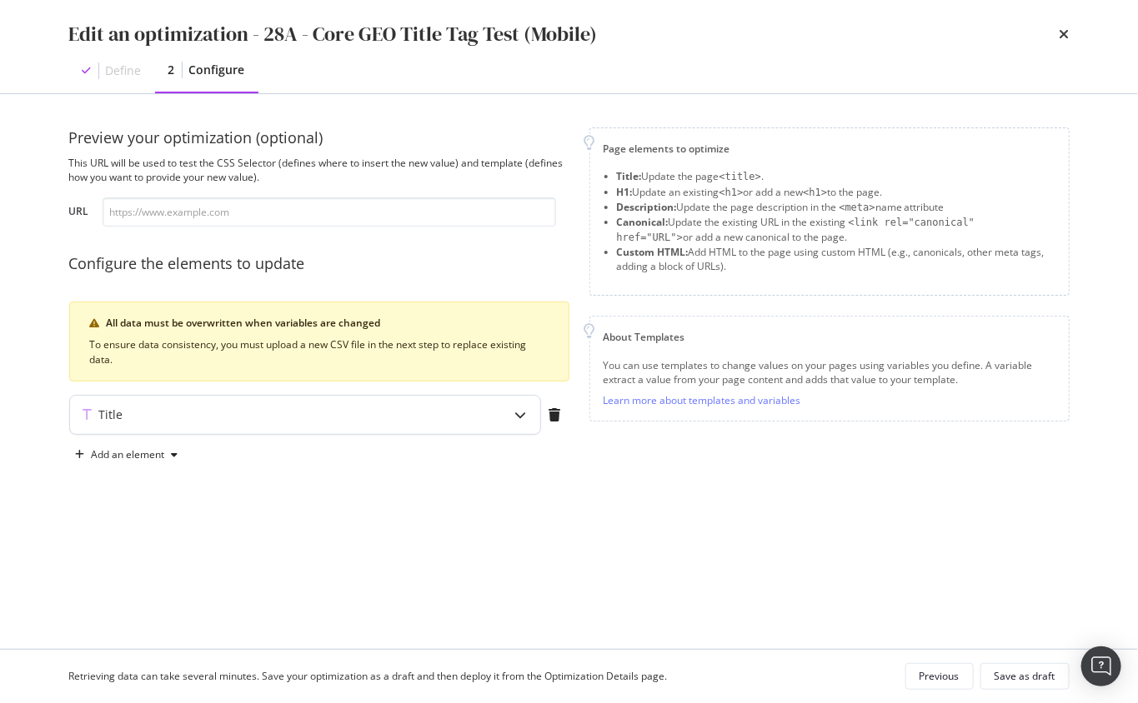
click at [518, 413] on icon "modal" at bounding box center [521, 415] width 12 height 12
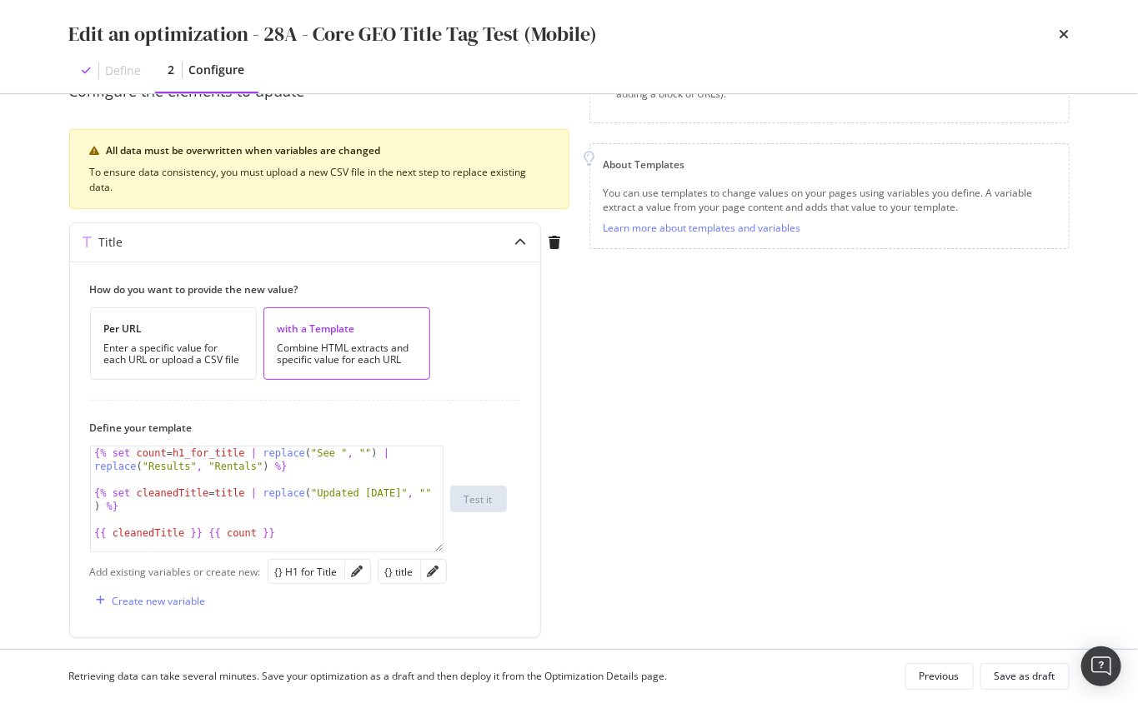
scroll to position [184, 0]
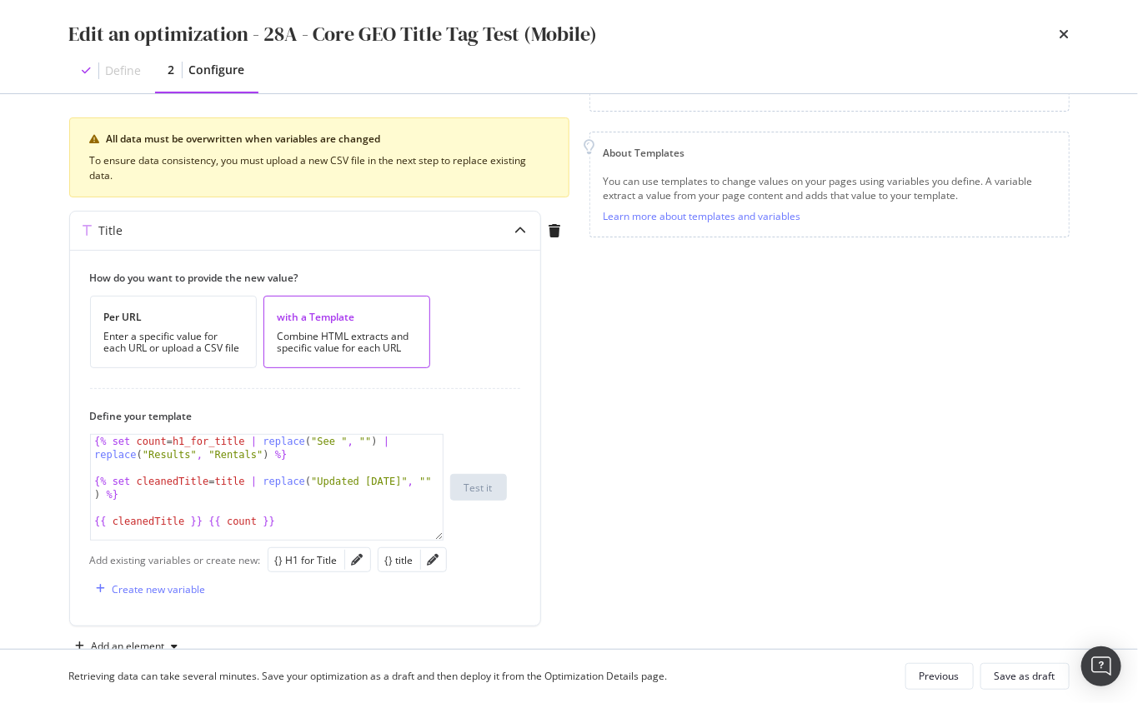
click at [664, 464] on div "Page elements to optimize Title: Update the page <title> . H1: Update an existi…" at bounding box center [829, 301] width 480 height 717
type textarea "{{ cleanedTitle }} {{ count }}"
click at [358, 523] on div "{% set count = h1_for_title | replace ( "See " , "" ) | replace ( "Results" , "…" at bounding box center [267, 507] width 353 height 145
drag, startPoint x: 755, startPoint y: 568, endPoint x: 746, endPoint y: 566, distance: 9.5
click at [754, 568] on div "Page elements to optimize Title: Update the page <title> . H1: Update an existi…" at bounding box center [829, 301] width 480 height 717
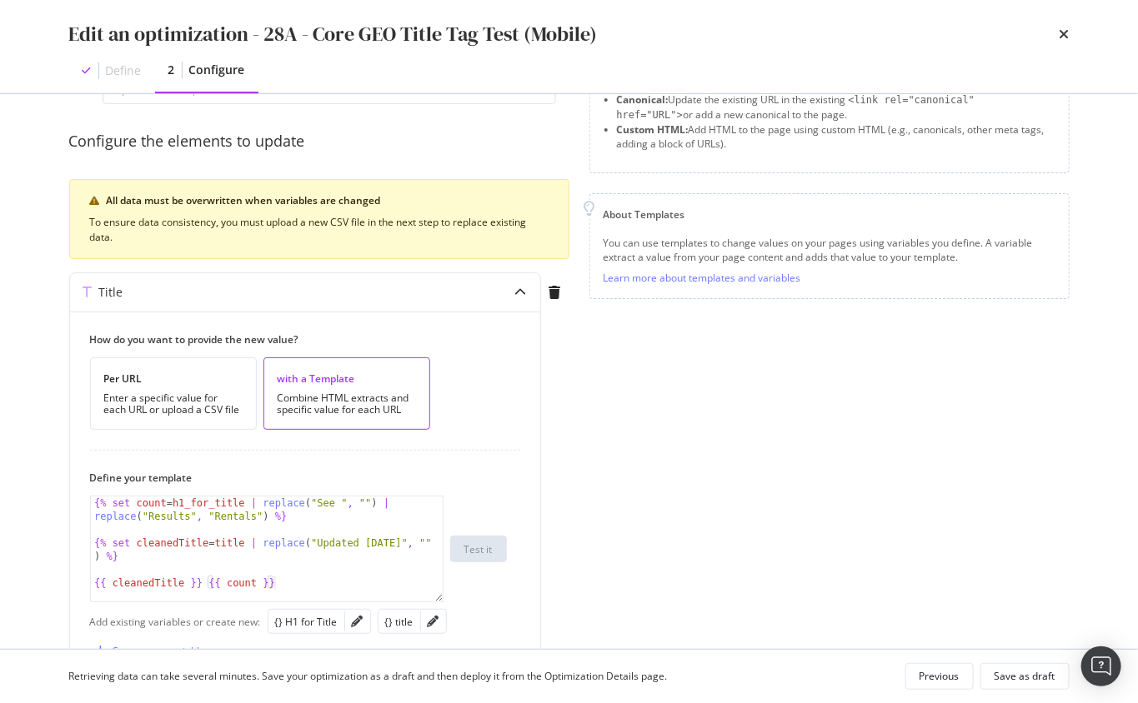
scroll to position [164, 0]
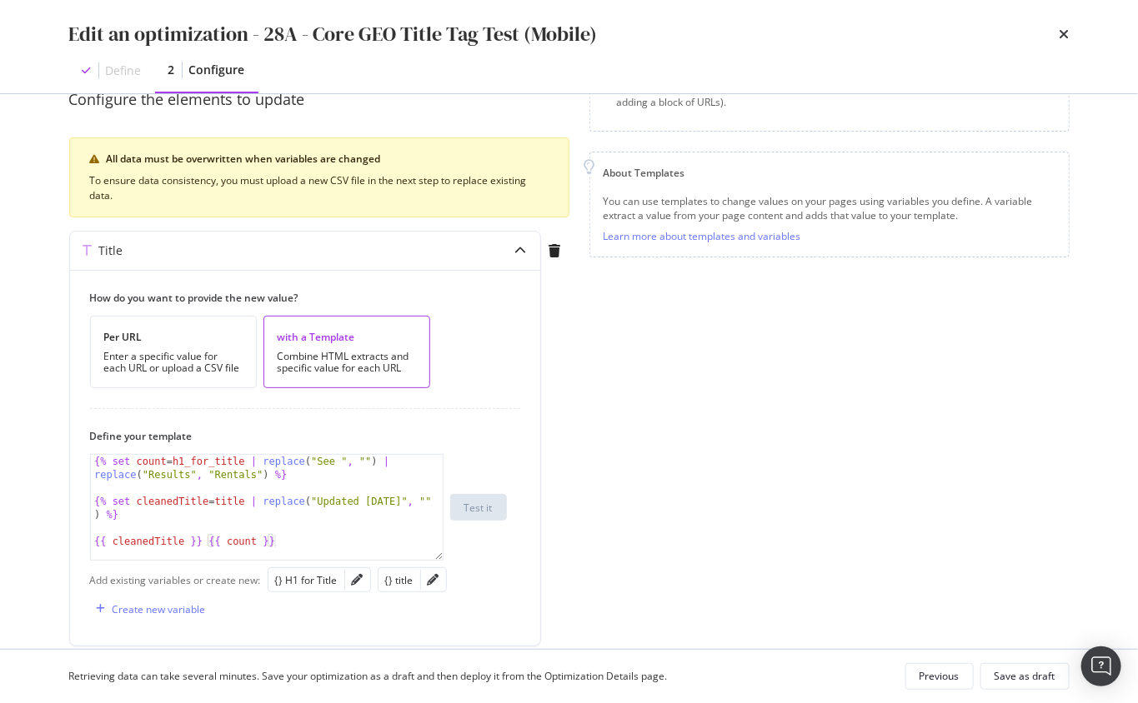
click at [615, 497] on div "Page elements to optimize Title: Update the page <title> . H1: Update an existi…" at bounding box center [829, 321] width 480 height 717
drag, startPoint x: 665, startPoint y: 495, endPoint x: 644, endPoint y: 509, distance: 25.2
click at [665, 495] on div "Page elements to optimize Title: Update the page <title> . H1: Update an existi…" at bounding box center [829, 321] width 480 height 717
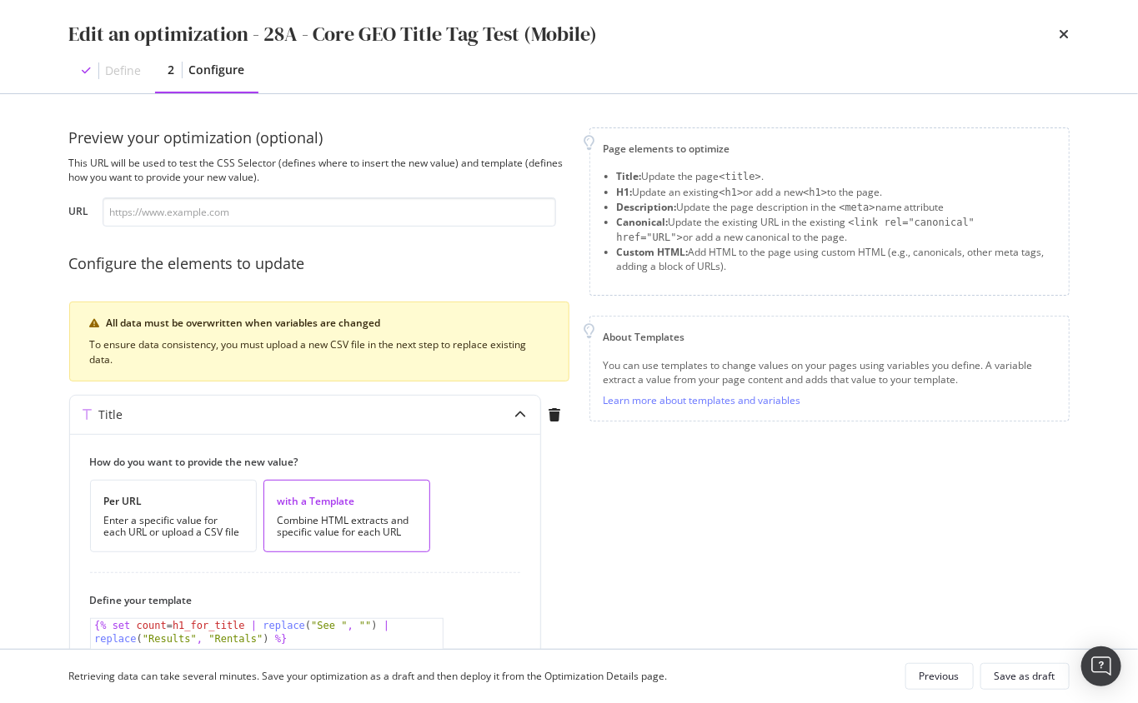
click at [909, 29] on icon "times" at bounding box center [1064, 34] width 10 height 13
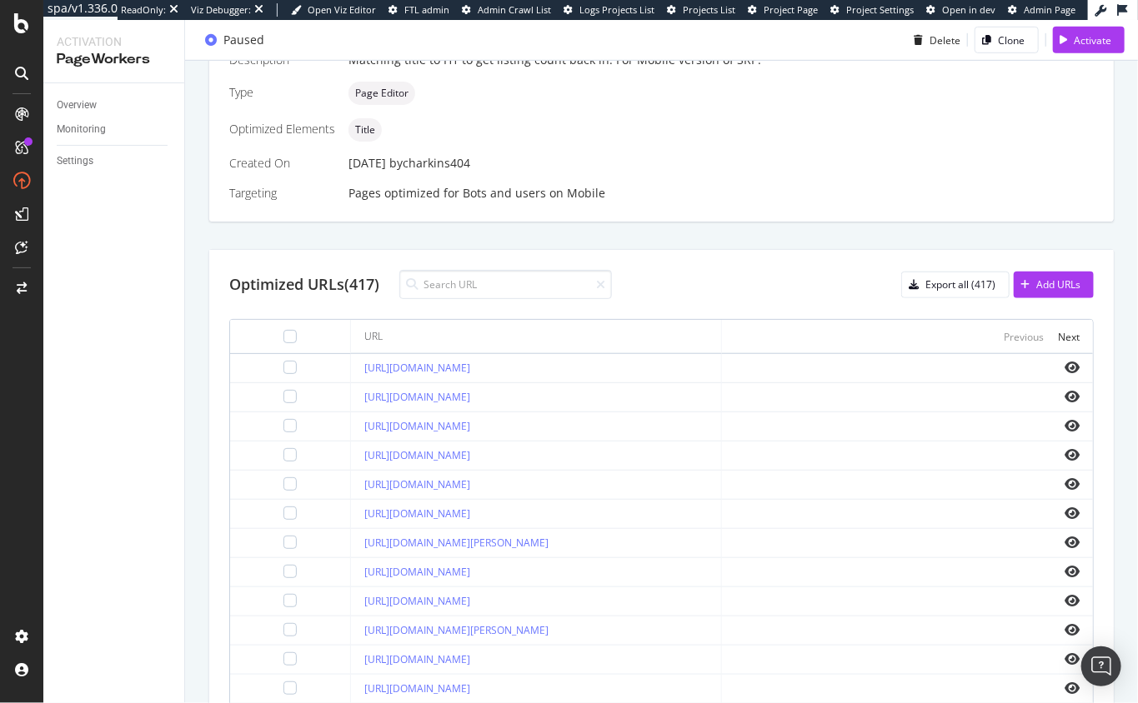
scroll to position [558, 0]
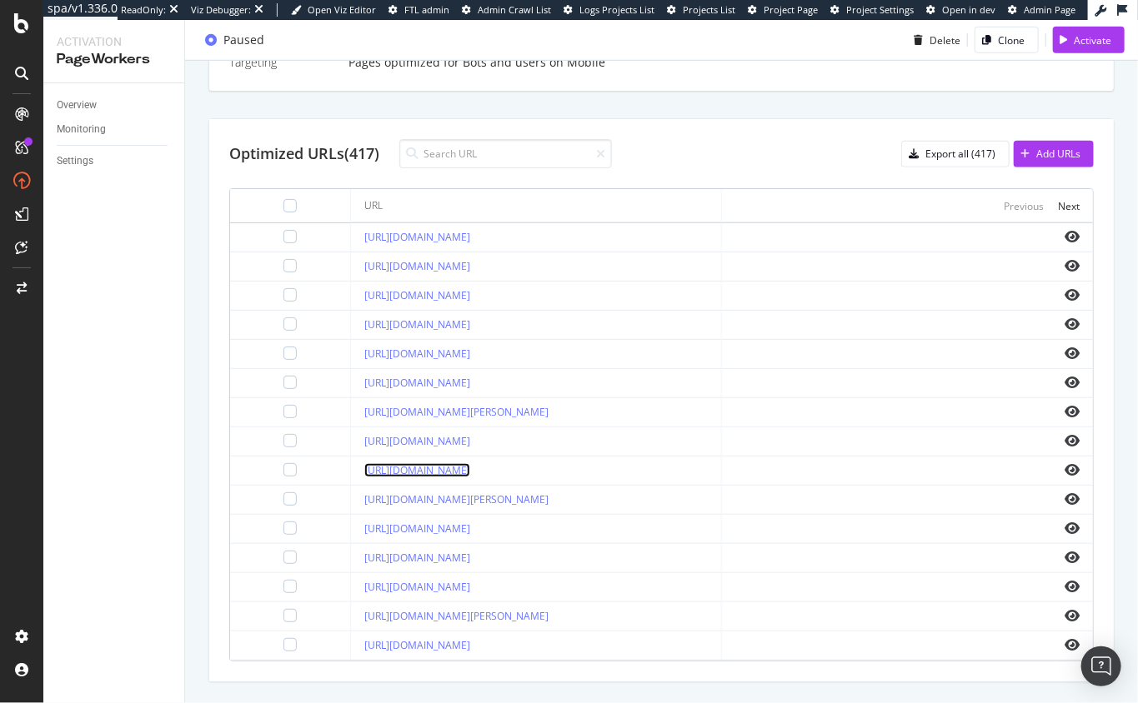
click at [470, 467] on link "https://www.apartments.com/altamonte-springs-fl/" at bounding box center [417, 470] width 106 height 14
drag, startPoint x: 419, startPoint y: 106, endPoint x: 399, endPoint y: 120, distance: 24.5
click at [418, 107] on div "Details Name 28A - Core GEO Title Tag Test (Mobile) Description Matching title …" at bounding box center [661, 259] width 906 height 848
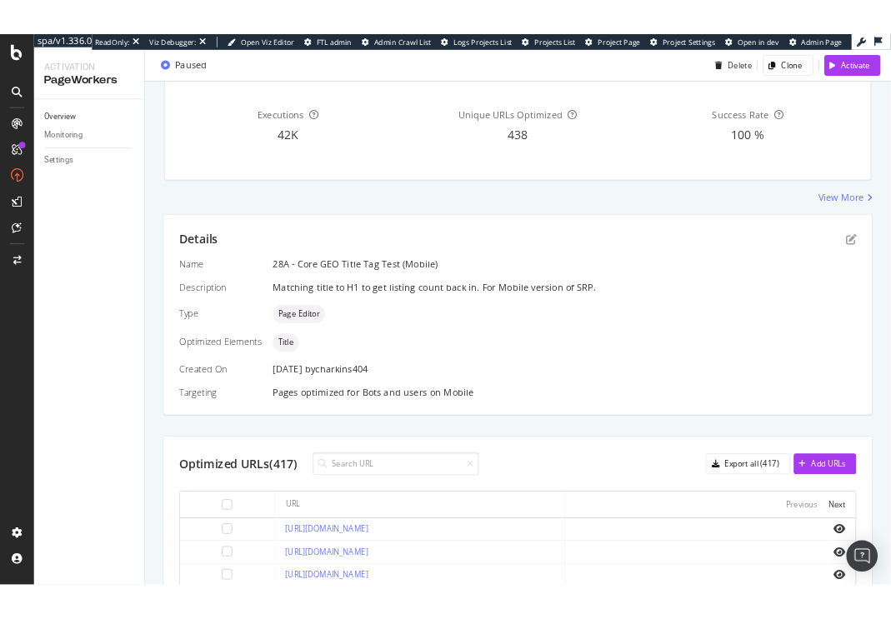
scroll to position [0, 0]
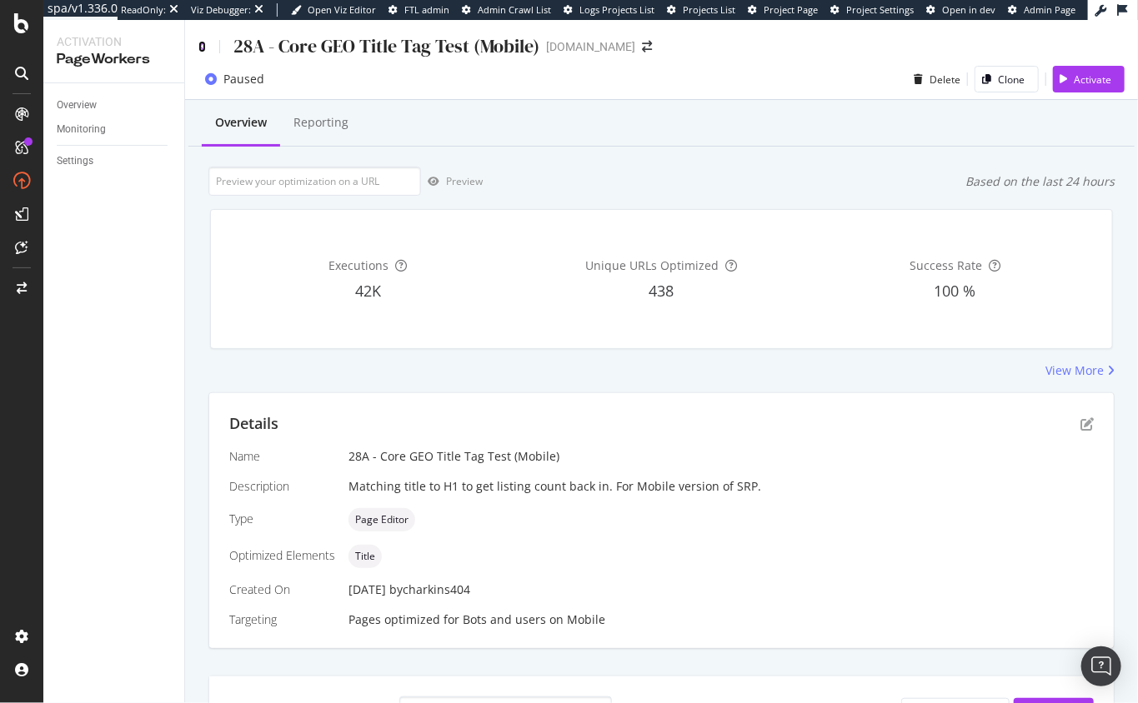
click at [198, 45] on icon at bounding box center [202, 47] width 8 height 12
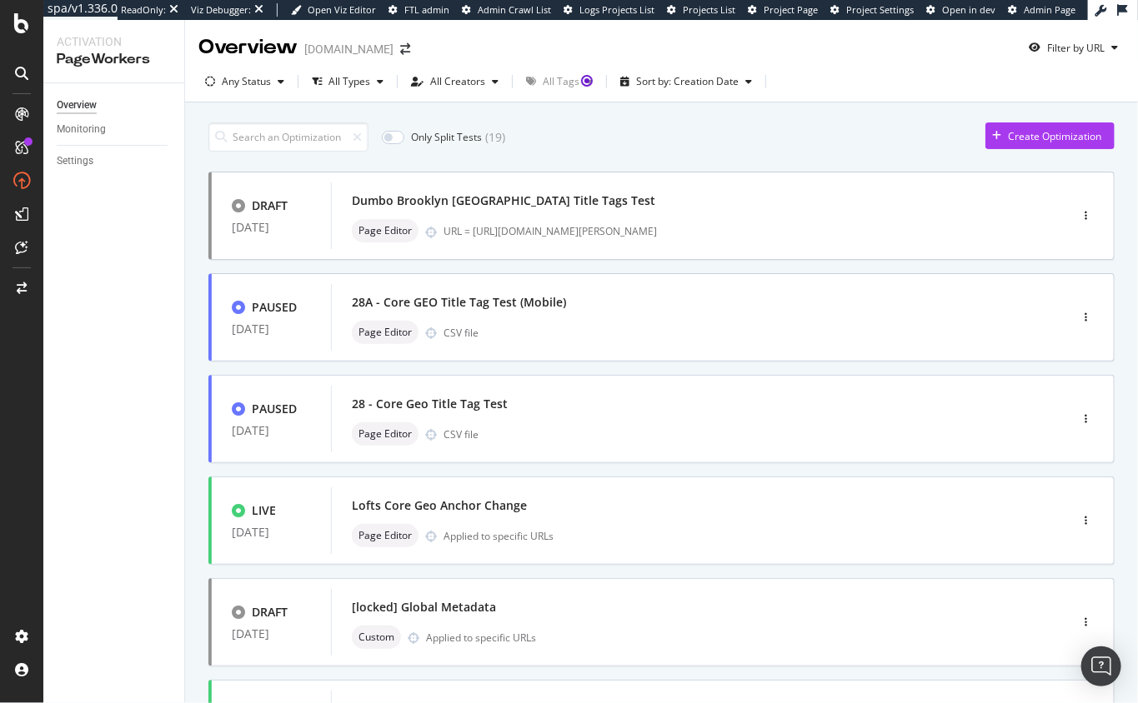
click at [188, 275] on div "Only Split Tests ( 19 ) Create Optimization DRAFT 16 Aug. 2025 Dumbo Brooklyn N…" at bounding box center [661, 693] width 953 height 1180
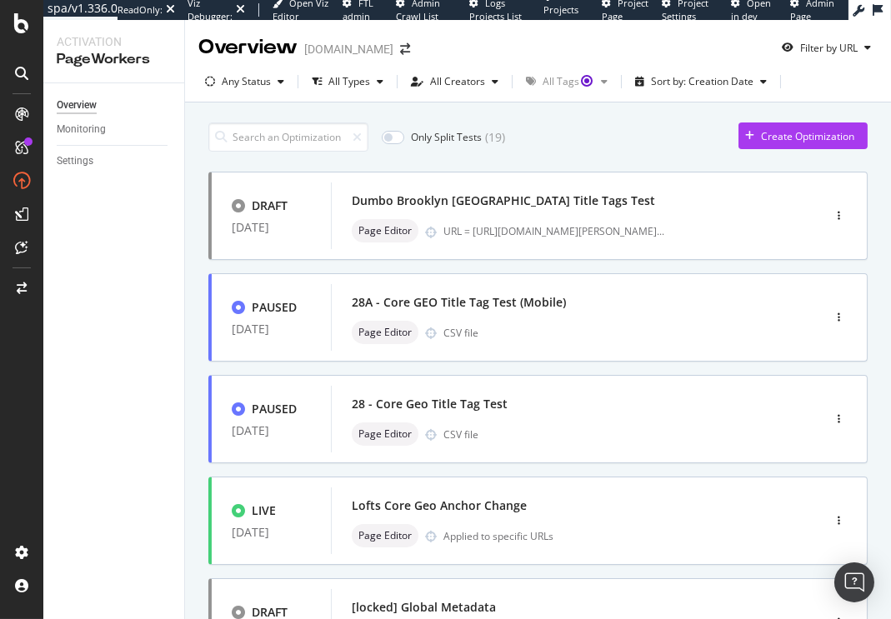
click at [576, 42] on div "Overview Apartments.com Filter by URL" at bounding box center [538, 41] width 706 height 42
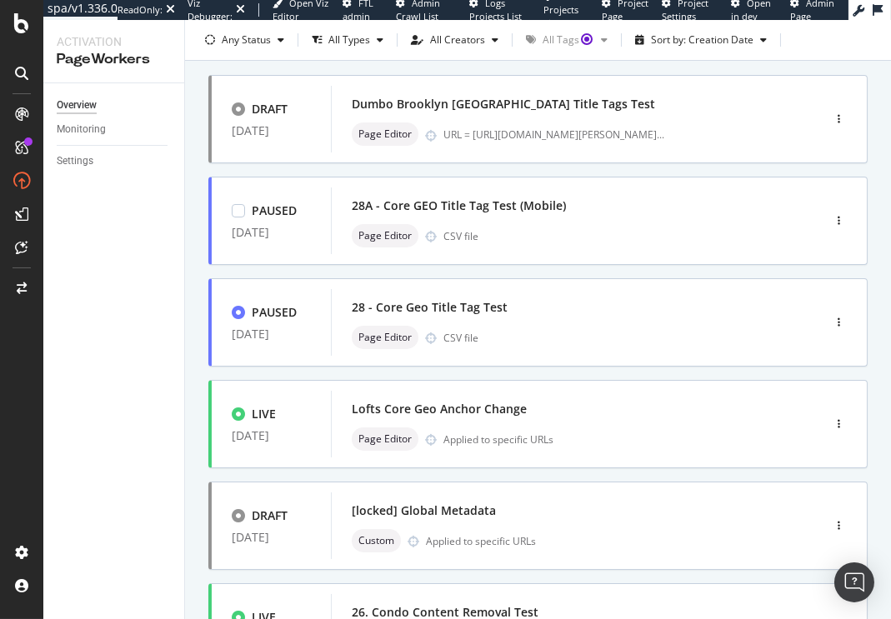
scroll to position [96, 0]
click at [463, 272] on div "DRAFT 16 Aug. 2025 Dumbo Brooklyn NYC Title Tags Test Page Editor URL = https:/…" at bounding box center [537, 602] width 659 height 1053
click at [527, 270] on div "DRAFT 16 Aug. 2025 Dumbo Brooklyn NYC Title Tags Test Page Editor URL = https:/…" at bounding box center [537, 602] width 659 height 1053
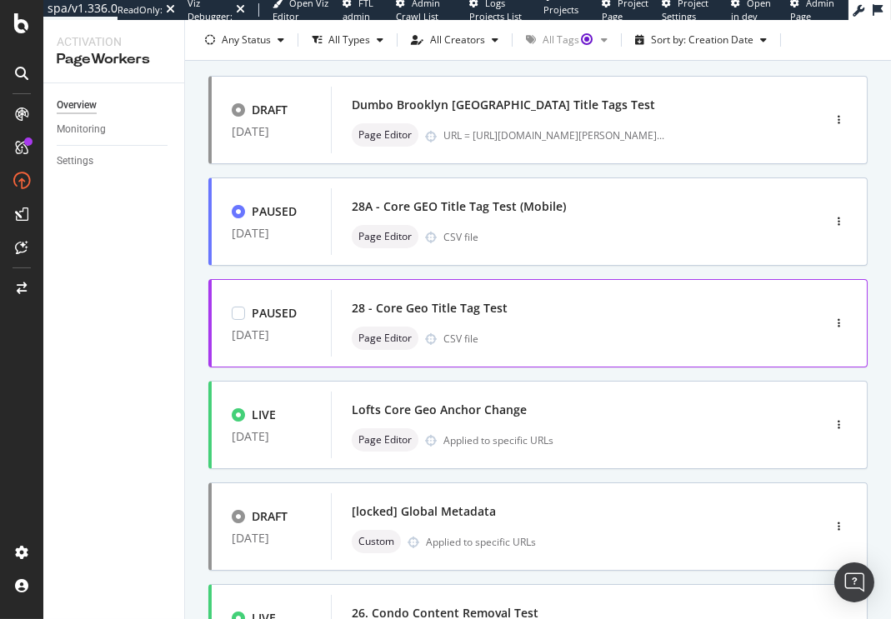
click at [574, 317] on div "28 - Core Geo Title Tag Test" at bounding box center [551, 308] width 399 height 23
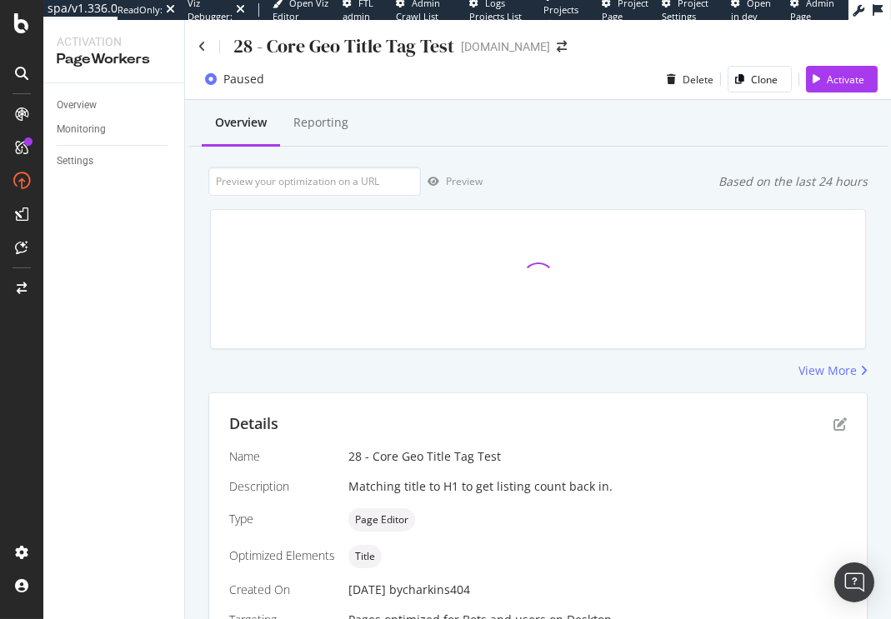
scroll to position [391, 0]
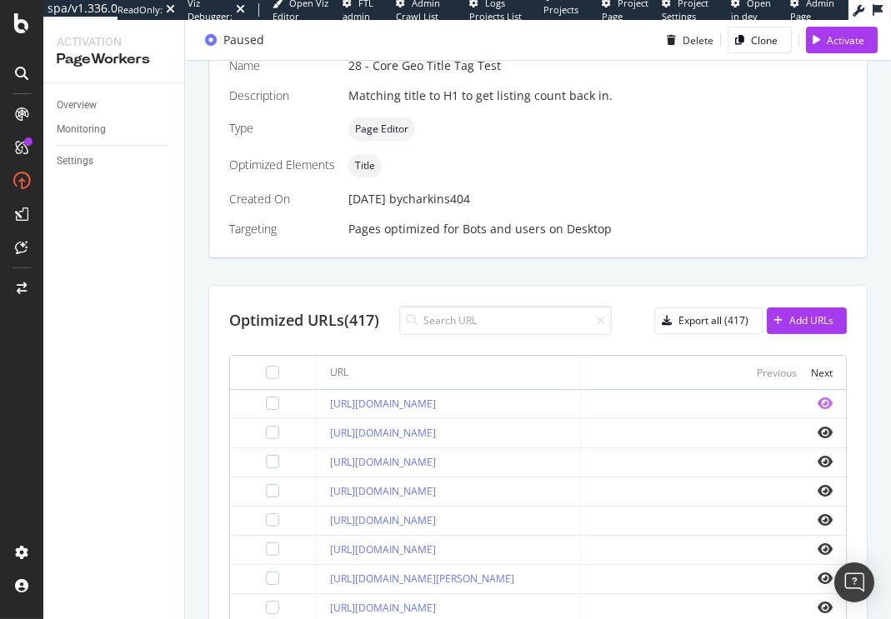
click at [819, 403] on icon "eye" at bounding box center [825, 403] width 15 height 13
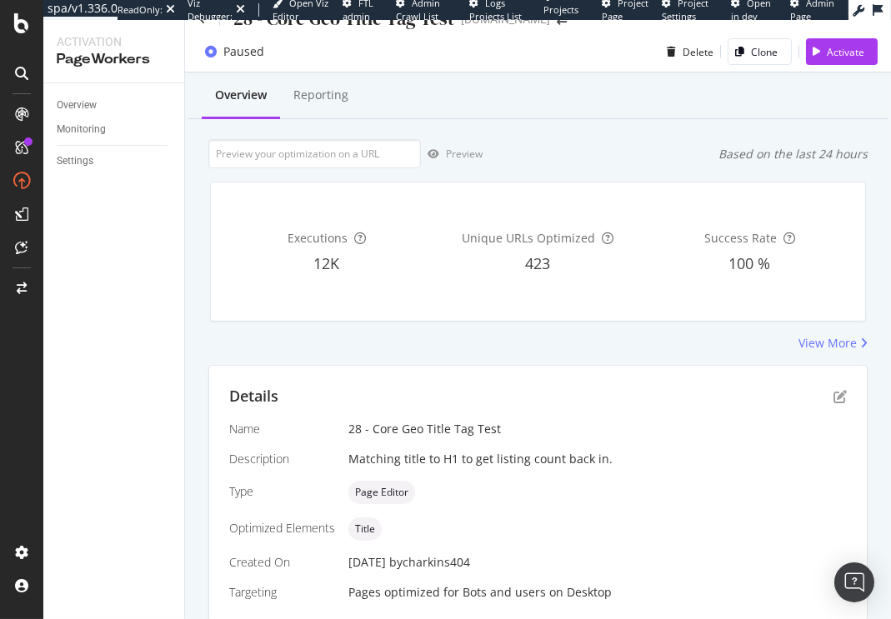
scroll to position [0, 0]
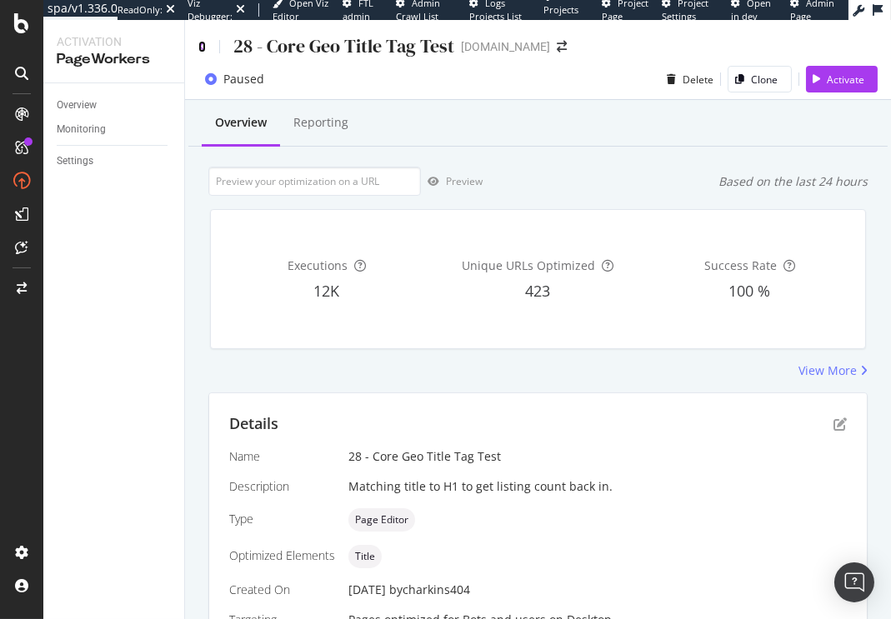
click at [204, 45] on icon at bounding box center [202, 47] width 8 height 12
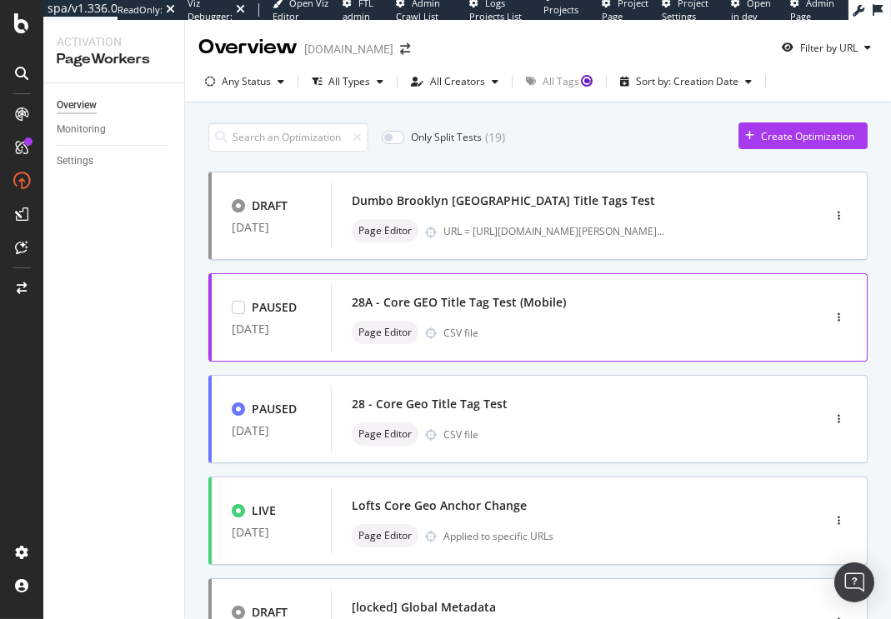
click at [521, 306] on div "28A - Core GEO Title Tag Test (Mobile)" at bounding box center [459, 302] width 214 height 17
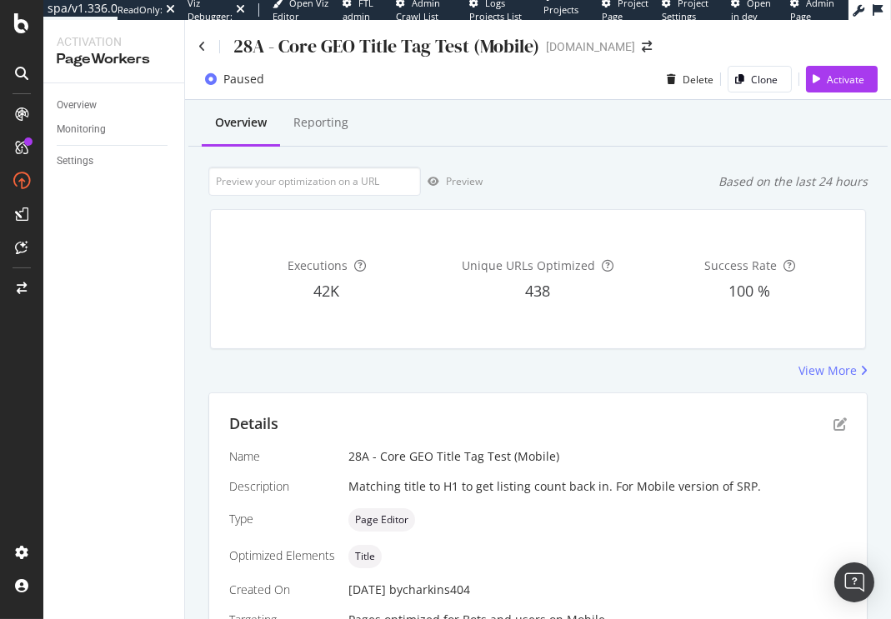
scroll to position [376, 0]
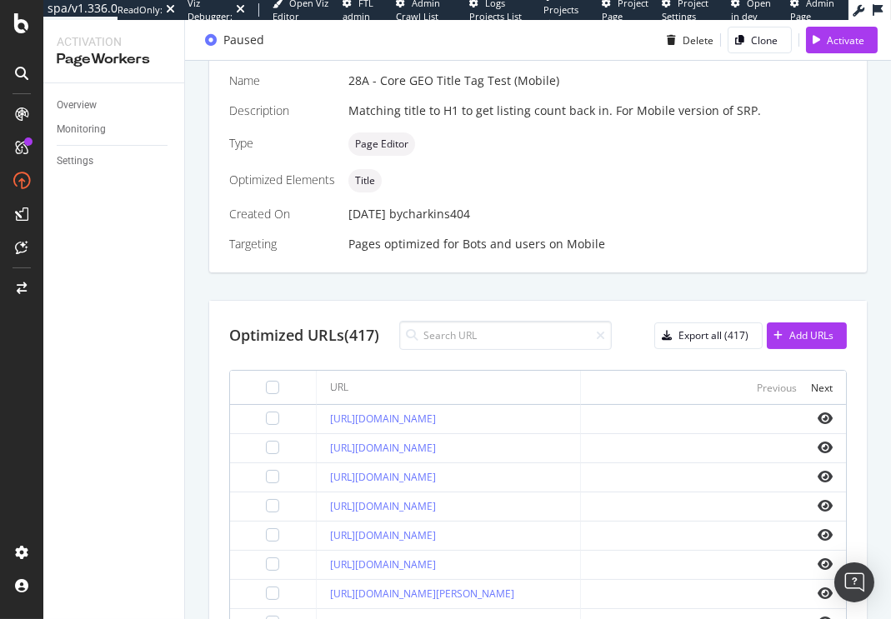
click at [445, 290] on div "Details Name 28A - Core GEO Title Tag Test (Mobile) Description Matching title …" at bounding box center [537, 441] width 659 height 848
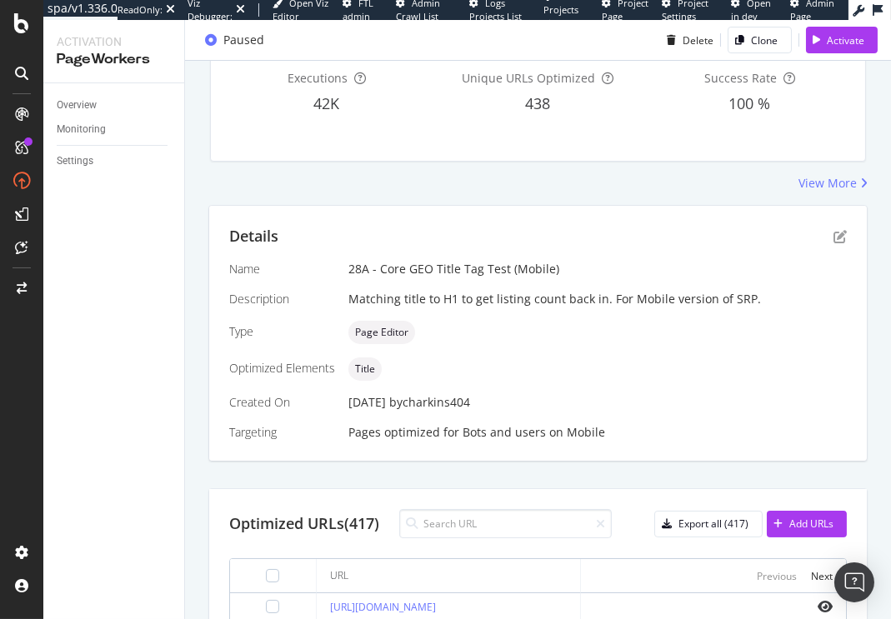
scroll to position [179, 0]
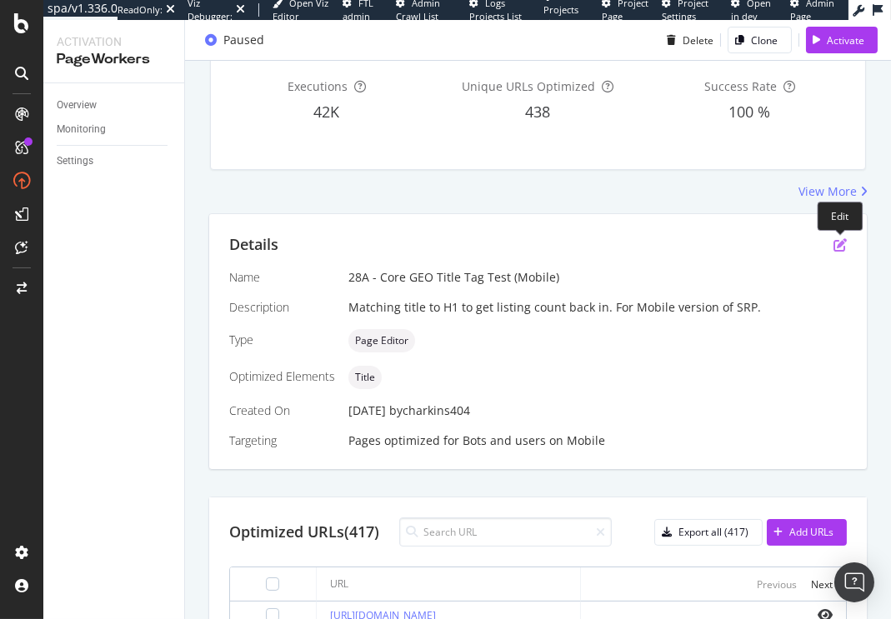
click at [844, 243] on icon "pen-to-square" at bounding box center [839, 244] width 13 height 13
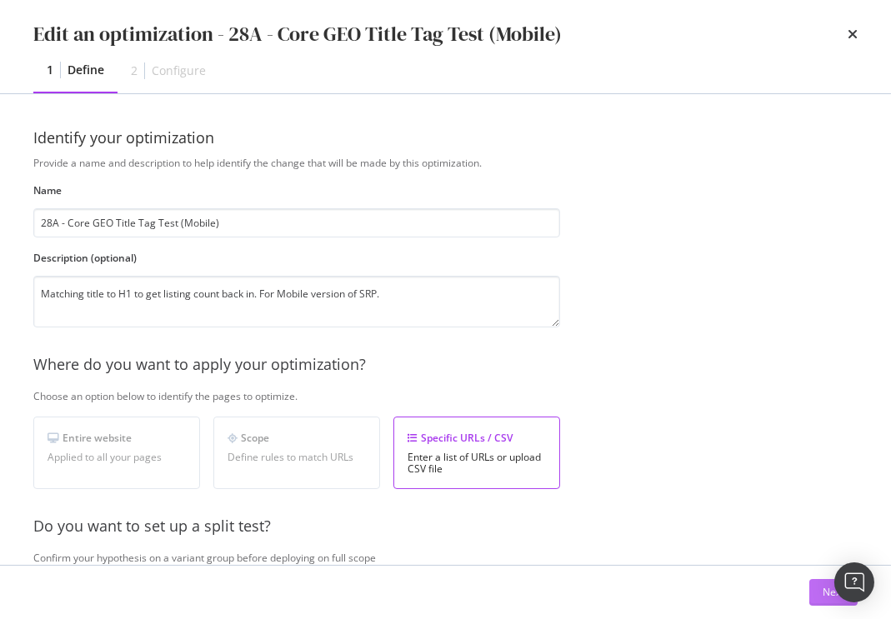
click at [814, 596] on button "Next" at bounding box center [833, 592] width 48 height 27
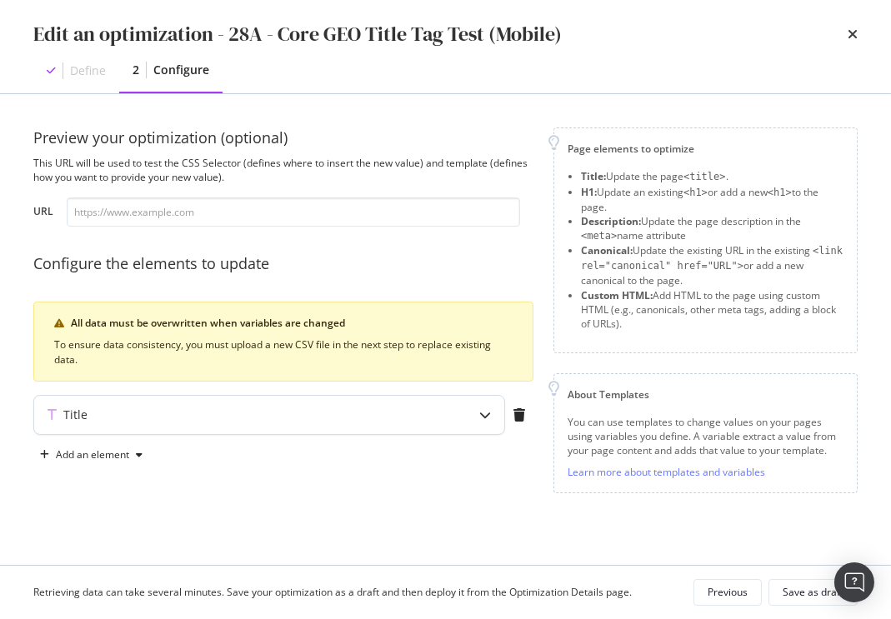
click at [474, 407] on div "modal" at bounding box center [485, 415] width 38 height 38
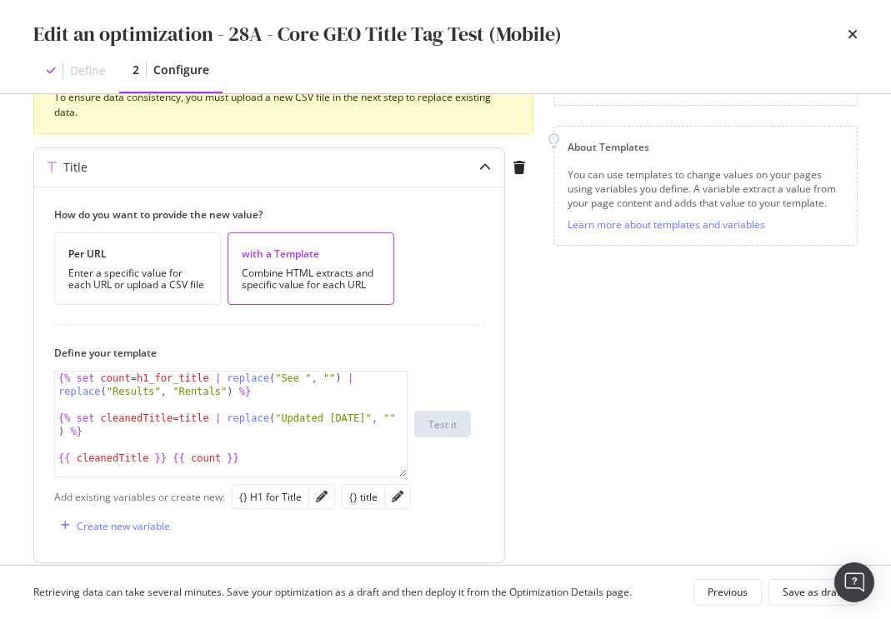
scroll to position [311, 0]
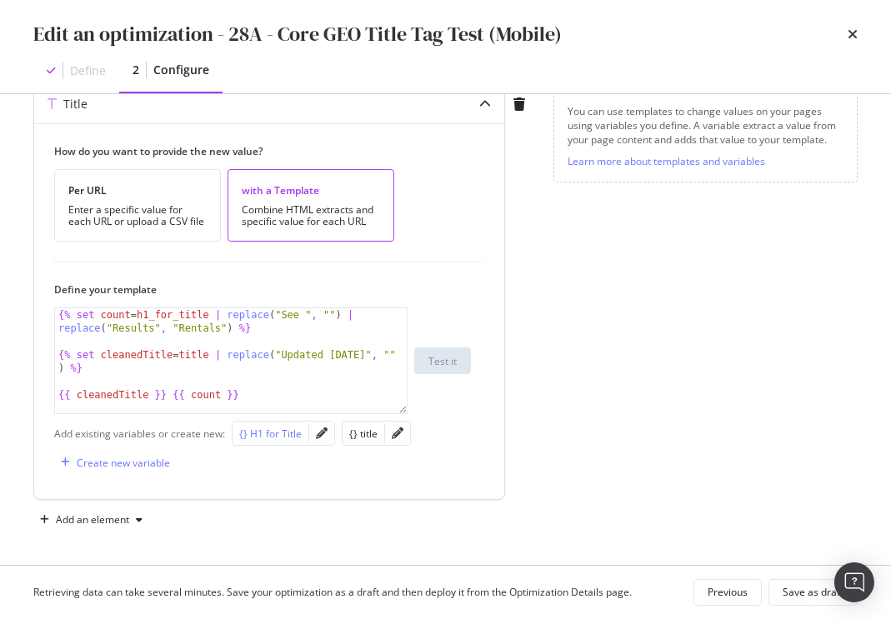
click at [278, 434] on div "{} H1 for Title" at bounding box center [270, 434] width 63 height 14
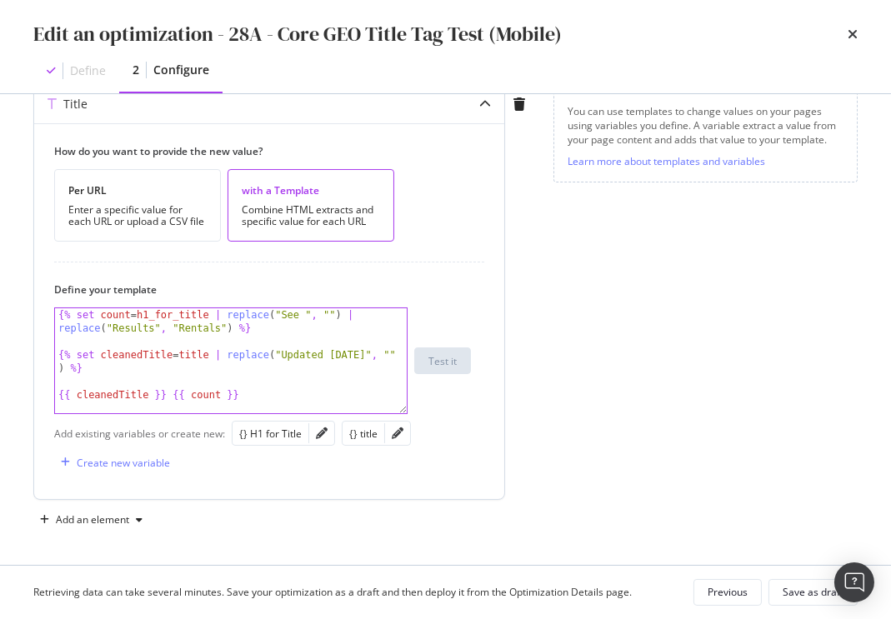
click at [293, 396] on div "{% set count = h1_for_title | replace ( "See " , "" ) | replace ( "Results" , "…" at bounding box center [231, 380] width 353 height 145
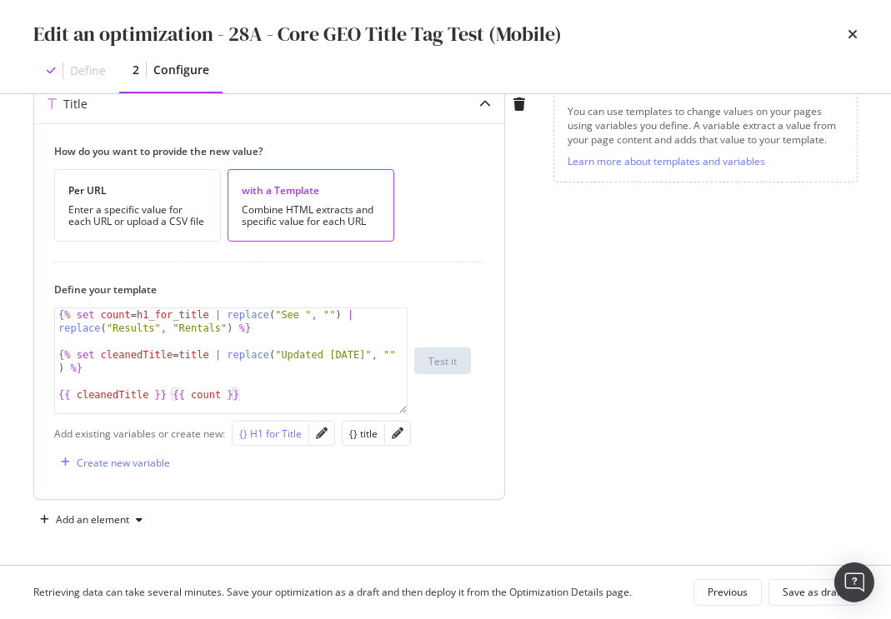
click at [279, 434] on div "{} H1 for Title" at bounding box center [270, 434] width 63 height 14
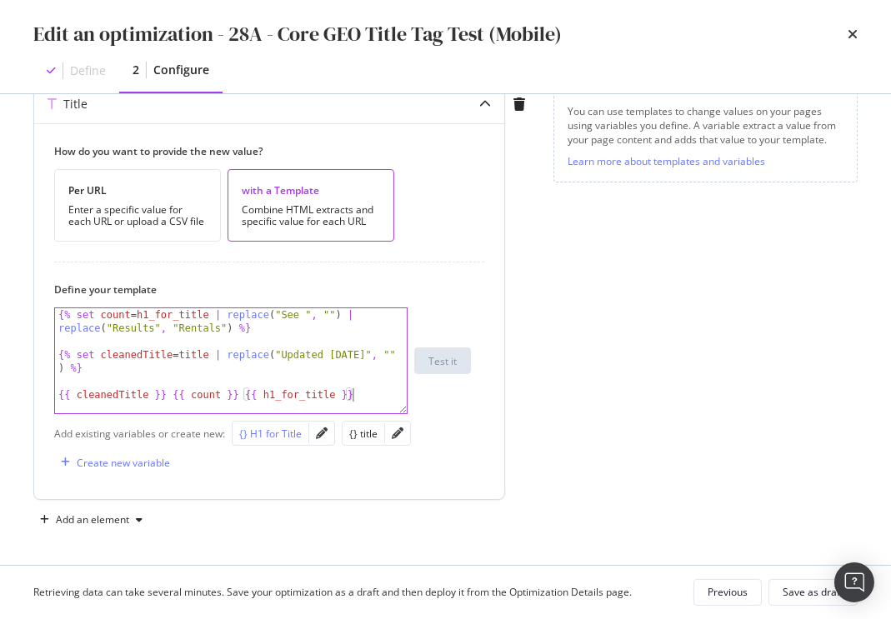
type textarea "{{ cleanedTitle }} {{ count }}"
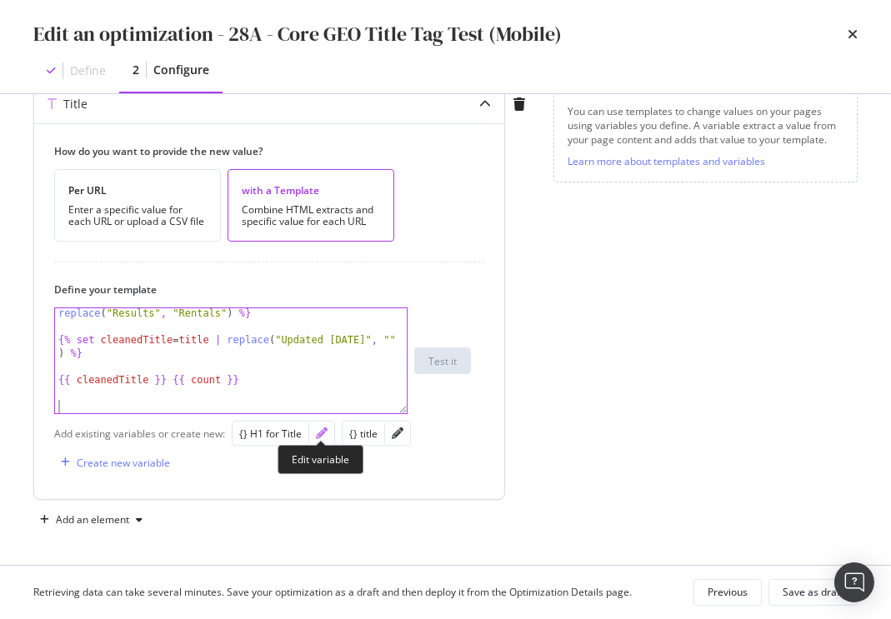
click at [323, 429] on icon "pencil" at bounding box center [322, 434] width 12 height 12
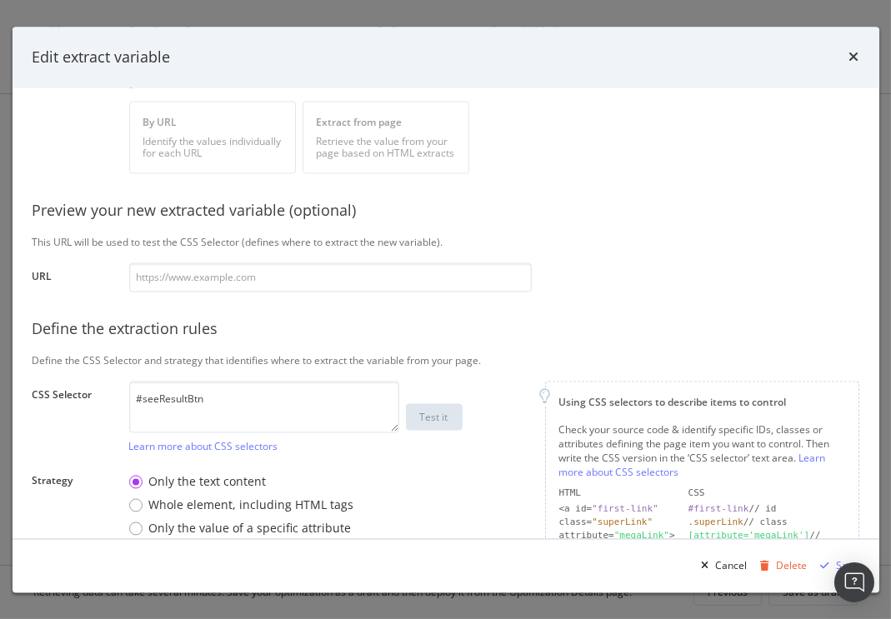
scroll to position [278, 0]
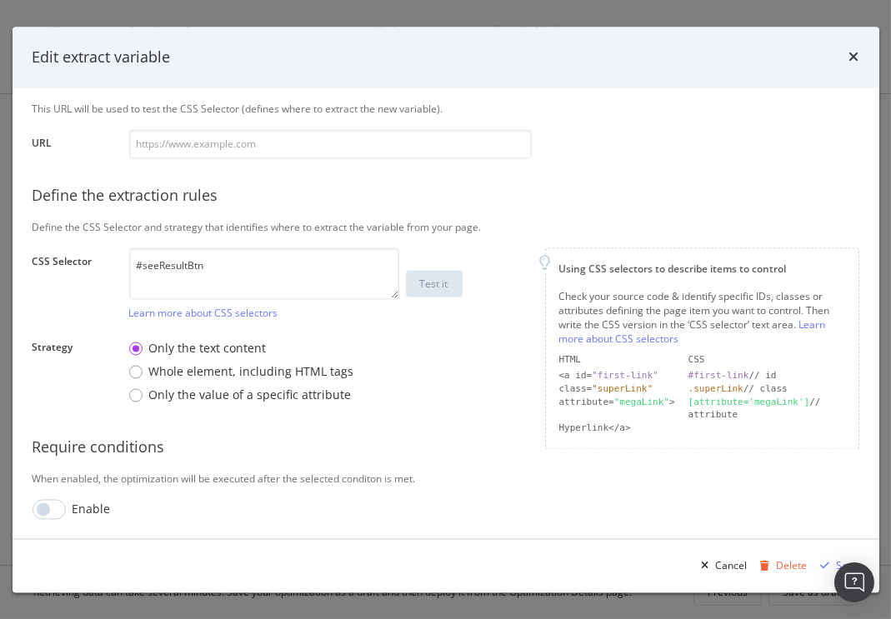
click at [210, 477] on div "When enabled, the optimization will be executed after the selected conditon is …" at bounding box center [446, 479] width 827 height 14
click at [528, 196] on div "Define the extraction rules" at bounding box center [446, 197] width 827 height 22
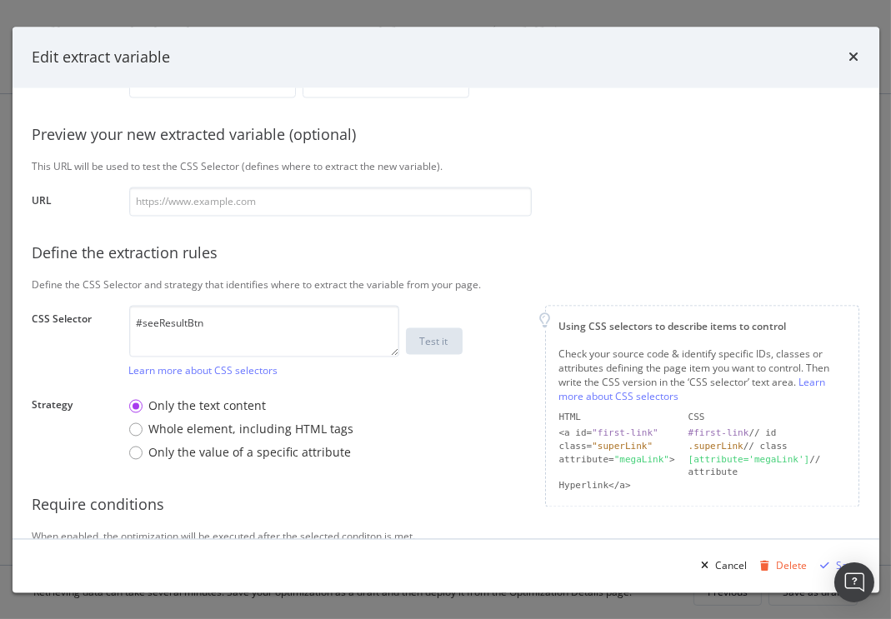
scroll to position [219, 0]
click at [854, 60] on icon "times" at bounding box center [854, 57] width 10 height 13
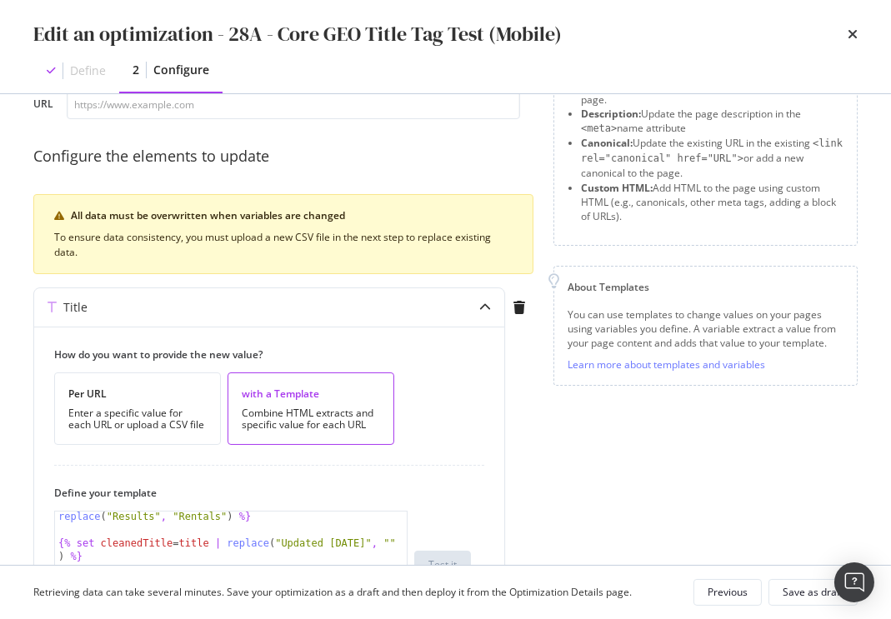
scroll to position [0, 0]
